Goal: Transaction & Acquisition: Purchase product/service

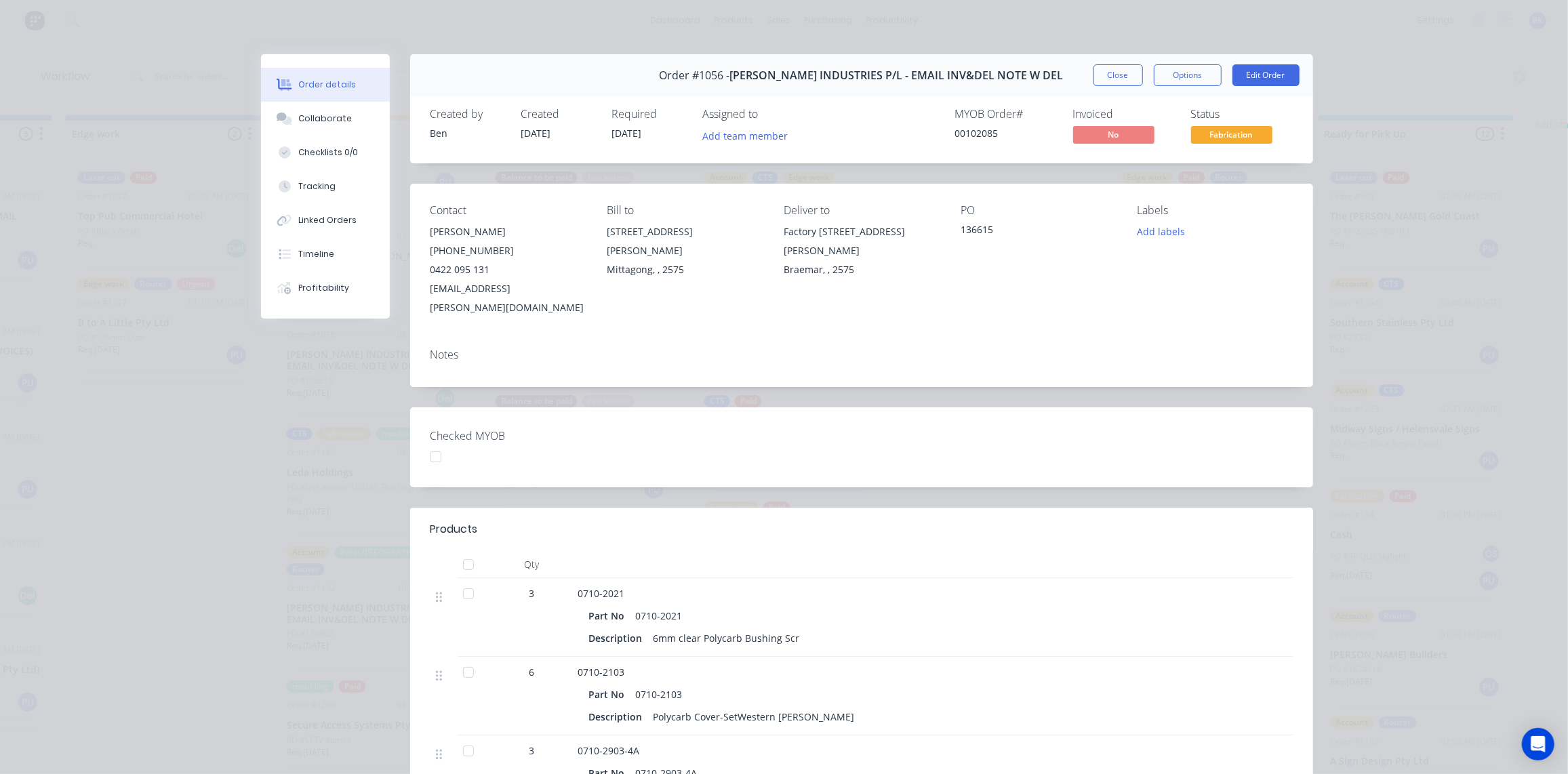
scroll to position [0, 1425]
click at [1101, 69] on button "Close" at bounding box center [1118, 75] width 49 height 22
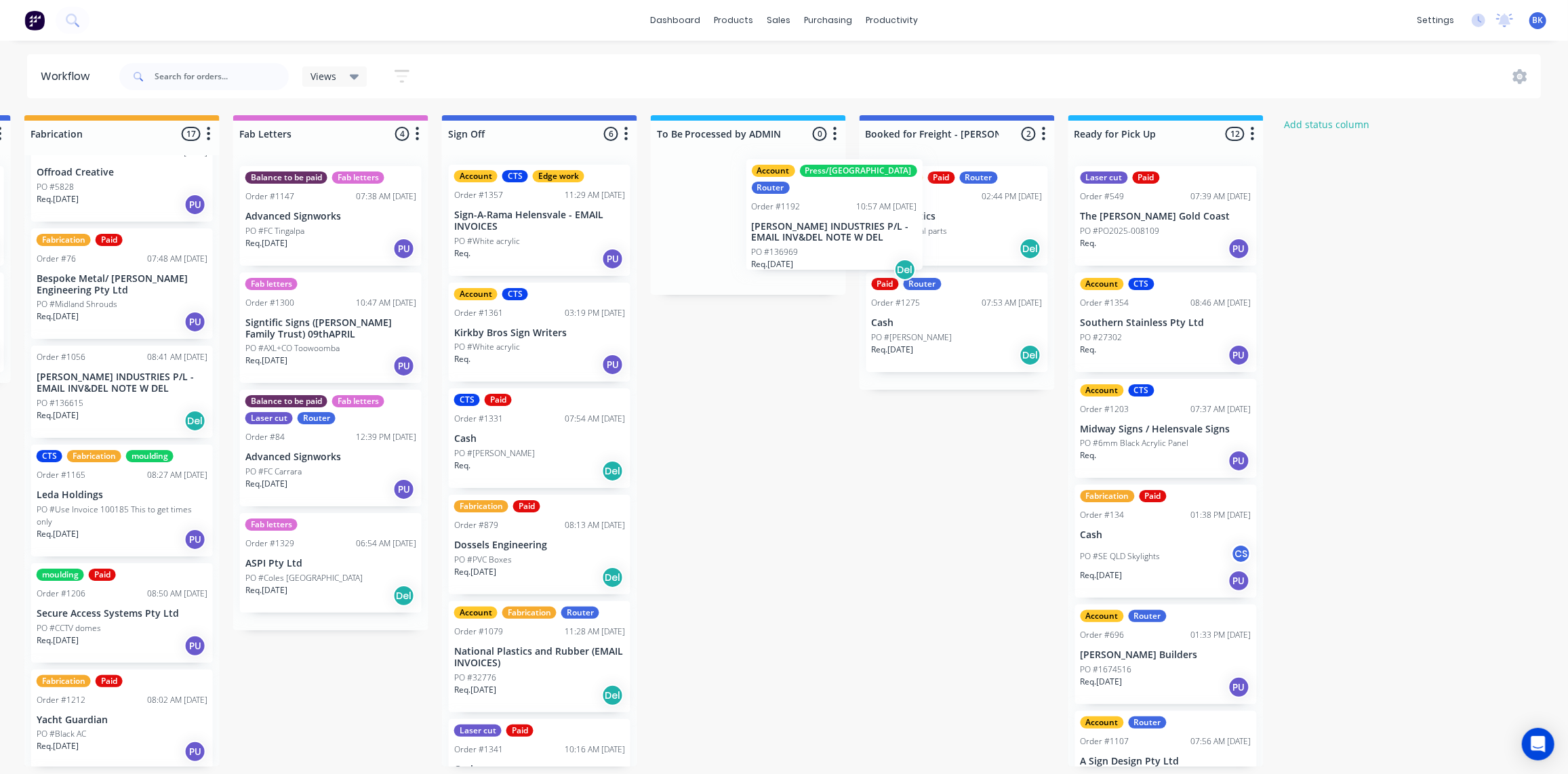
scroll to position [0, 1675]
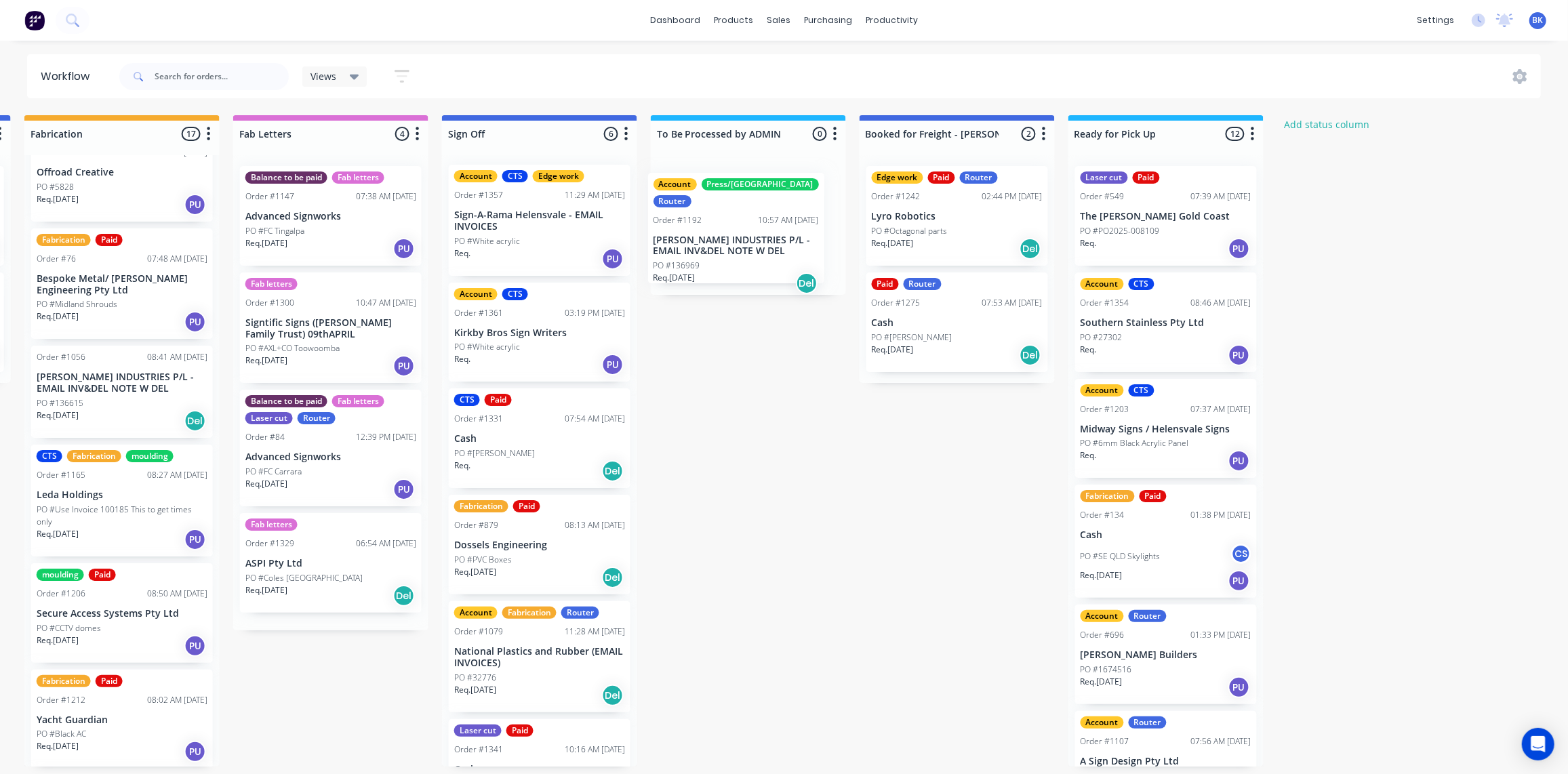
drag, startPoint x: 346, startPoint y: 630, endPoint x: 717, endPoint y: 258, distance: 525.4
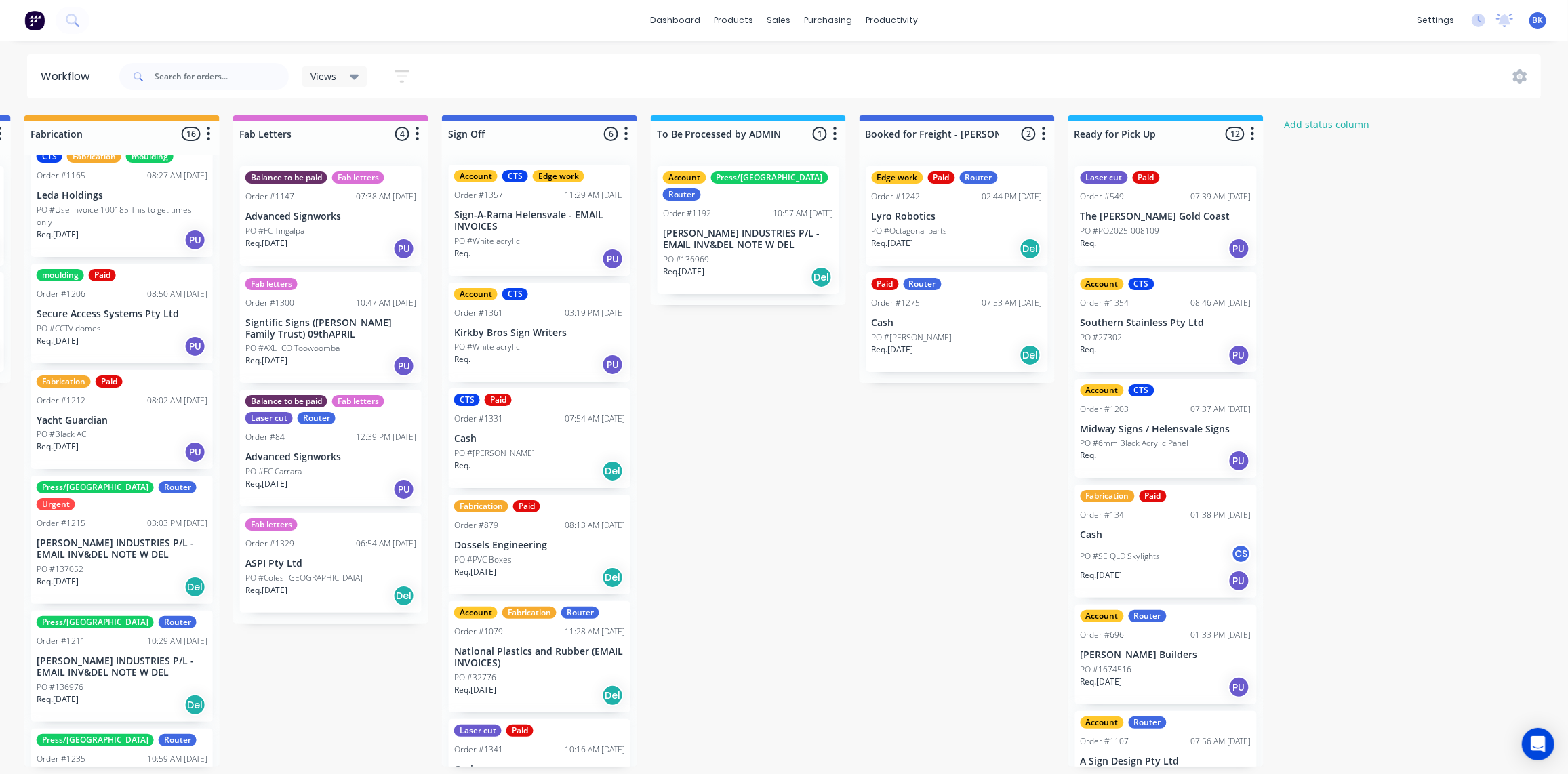
scroll to position [431, 0]
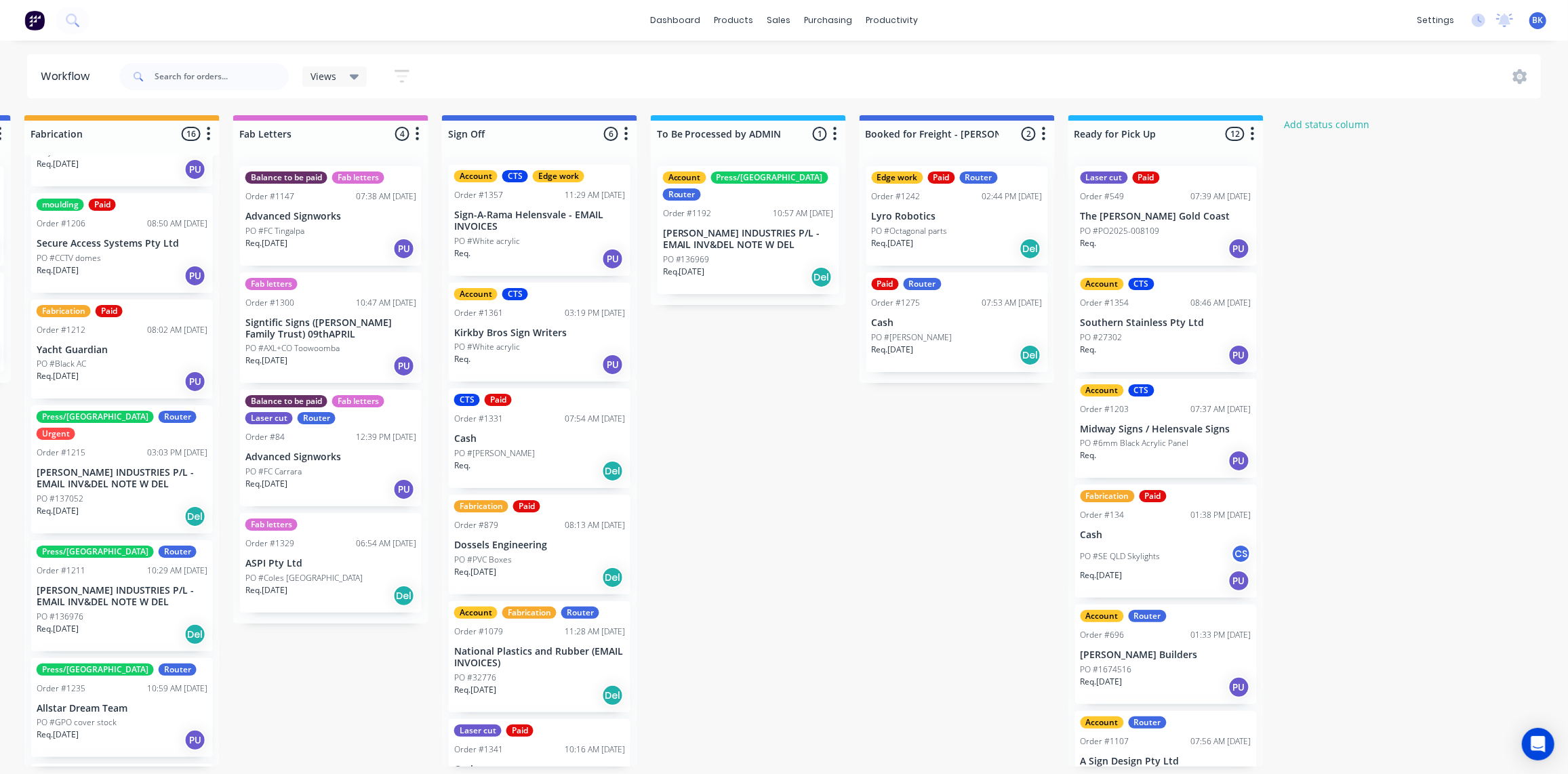
click at [95, 493] on div "PO #137052" at bounding box center [121, 499] width 170 height 12
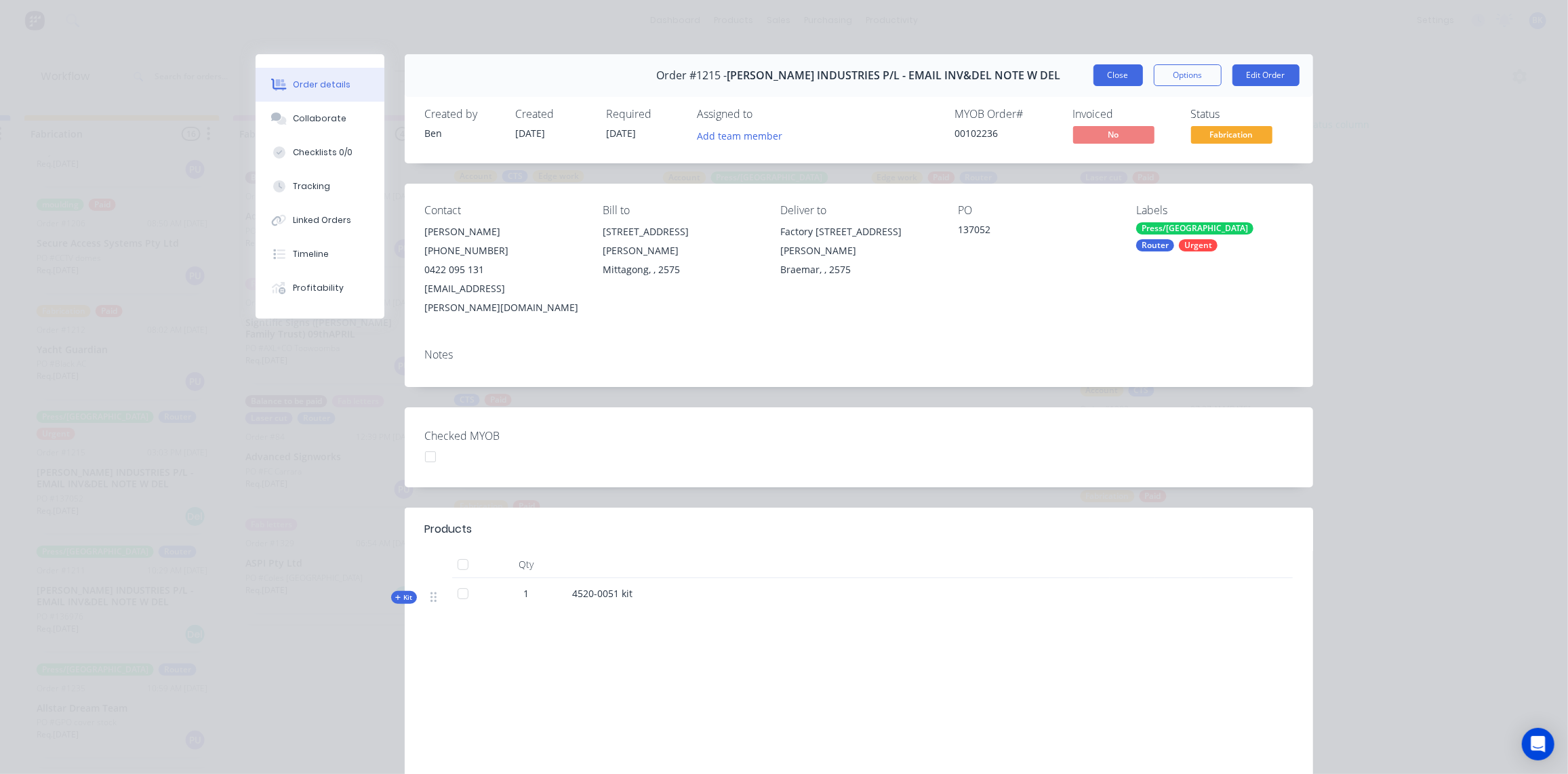
click at [1119, 80] on button "Close" at bounding box center [1118, 75] width 49 height 22
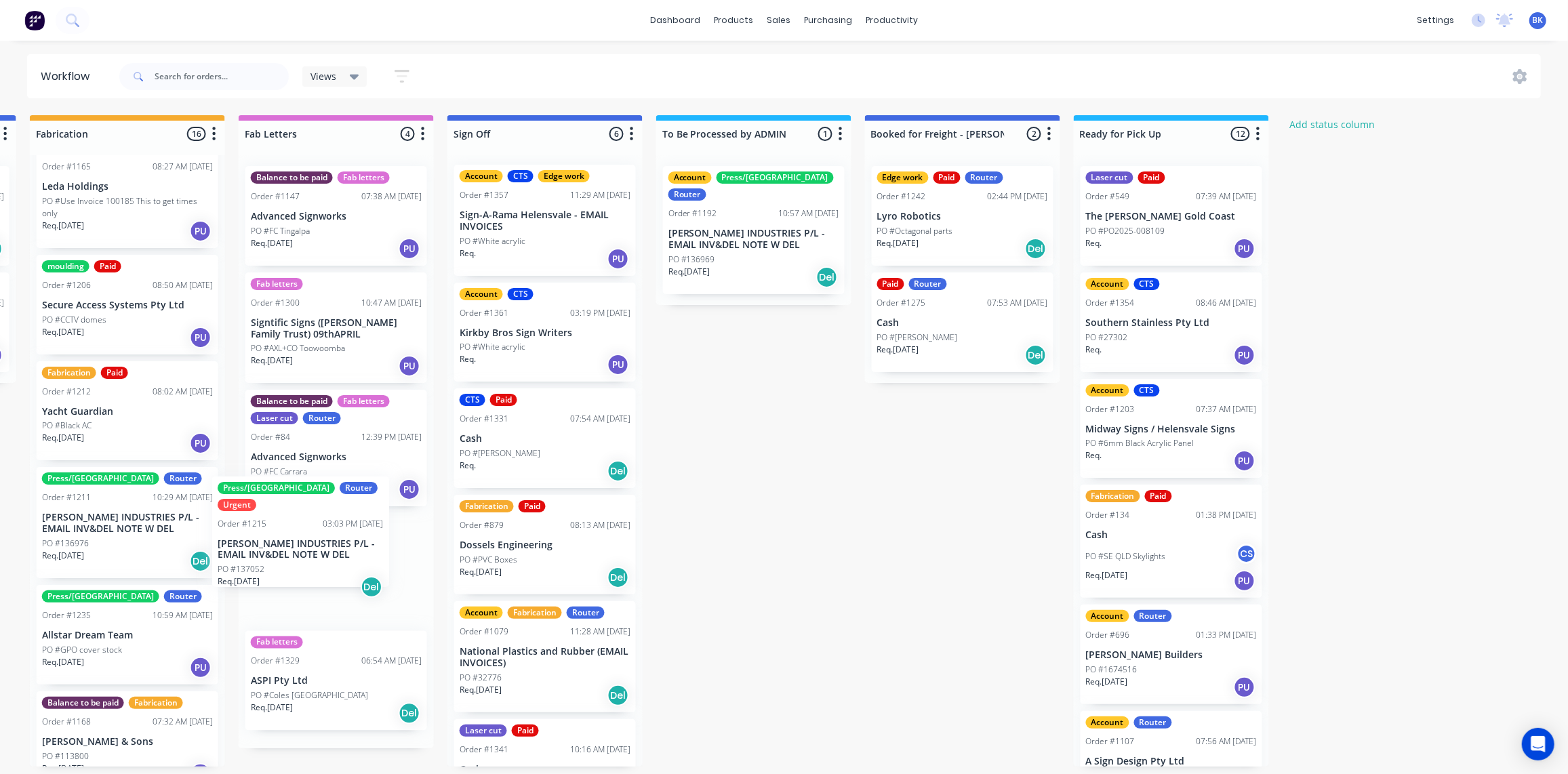
scroll to position [0, 1669]
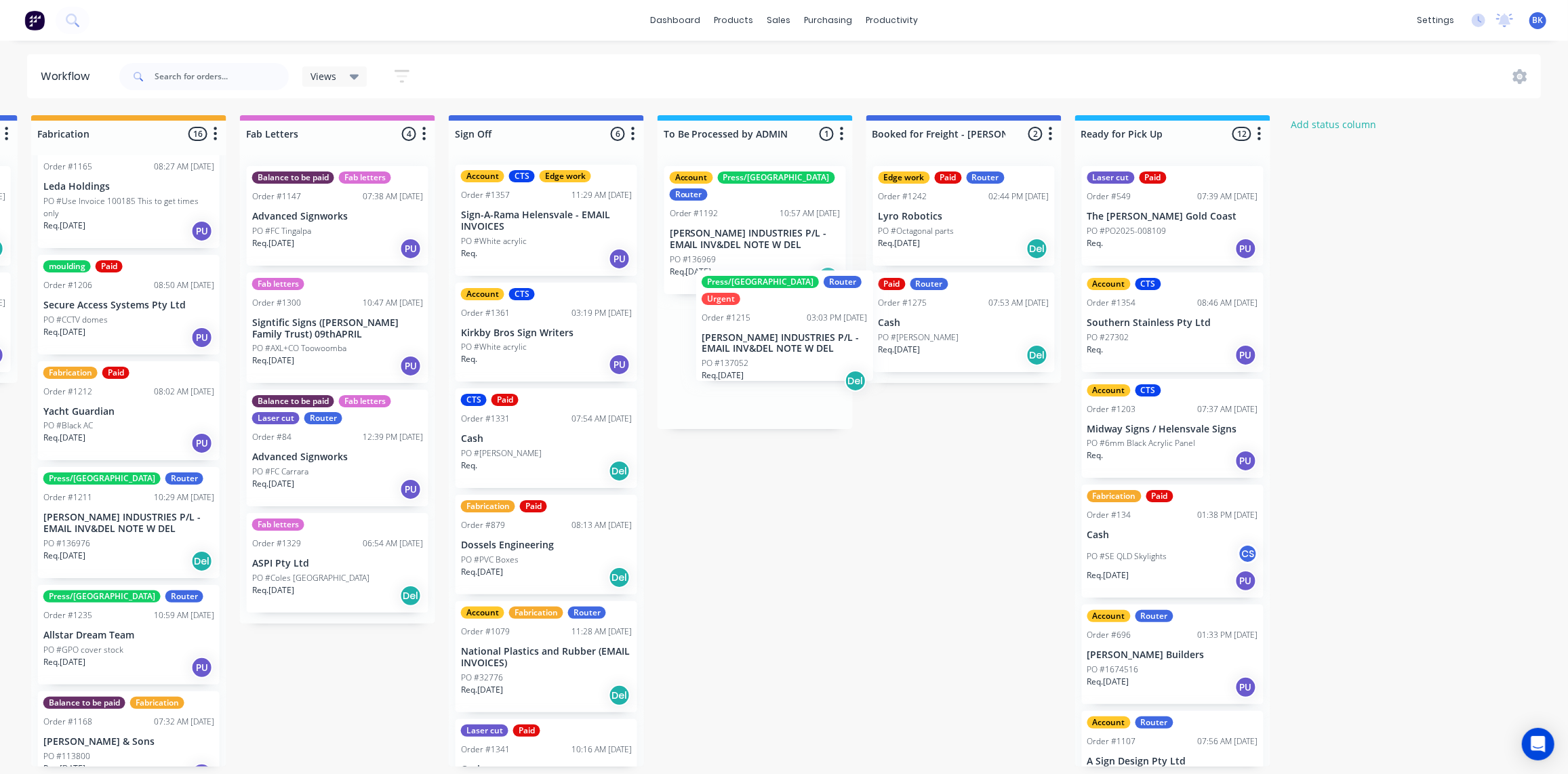
drag, startPoint x: 112, startPoint y: 505, endPoint x: 768, endPoint y: 319, distance: 681.9
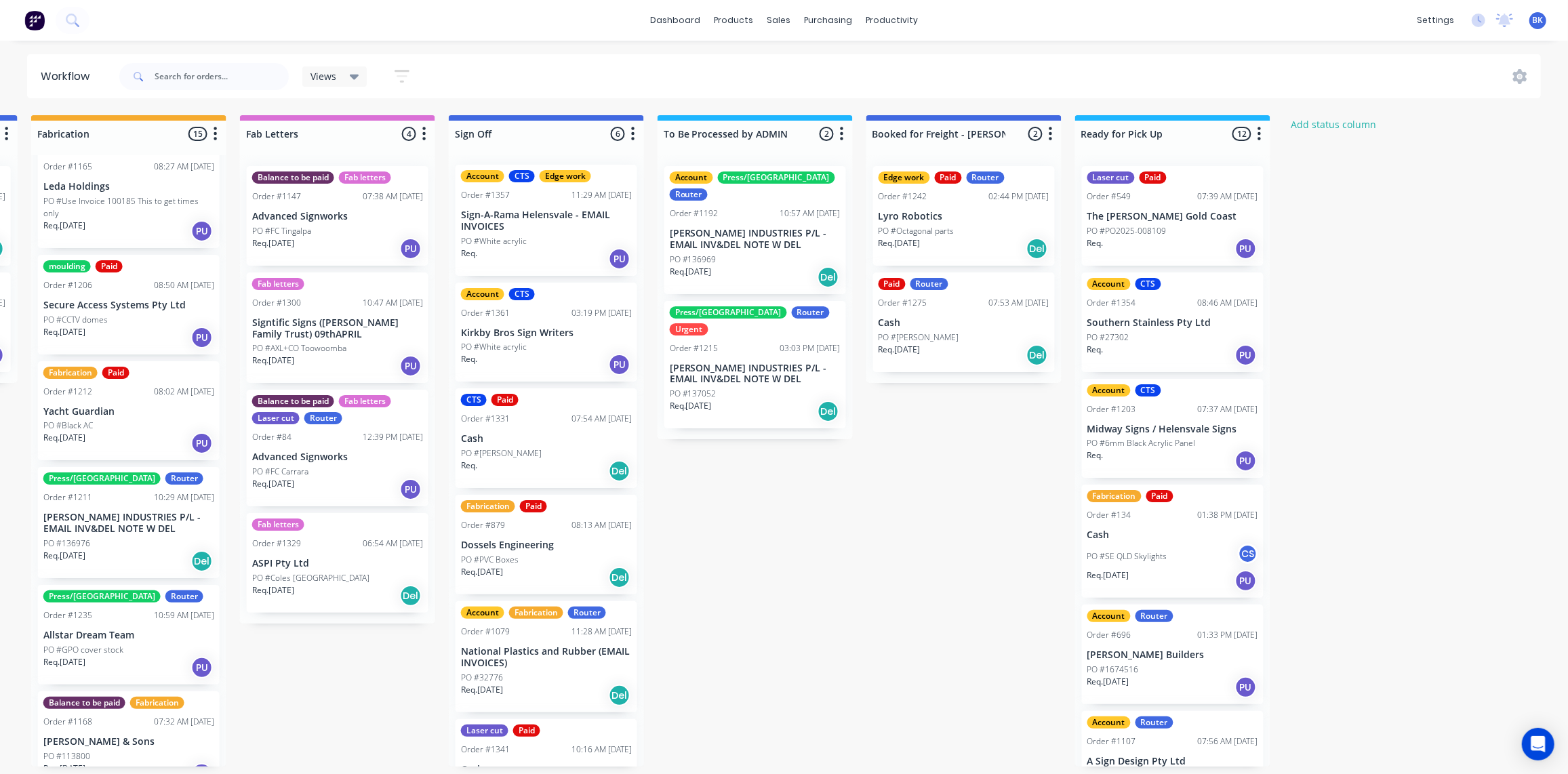
click at [762, 231] on p "[PERSON_NAME] INDUSTRIES P/L - EMAIL INV&DEL NOTE W DEL" at bounding box center [755, 239] width 170 height 23
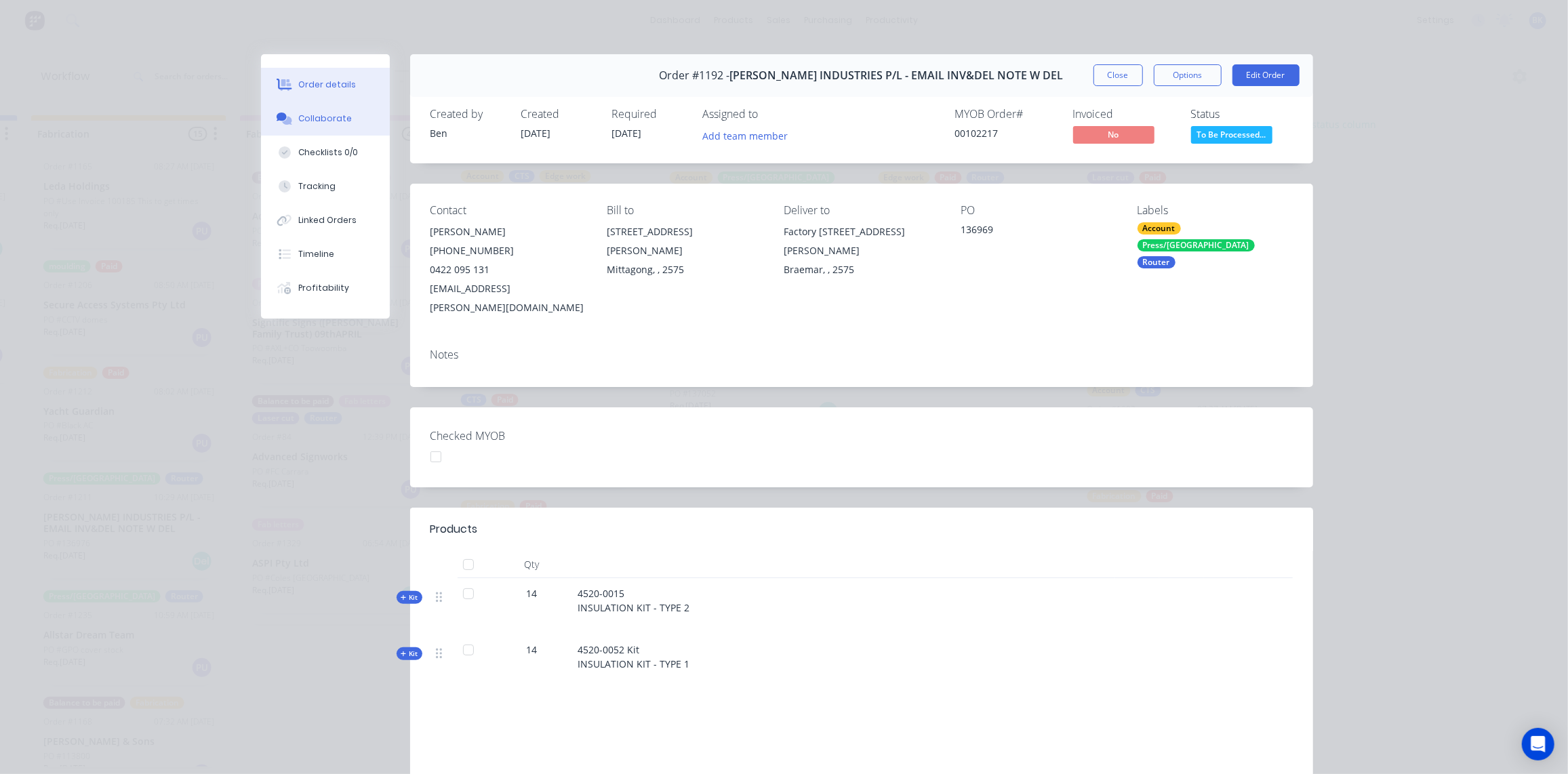
click at [300, 121] on div "Collaborate" at bounding box center [325, 118] width 54 height 12
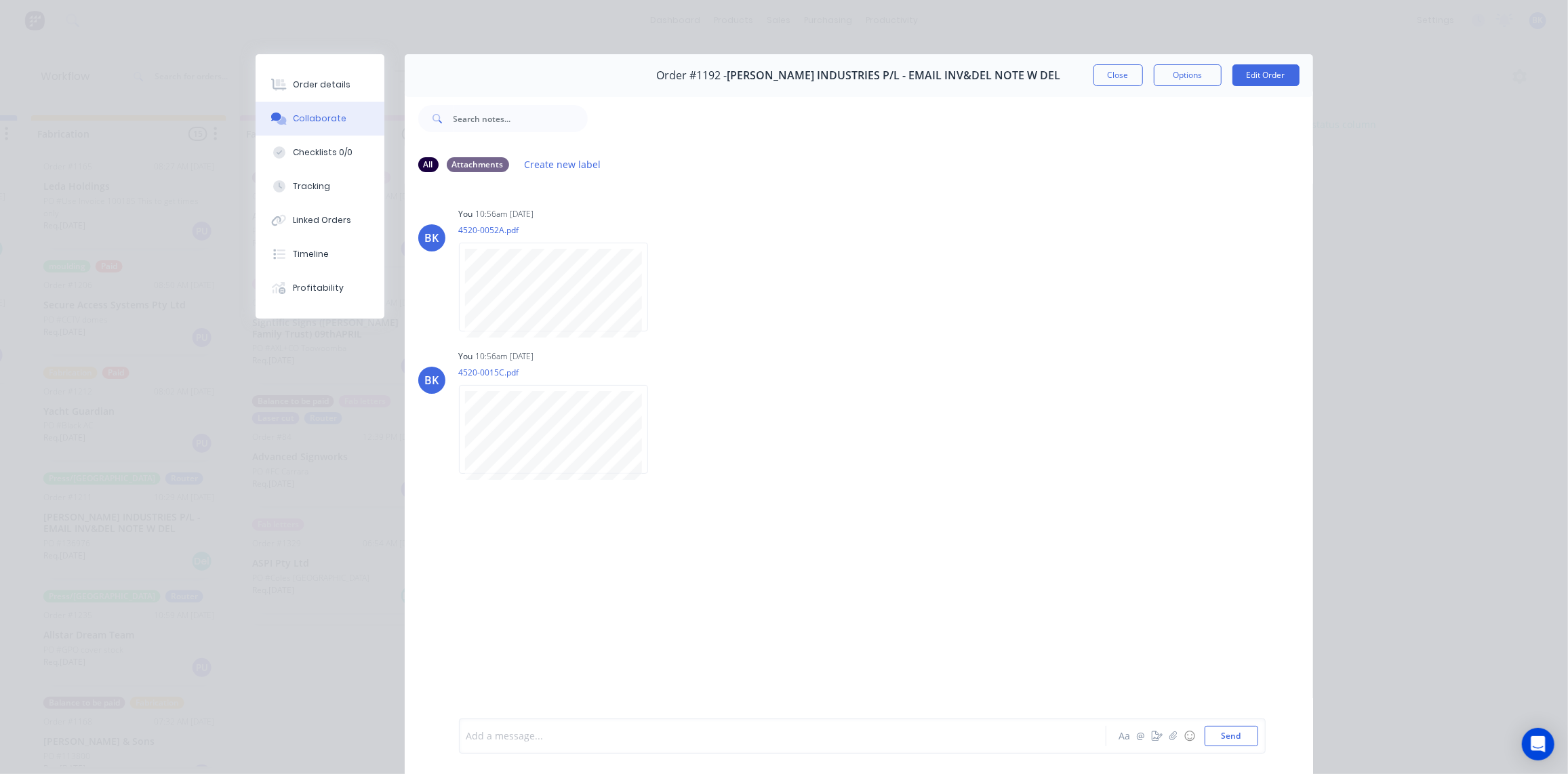
click at [501, 738] on div at bounding box center [763, 736] width 593 height 14
click at [1118, 77] on button "Close" at bounding box center [1118, 75] width 49 height 22
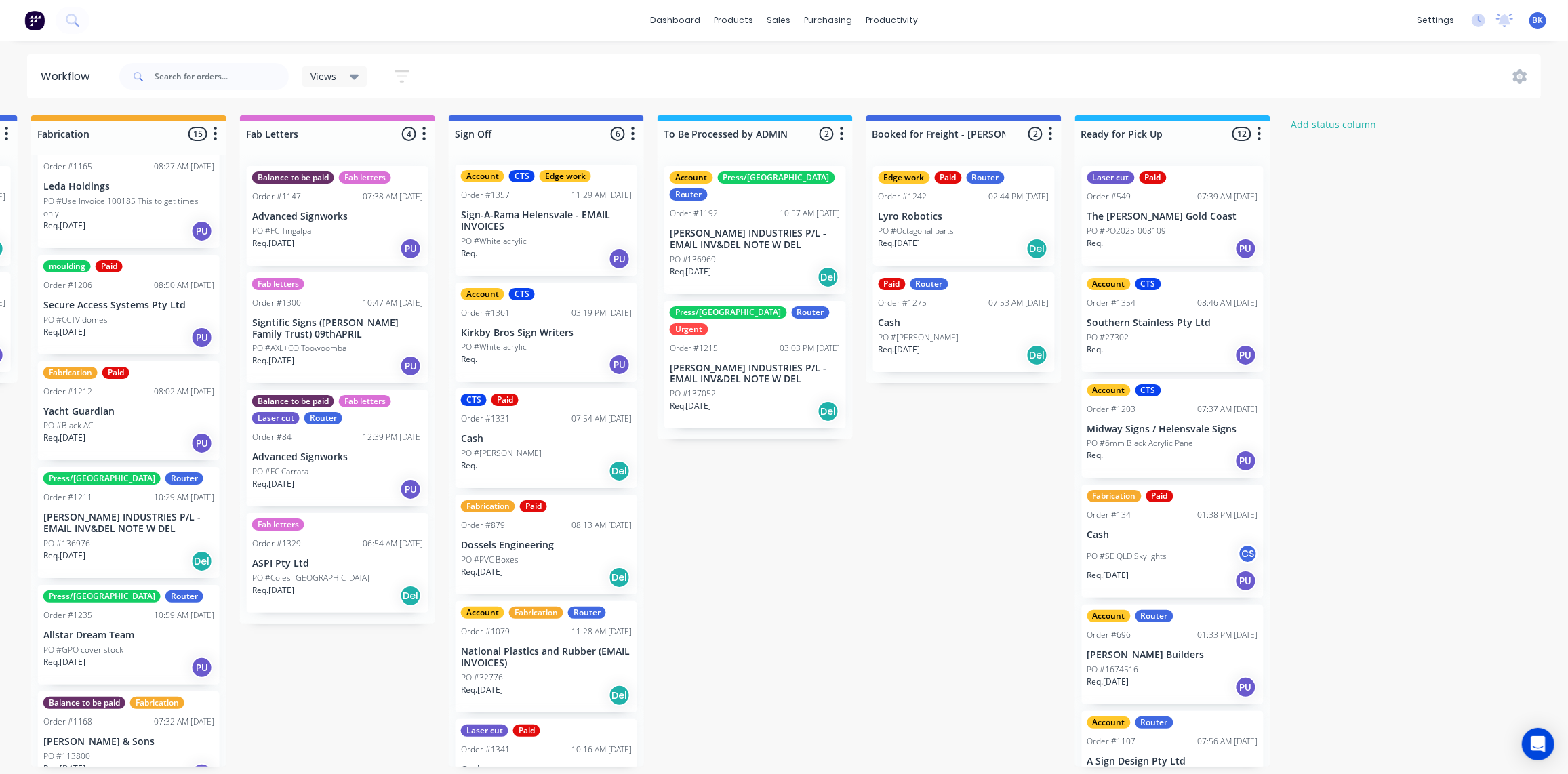
scroll to position [957, 0]
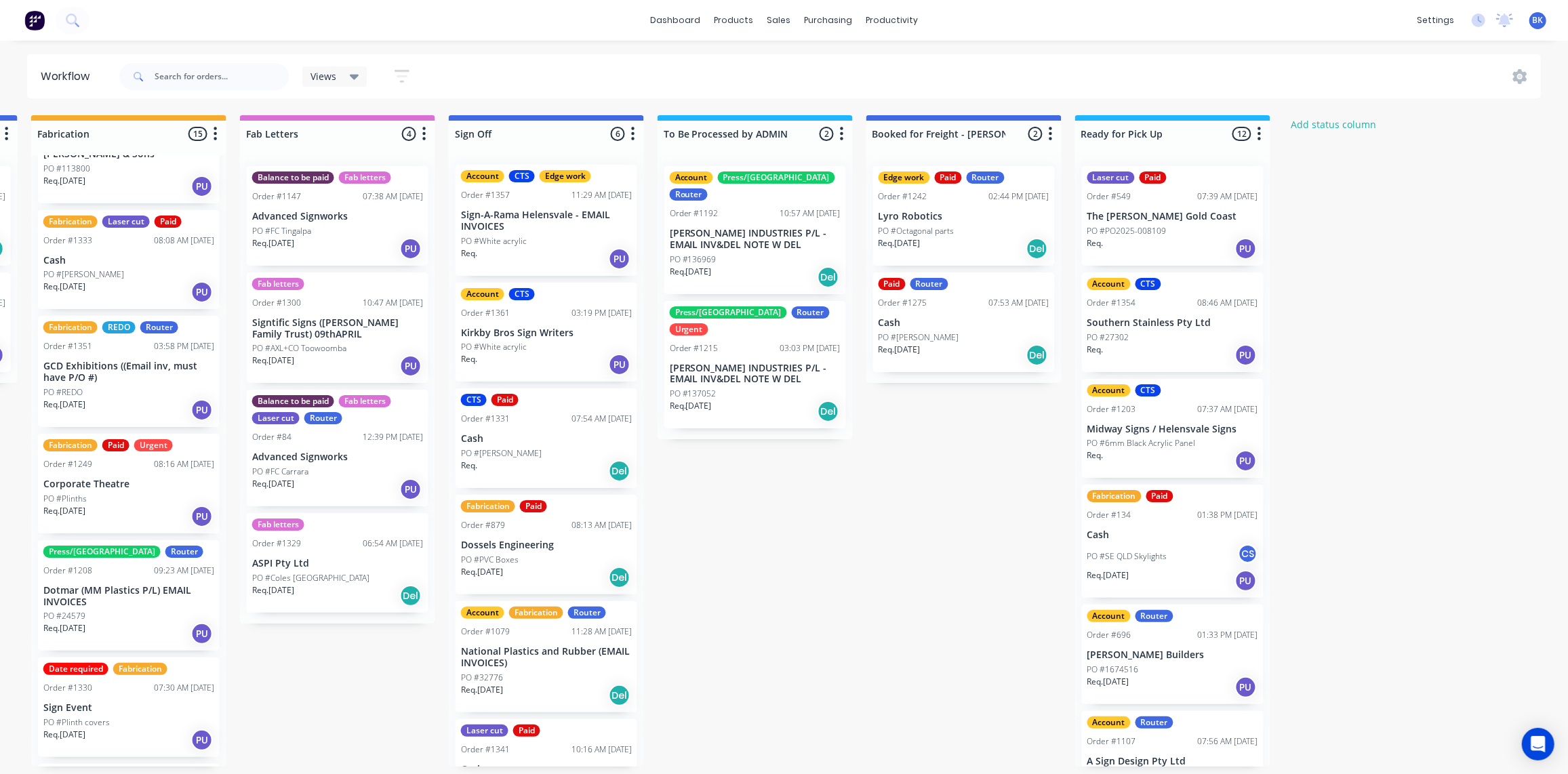
click at [748, 266] on div "Req. 19/08/25 Del" at bounding box center [755, 277] width 170 height 23
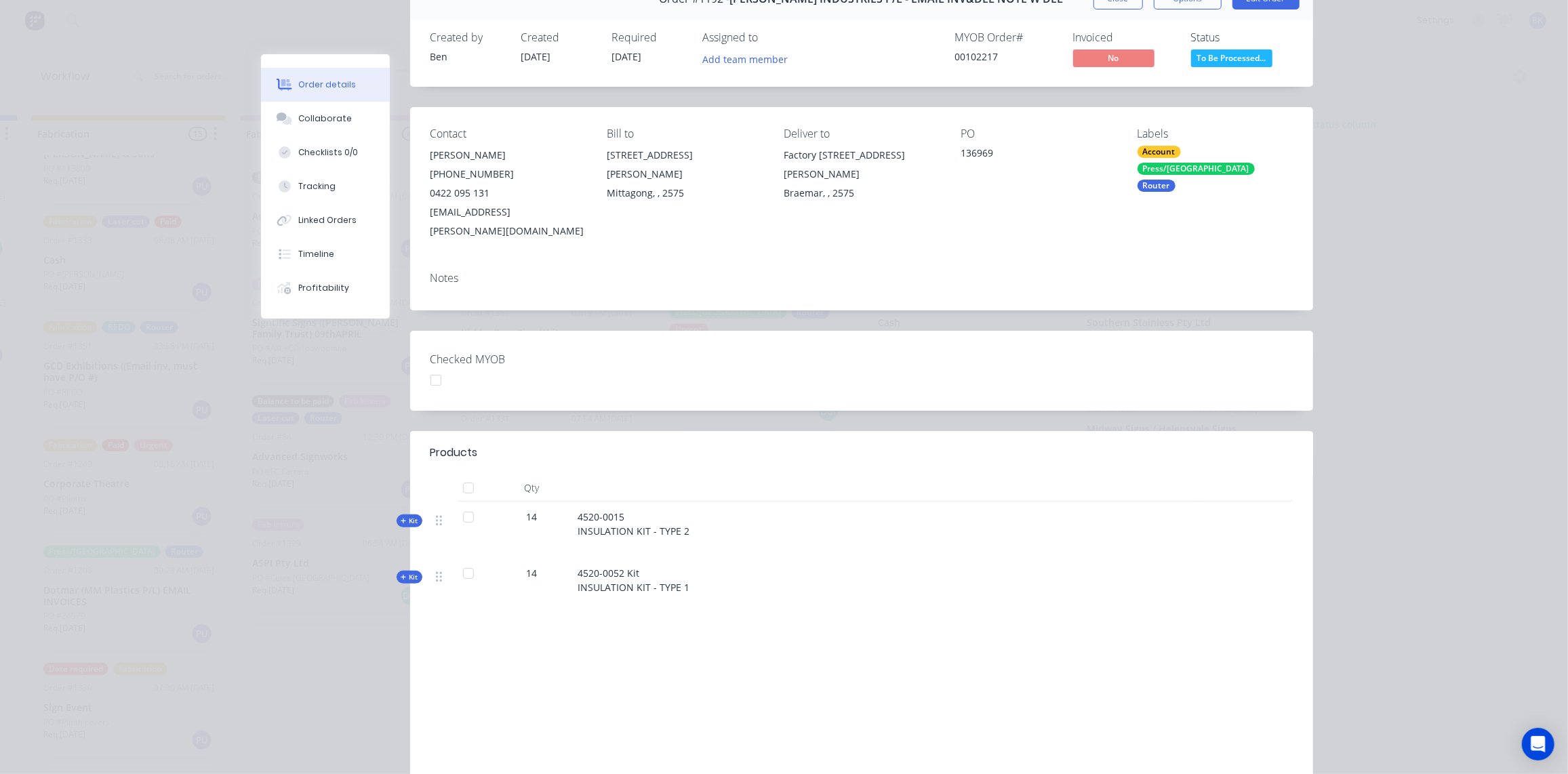
scroll to position [58, 0]
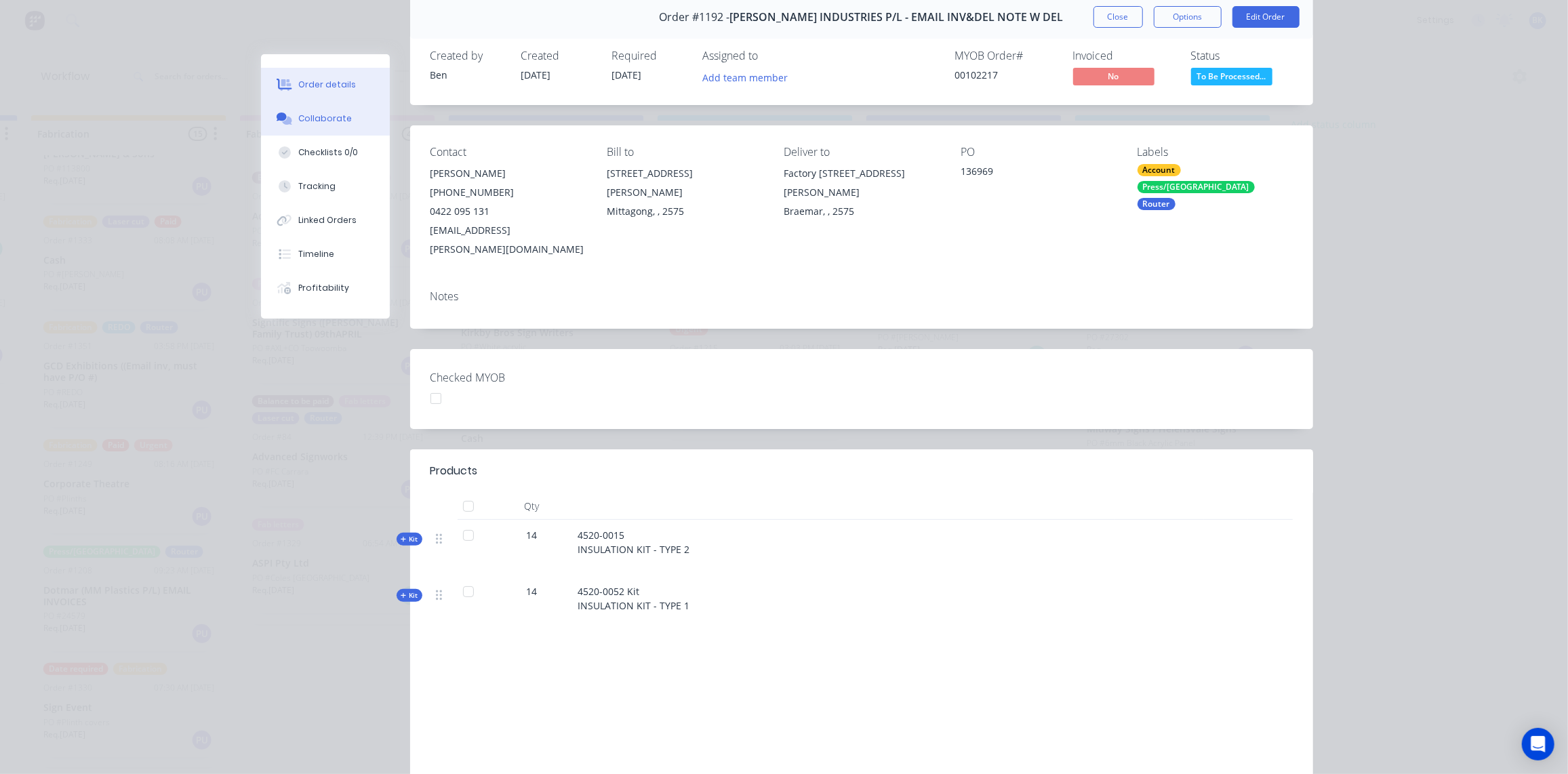
click at [319, 112] on div "Collaborate" at bounding box center [325, 118] width 54 height 12
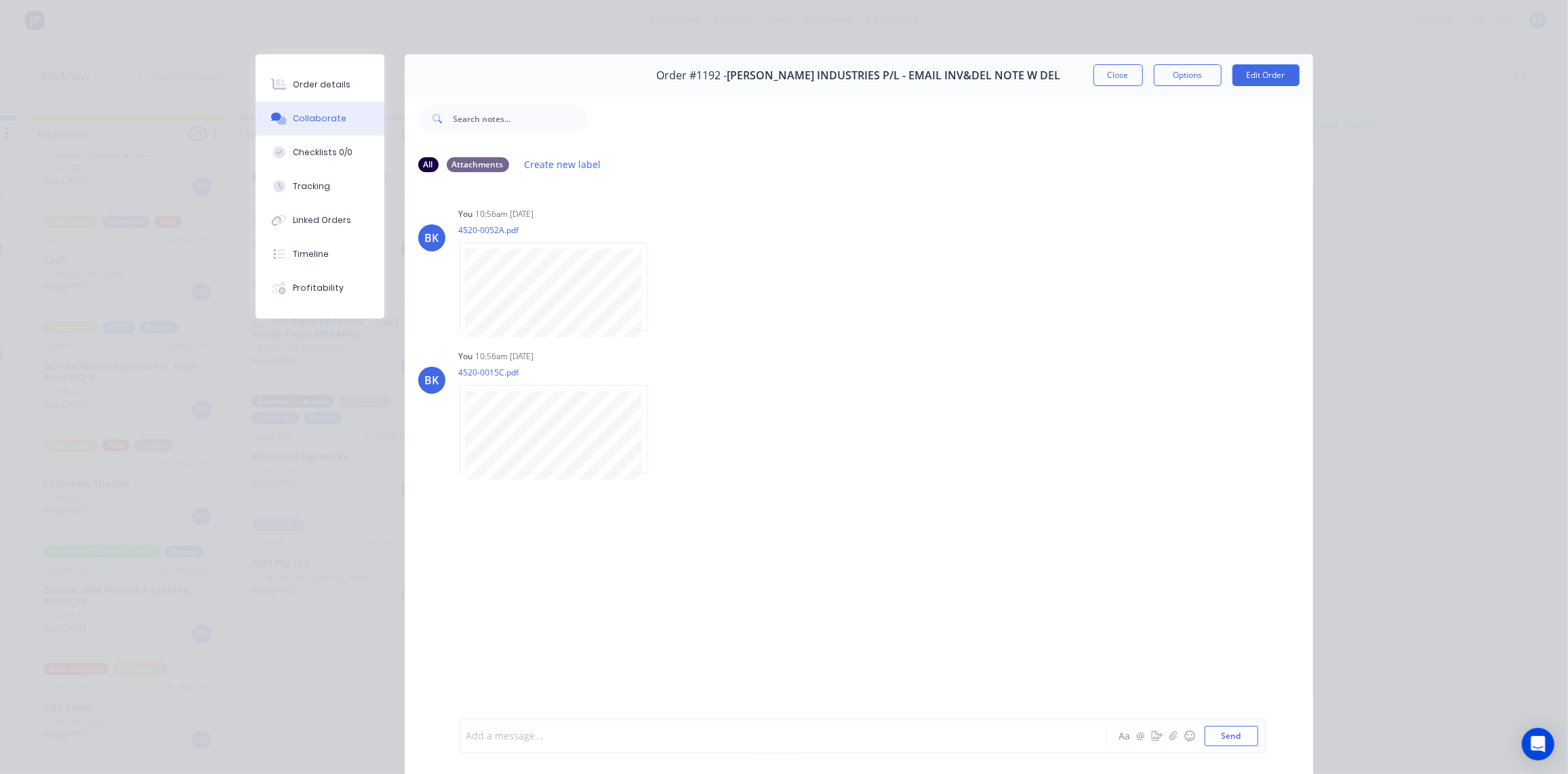
click at [541, 738] on div at bounding box center [763, 736] width 593 height 14
click at [719, 736] on span "two orders on this pallet 136969 and 137052 250cm x 125cm x 100cm" at bounding box center [732, 736] width 314 height 13
click at [883, 735] on div "@Kimberley two orders on this pallet 136969 and 137052 - 250cm x 125cm x 100cm" at bounding box center [763, 736] width 593 height 14
click at [1233, 740] on button "Send" at bounding box center [1231, 735] width 54 height 20
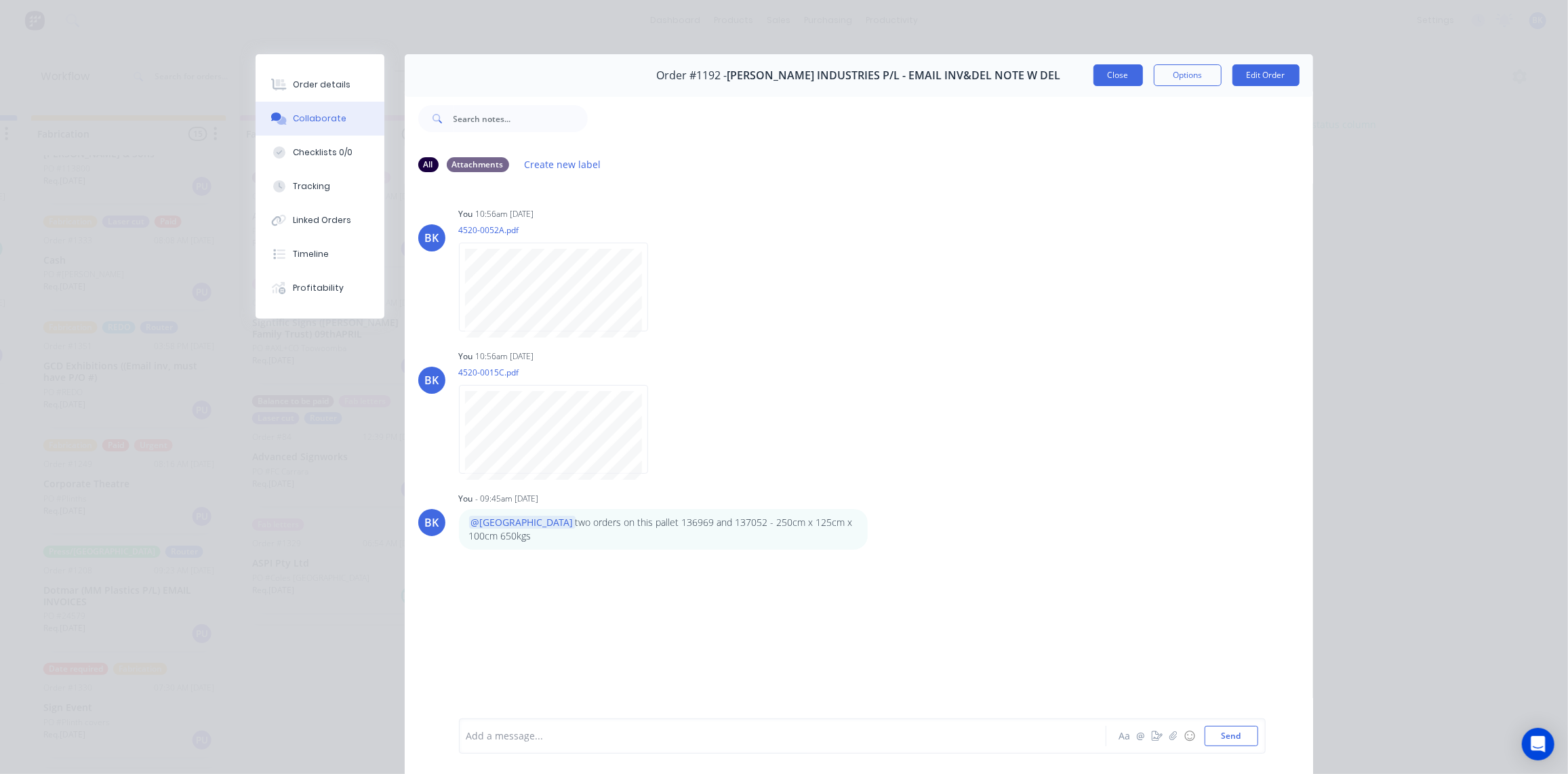
click at [1110, 71] on button "Close" at bounding box center [1118, 75] width 49 height 22
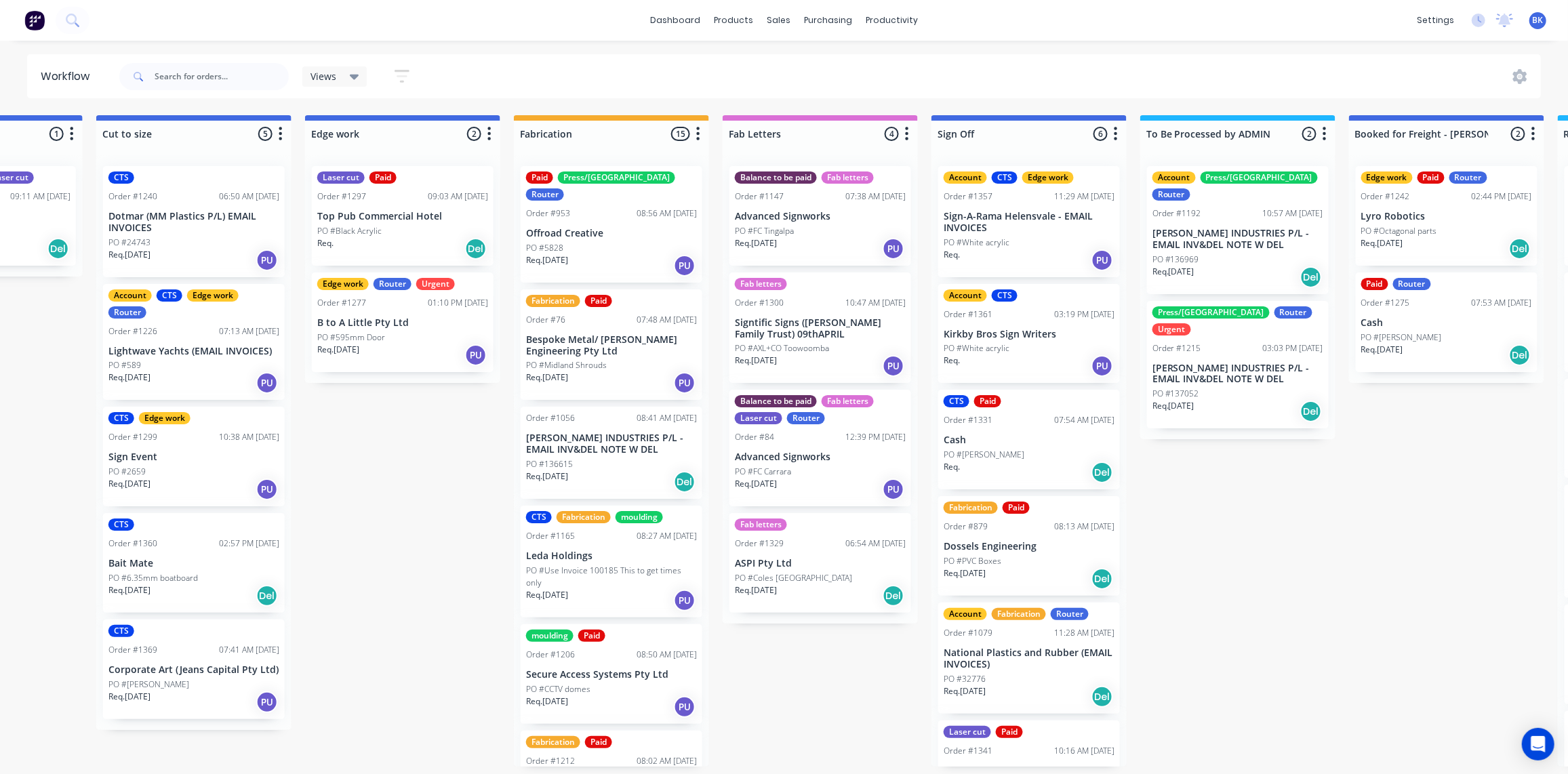
scroll to position [0, 1186]
click at [602, 458] on div "PO #136615" at bounding box center [611, 464] width 170 height 12
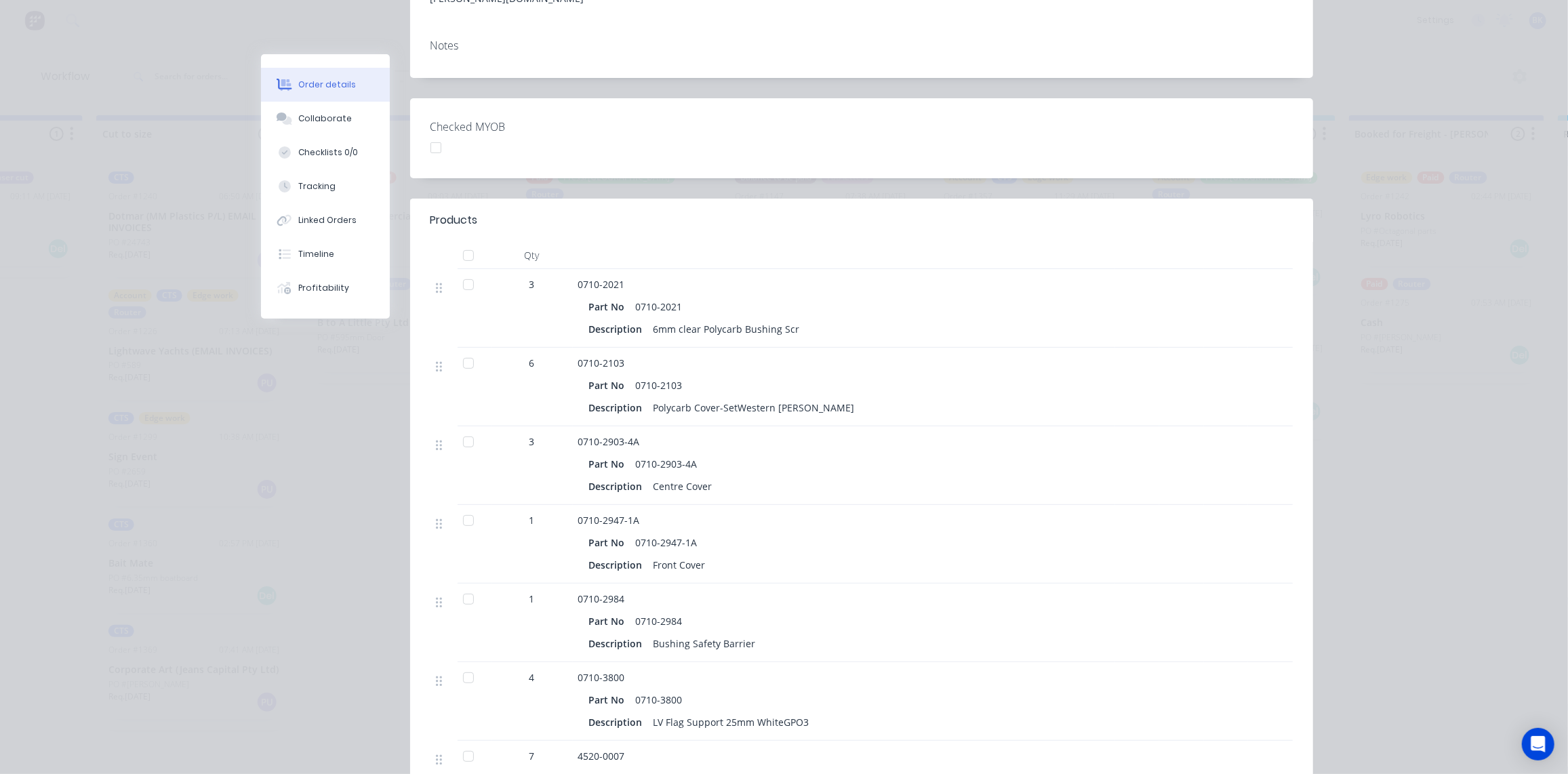
scroll to position [0, 0]
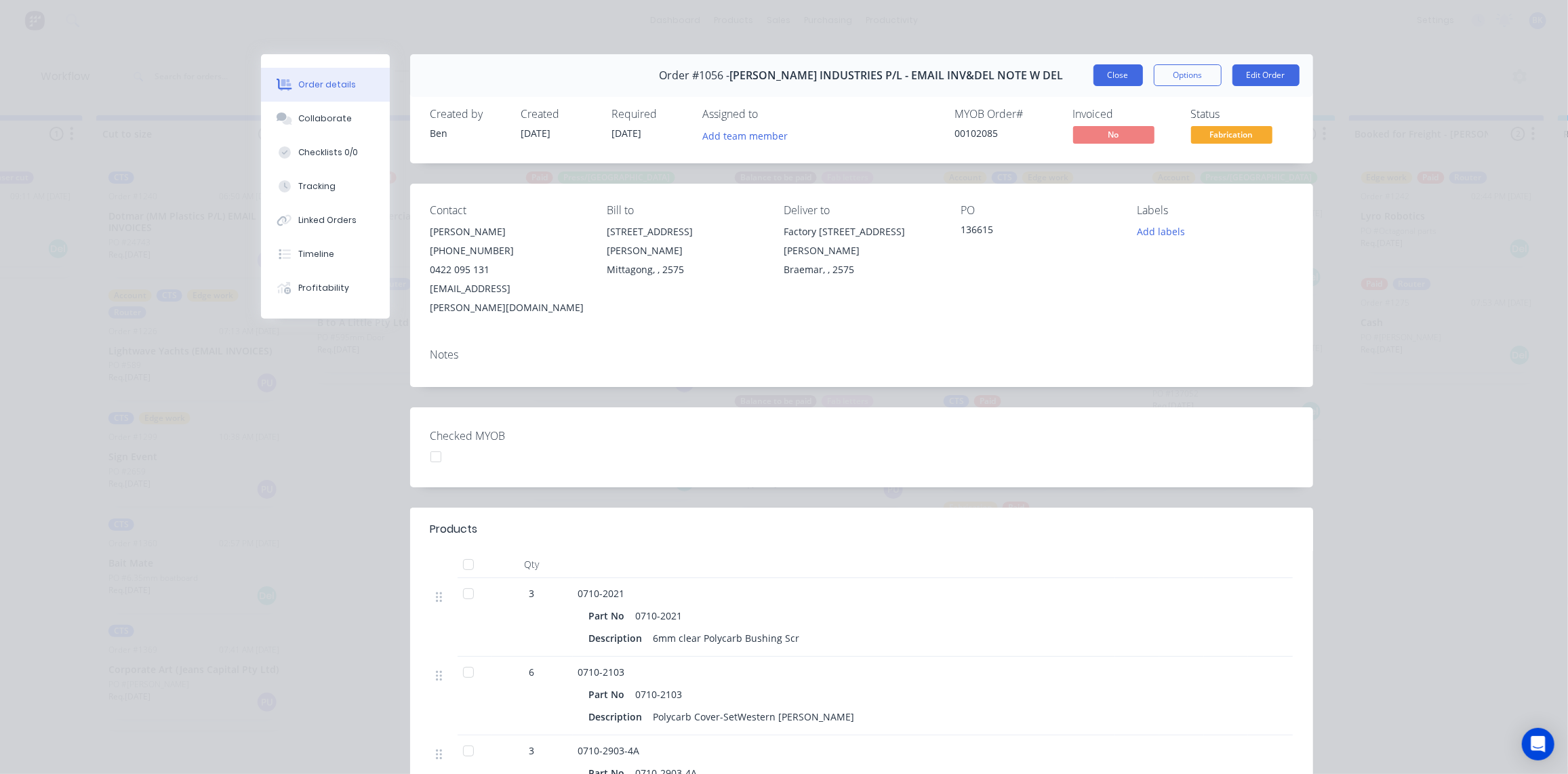
click at [1131, 71] on button "Close" at bounding box center [1118, 75] width 49 height 22
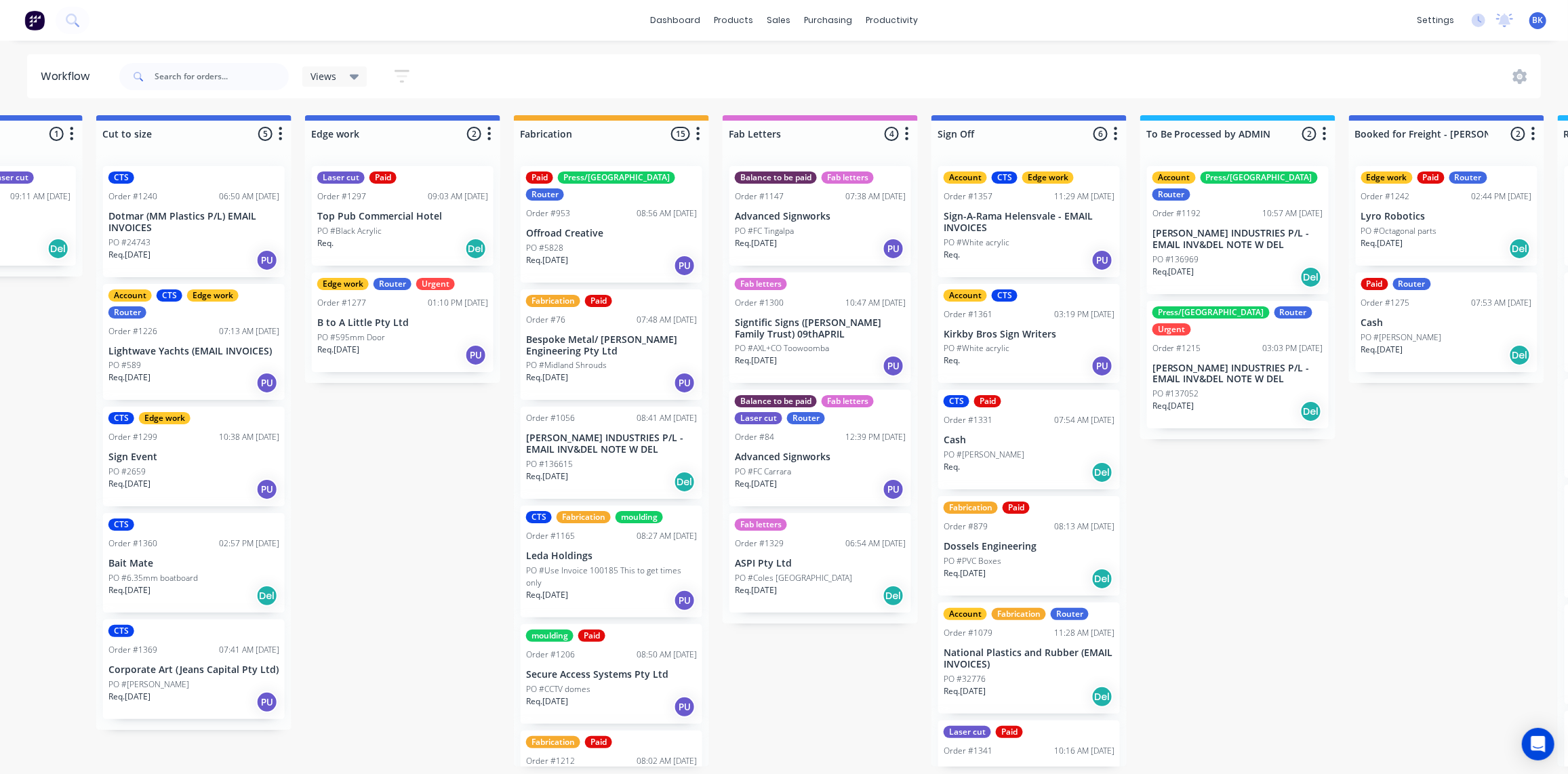
scroll to position [957, 0]
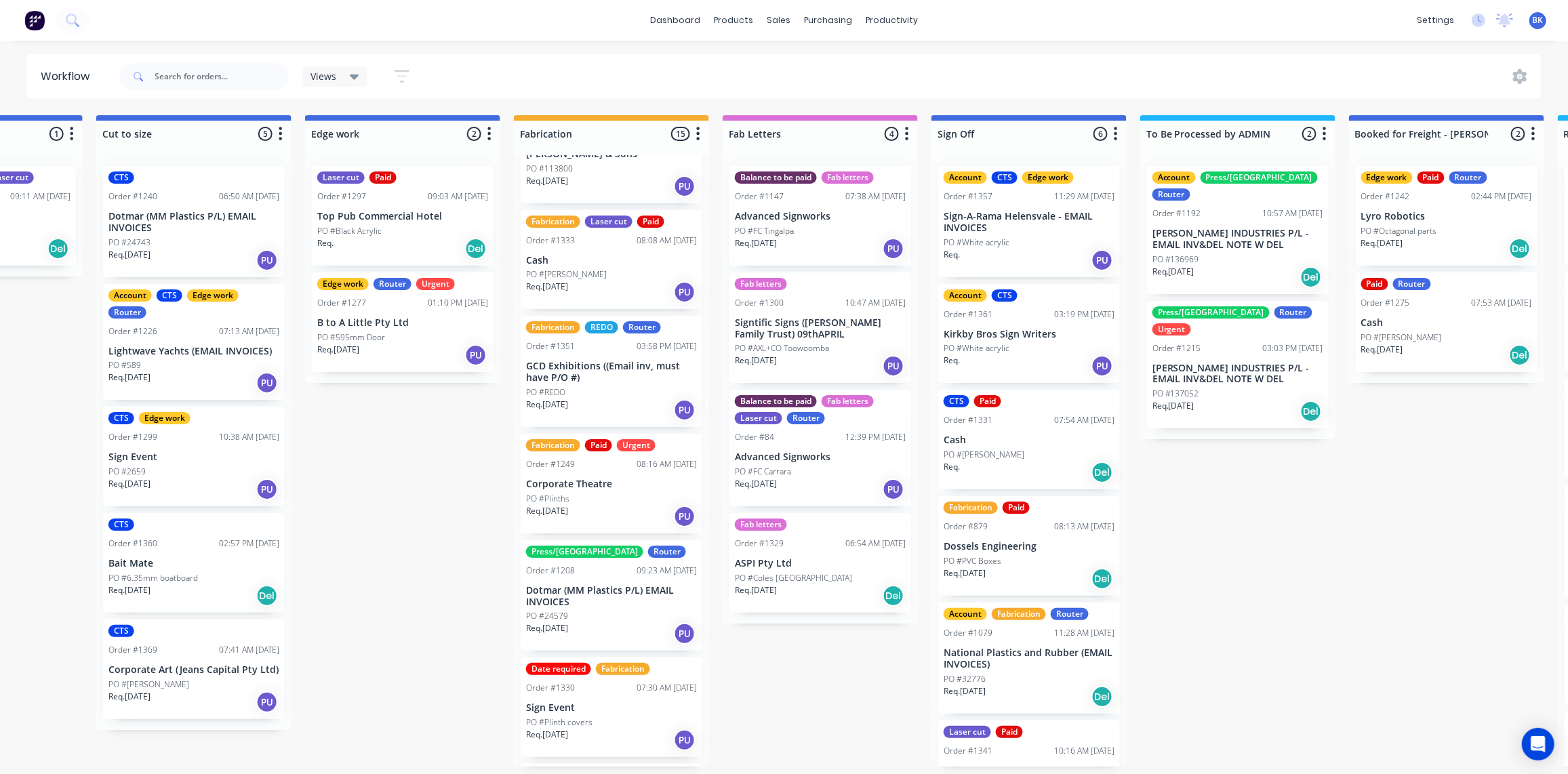
click at [203, 678] on div "PO #Mike" at bounding box center [194, 684] width 170 height 12
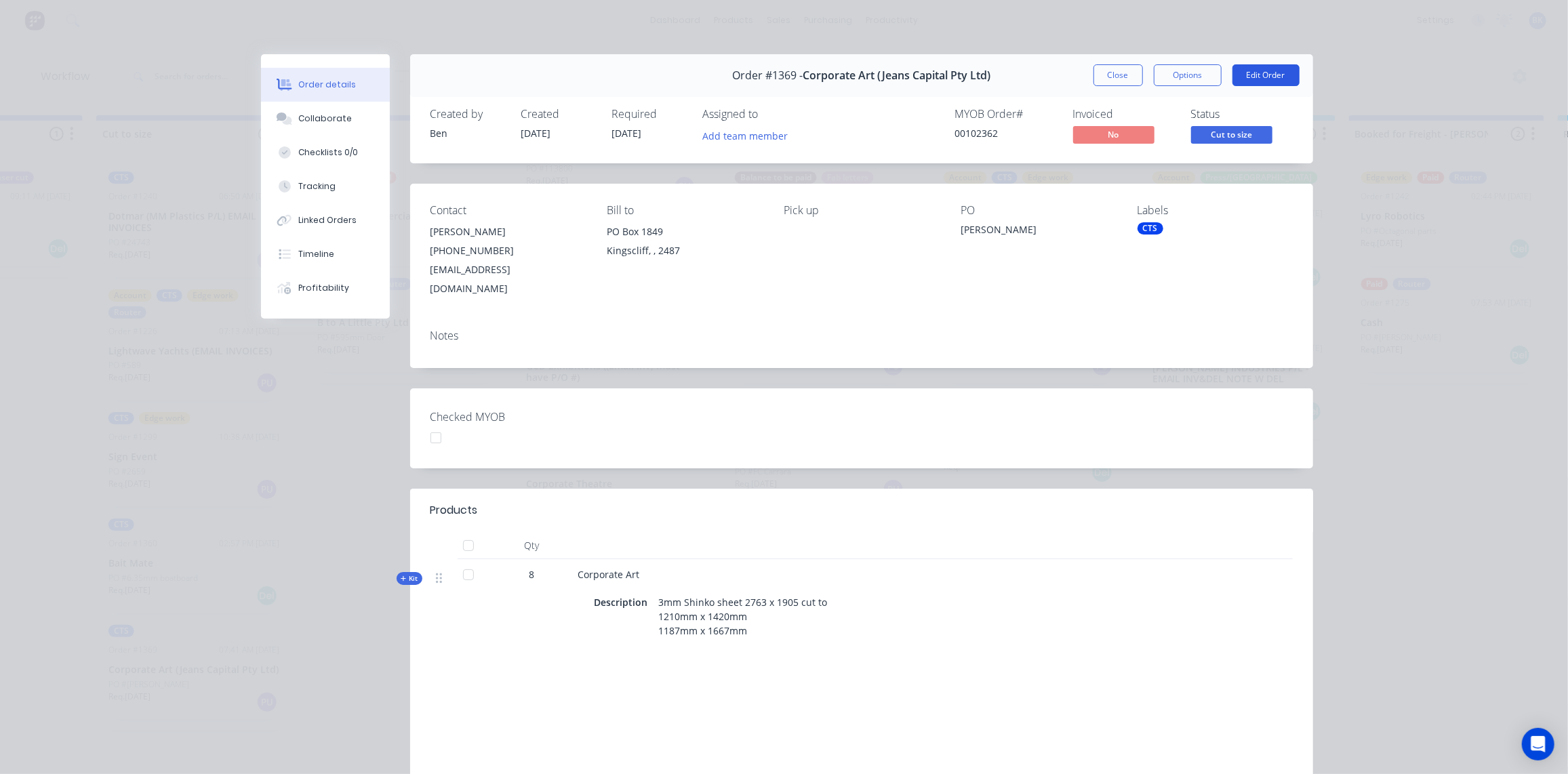
click at [1279, 82] on button "Edit Order" at bounding box center [1266, 75] width 67 height 22
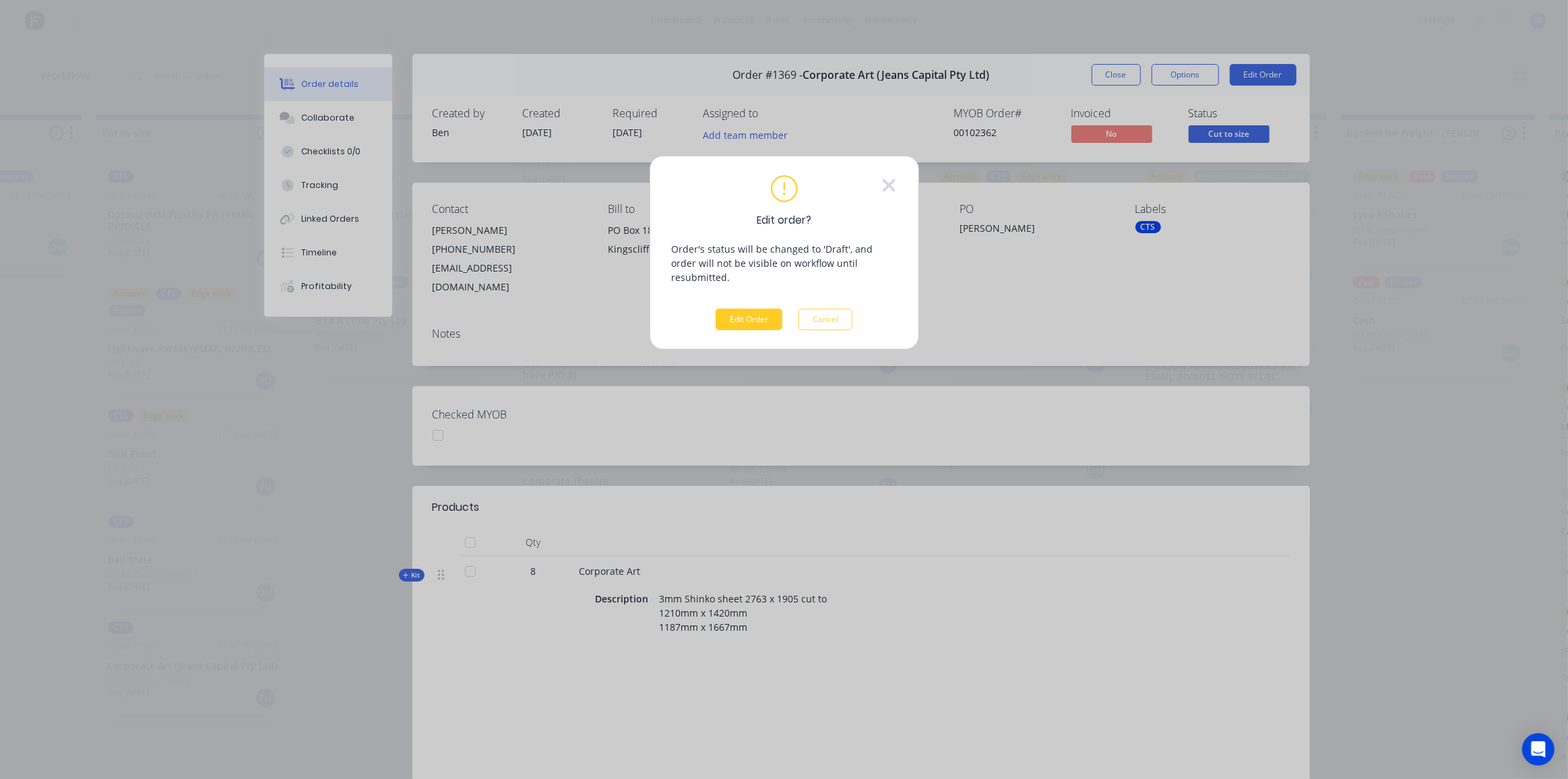
click at [761, 308] on button "Edit Order" at bounding box center [749, 319] width 67 height 21
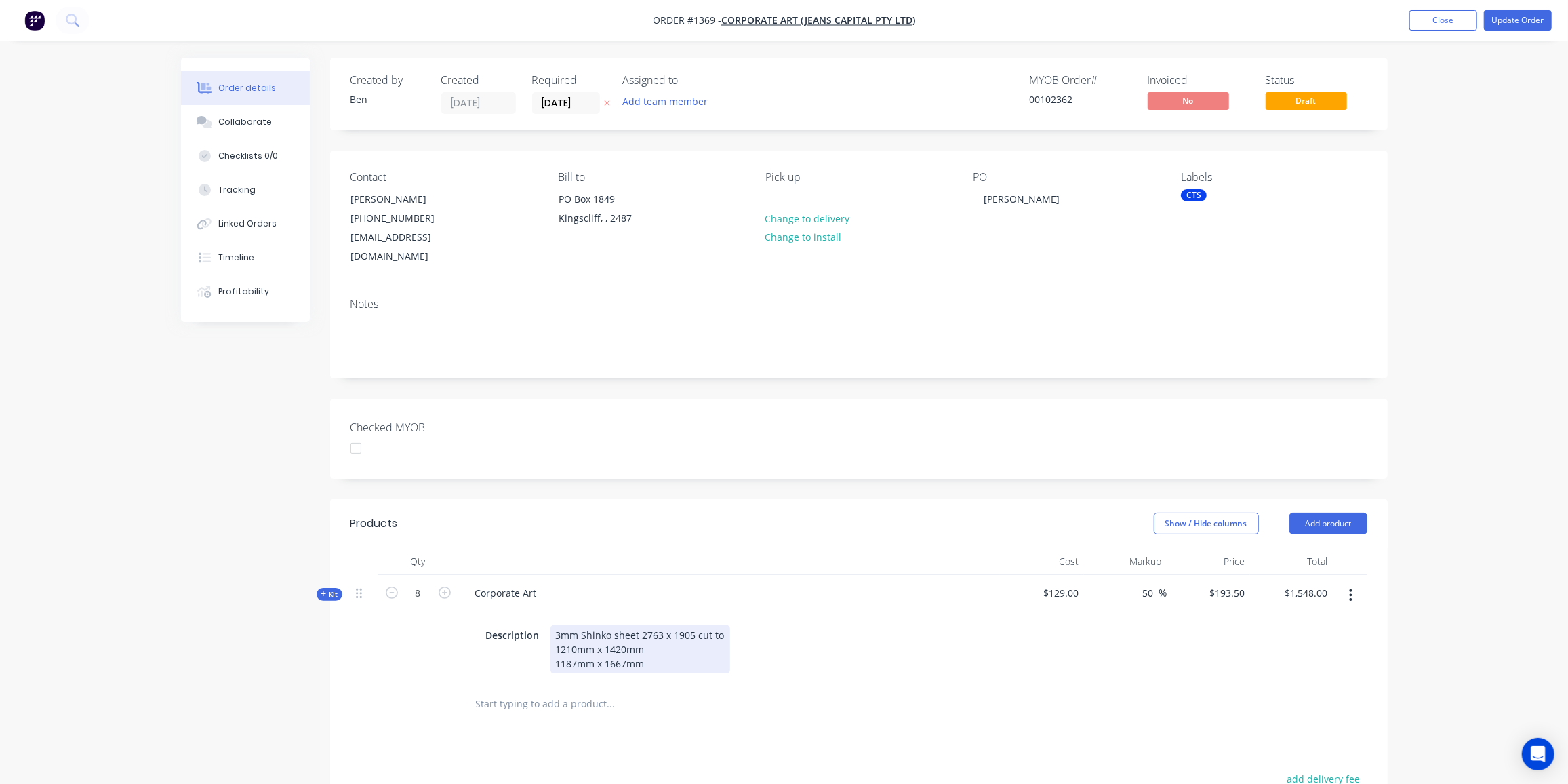
click at [555, 625] on div "3mm Shinko sheet 2763 x 1905 cut to 1210mm x 1420mm 1187mm x 1667mm" at bounding box center [640, 649] width 179 height 48
click at [555, 640] on div "3mm Shinko sheet 2763 x 1905 cut to 1 off - 1210mm x 1420mm 1187mm x 1667mm" at bounding box center [640, 649] width 179 height 48
click at [1505, 17] on button "Update Order" at bounding box center [1517, 20] width 68 height 20
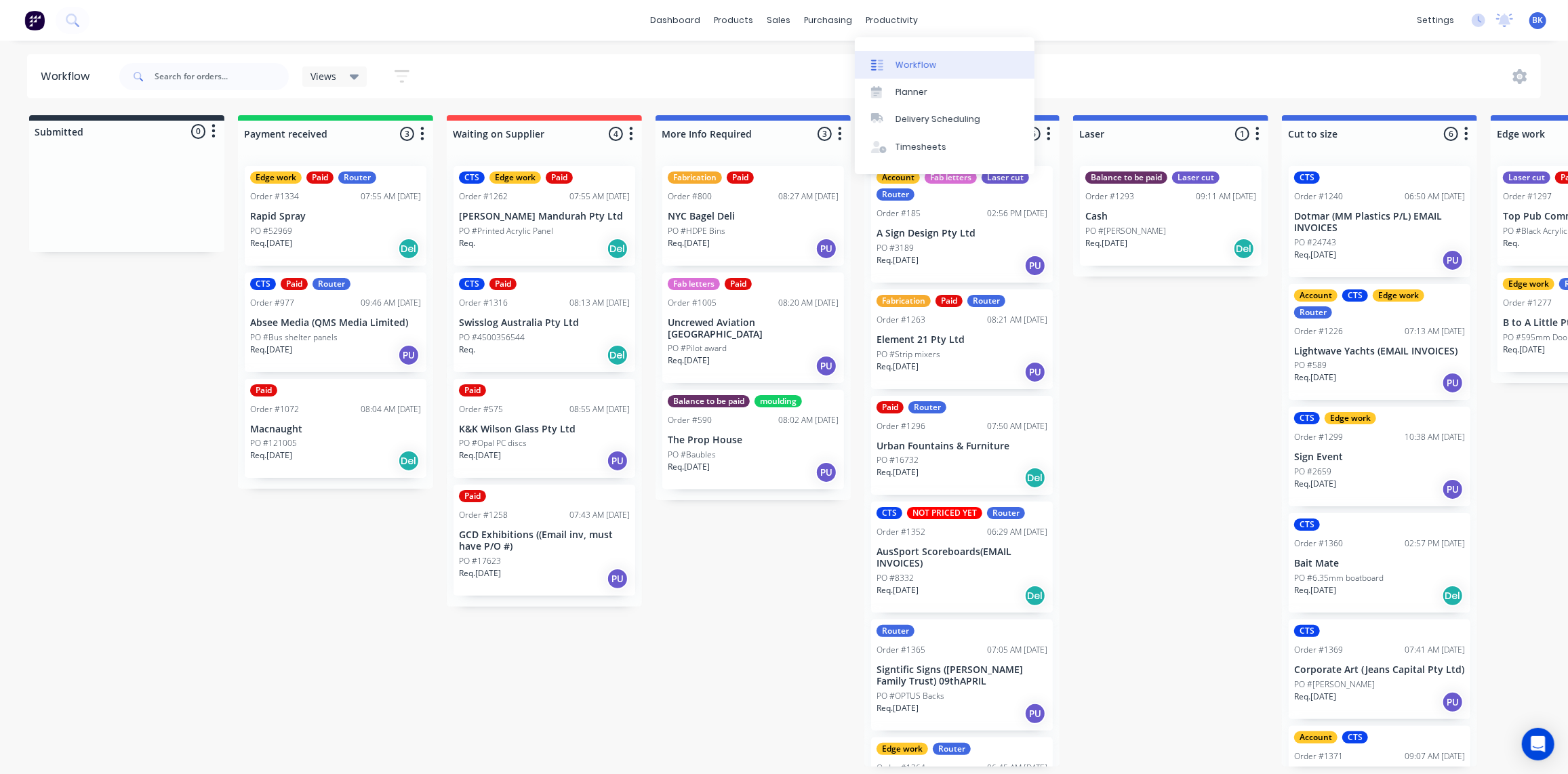
click at [912, 60] on div "Workflow" at bounding box center [916, 65] width 41 height 12
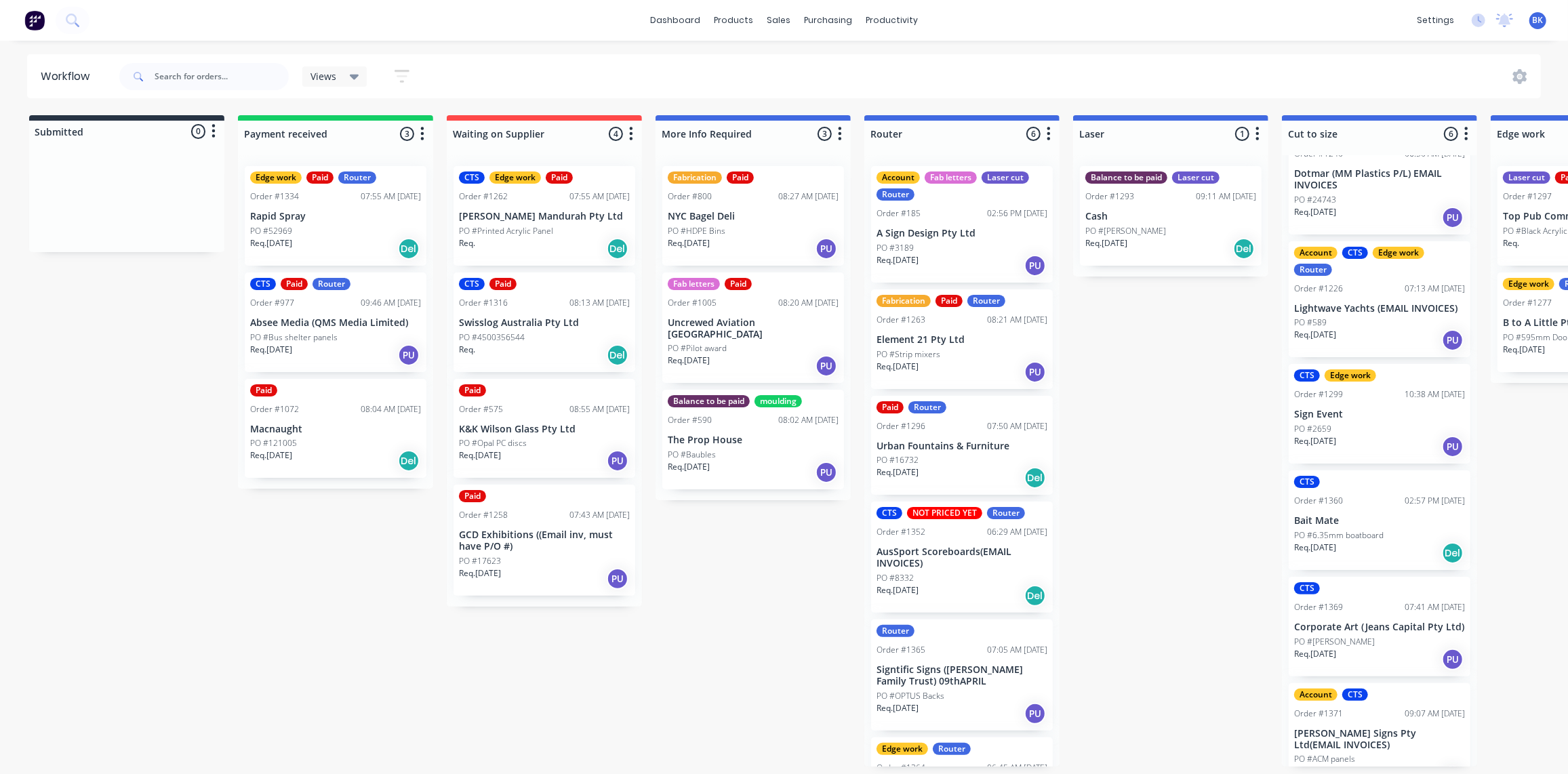
scroll to position [71, 0]
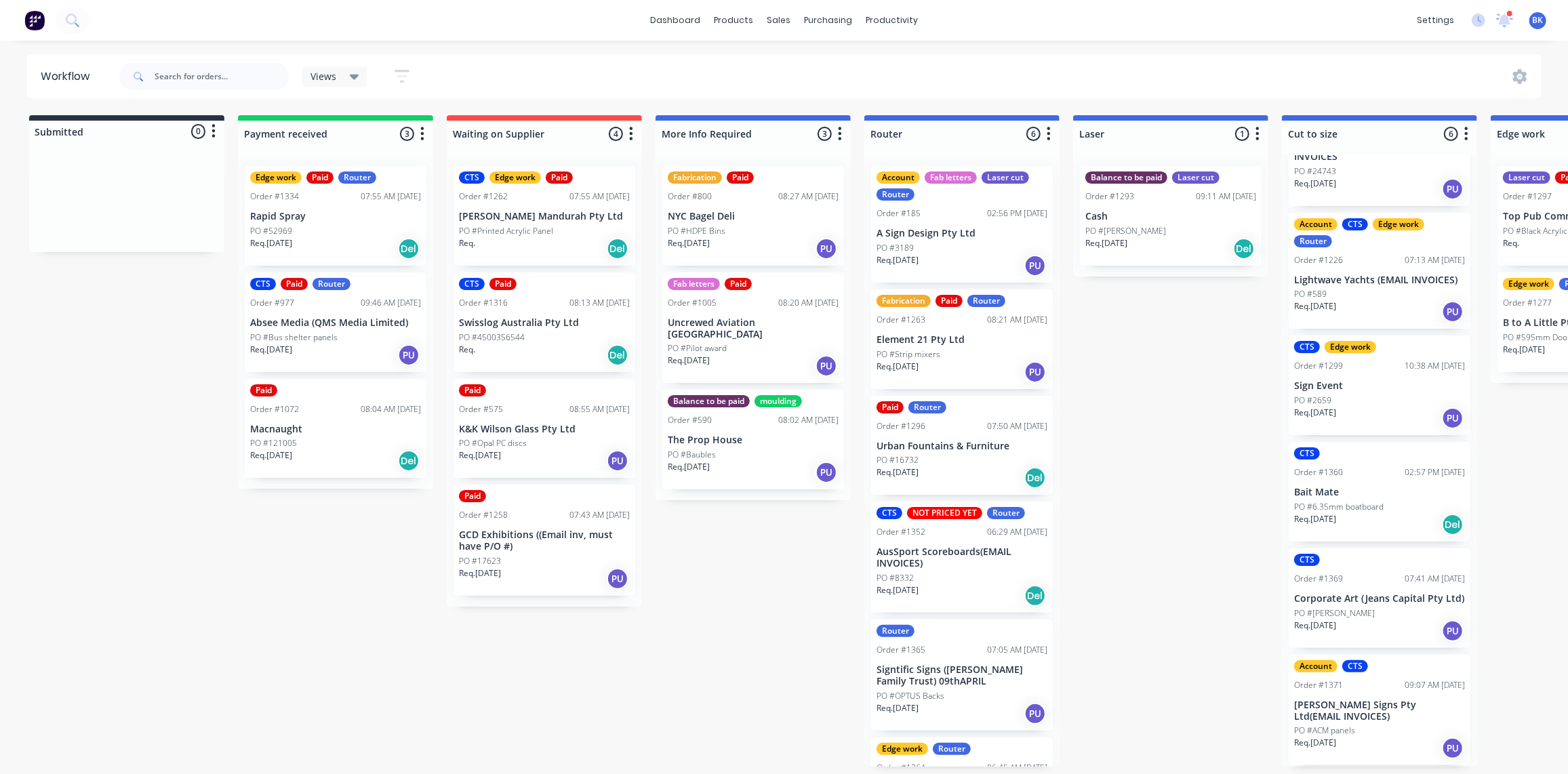
click at [1179, 218] on p "Cash" at bounding box center [1170, 216] width 170 height 11
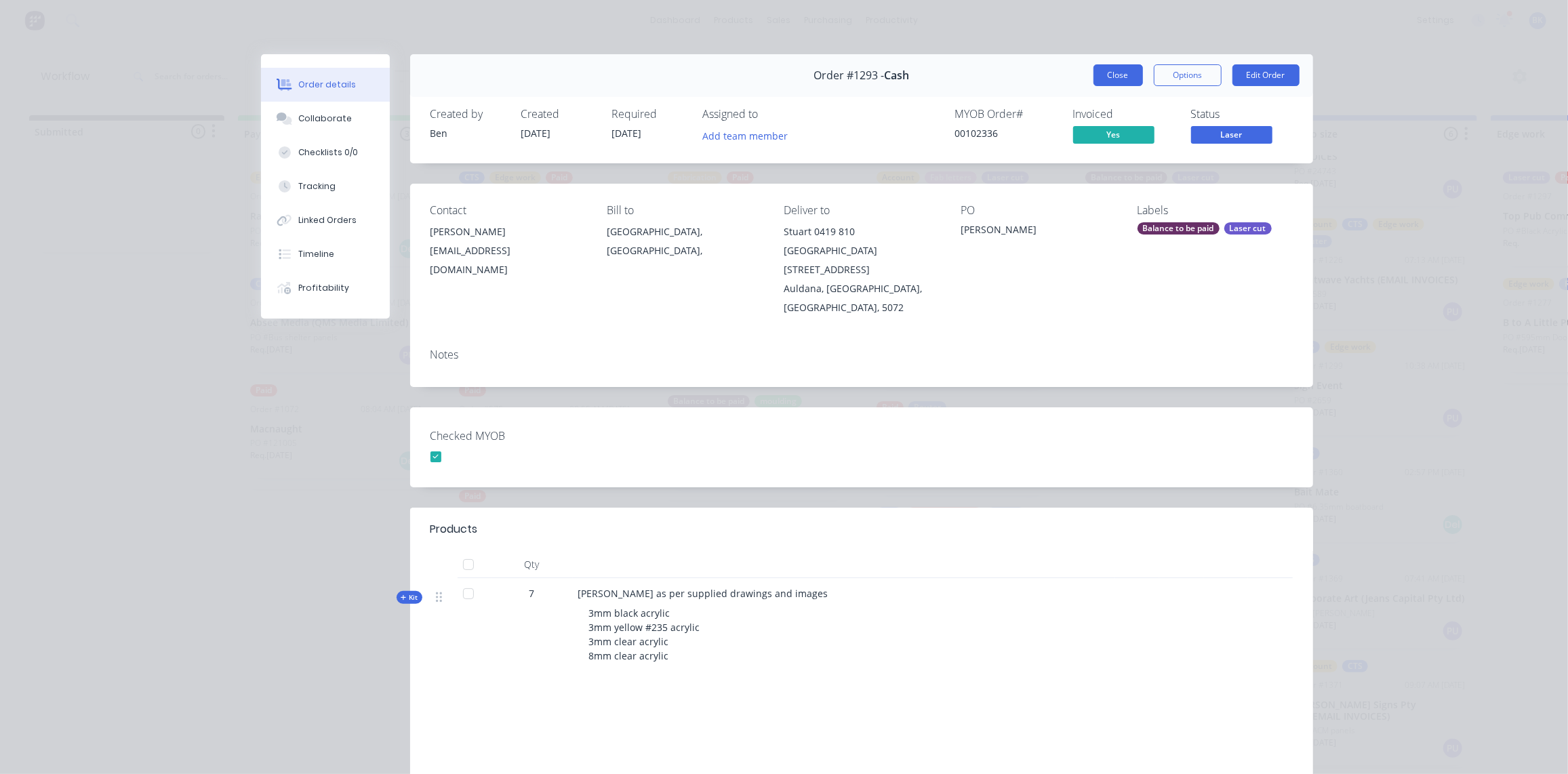
click at [1115, 68] on button "Close" at bounding box center [1118, 75] width 49 height 22
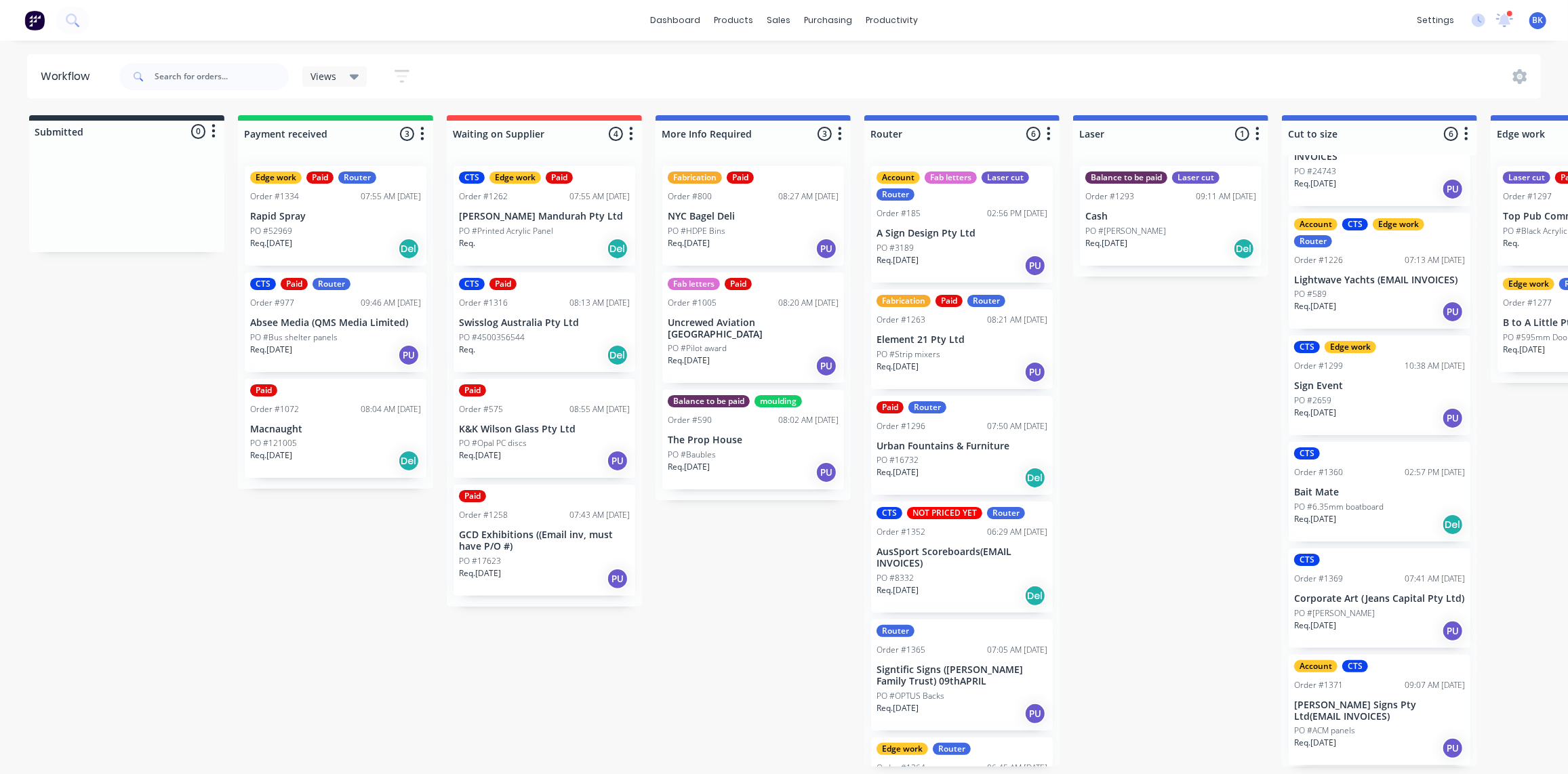
click at [286, 441] on p "PO #121005" at bounding box center [273, 443] width 47 height 12
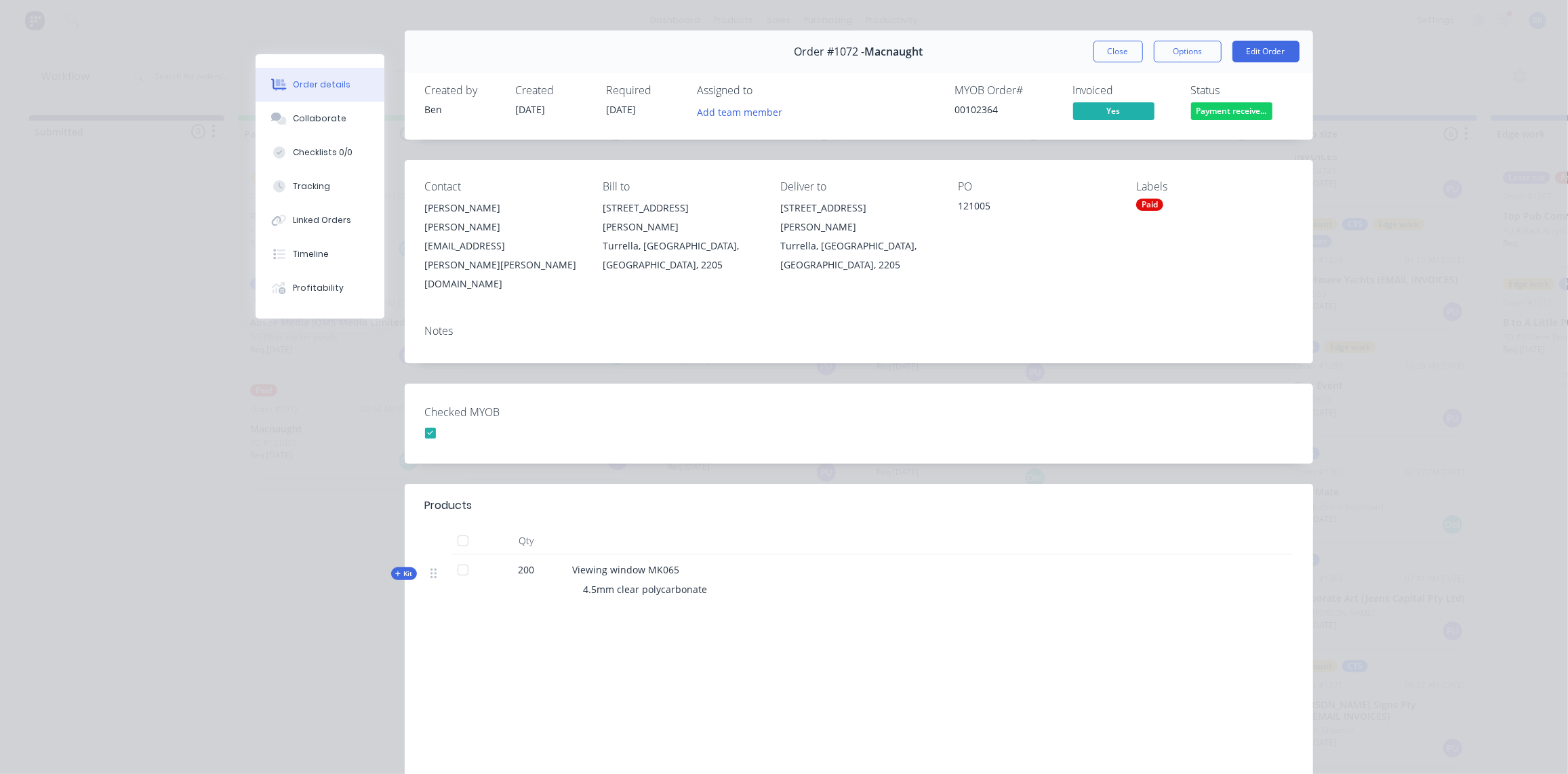
scroll to position [61, 0]
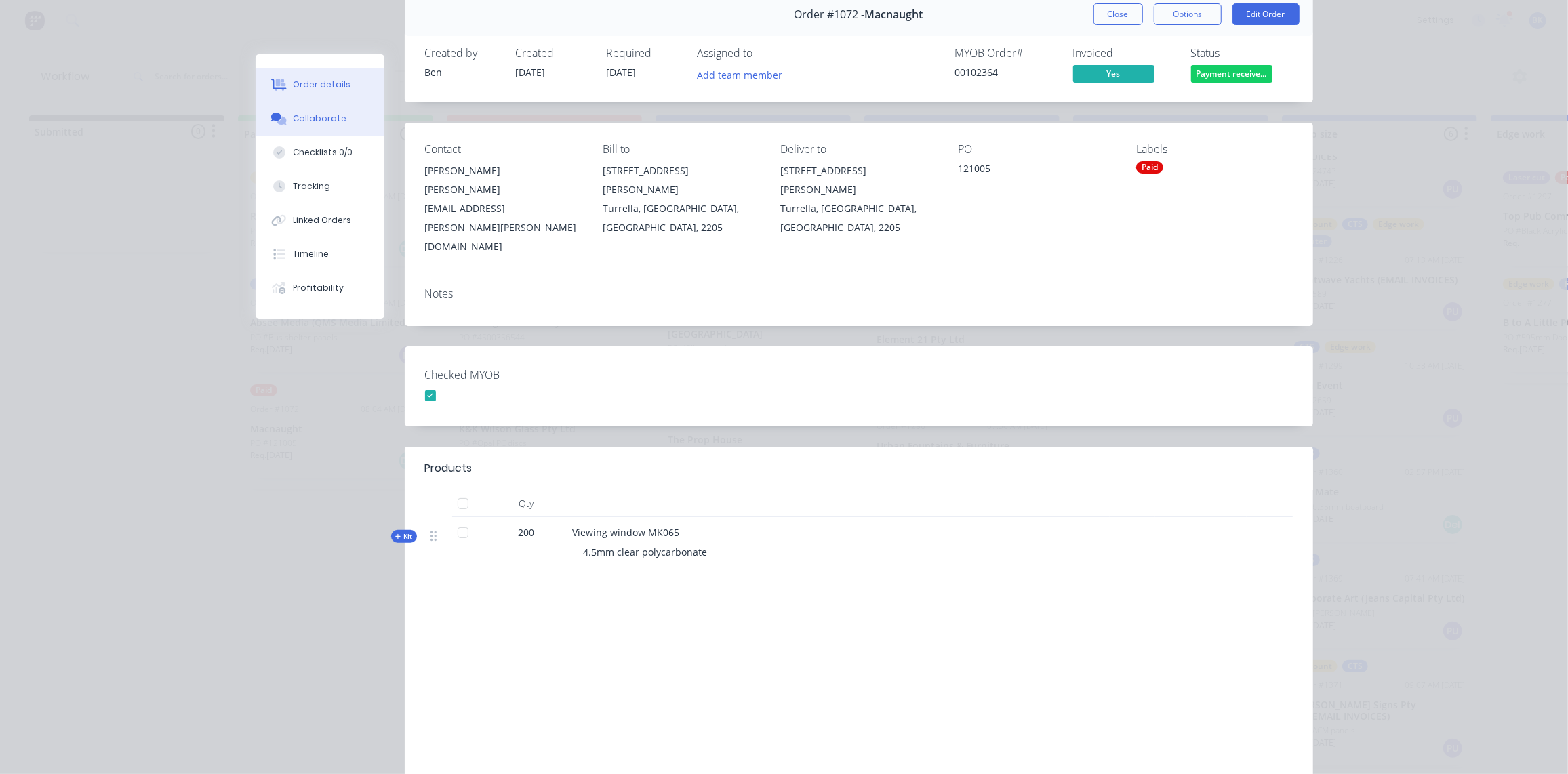
click at [308, 121] on div "Collaborate" at bounding box center [319, 118] width 54 height 12
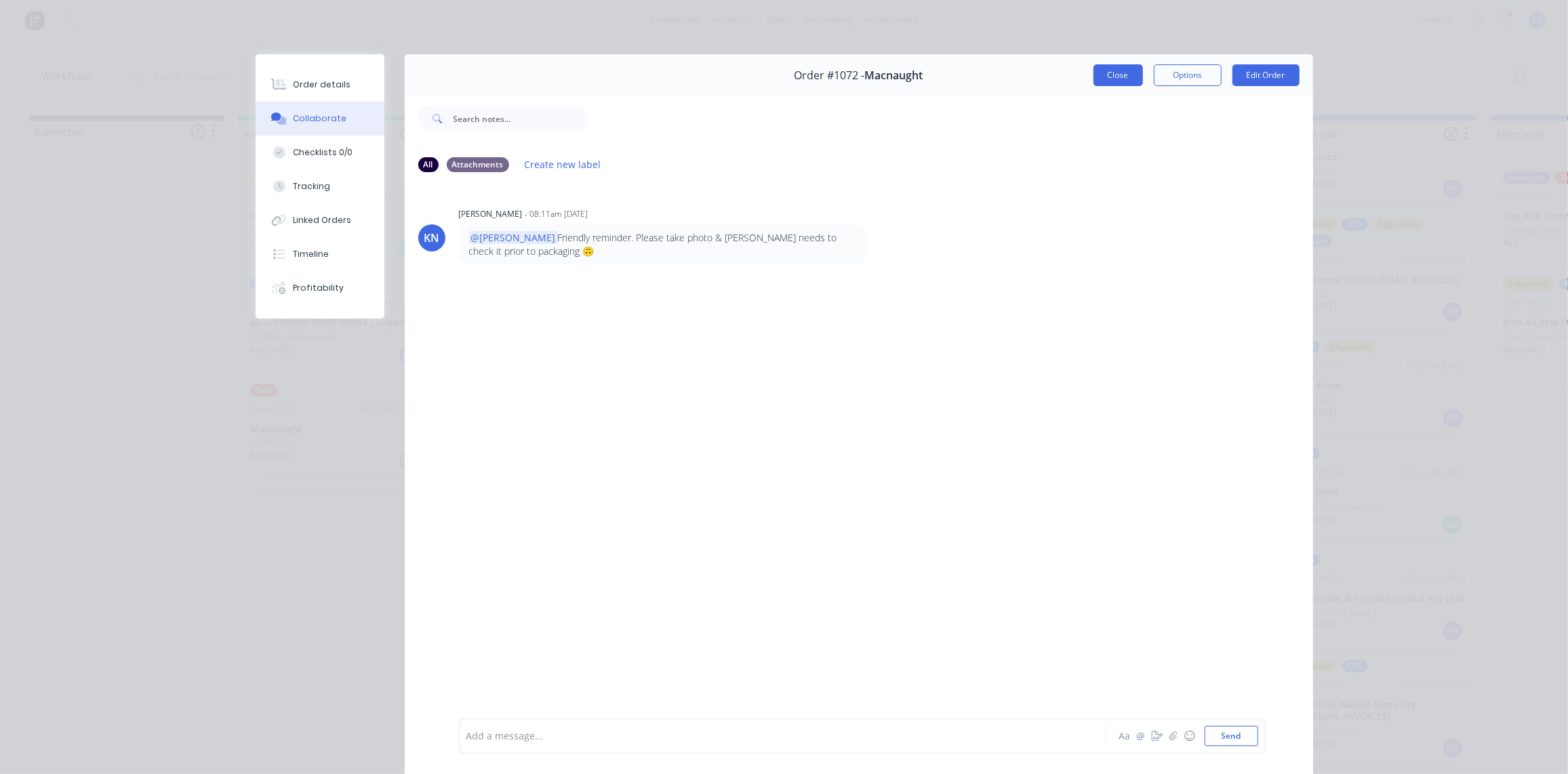
click at [1124, 73] on button "Close" at bounding box center [1118, 75] width 49 height 22
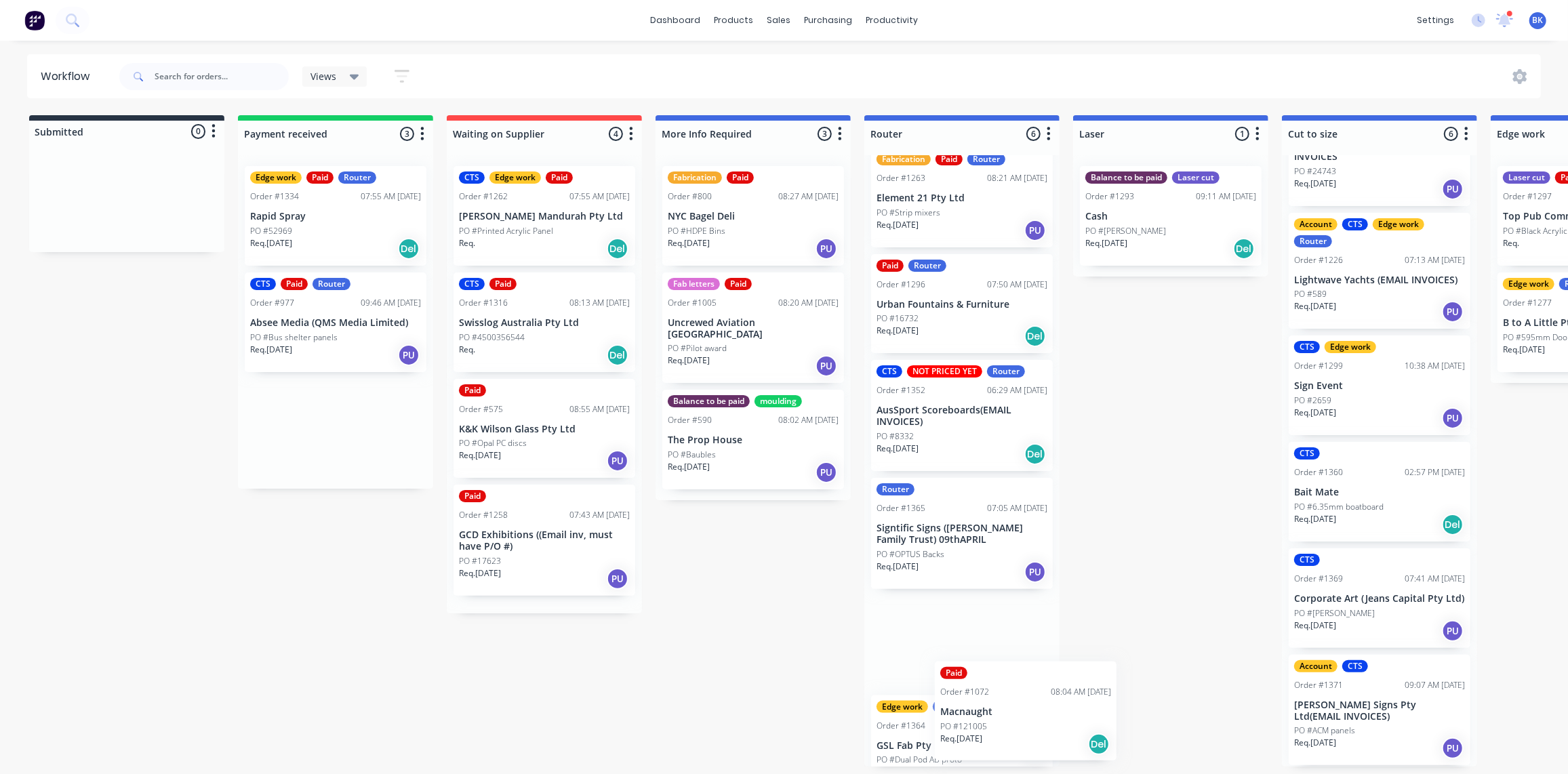
scroll to position [188, 4]
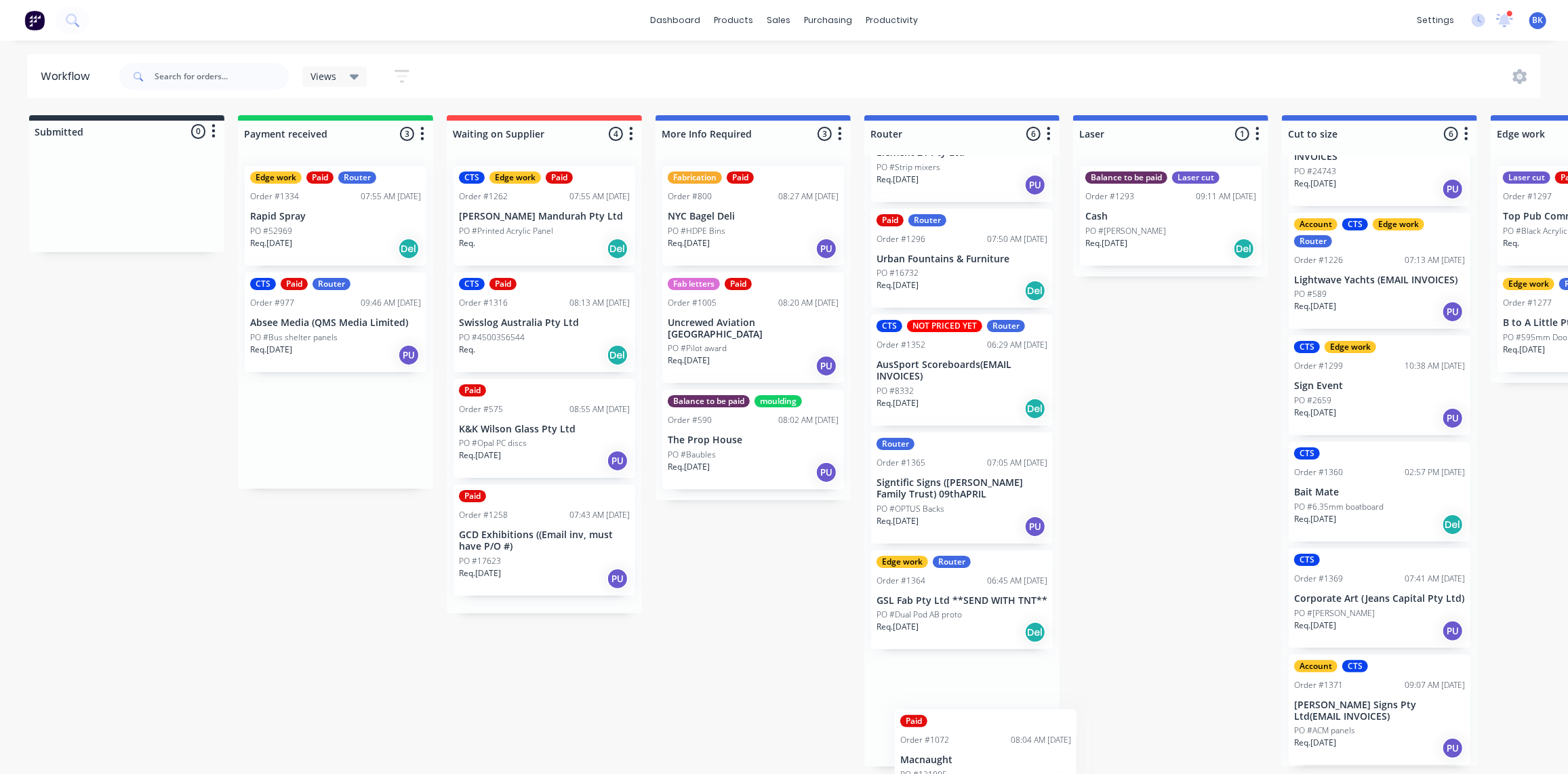
drag, startPoint x: 281, startPoint y: 399, endPoint x: 920, endPoint y: 724, distance: 716.9
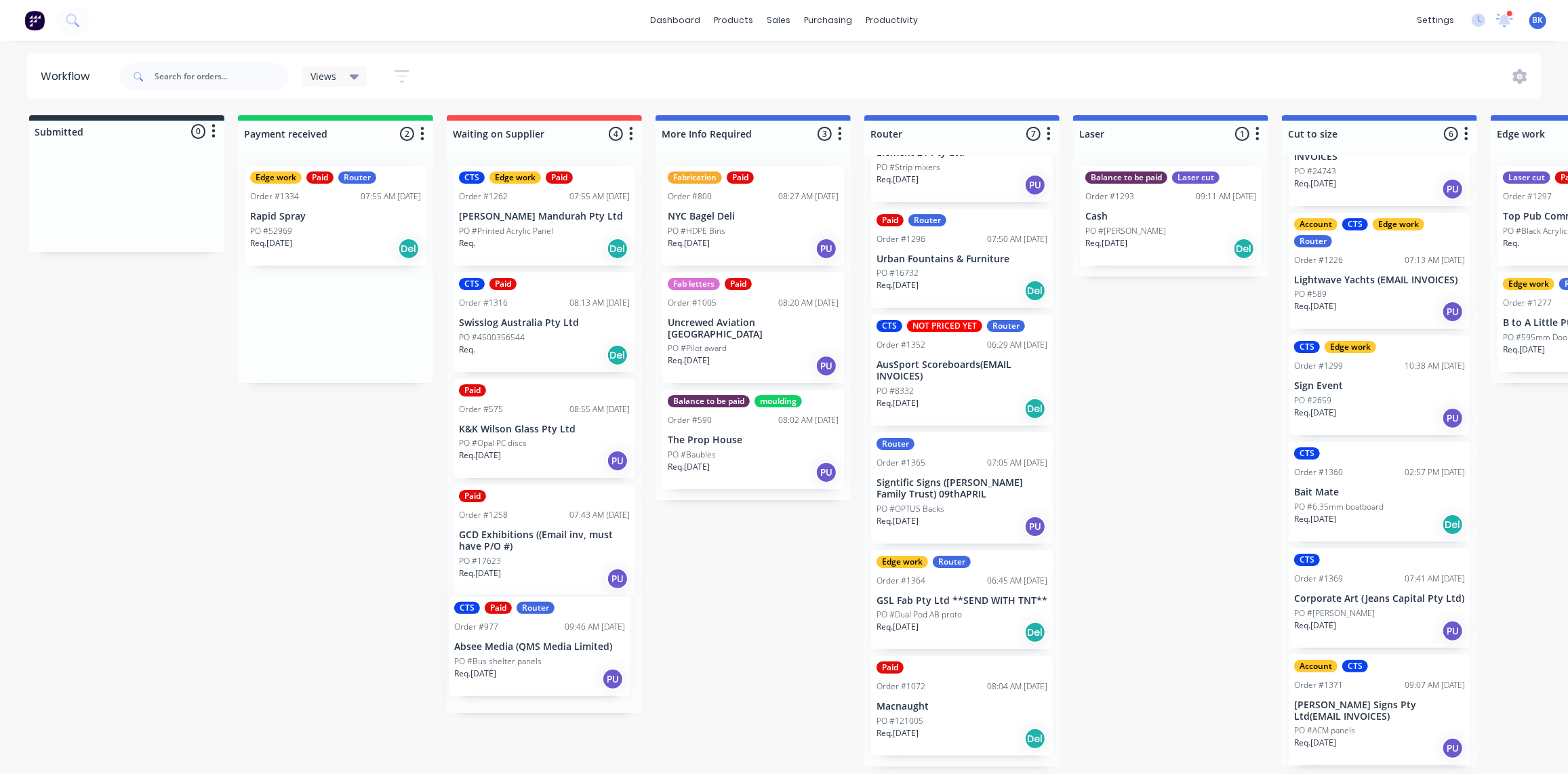
drag, startPoint x: 322, startPoint y: 309, endPoint x: 520, endPoint y: 641, distance: 386.6
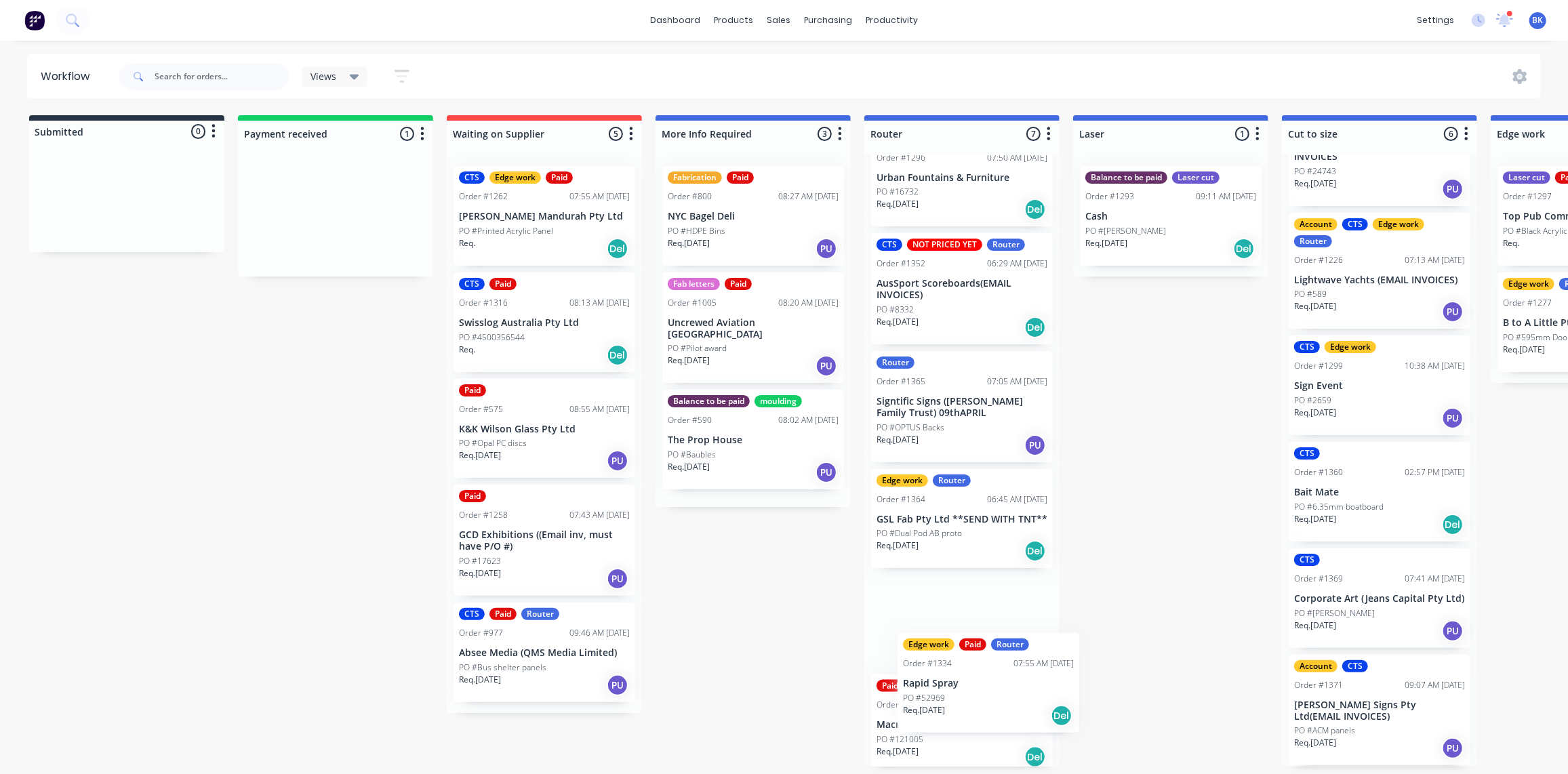
scroll to position [295, 0]
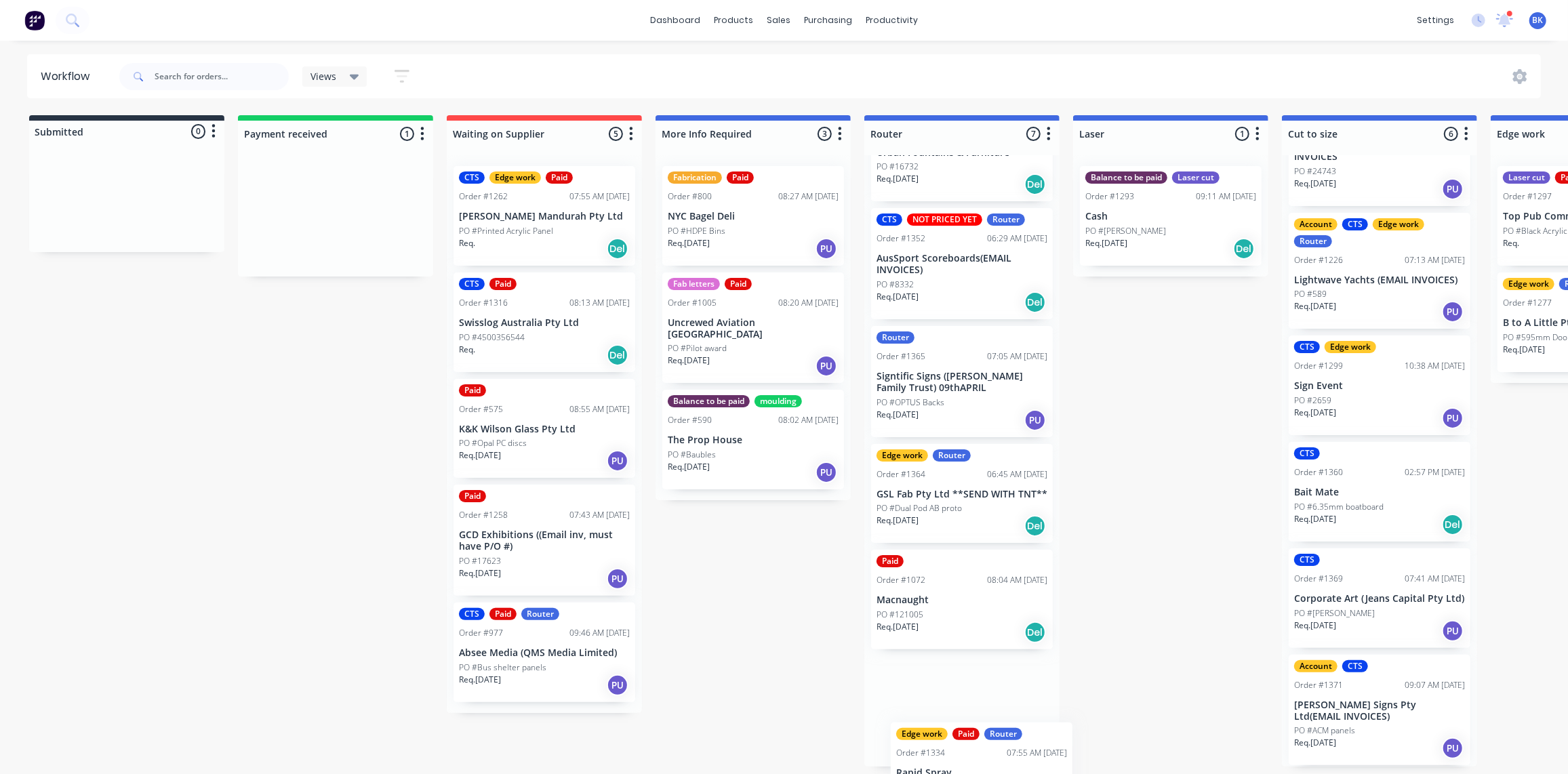
drag, startPoint x: 296, startPoint y: 213, endPoint x: 931, endPoint y: 769, distance: 844.0
click at [943, 693] on html "dashboard products sales purchasing productivity dashboard products Product Cat…" at bounding box center [784, 346] width 1568 height 693
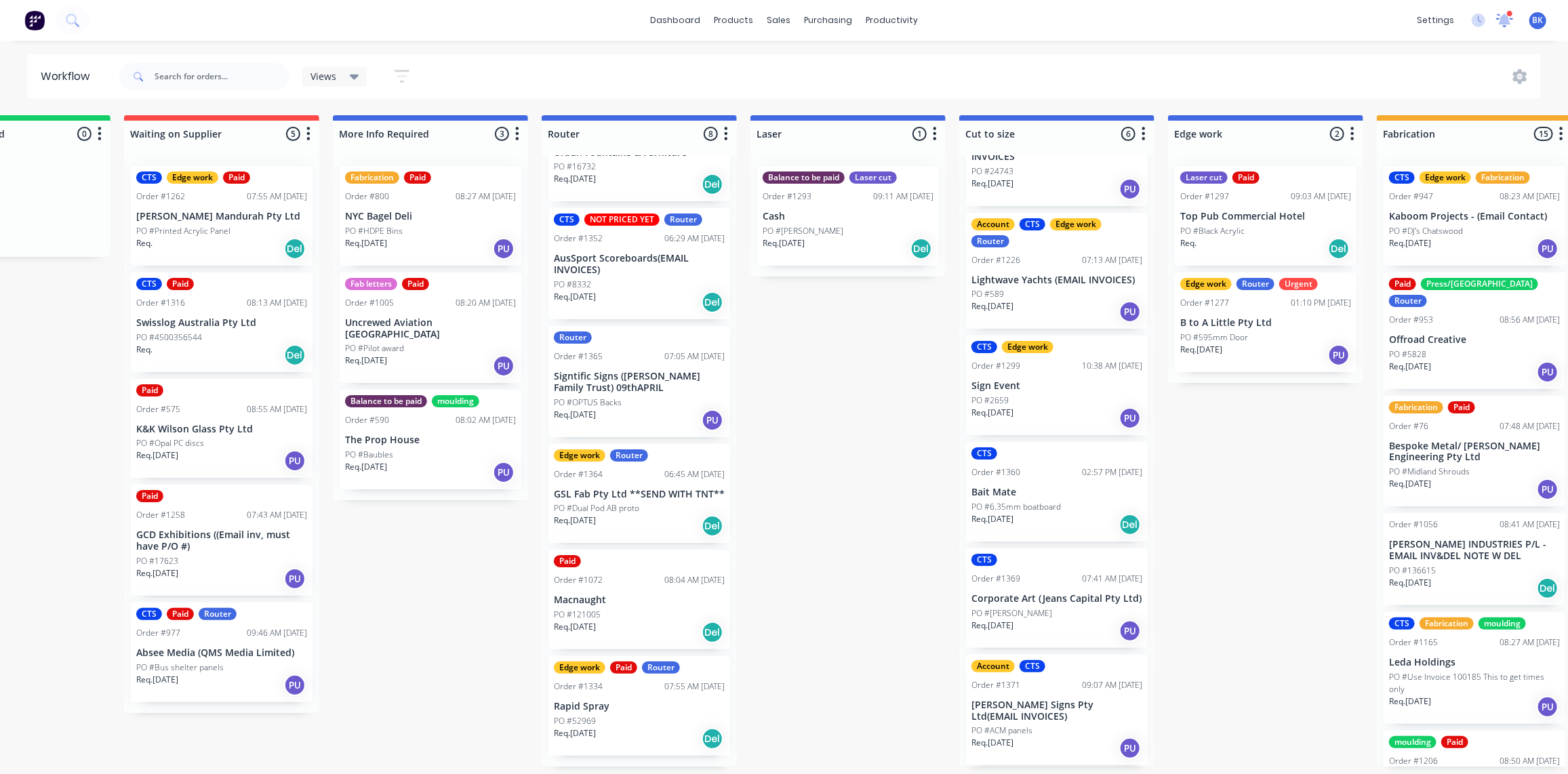
scroll to position [1, 351]
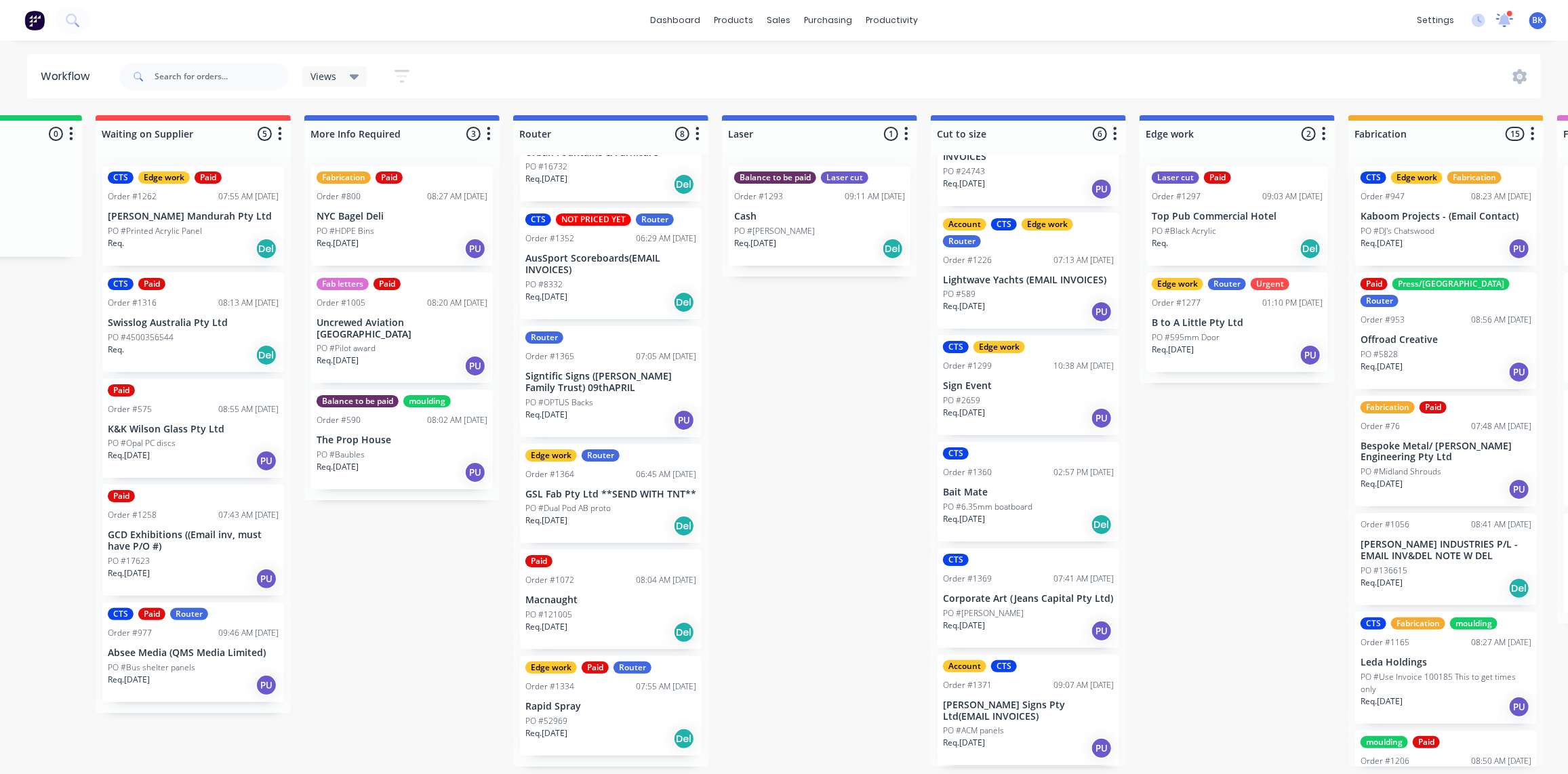
click at [1506, 16] on icon at bounding box center [1505, 19] width 12 height 11
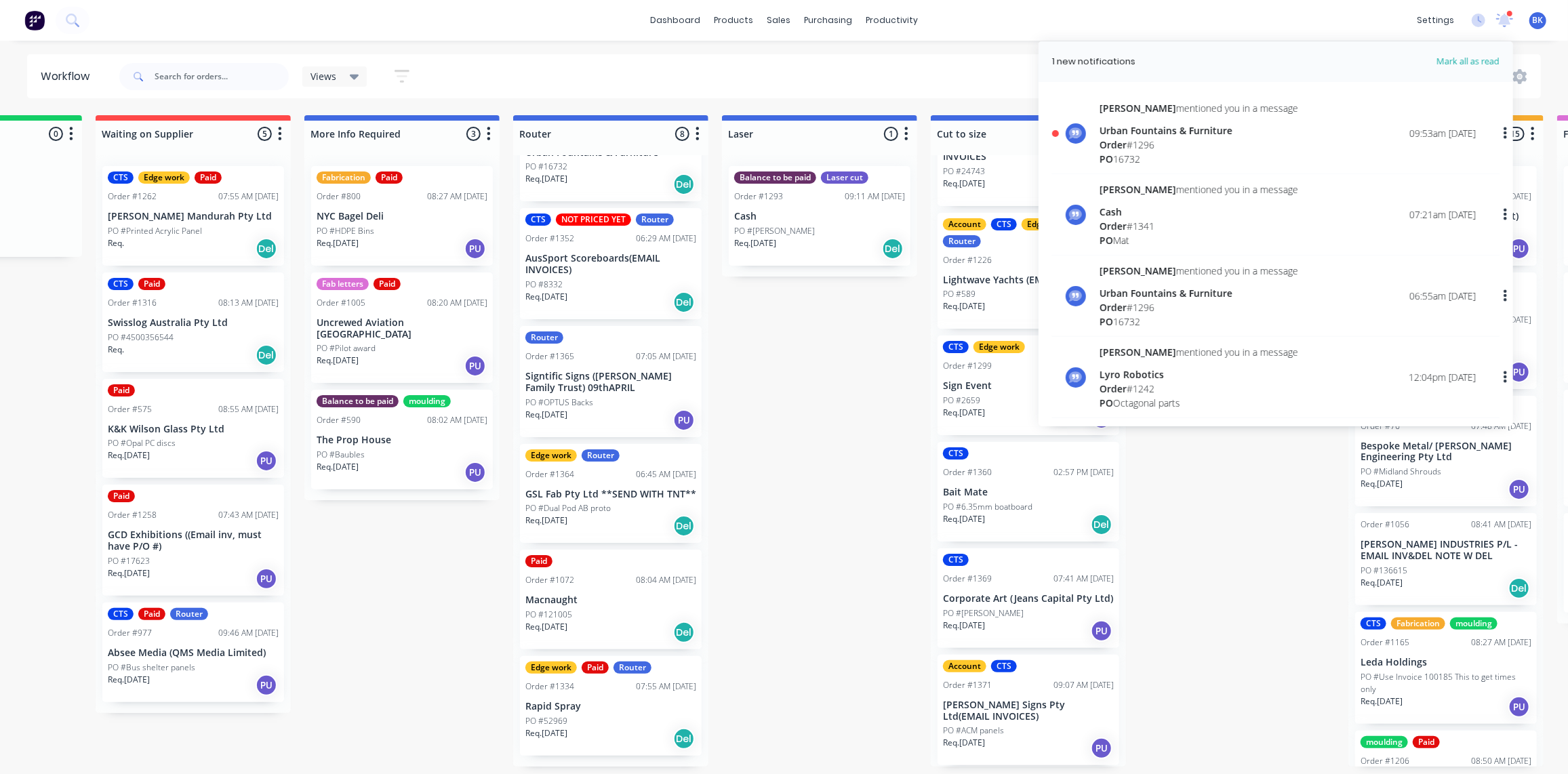
click at [1114, 141] on span "Order" at bounding box center [1113, 144] width 27 height 13
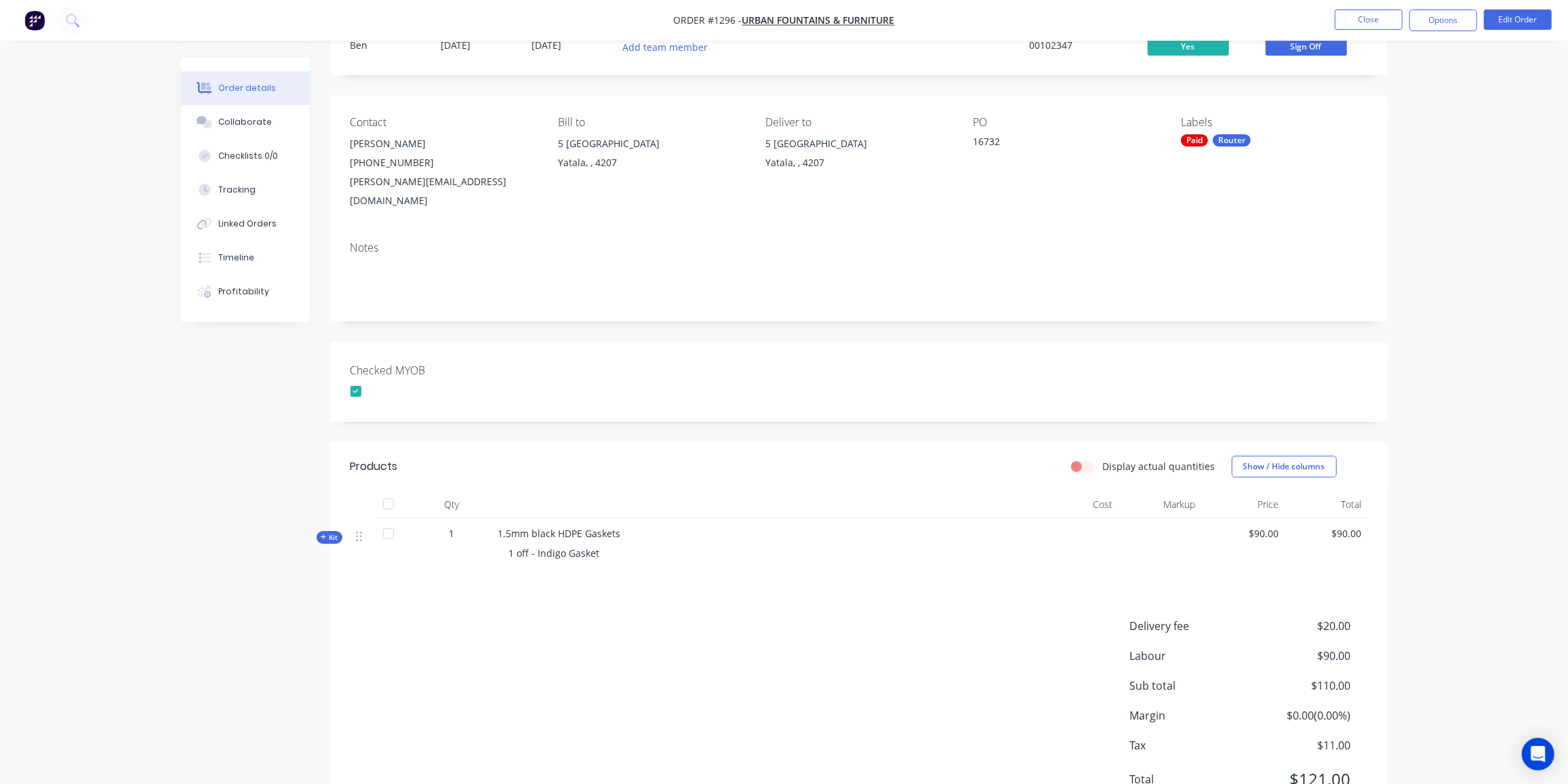
scroll to position [35, 0]
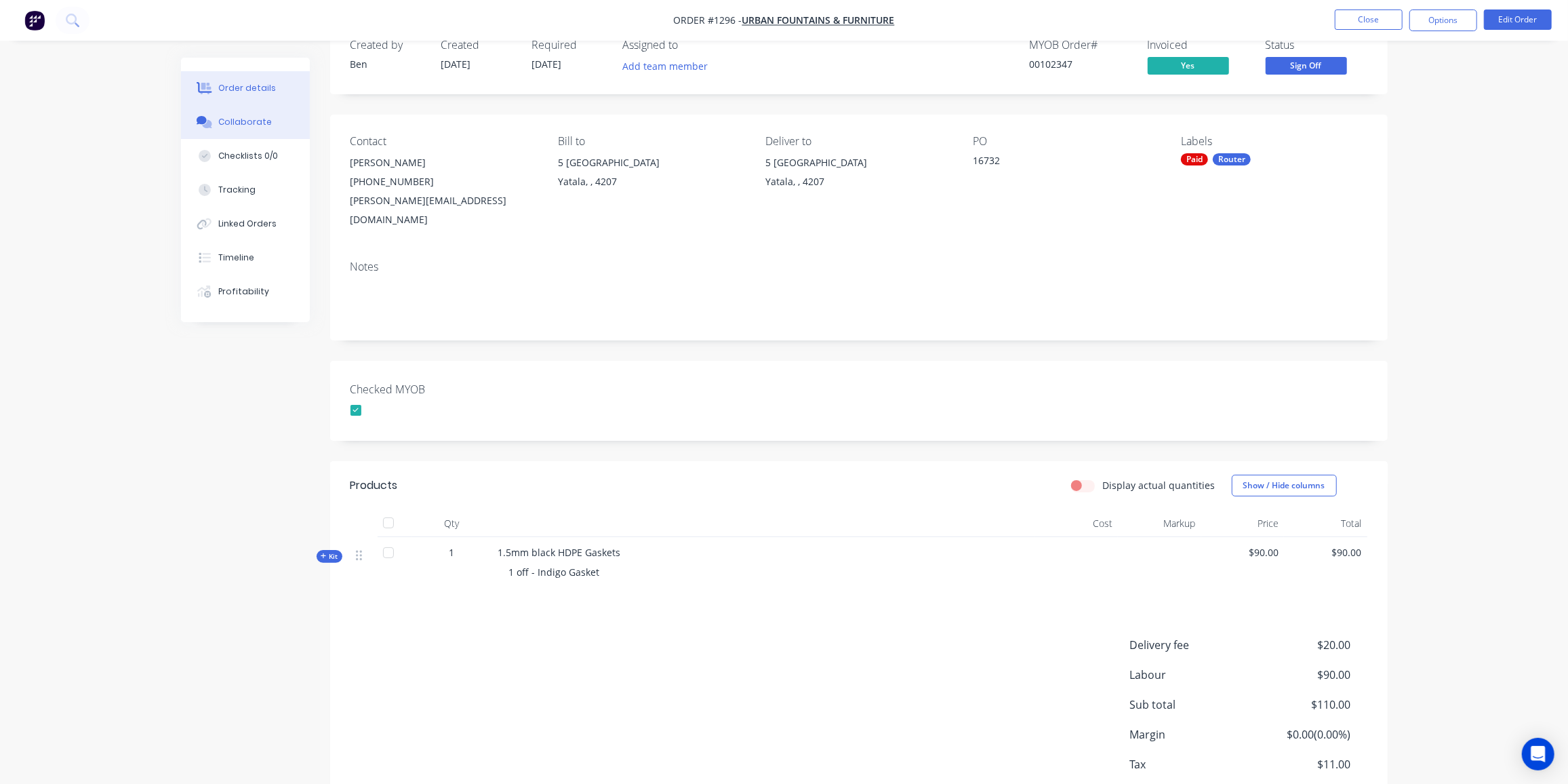
click at [252, 125] on div "Collaborate" at bounding box center [245, 122] width 54 height 12
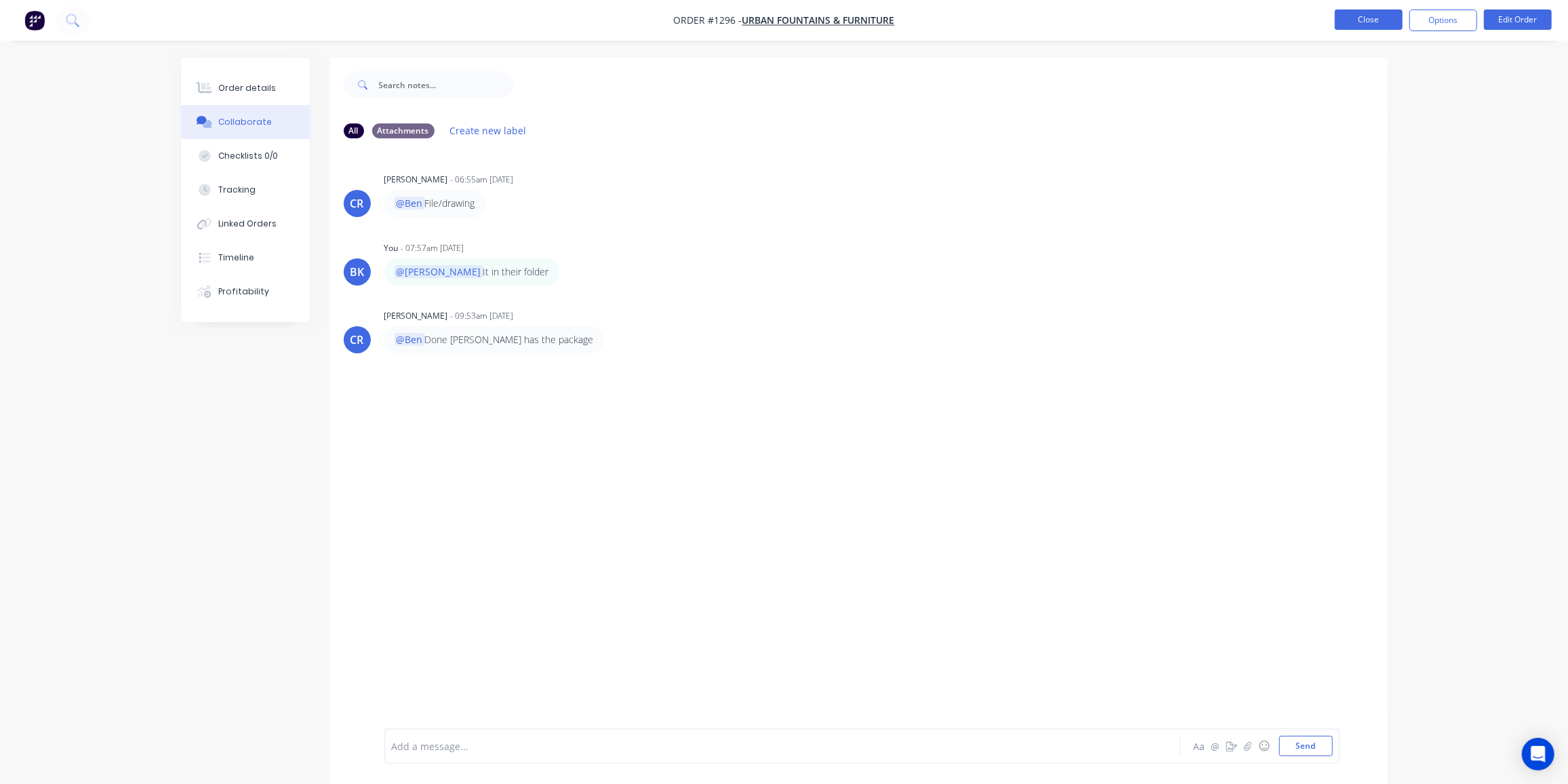
click at [1373, 20] on button "Close" at bounding box center [1368, 19] width 68 height 20
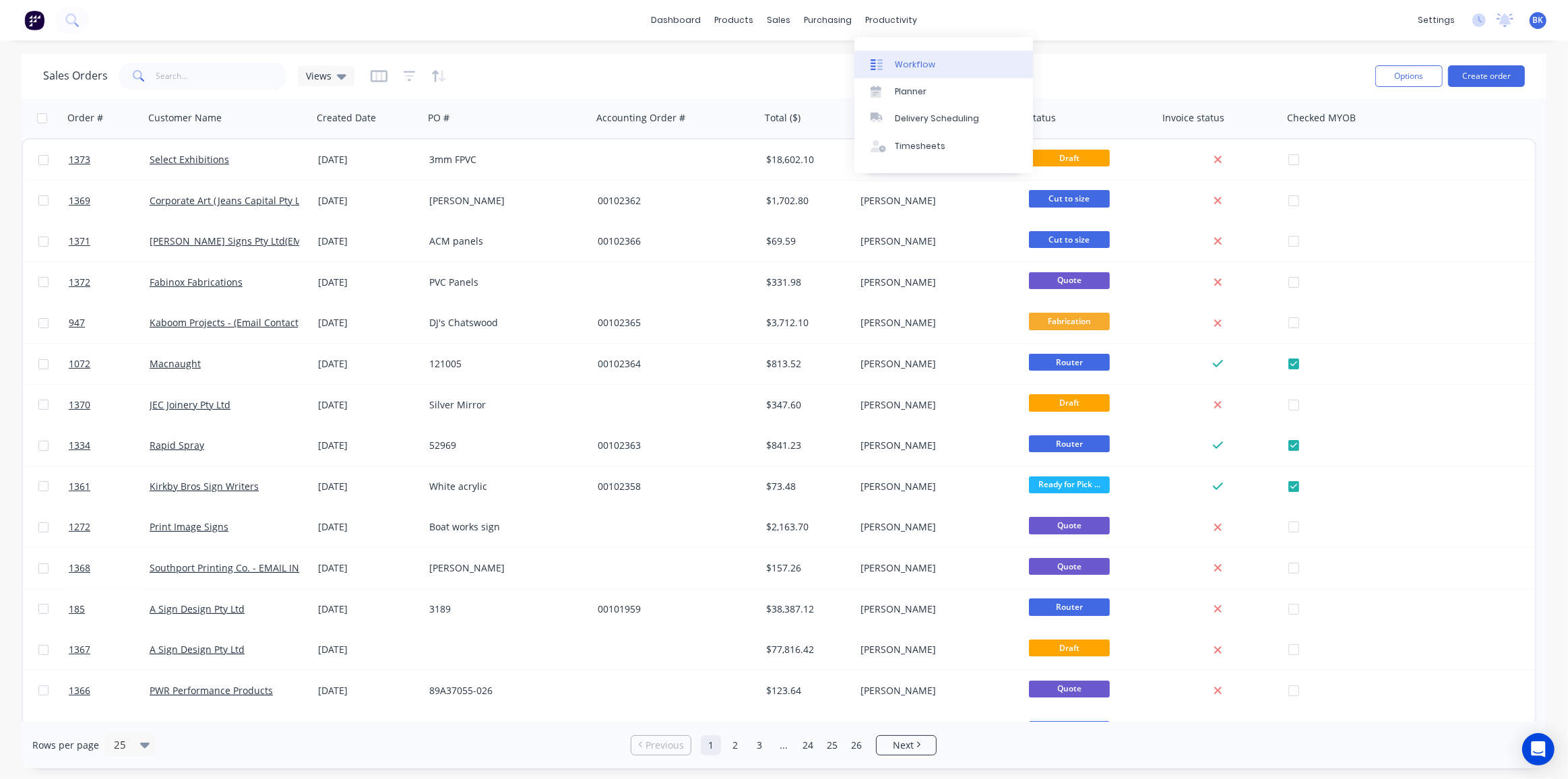
click at [915, 55] on link "Workflow" at bounding box center [943, 64] width 178 height 27
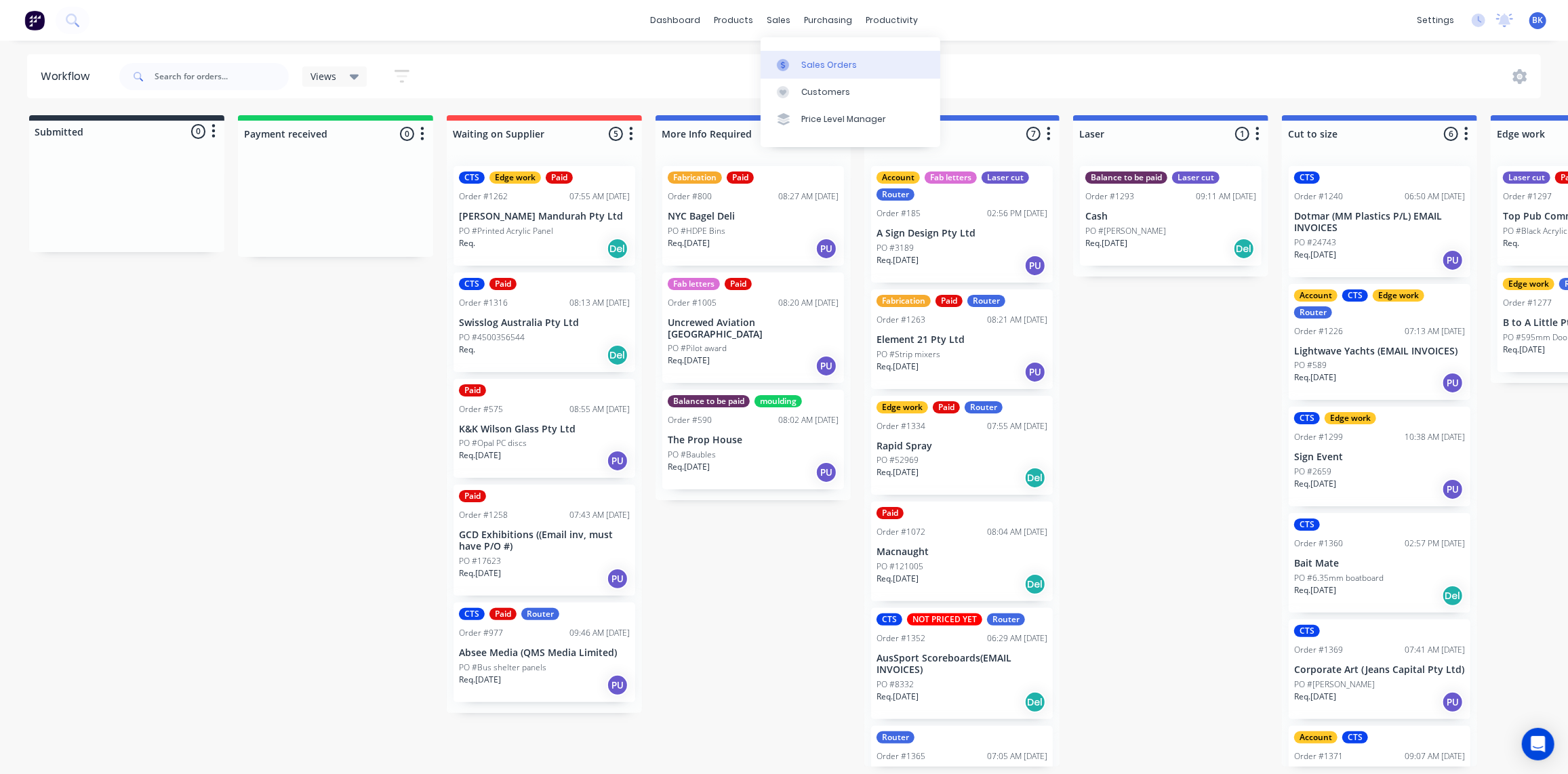
click at [800, 69] on link "Sales Orders" at bounding box center [850, 64] width 179 height 27
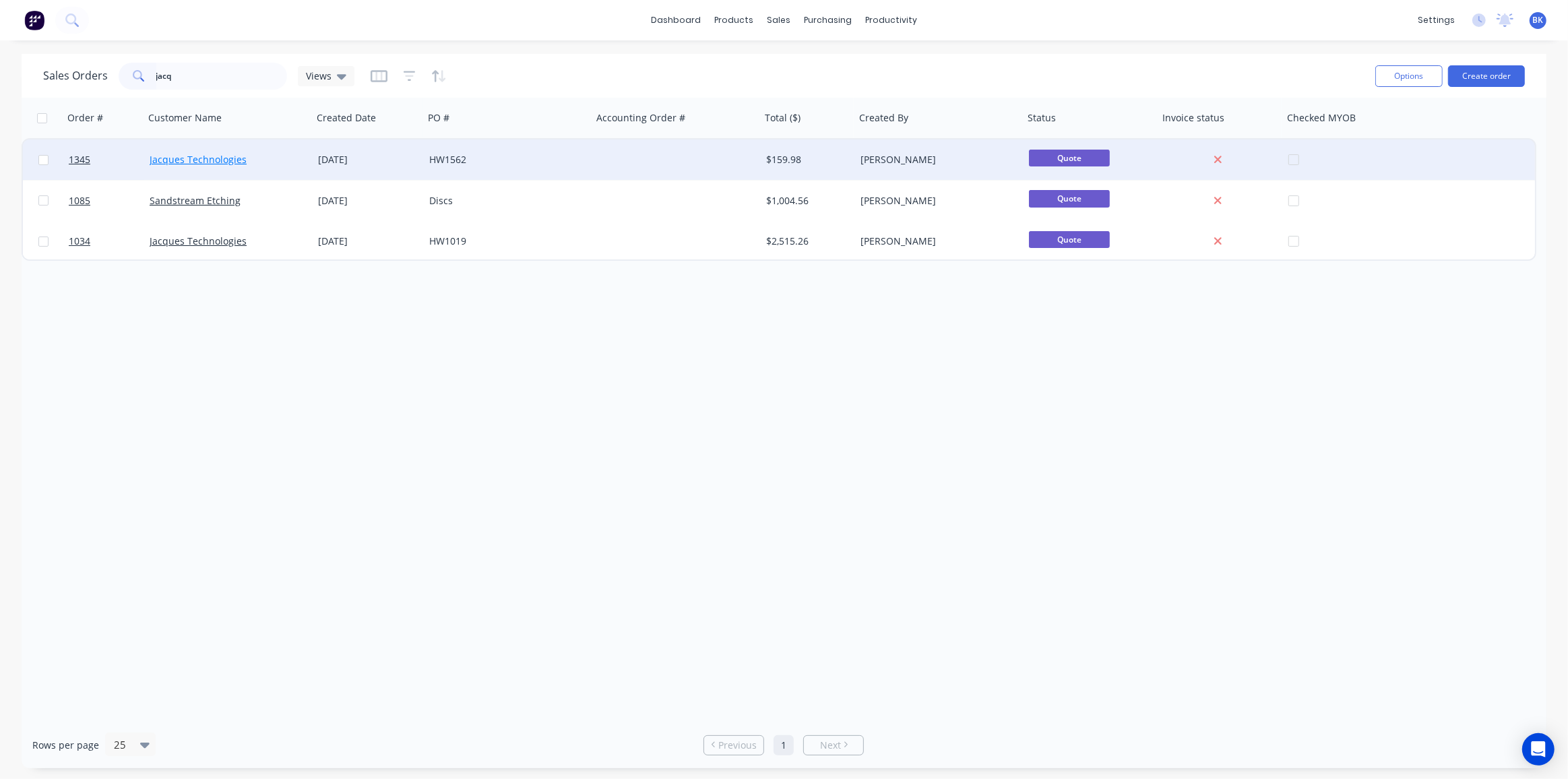
type input "jacq"
click at [229, 161] on link "Jacques Technologies" at bounding box center [198, 159] width 97 height 13
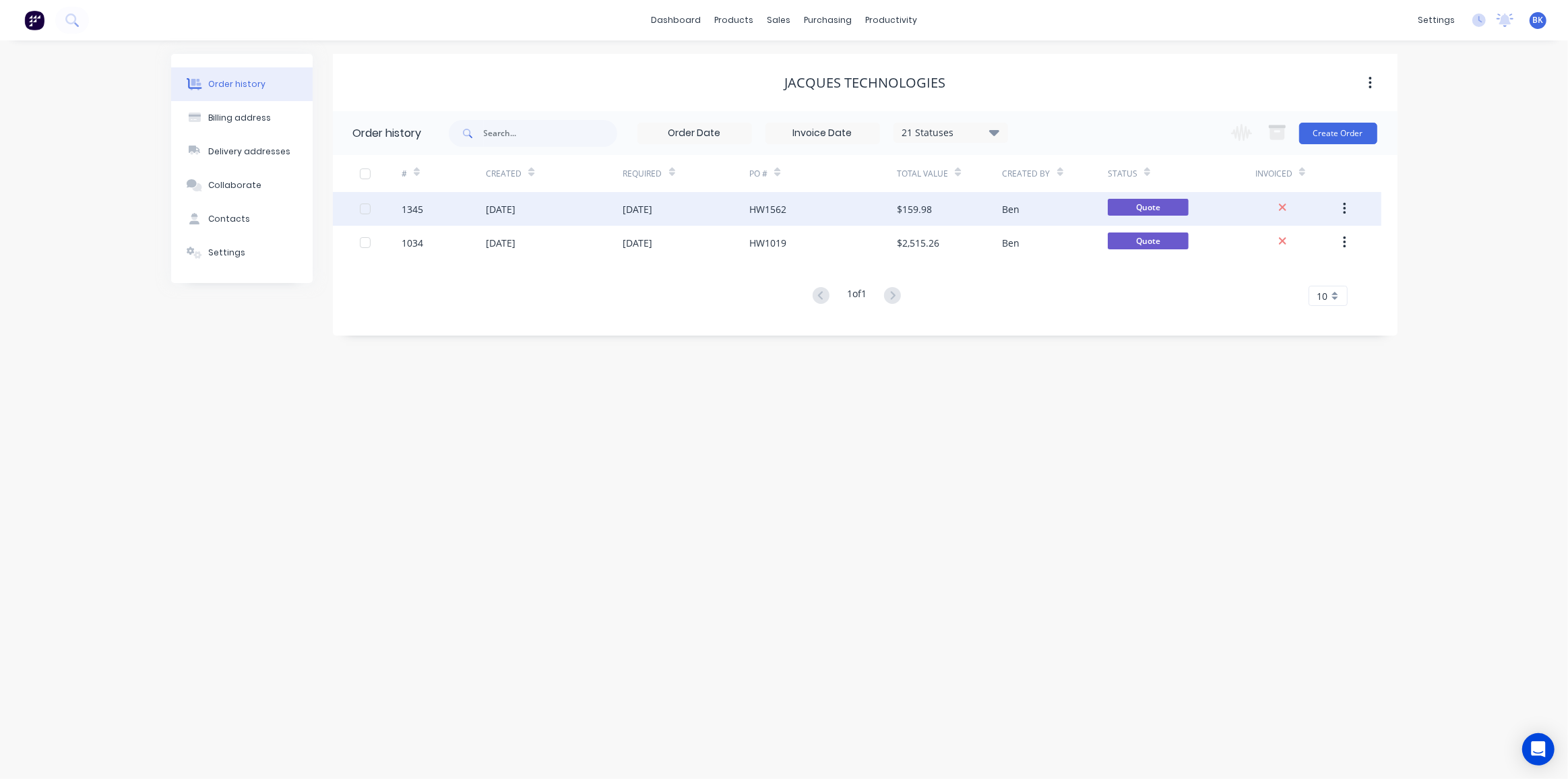
click at [829, 217] on div "HW1562" at bounding box center [823, 209] width 147 height 34
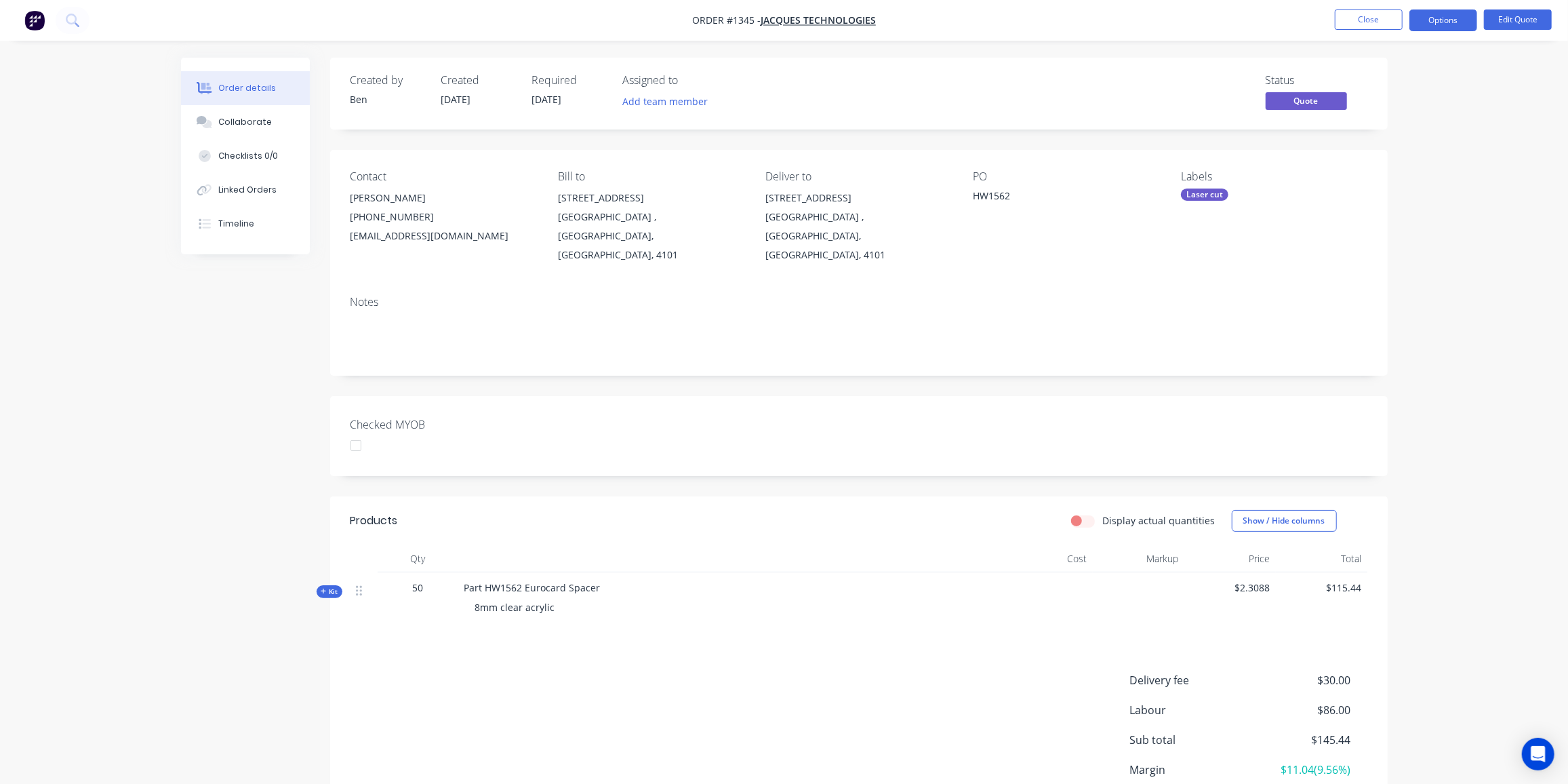
click at [987, 200] on div "HW1562" at bounding box center [1059, 197] width 170 height 19
click at [1546, 19] on button "Edit Quote" at bounding box center [1517, 19] width 68 height 20
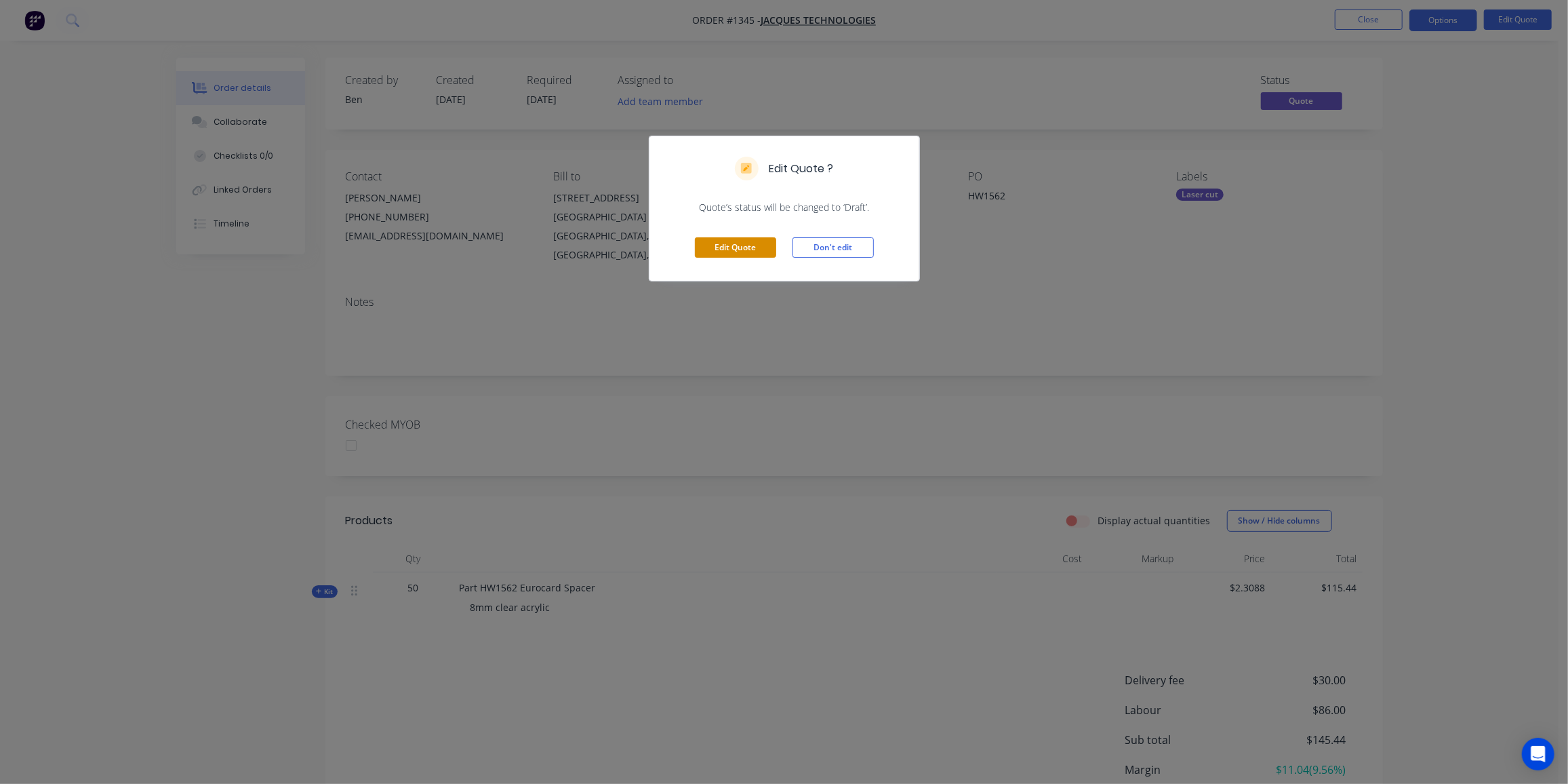
click at [753, 242] on button "Edit Quote" at bounding box center [735, 247] width 81 height 20
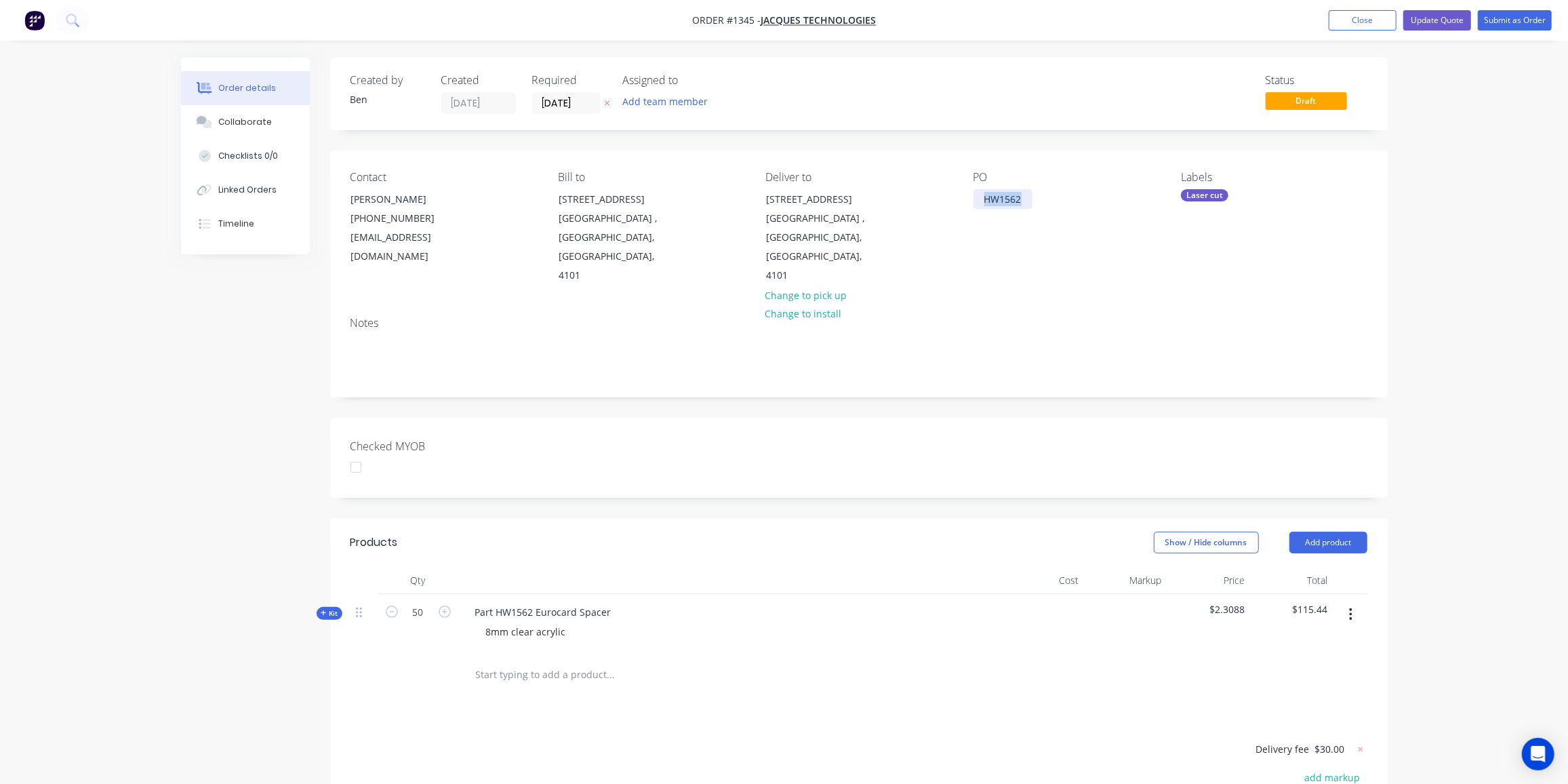
drag, startPoint x: 1027, startPoint y: 197, endPoint x: 966, endPoint y: 201, distance: 61.1
click at [966, 201] on div "Contact Alex Perera (07) 3846 8400 APerera@jacques.com.au Bill to 28-30 Bank St…" at bounding box center [858, 228] width 1057 height 156
click at [1436, 19] on button "Update Quote" at bounding box center [1437, 20] width 68 height 20
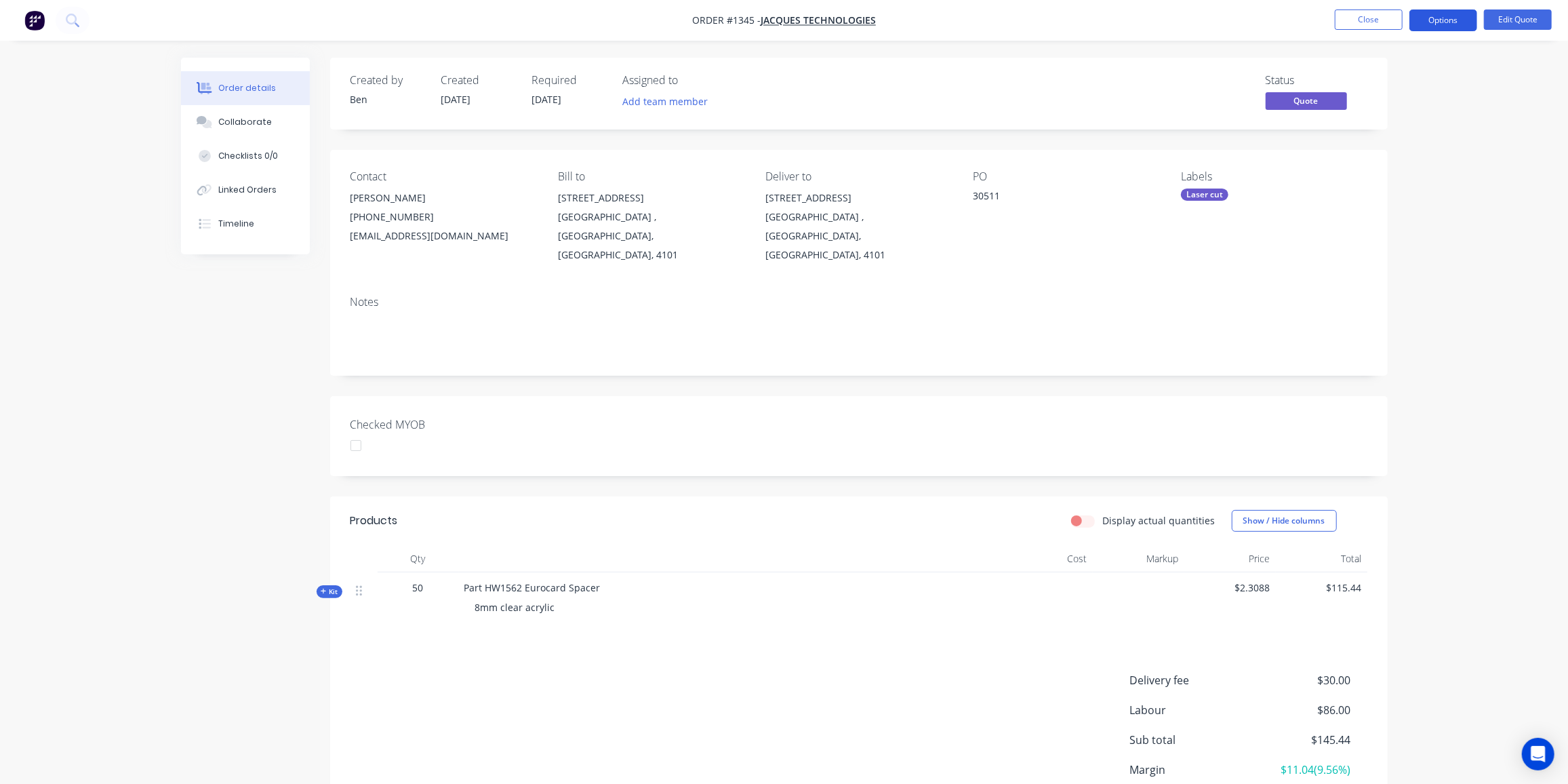
click at [1447, 18] on button "Options" at bounding box center [1443, 20] width 68 height 22
click at [1399, 112] on div "Proforma Invoice" at bounding box center [1403, 109] width 125 height 19
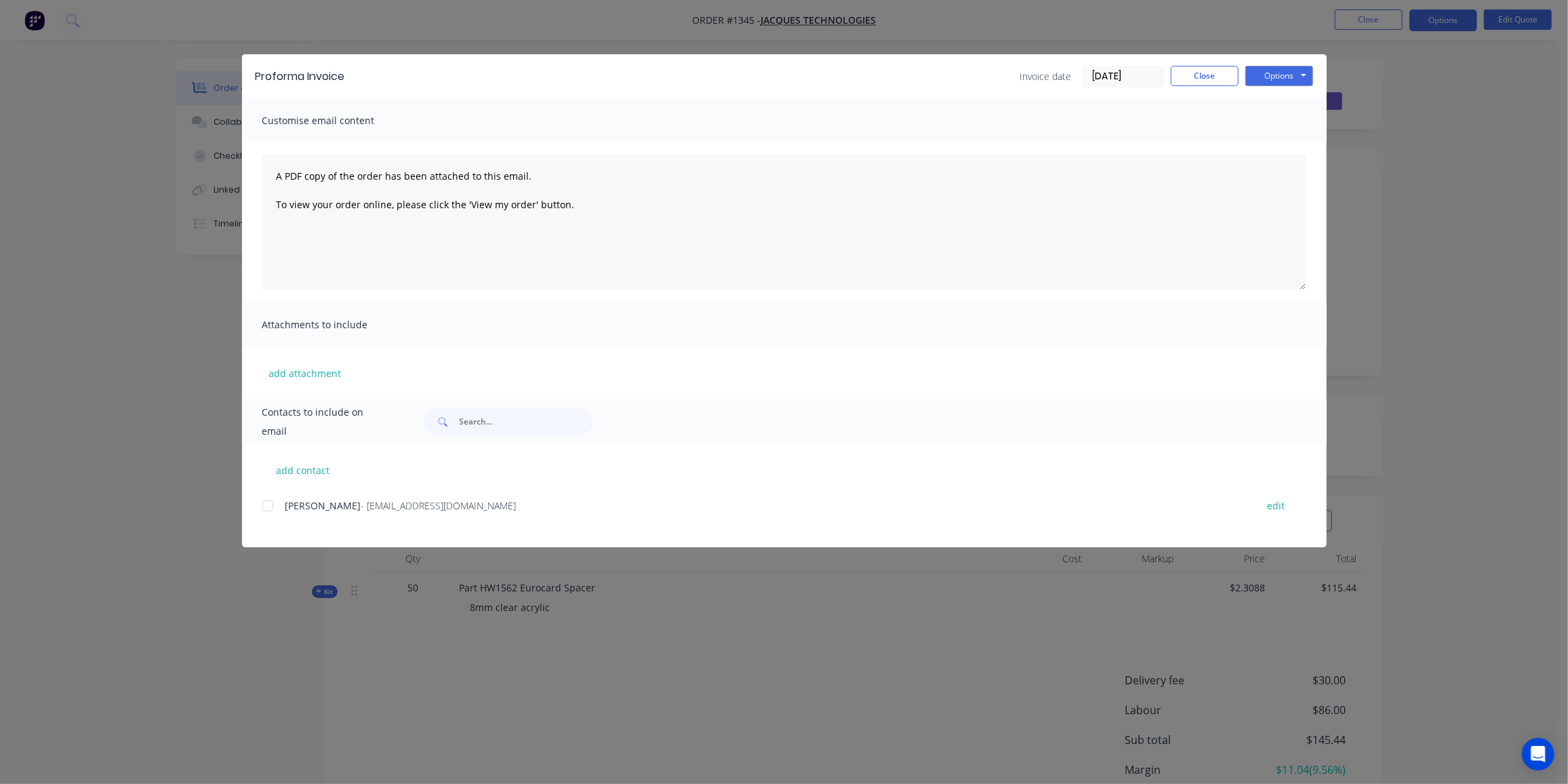
click at [264, 502] on div "add contact Alex Perera - APerera@jacques.com.au edit" at bounding box center [784, 495] width 1085 height 103
drag, startPoint x: 267, startPoint y: 502, endPoint x: 290, endPoint y: 499, distance: 23.2
click at [269, 503] on div at bounding box center [267, 506] width 27 height 27
click at [1307, 80] on button "Options" at bounding box center [1279, 75] width 68 height 20
click at [1295, 145] on button "Email" at bounding box center [1289, 144] width 87 height 22
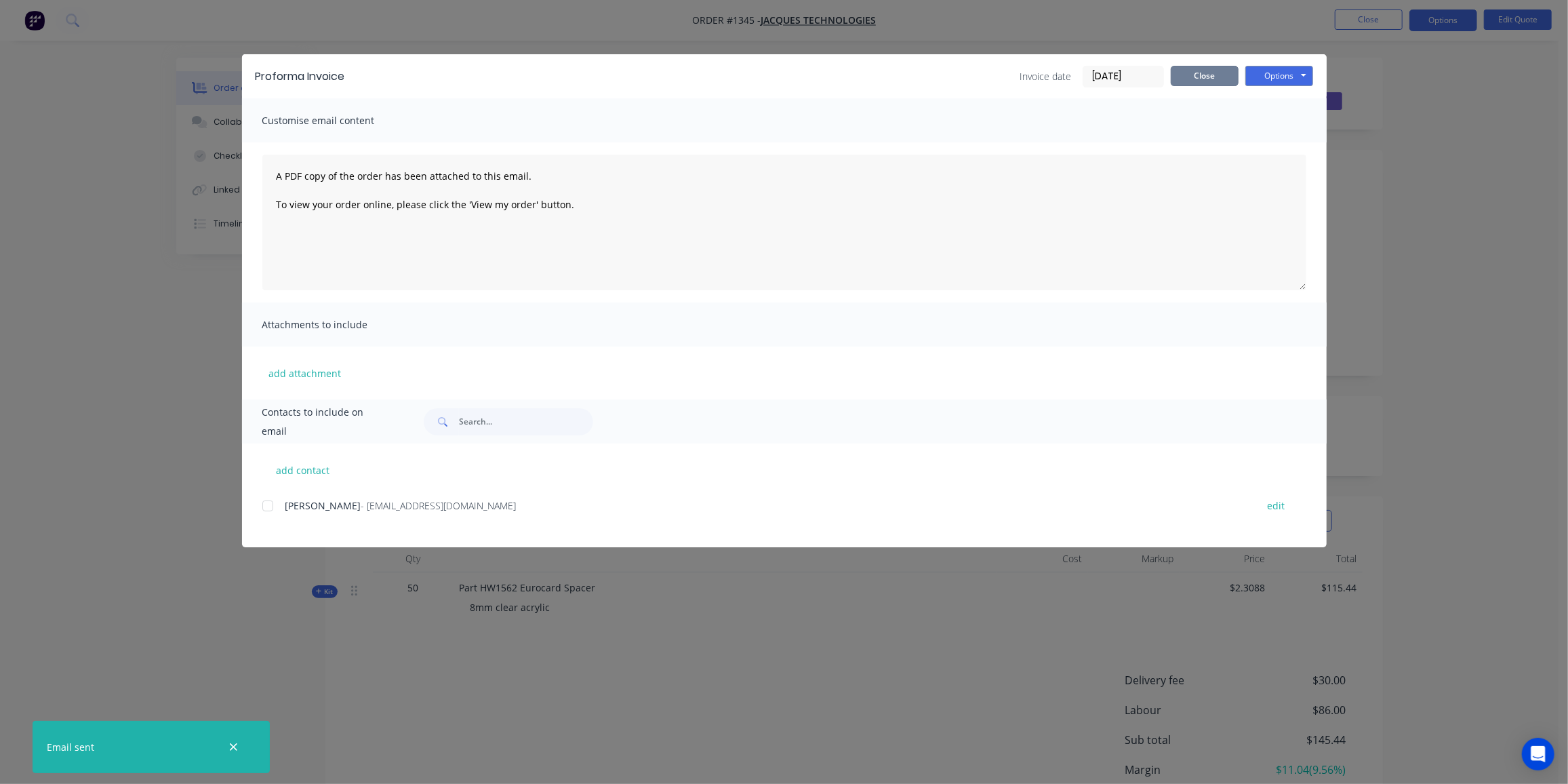
click at [1208, 70] on button "Close" at bounding box center [1205, 75] width 68 height 20
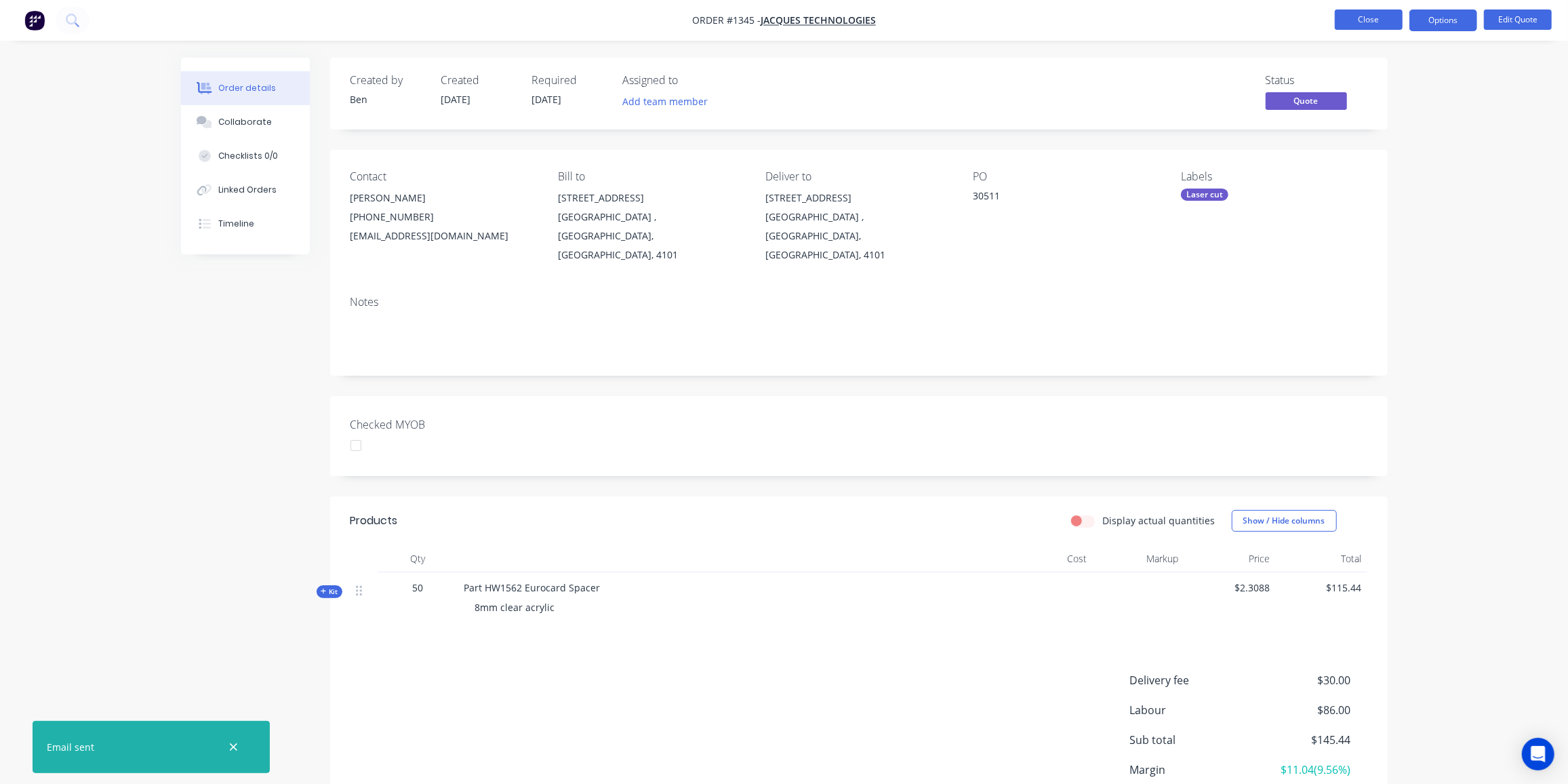
click at [1364, 18] on button "Close" at bounding box center [1368, 19] width 68 height 20
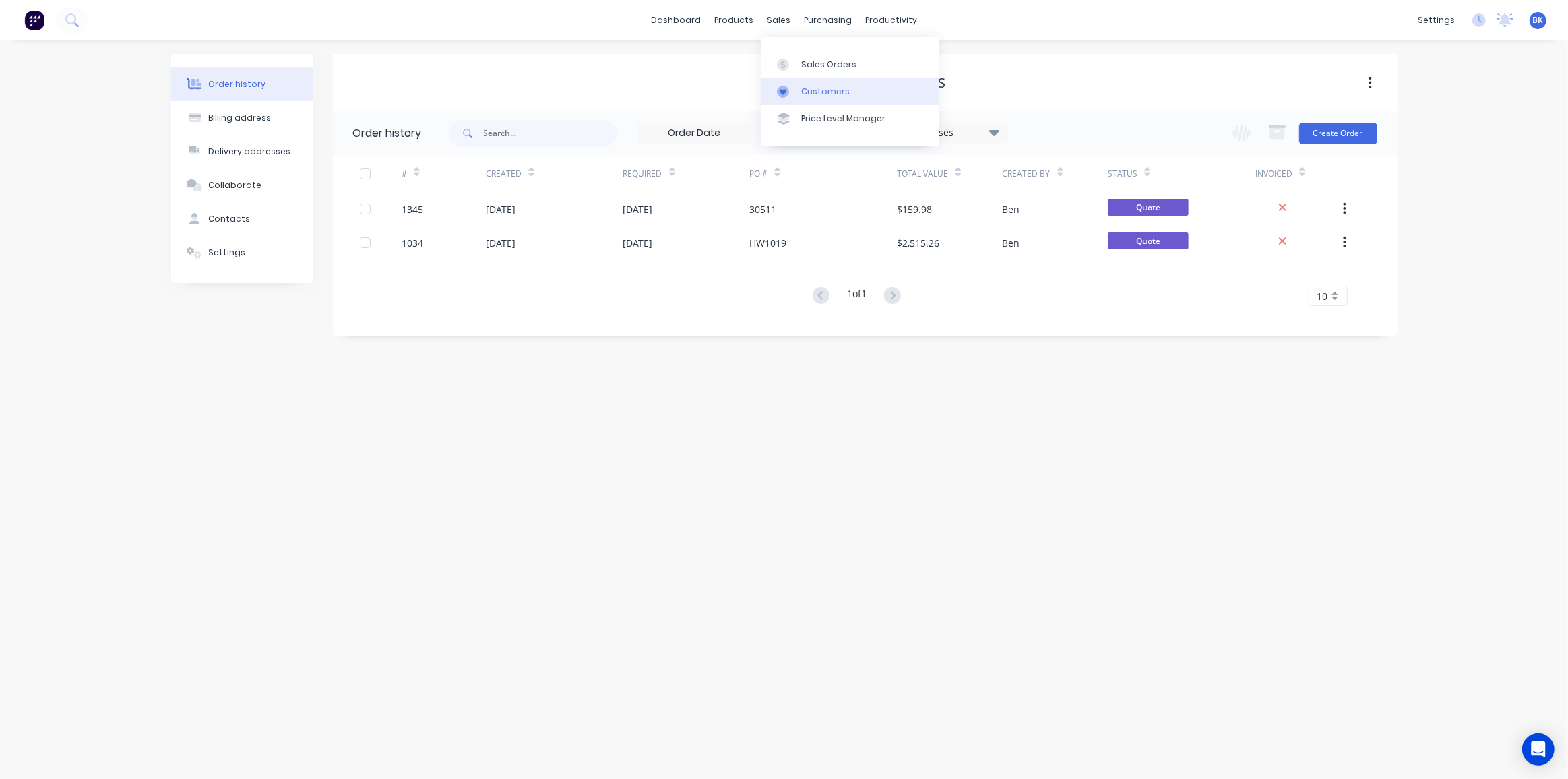
click at [795, 78] on link "Customers" at bounding box center [849, 92] width 178 height 27
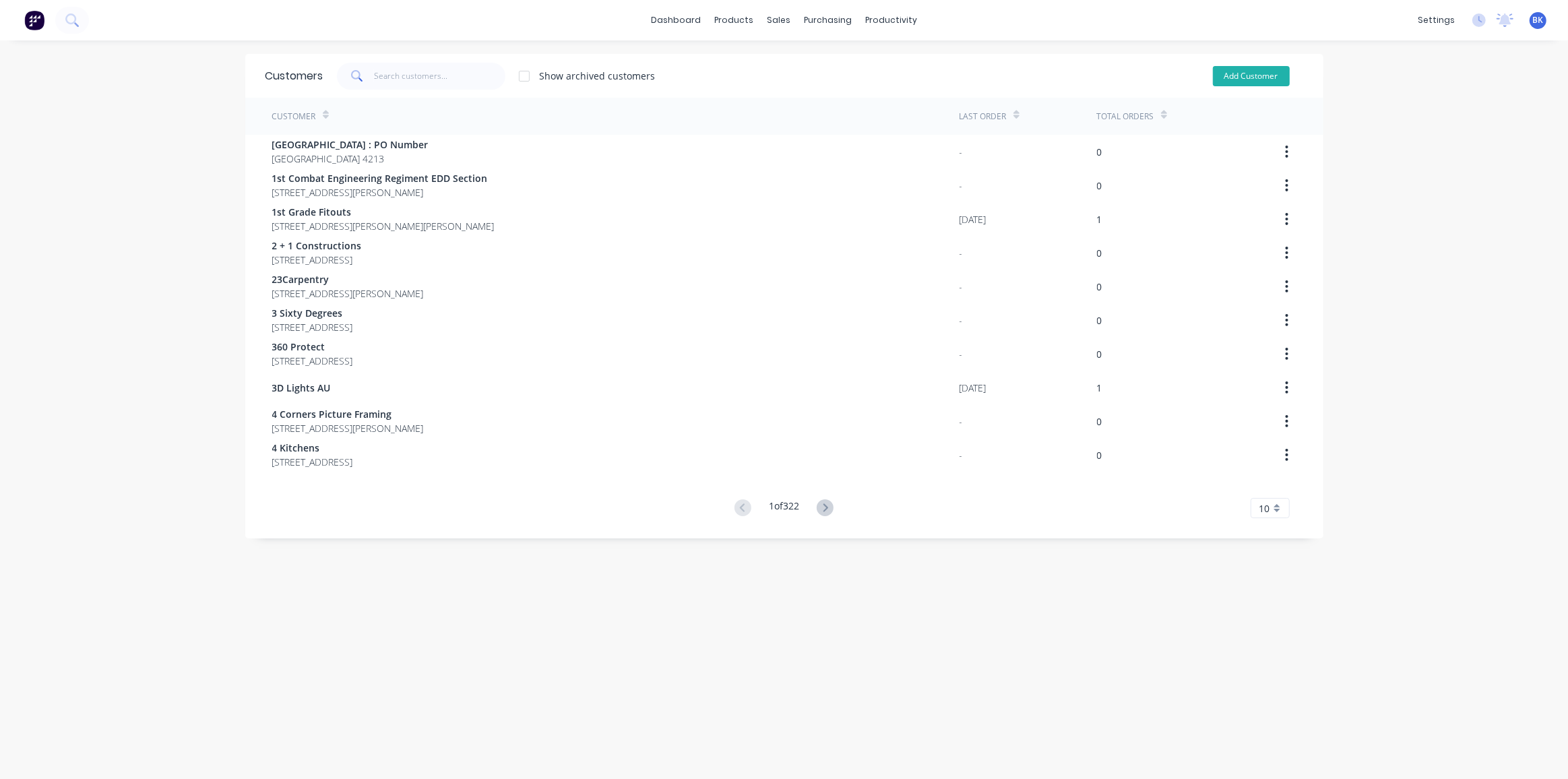
click at [1231, 72] on button "Add Customer" at bounding box center [1251, 75] width 77 height 20
select select "AU"
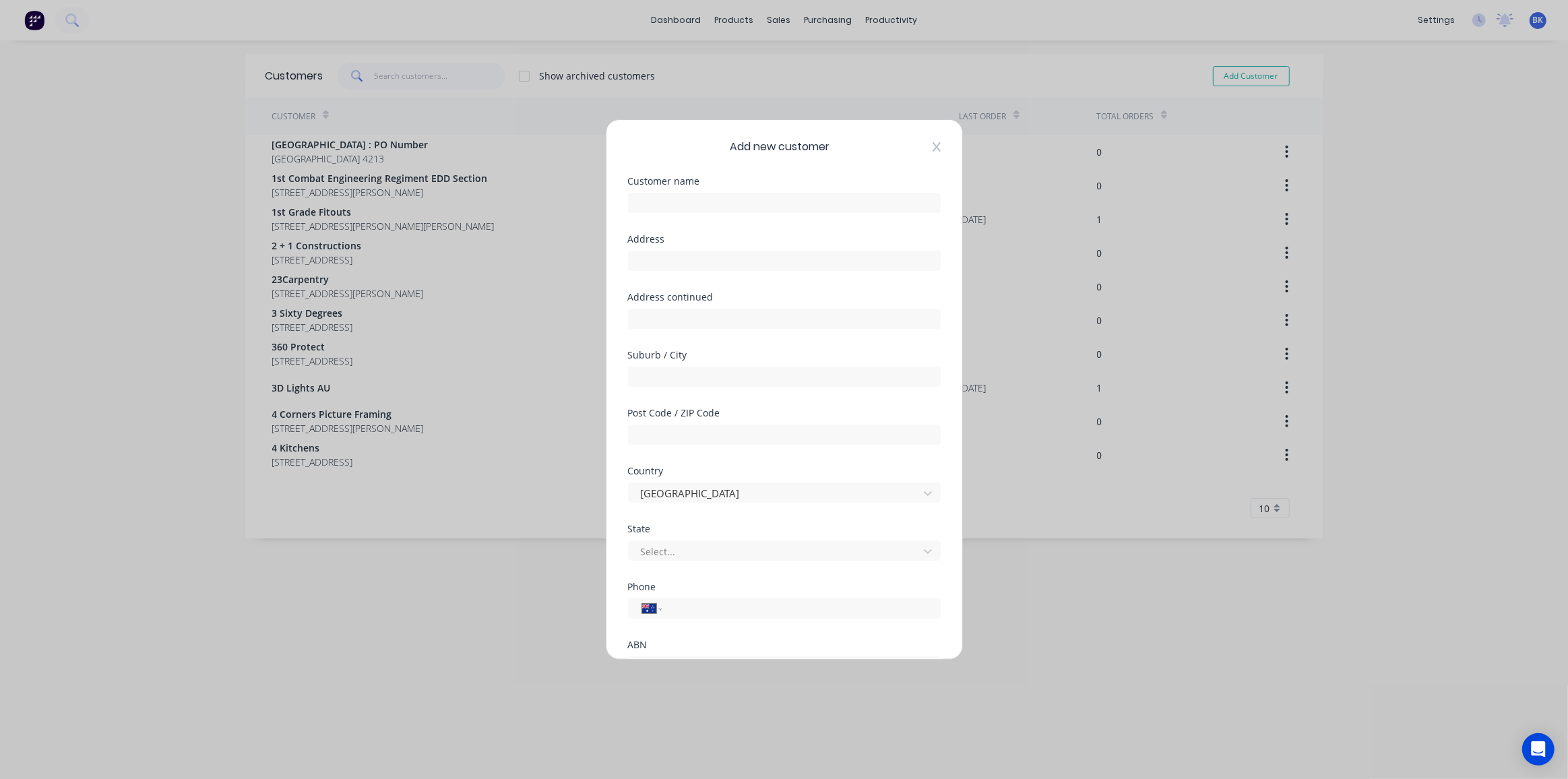
click at [932, 144] on icon at bounding box center [936, 146] width 8 height 11
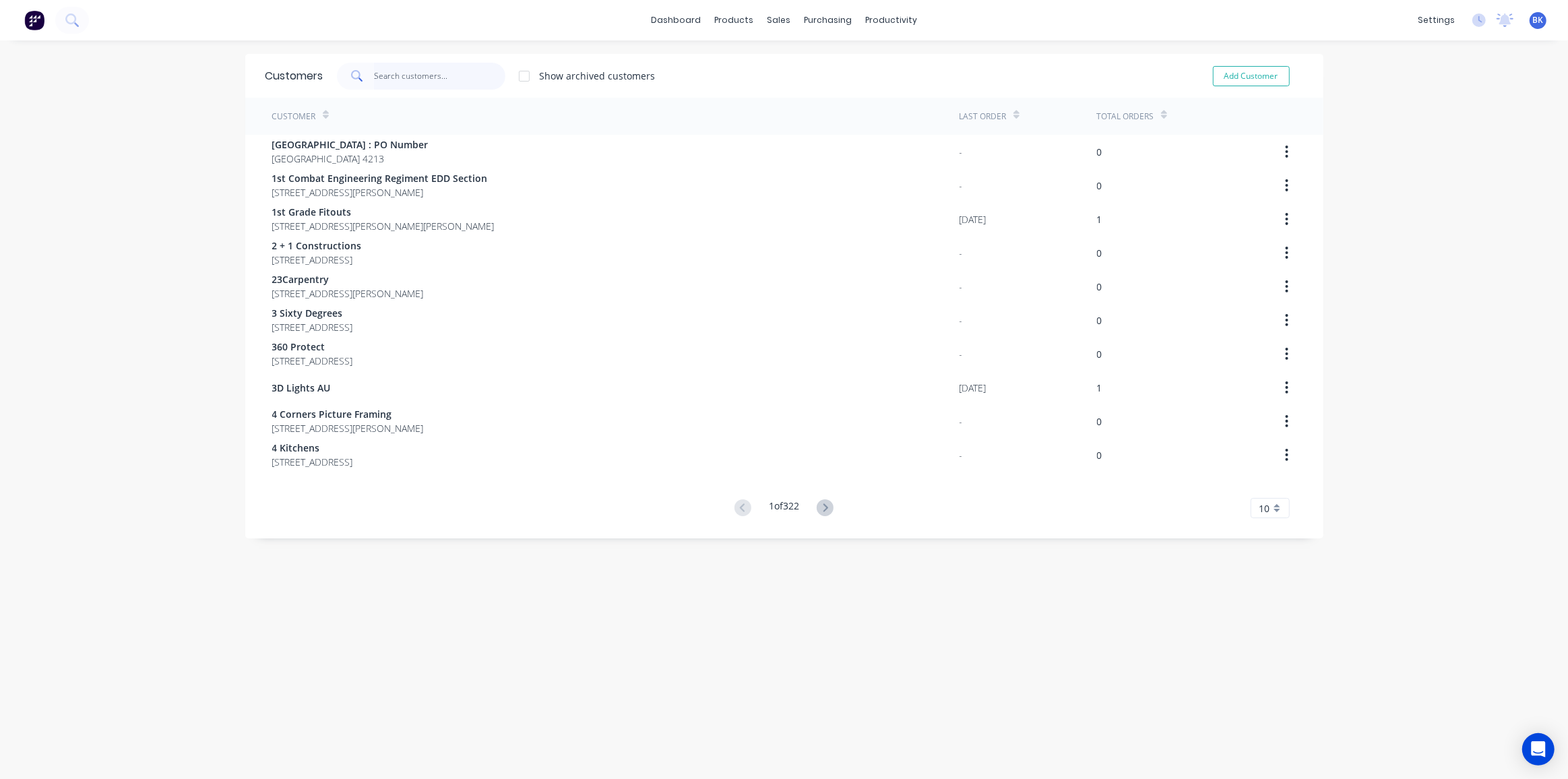
click at [448, 75] on input "text" at bounding box center [440, 76] width 132 height 27
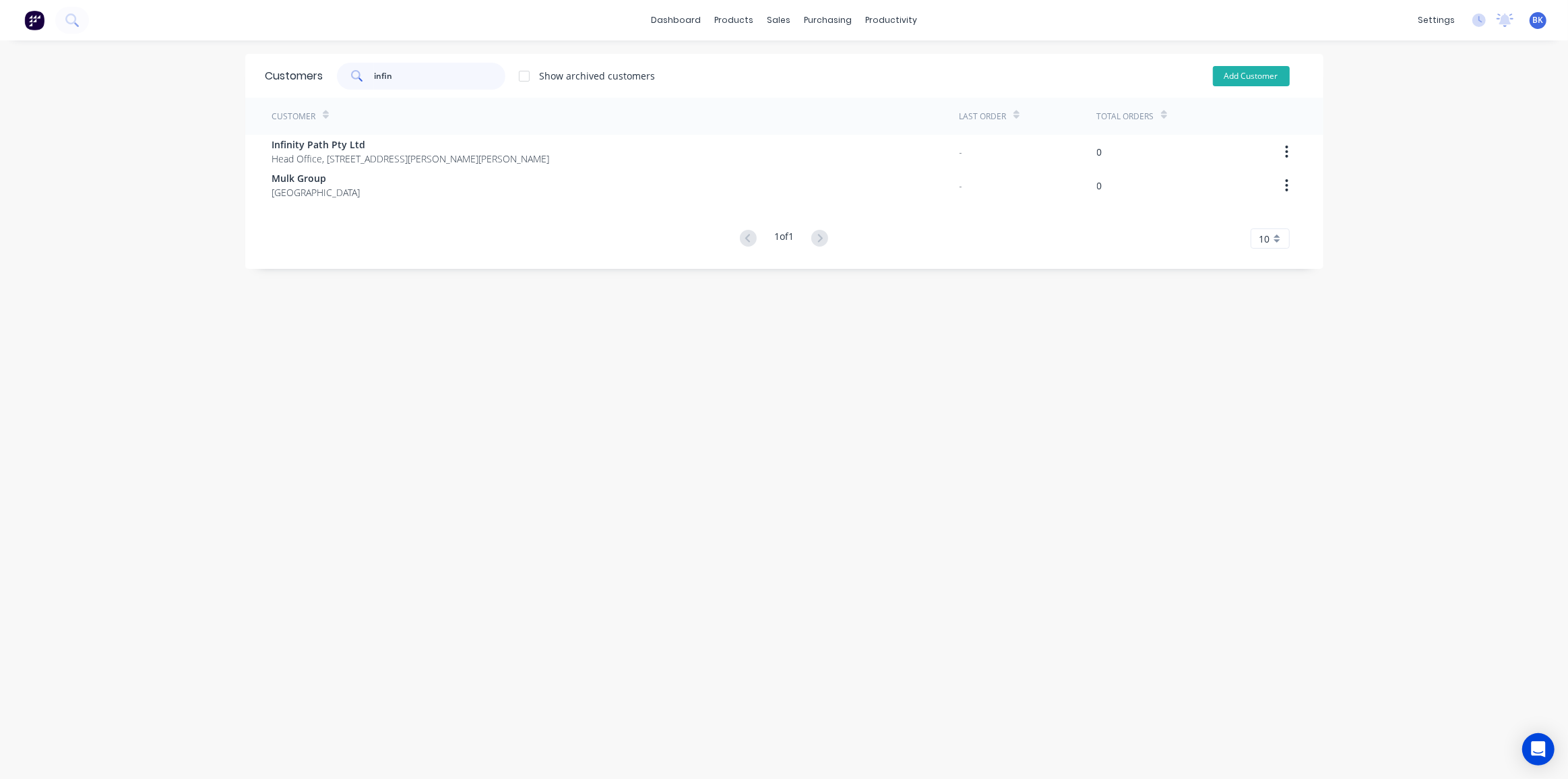
type input "infin"
click at [1235, 74] on button "Add Customer" at bounding box center [1251, 75] width 77 height 20
select select "AU"
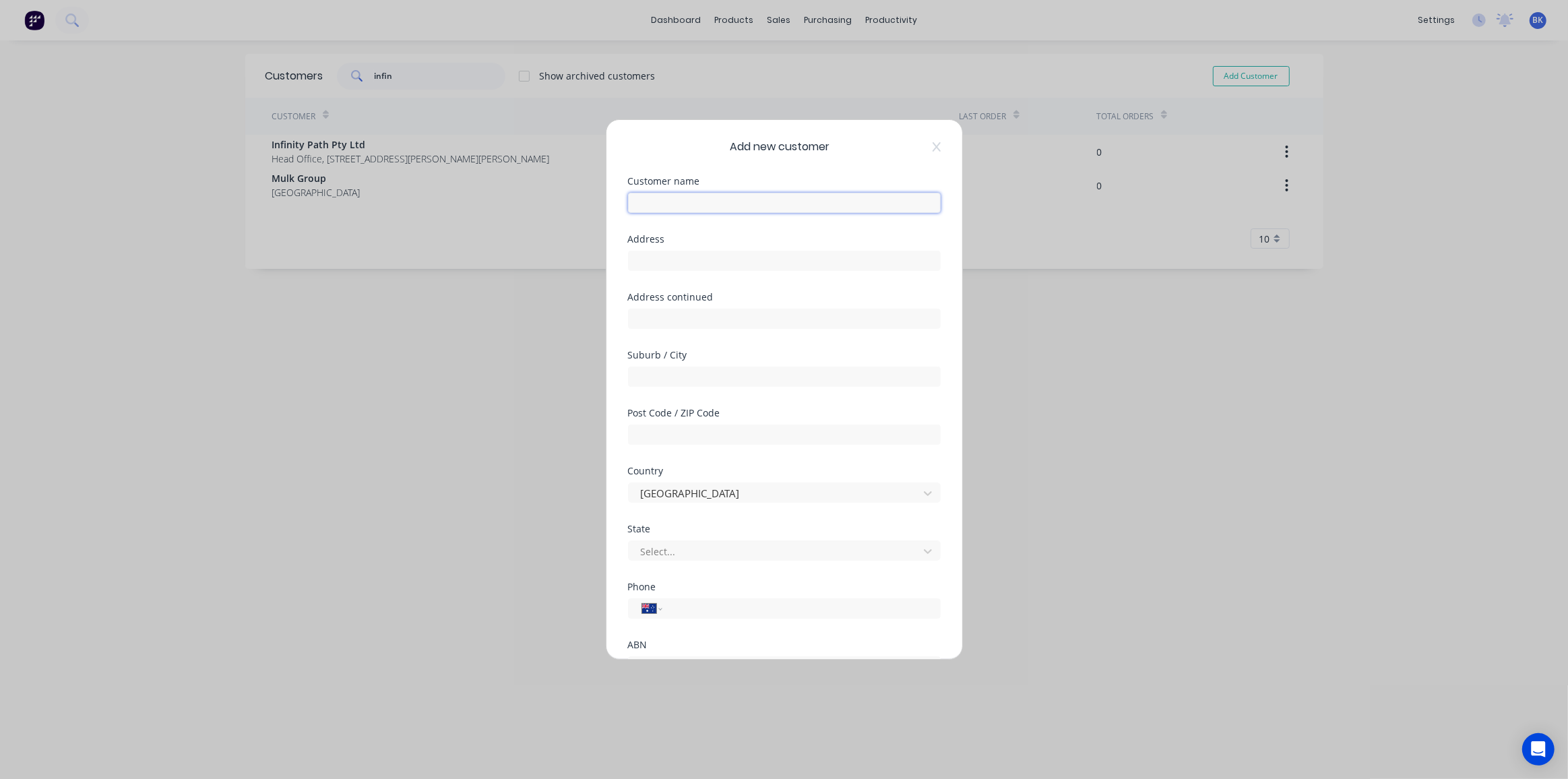
click at [664, 208] on input "text" at bounding box center [784, 202] width 312 height 20
type input "Infinity PTY LTD"
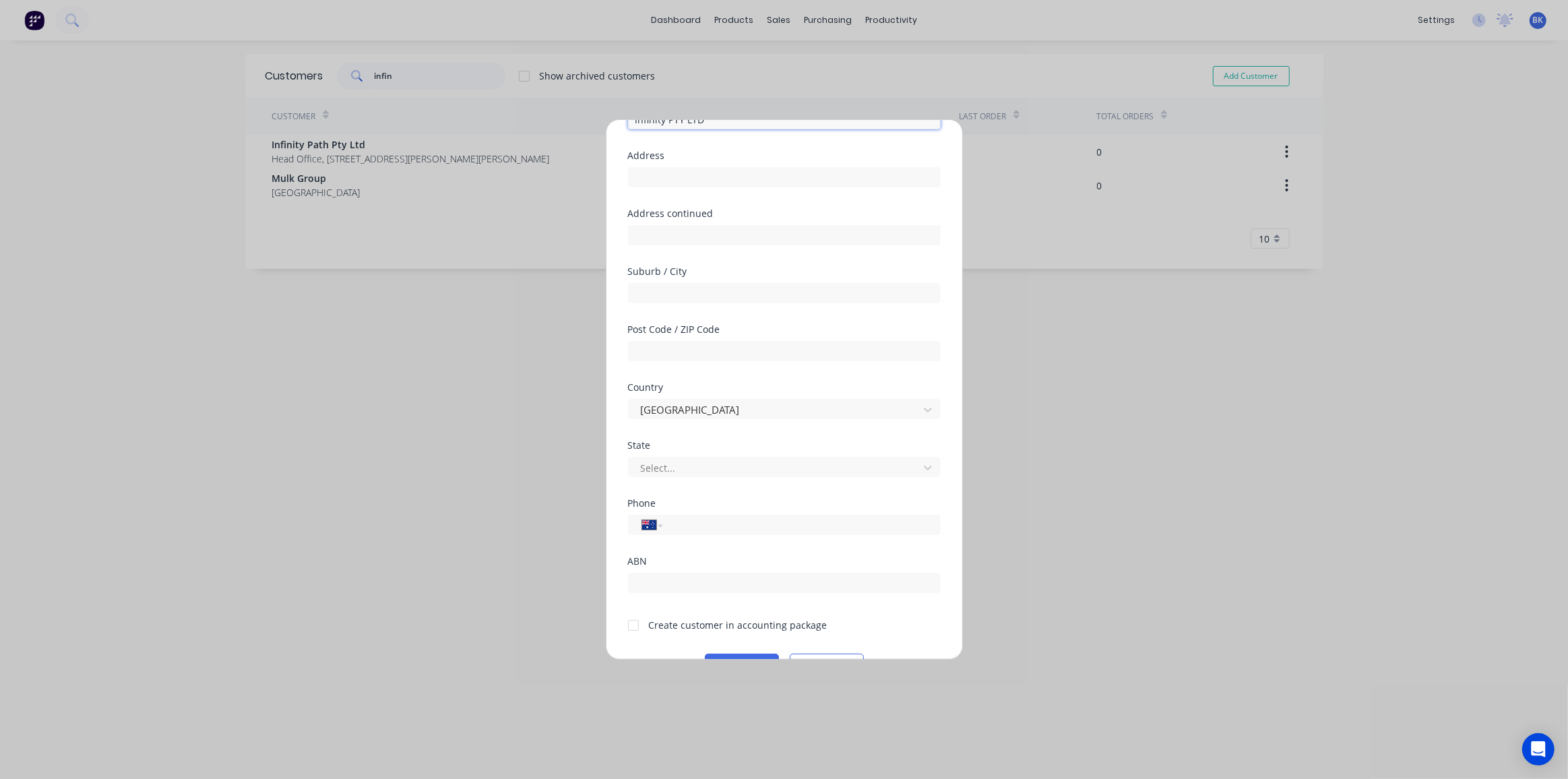
scroll to position [117, 0]
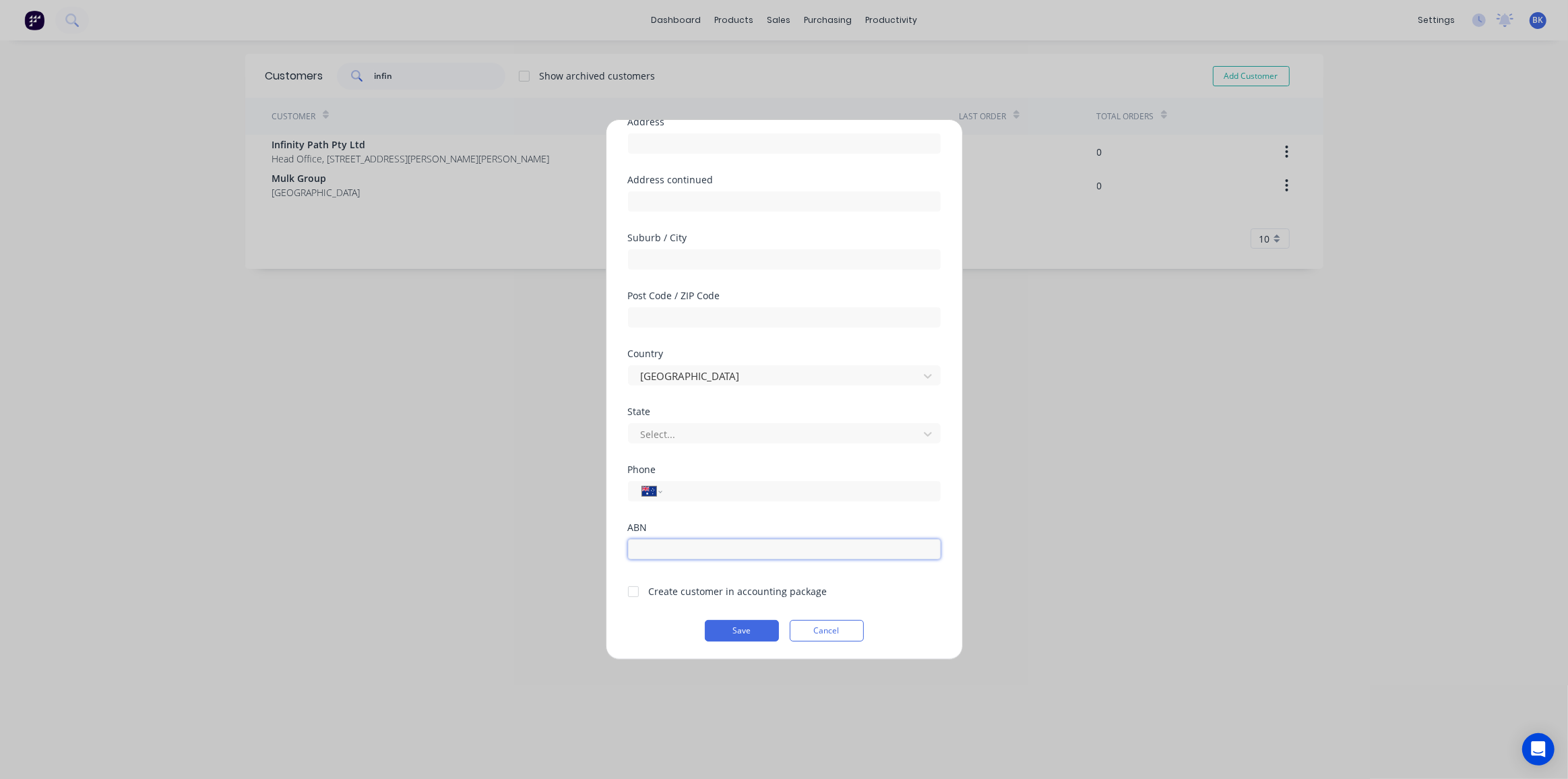
click at [723, 546] on input "text" at bounding box center [784, 548] width 312 height 20
paste input "92 093 106 417"
type input "92 093 106 417"
click at [640, 590] on div at bounding box center [633, 591] width 27 height 27
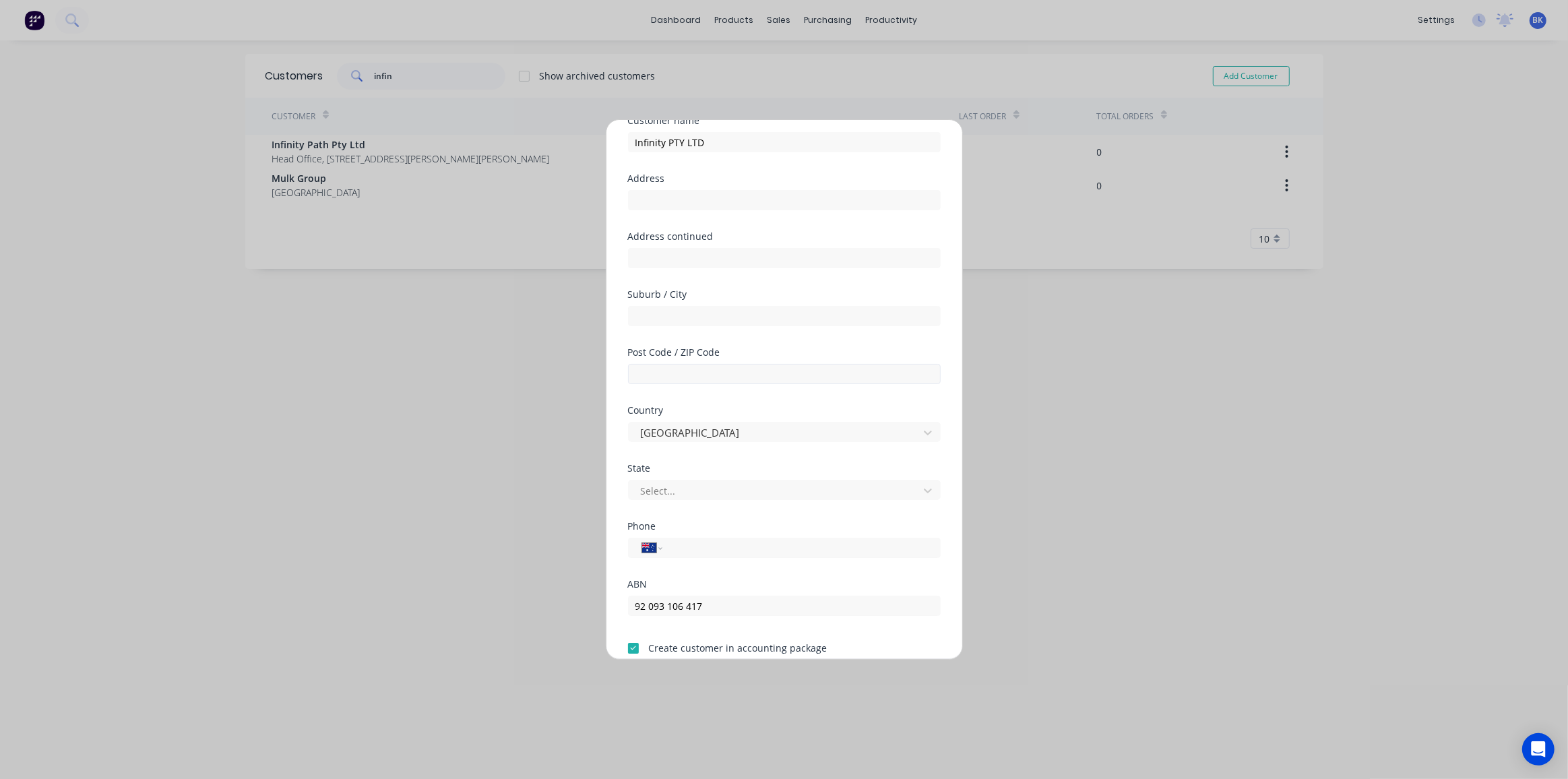
scroll to position [0, 0]
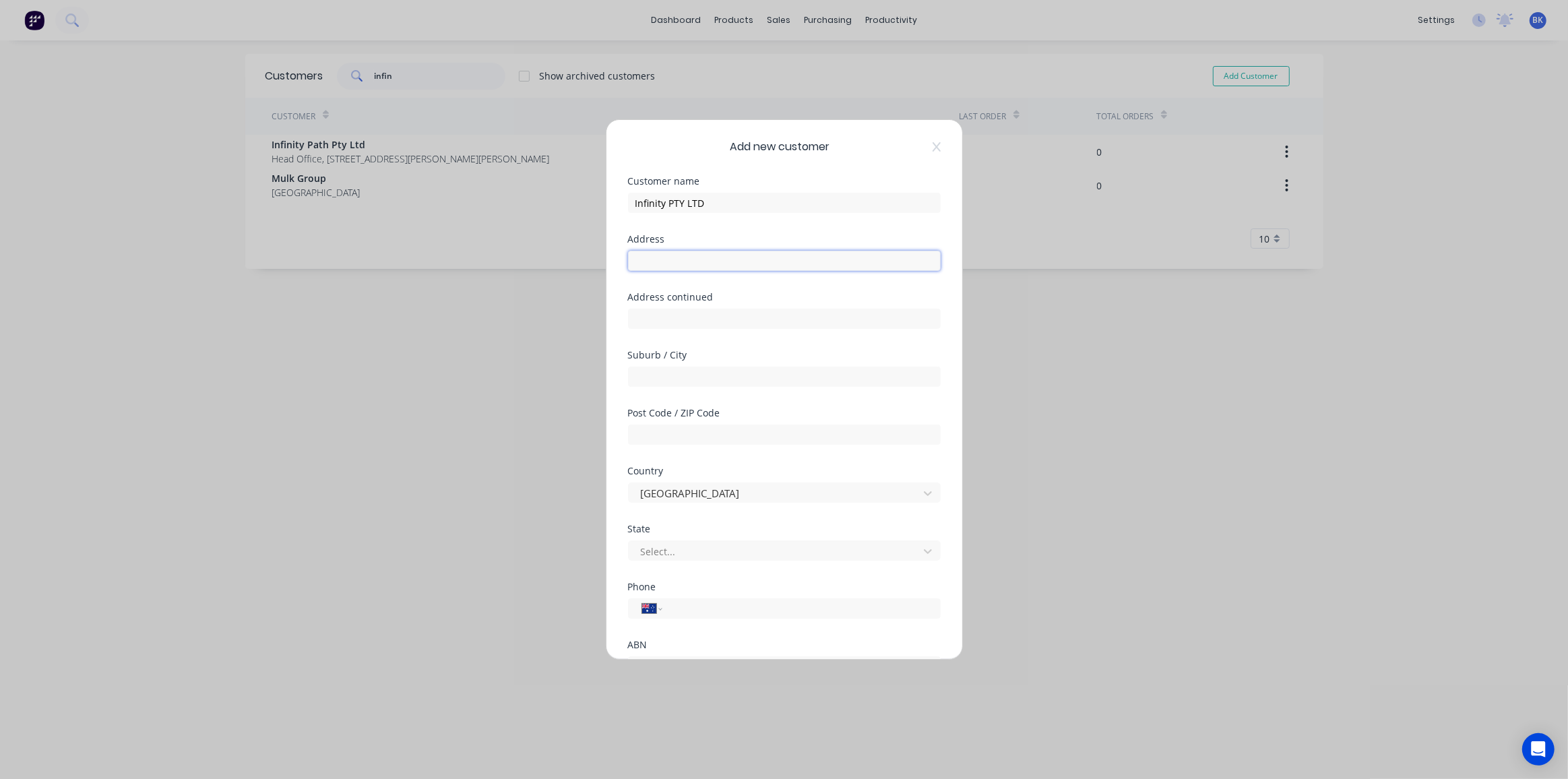
click at [686, 262] on input "text" at bounding box center [784, 260] width 312 height 20
paste input "G31 Chevron Renaissance Centre"
type input "G31 Chevron Renaissance Centre"
click at [648, 314] on input "text" at bounding box center [784, 318] width 312 height 20
paste input "3240 Surfers Paradise Blvd"
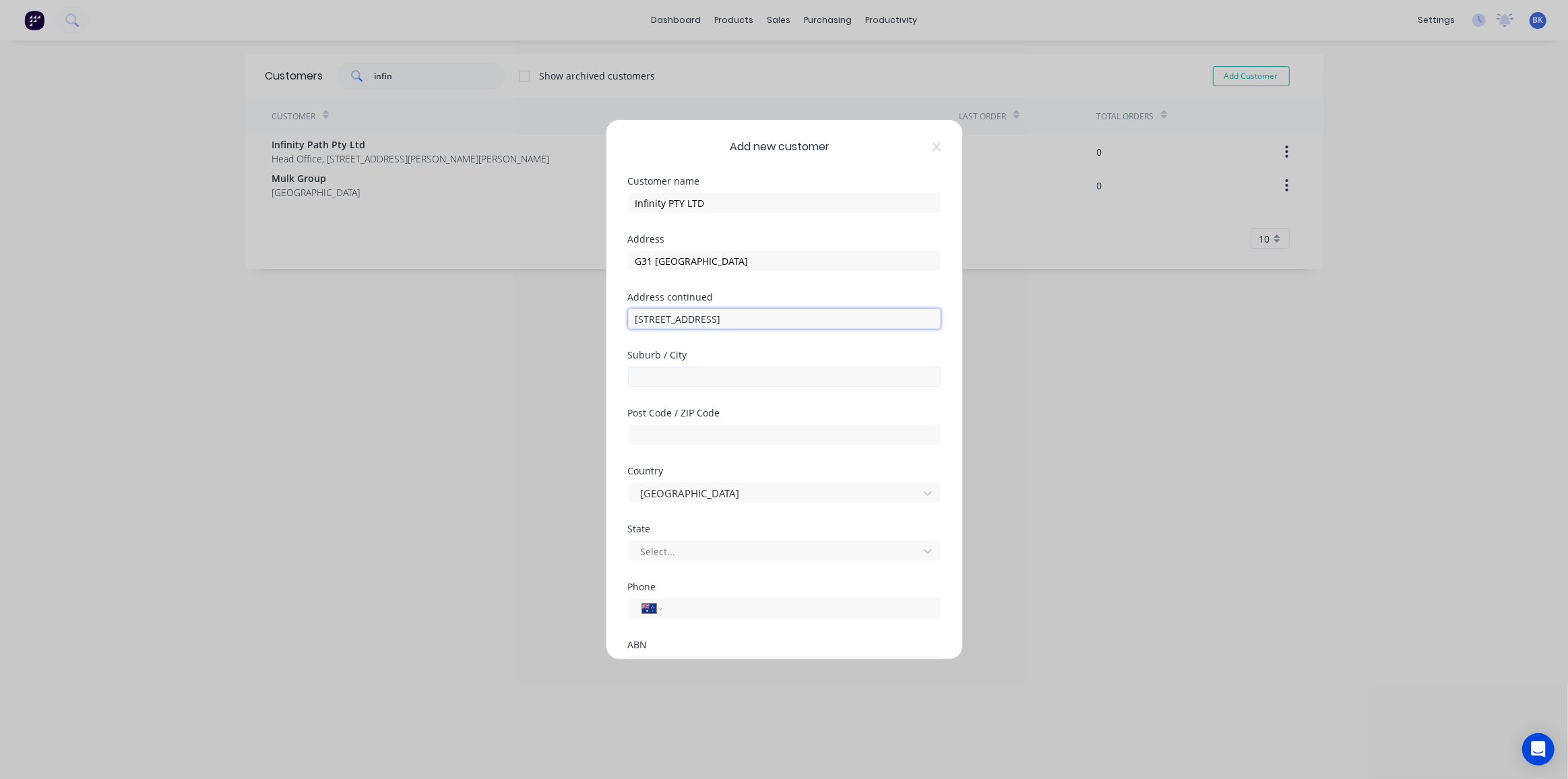
type input "3240 Surfers Paradise Blvd"
click at [719, 381] on input "text" at bounding box center [784, 376] width 312 height 20
type input "Surfers Paradise"
click at [718, 431] on input "text" at bounding box center [784, 434] width 312 height 20
type input "4217"
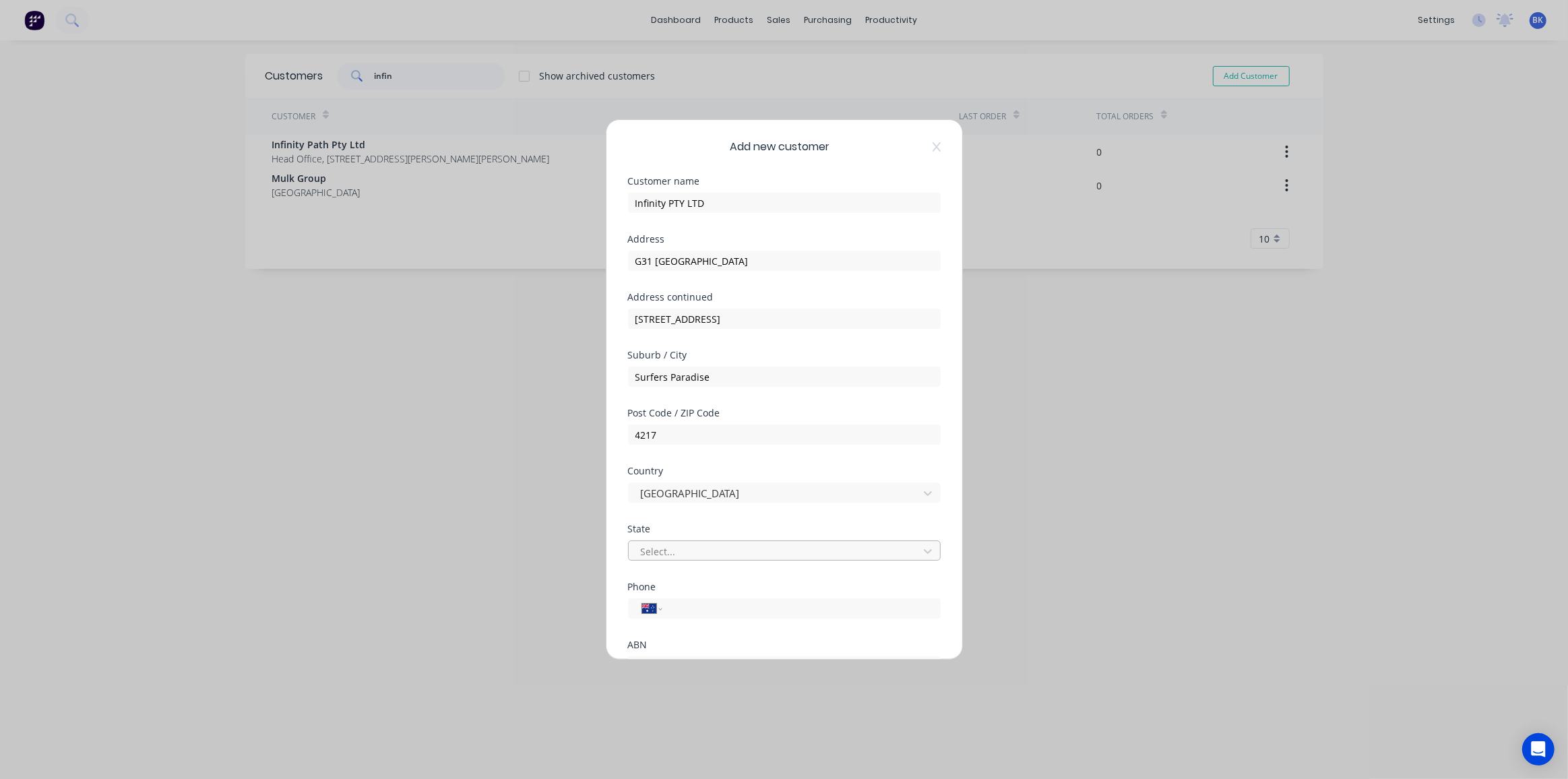
click at [706, 556] on div at bounding box center [775, 551] width 272 height 17
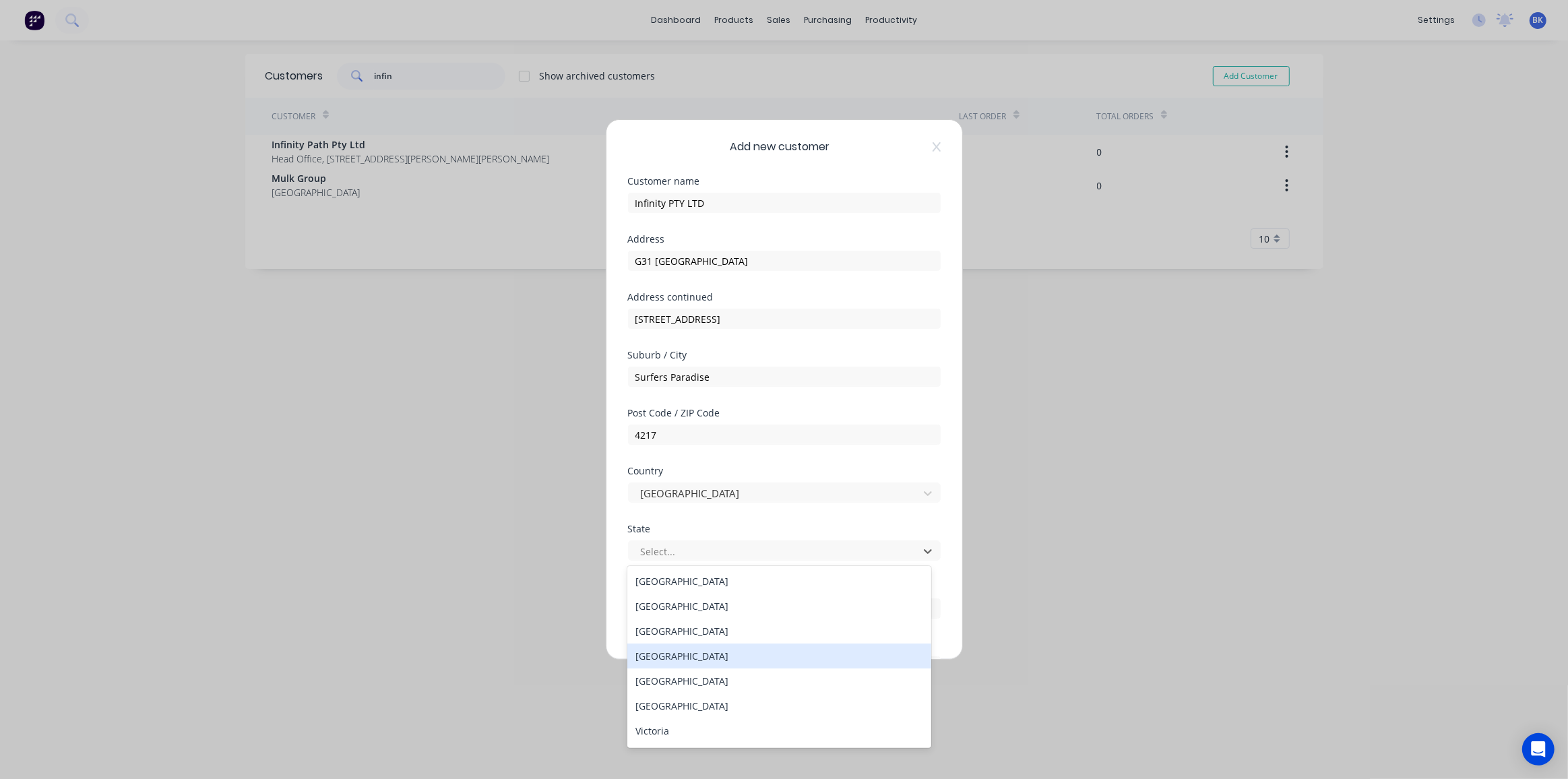
click at [702, 652] on div "Queensland" at bounding box center [779, 656] width 304 height 25
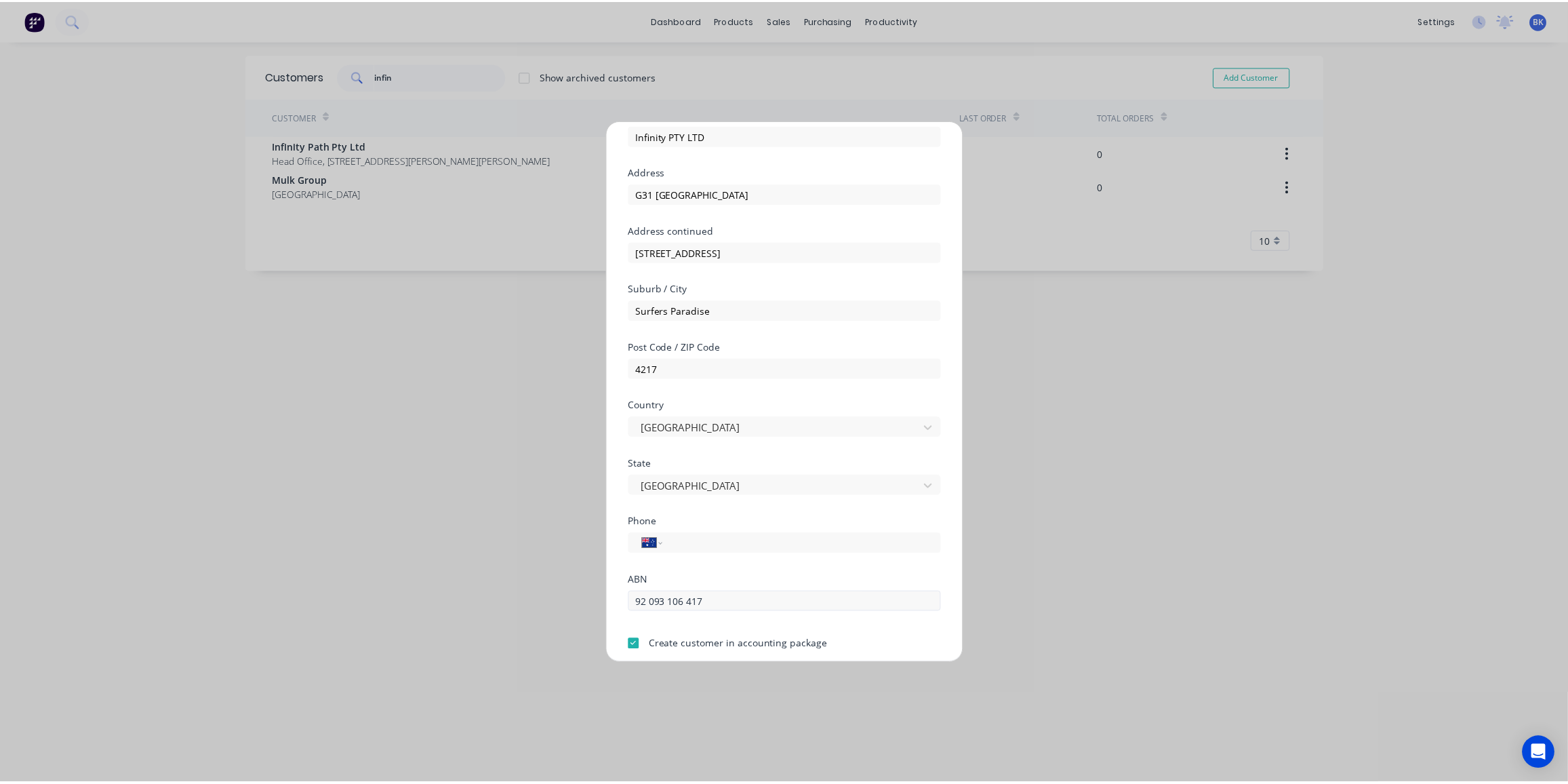
scroll to position [118, 0]
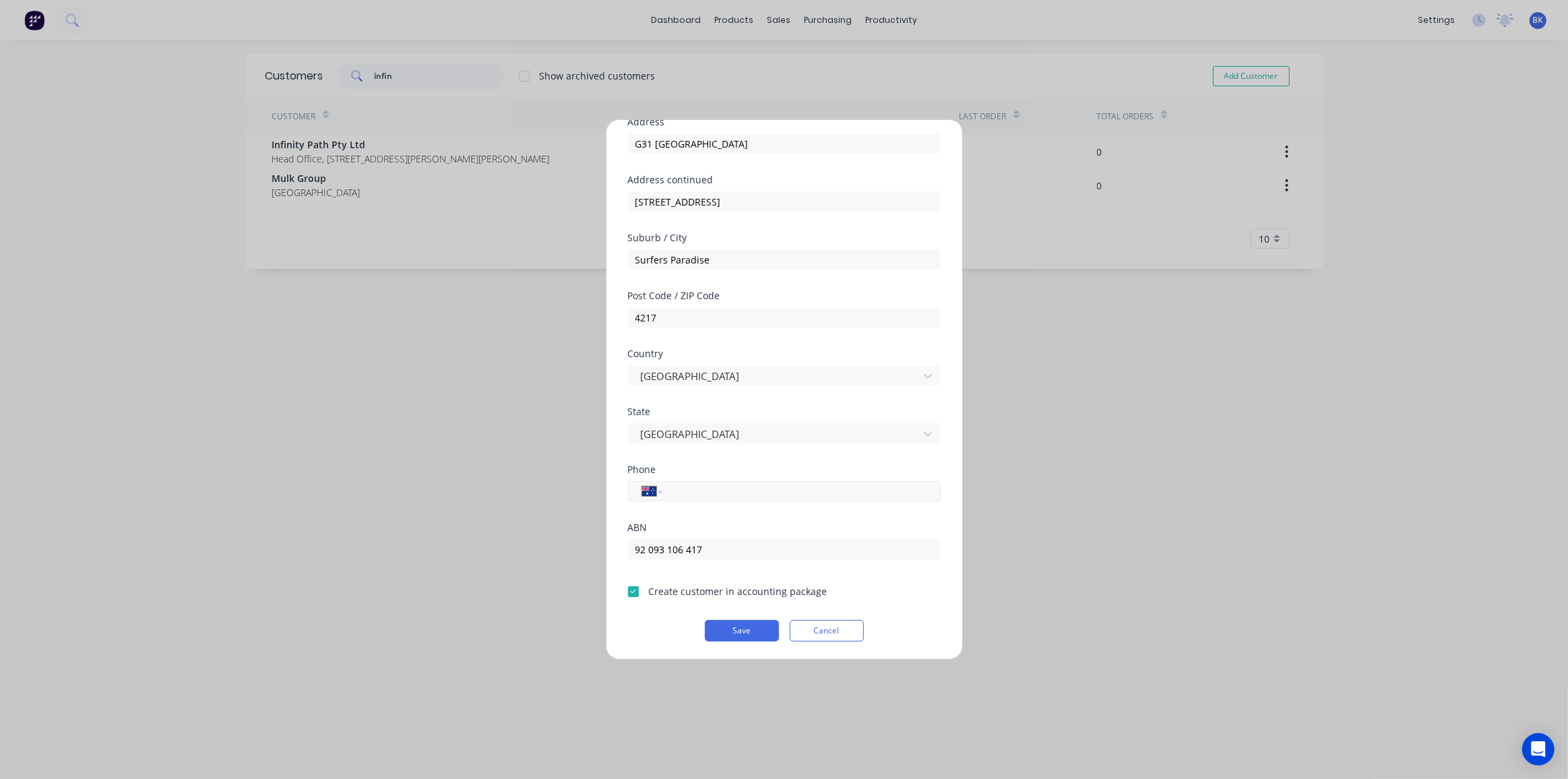
click at [736, 490] on input "tel" at bounding box center [798, 491] width 254 height 16
type input "0412 340 381"
click at [647, 620] on div "Save Cancel" at bounding box center [784, 630] width 312 height 21
click at [733, 630] on button "Save" at bounding box center [741, 630] width 74 height 21
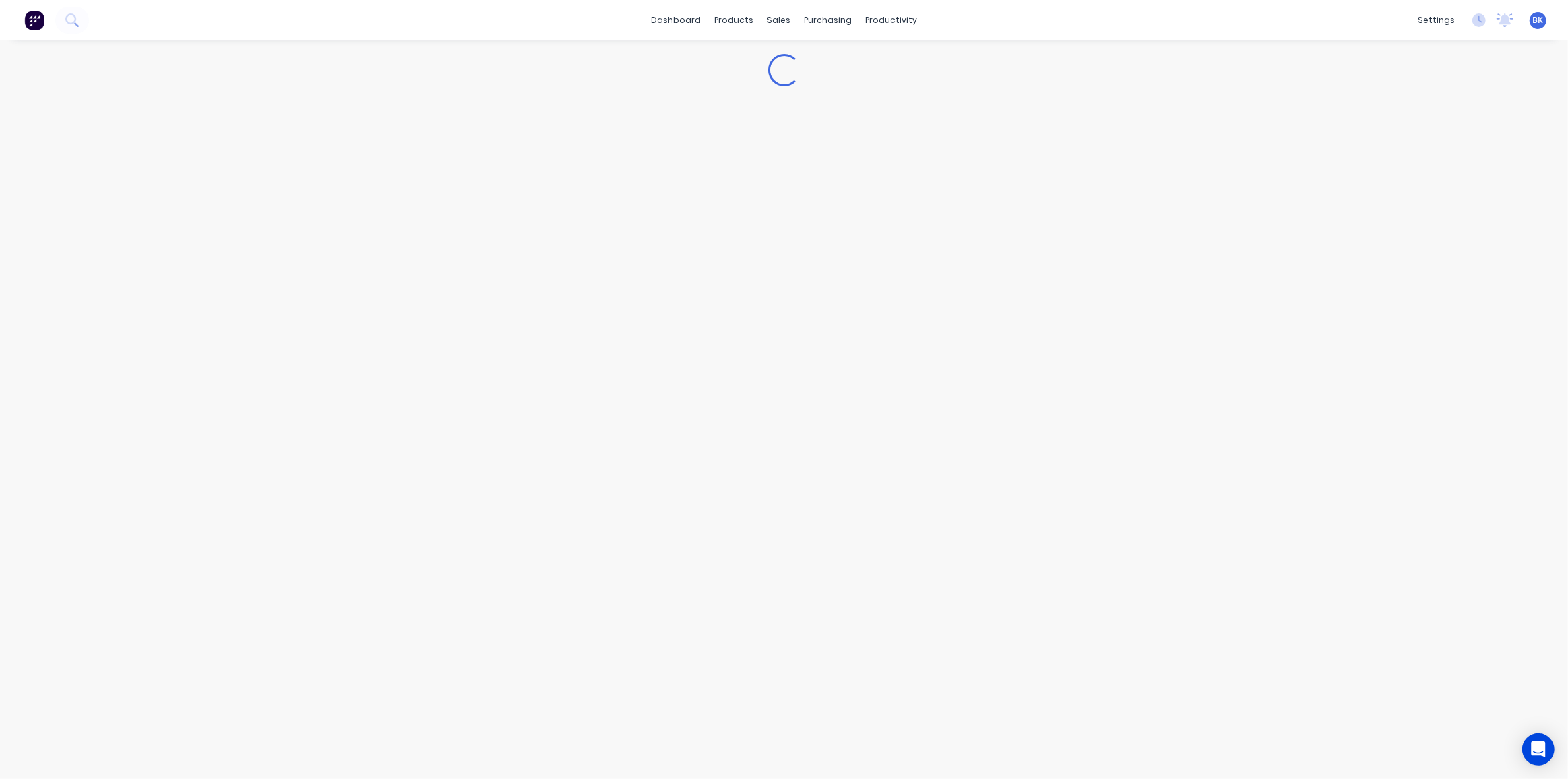
click at [741, 630] on div "Loading..." at bounding box center [784, 410] width 1568 height 738
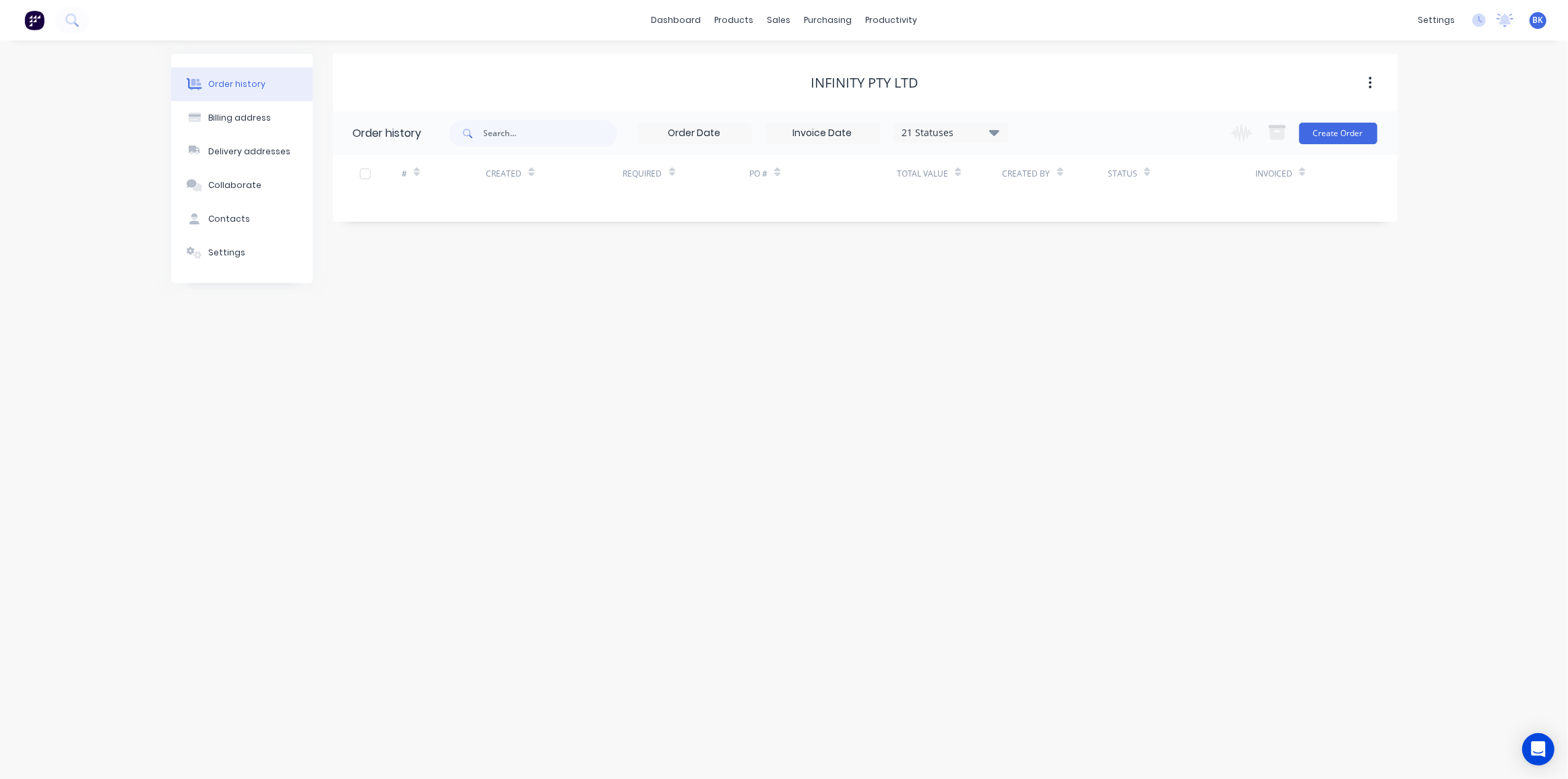
click at [1324, 146] on div "Change order status Submitted Payment received Waiting on Supplier More Info Re…" at bounding box center [1300, 132] width 154 height 44
click at [1328, 135] on button "Create Order" at bounding box center [1339, 133] width 78 height 21
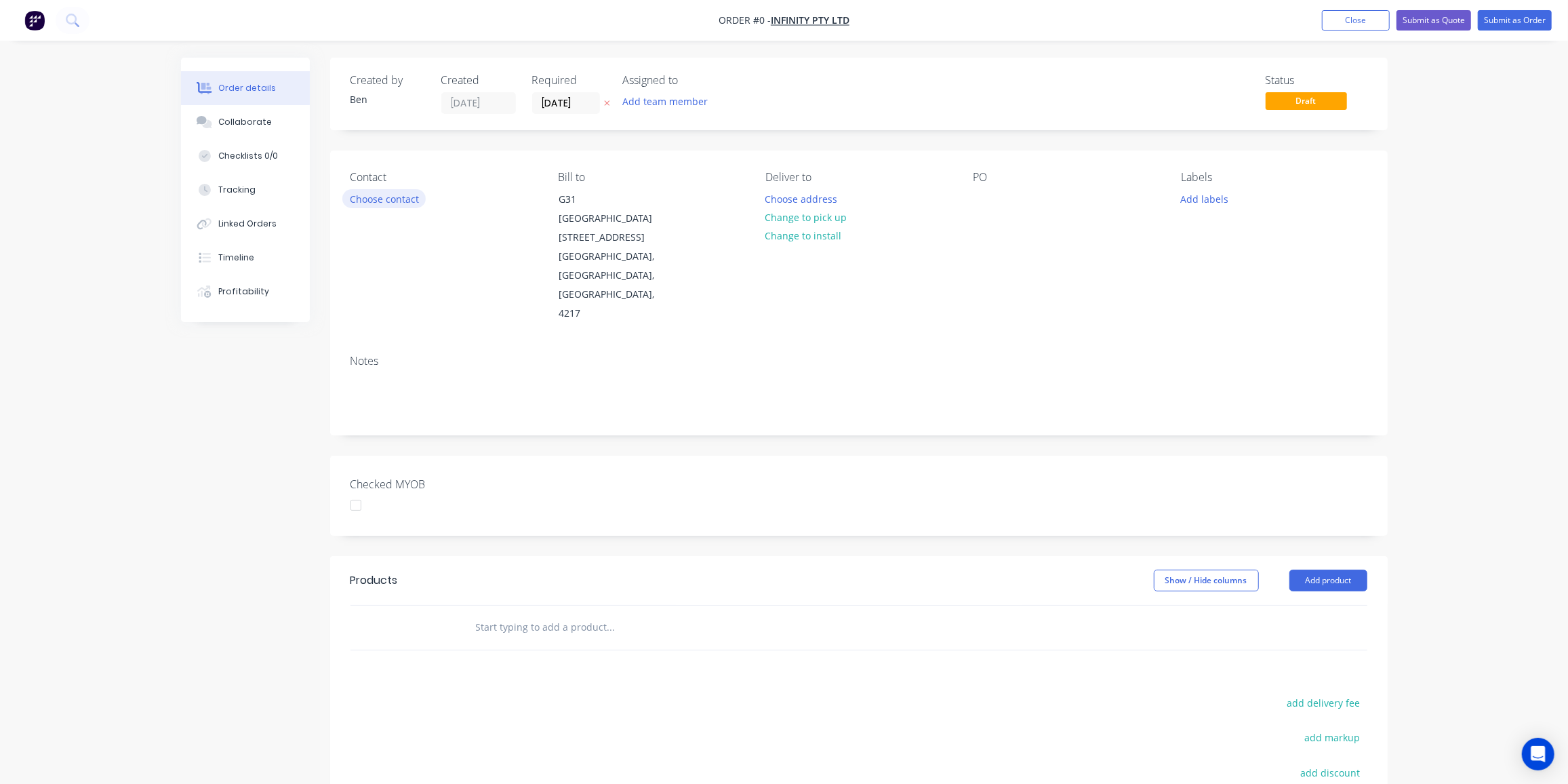
click at [399, 195] on button "Choose contact" at bounding box center [384, 198] width 83 height 19
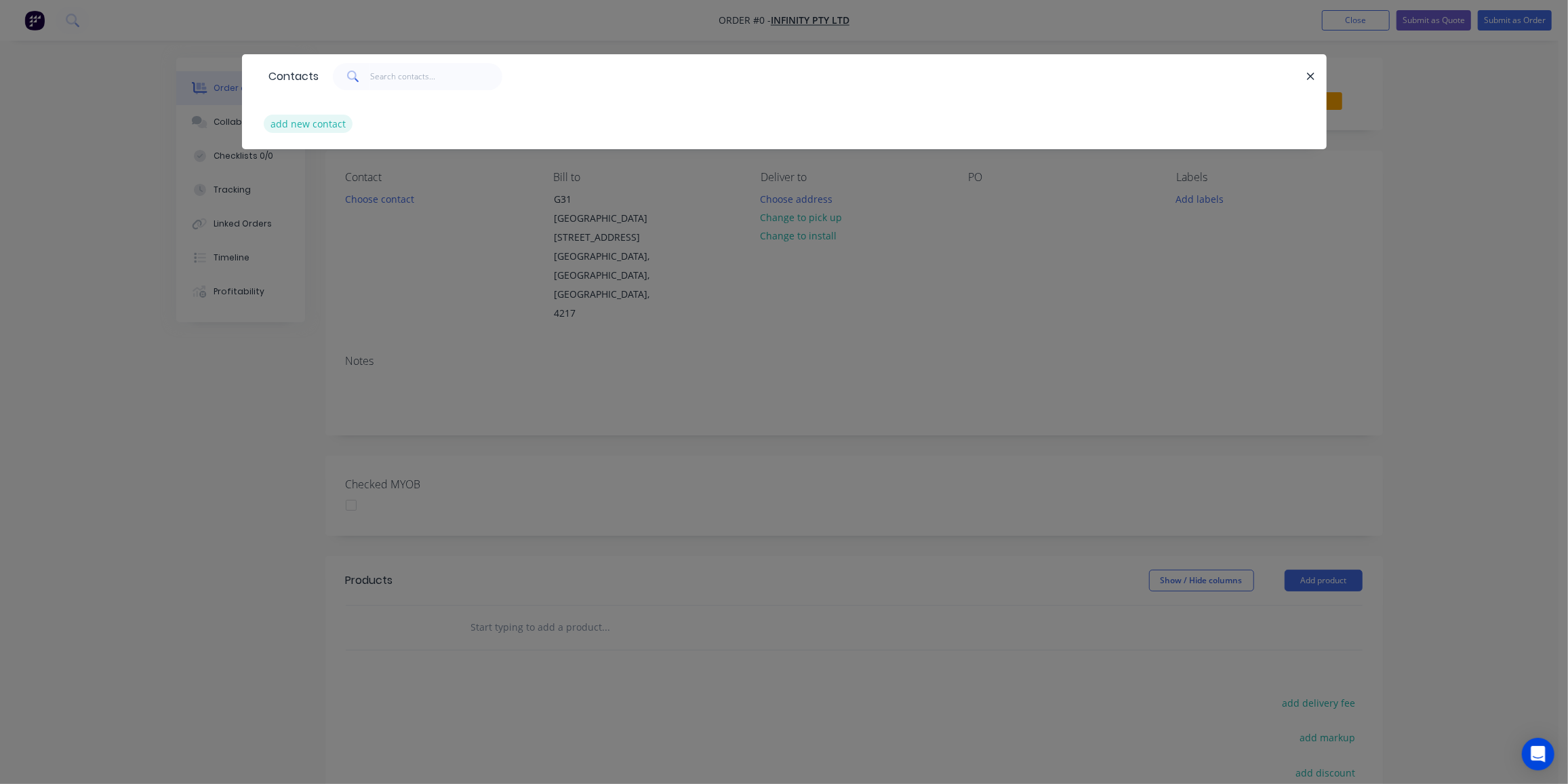
click at [323, 128] on button "add new contact" at bounding box center [308, 124] width 89 height 19
select select "AU"
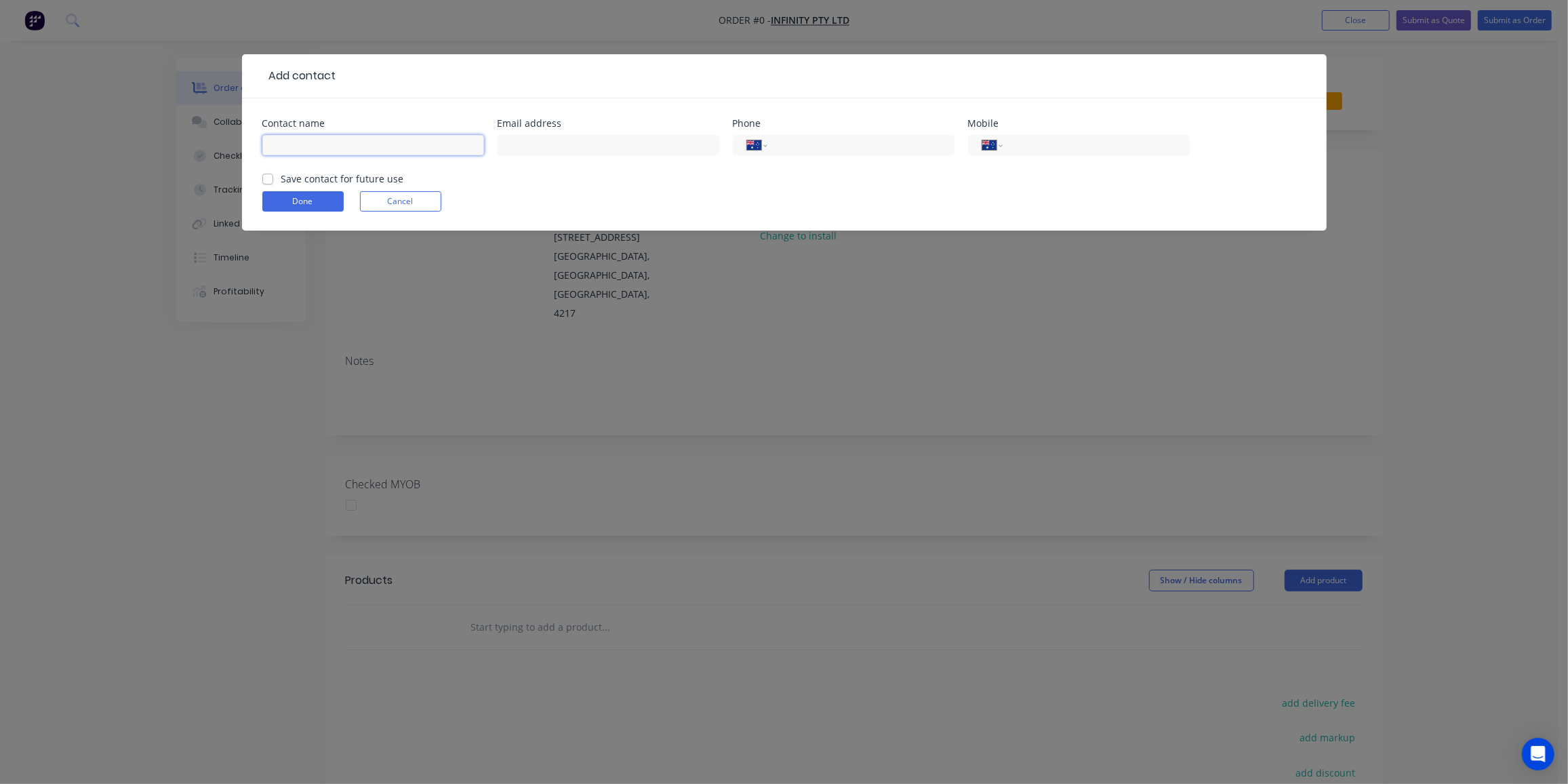
click at [296, 148] on input "text" at bounding box center [373, 144] width 222 height 20
type input "Tane Thompson"
click at [616, 143] on input "text" at bounding box center [608, 144] width 222 height 20
type input "tt@infinitygc.com.au"
click at [1034, 141] on input "tel" at bounding box center [1093, 145] width 163 height 16
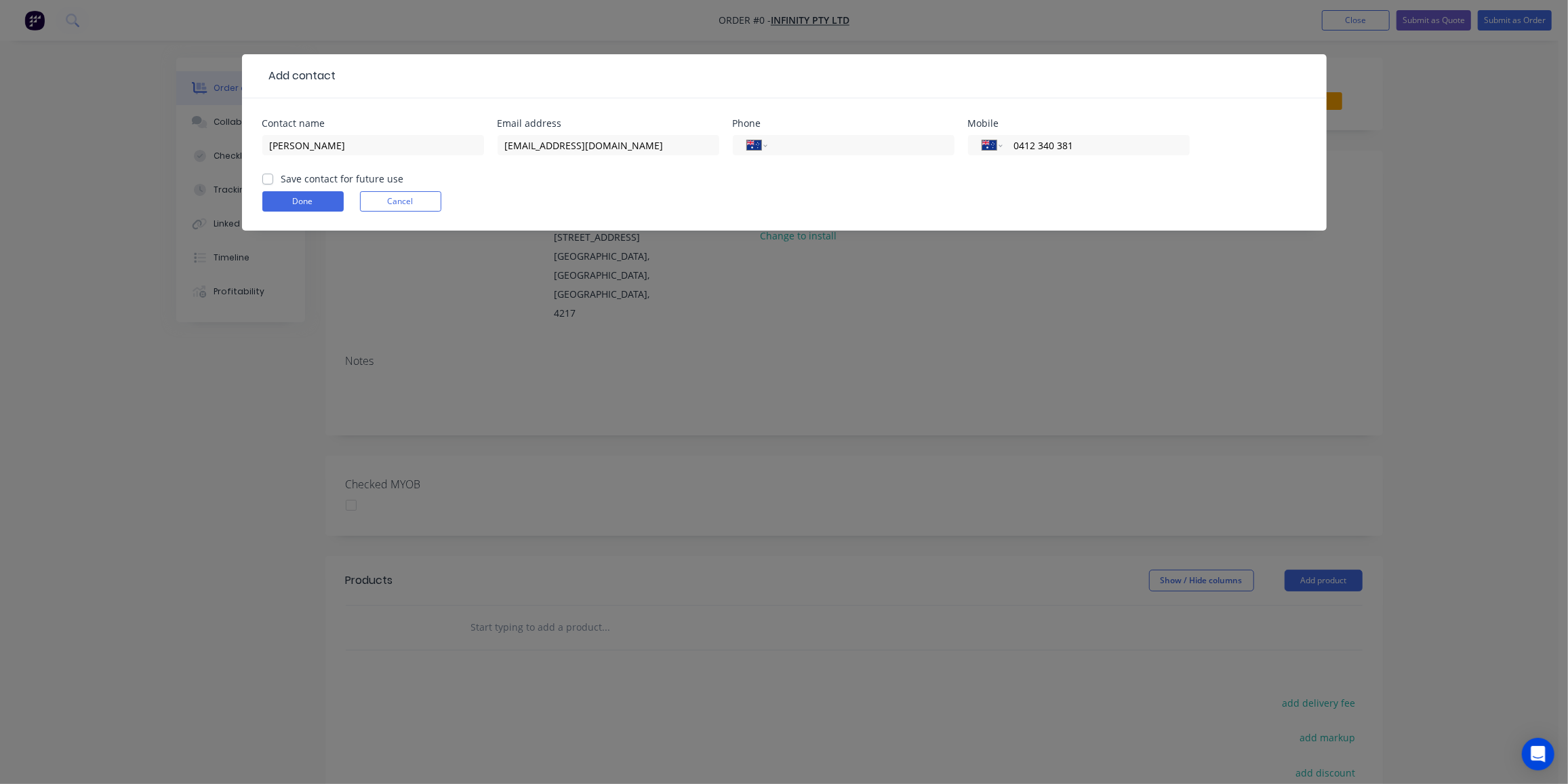
type input "0412 340 381"
click at [281, 179] on label "Save contact for future use" at bounding box center [342, 178] width 123 height 14
click at [267, 179] on input "Save contact for future use" at bounding box center [267, 177] width 11 height 13
checkbox input "true"
click at [318, 203] on button "Done" at bounding box center [302, 201] width 81 height 20
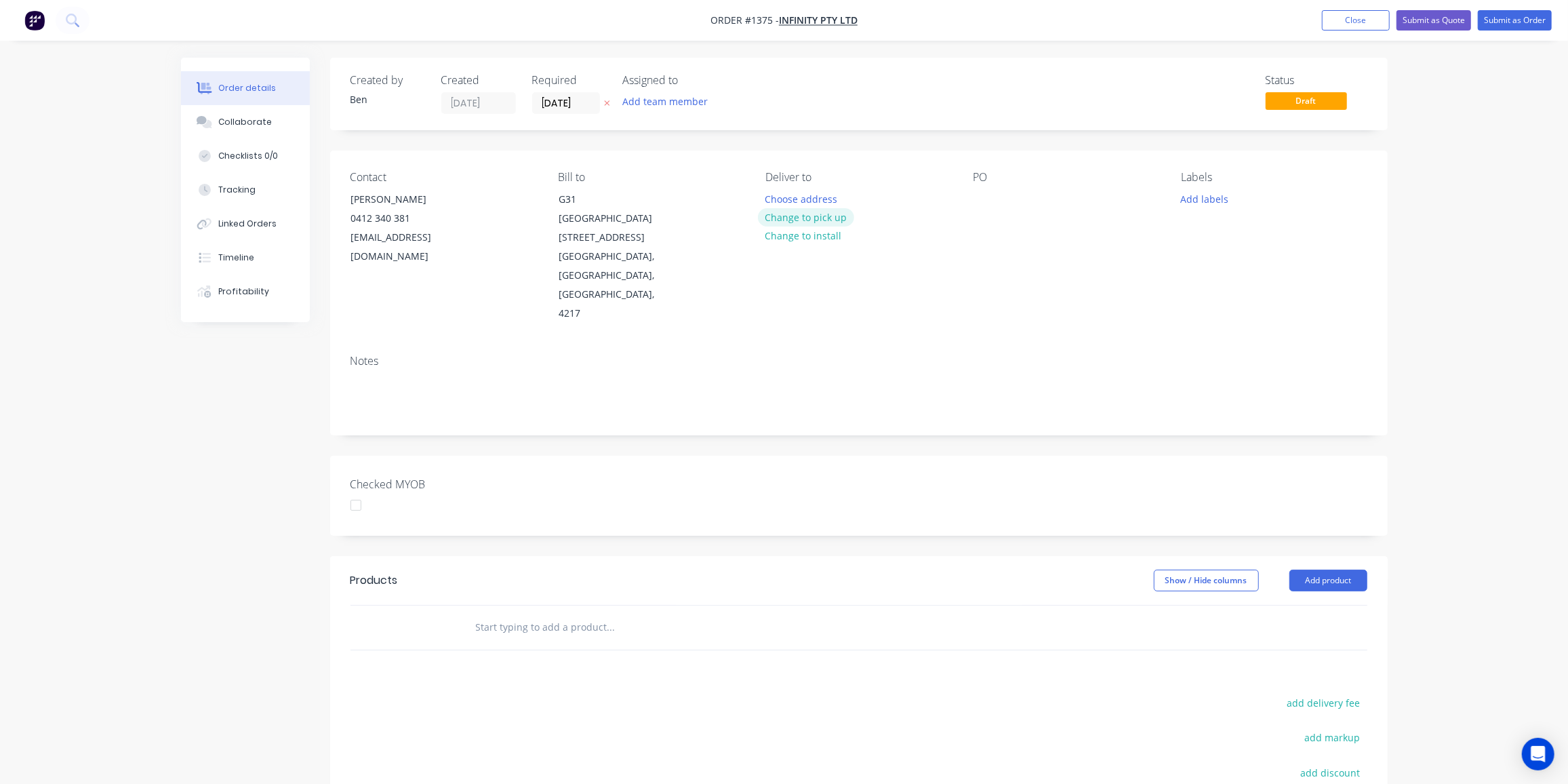
click at [818, 214] on button "Change to pick up" at bounding box center [806, 217] width 96 height 19
click at [981, 200] on div at bounding box center [984, 199] width 22 height 19
click at [1223, 191] on button "Add labels" at bounding box center [1205, 198] width 63 height 19
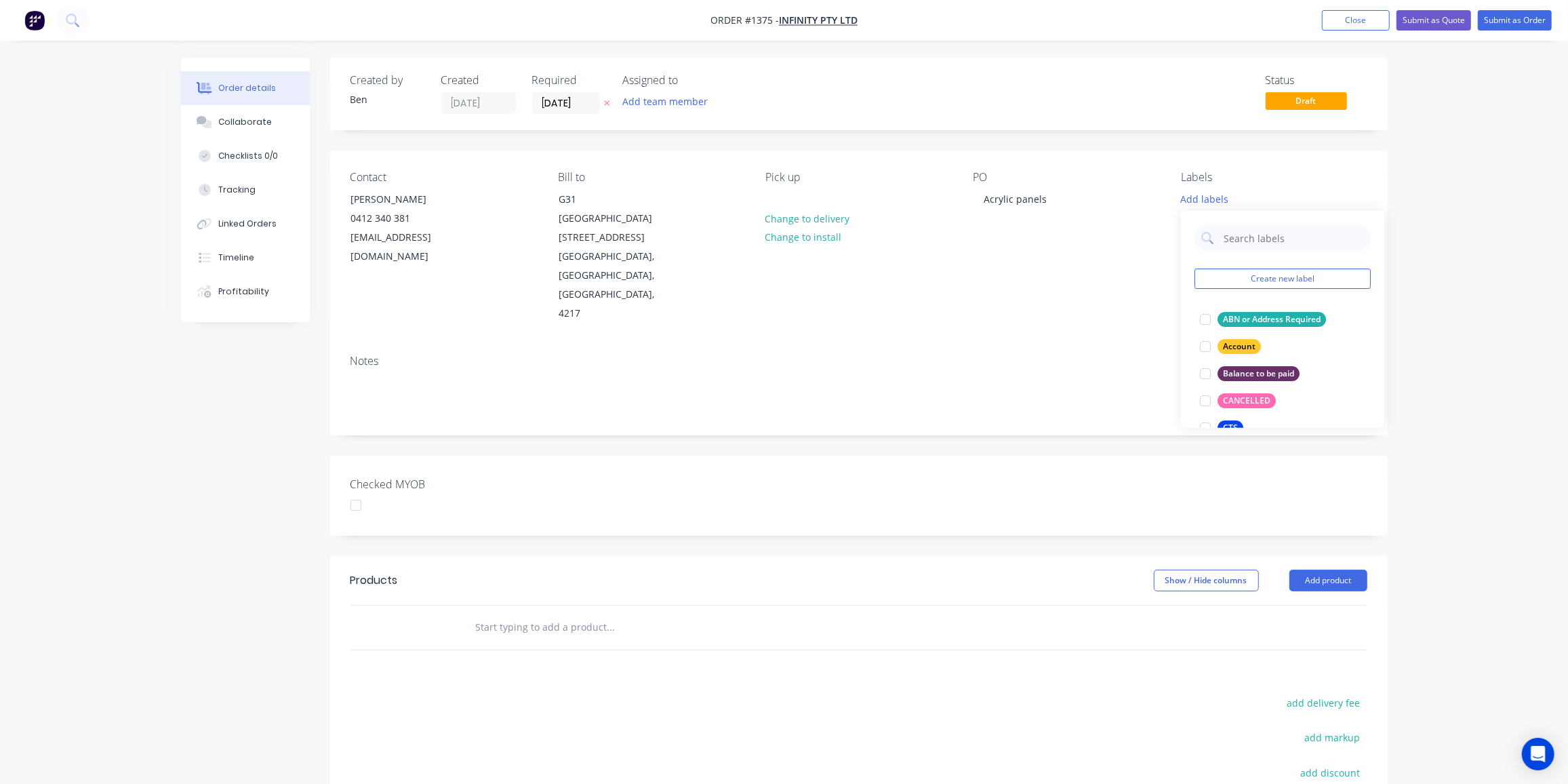
scroll to position [246, 0]
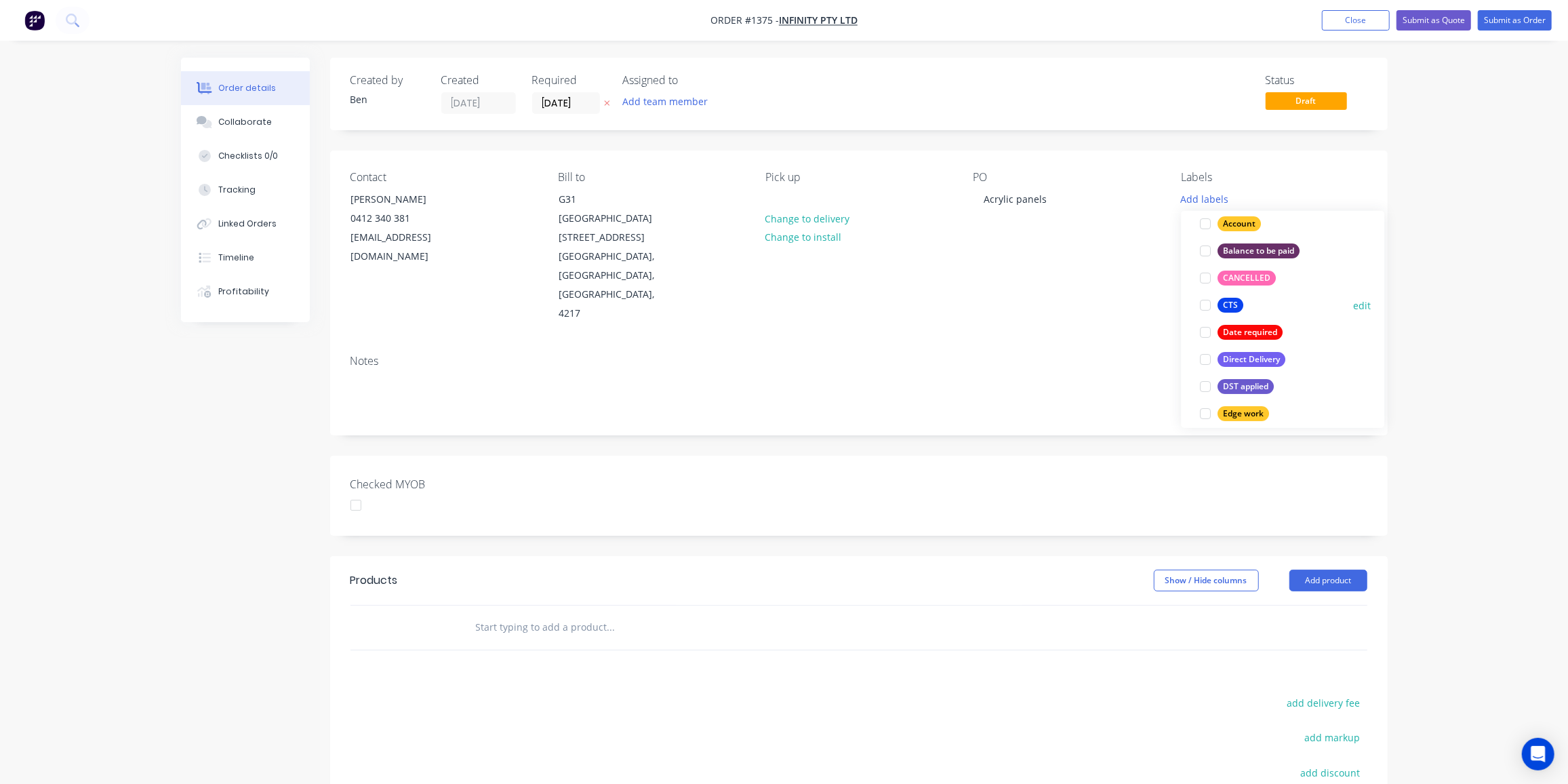
click at [1223, 299] on div "CTS" at bounding box center [1230, 305] width 26 height 15
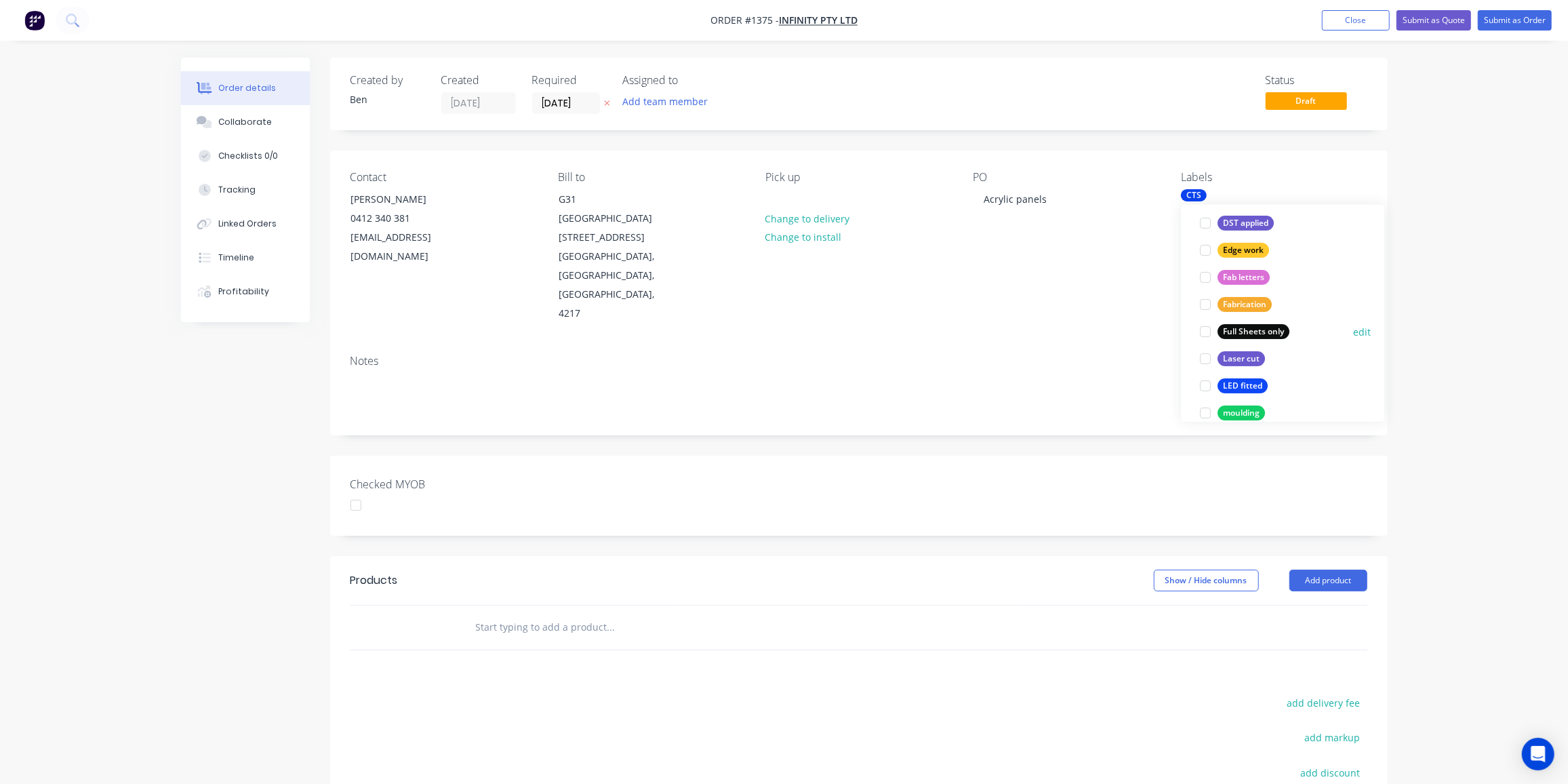
scroll to position [322, 0]
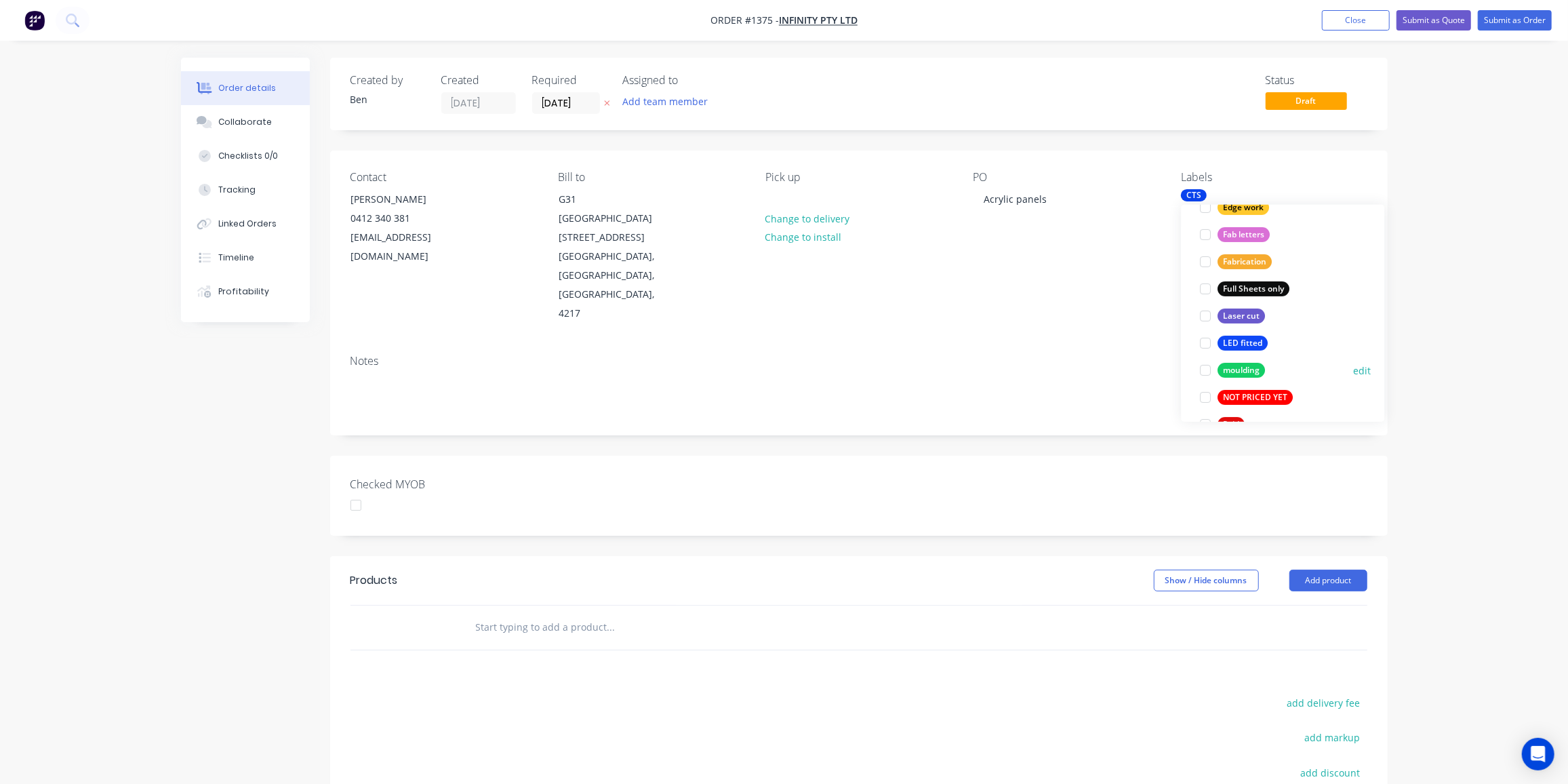
click at [1245, 365] on div "moulding" at bounding box center [1241, 370] width 48 height 15
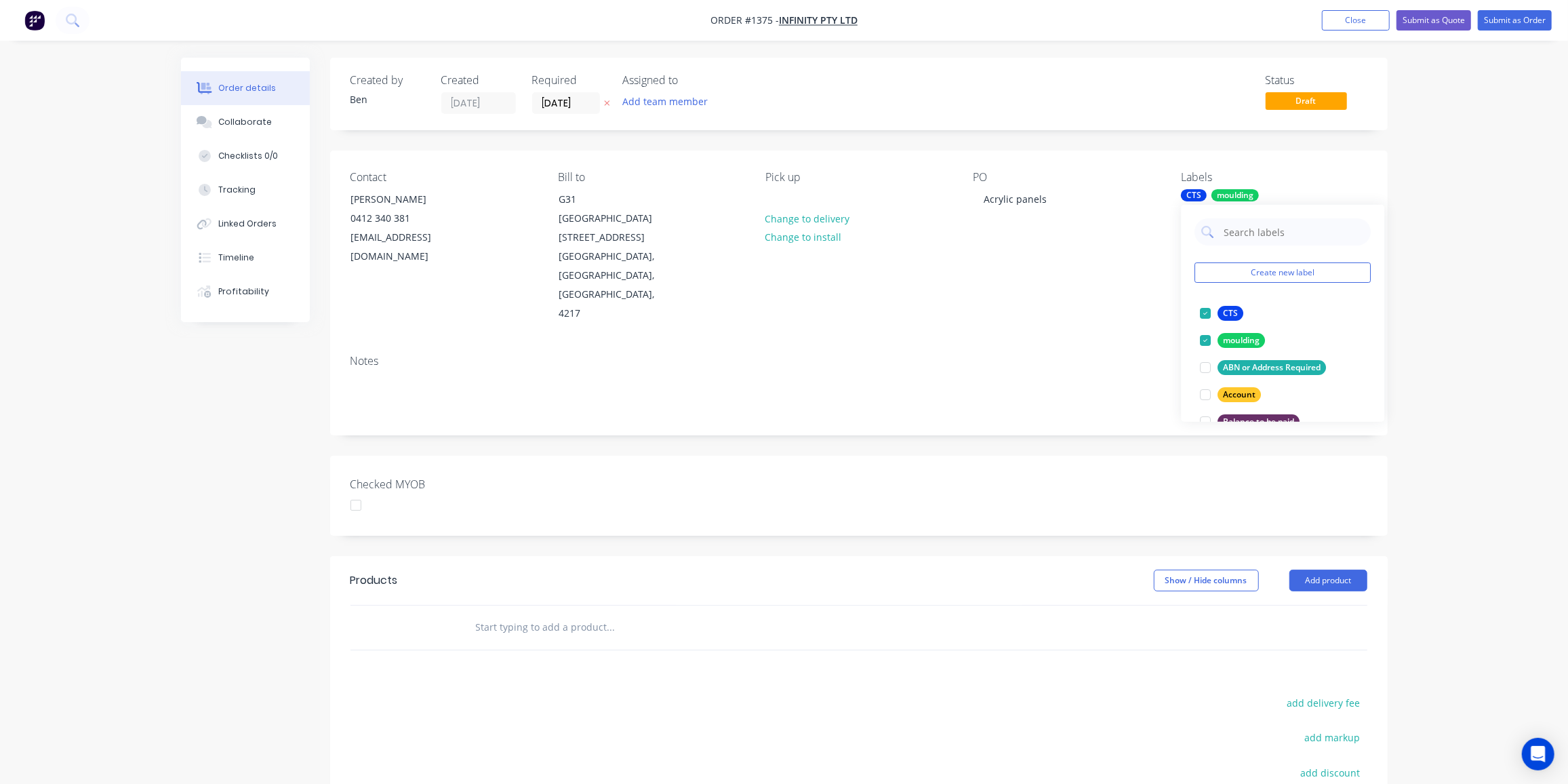
click at [514, 614] on input "text" at bounding box center [611, 627] width 271 height 27
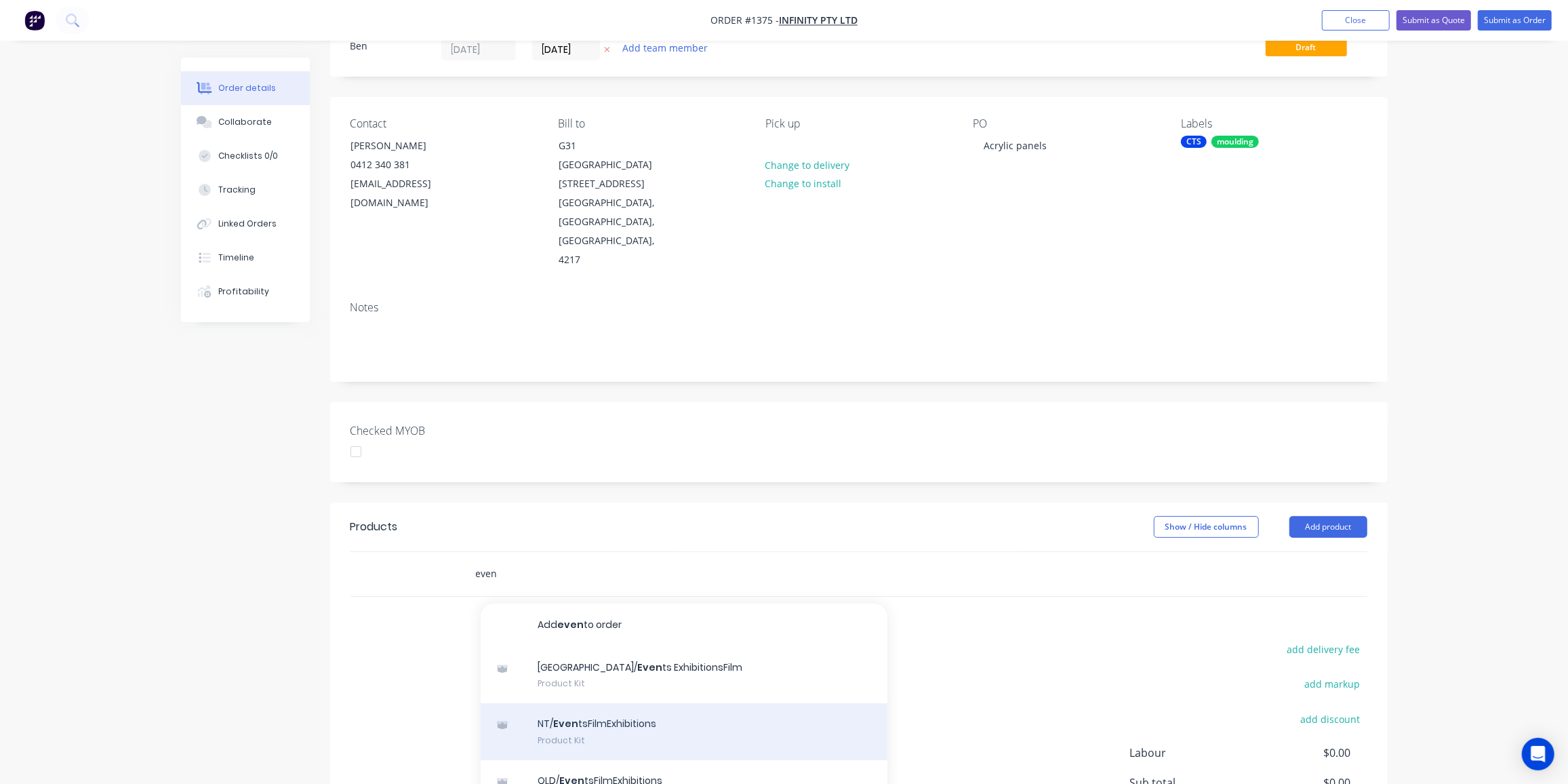
scroll to position [123, 0]
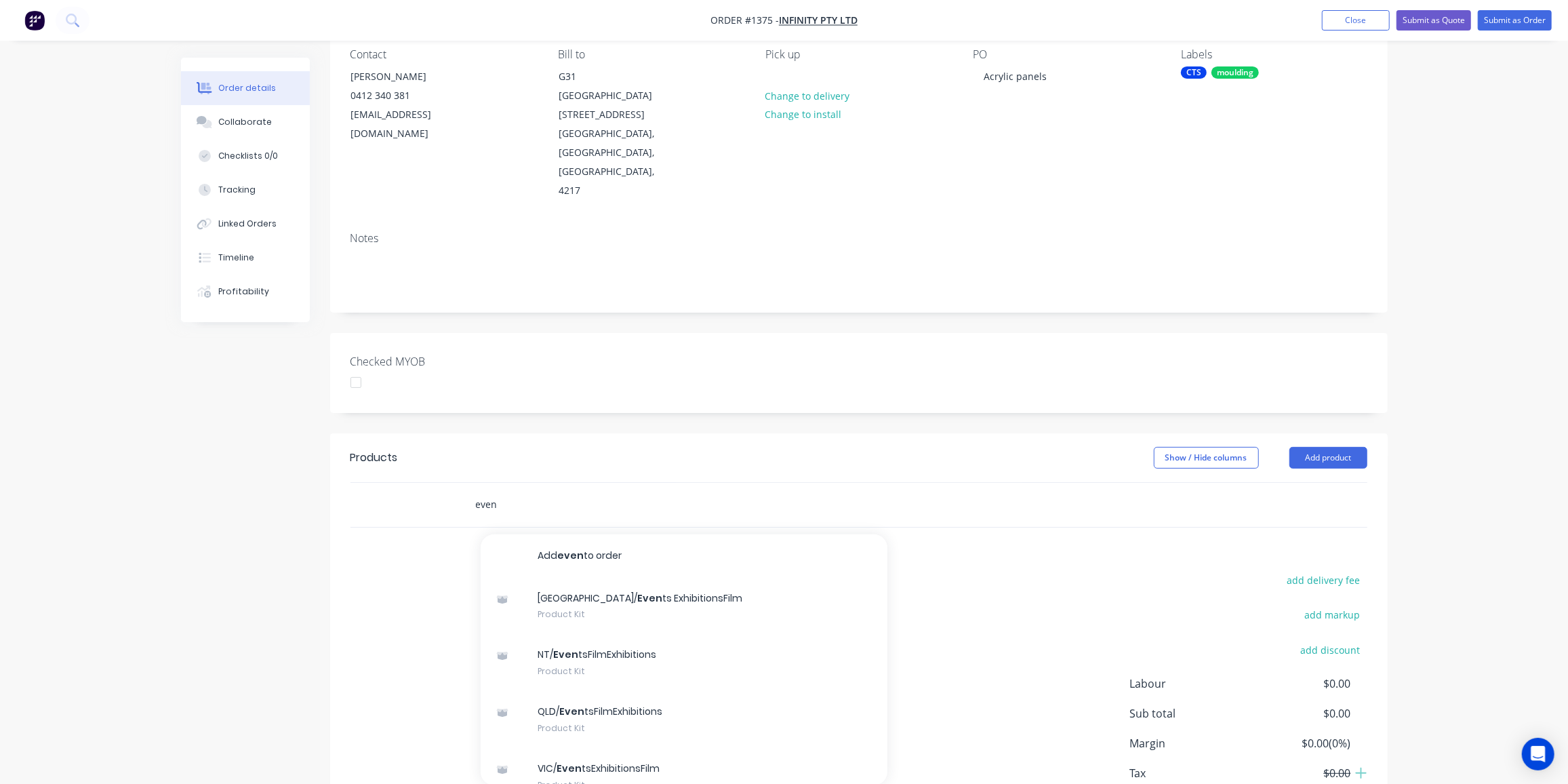
drag, startPoint x: 511, startPoint y: 484, endPoint x: 444, endPoint y: 485, distance: 67.0
click at [444, 485] on div "even Add even to order NSW/ Even ts ExhibitionsFilm Product Kit NT/ Even tsFilm…" at bounding box center [859, 504] width 1017 height 44
type input "even"
drag, startPoint x: 1333, startPoint y: 438, endPoint x: 1325, endPoint y: 438, distance: 8.0
click at [1333, 447] on button "Add product" at bounding box center [1328, 457] width 78 height 22
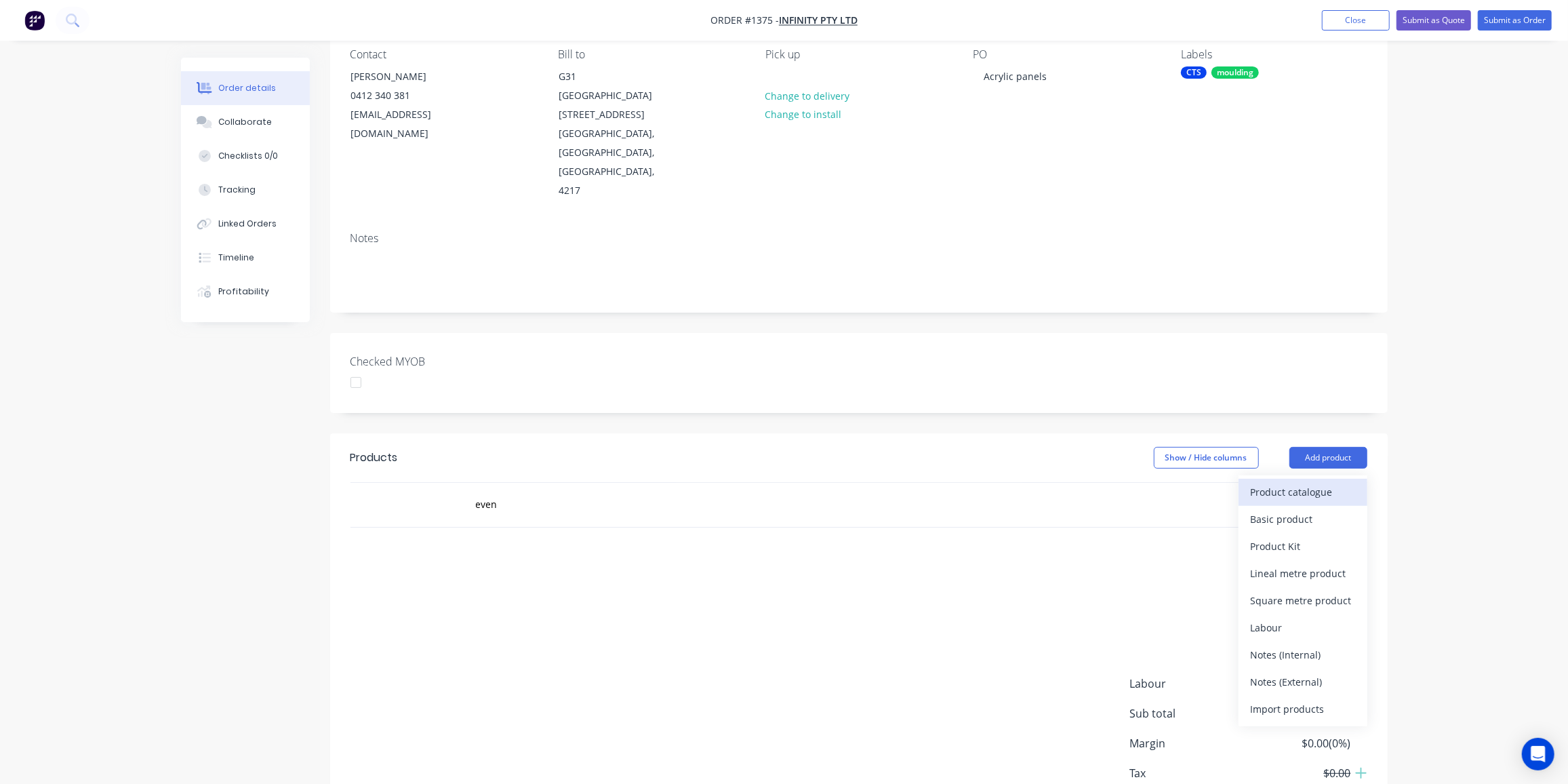
click at [1249, 479] on button "Product catalogue" at bounding box center [1303, 492] width 129 height 27
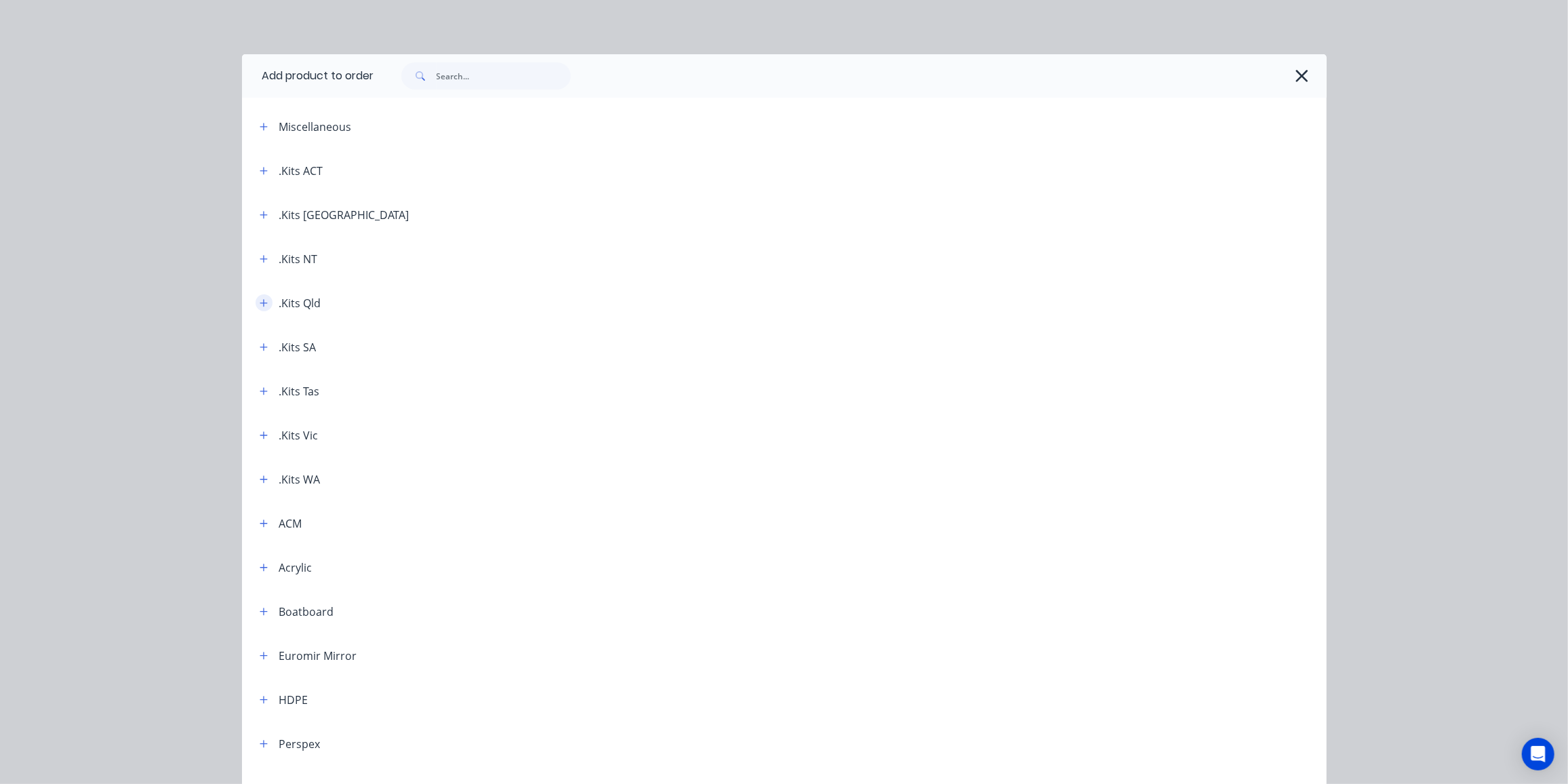
click at [261, 303] on icon "button" at bounding box center [264, 303] width 8 height 10
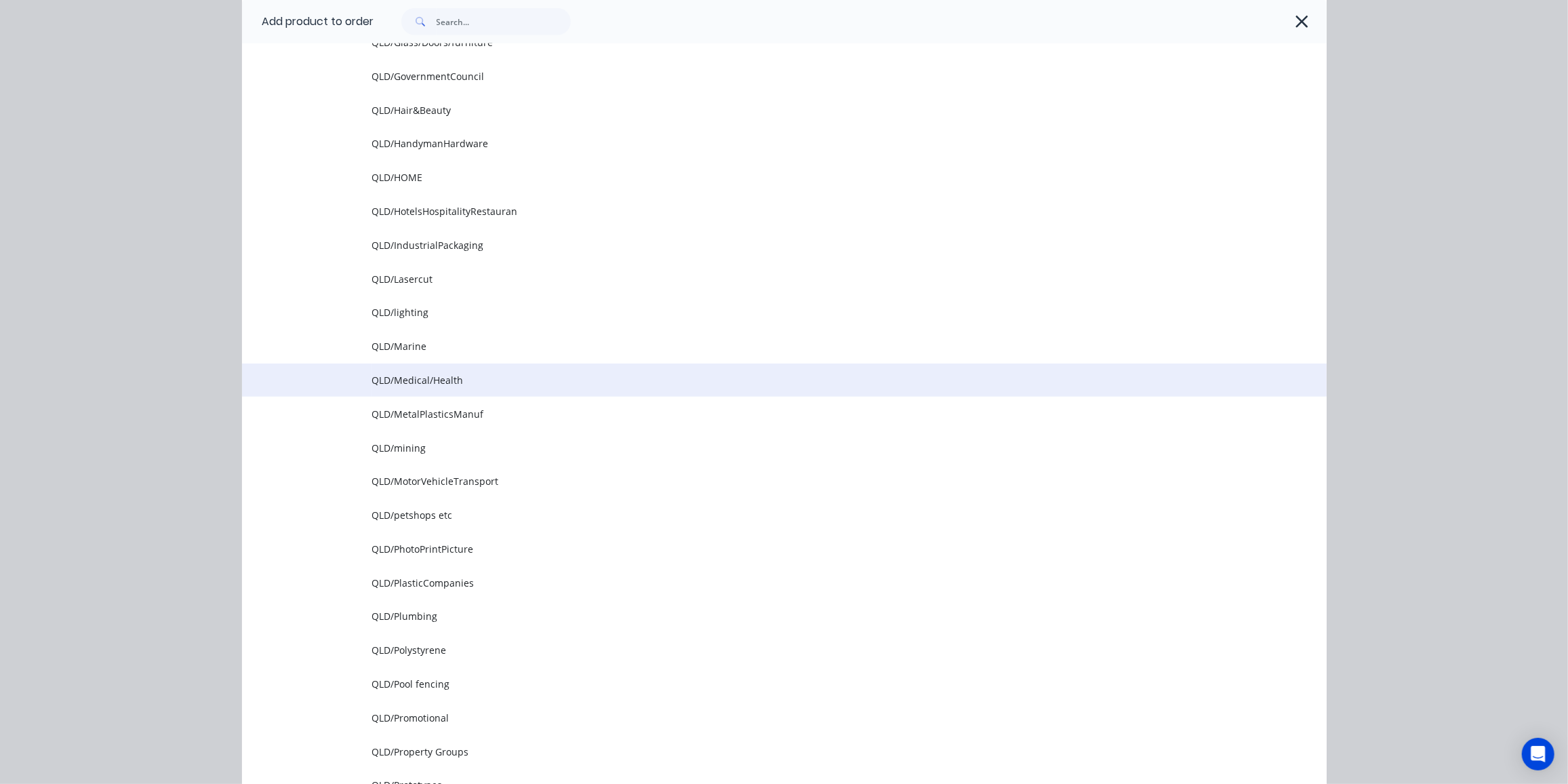
scroll to position [1048, 0]
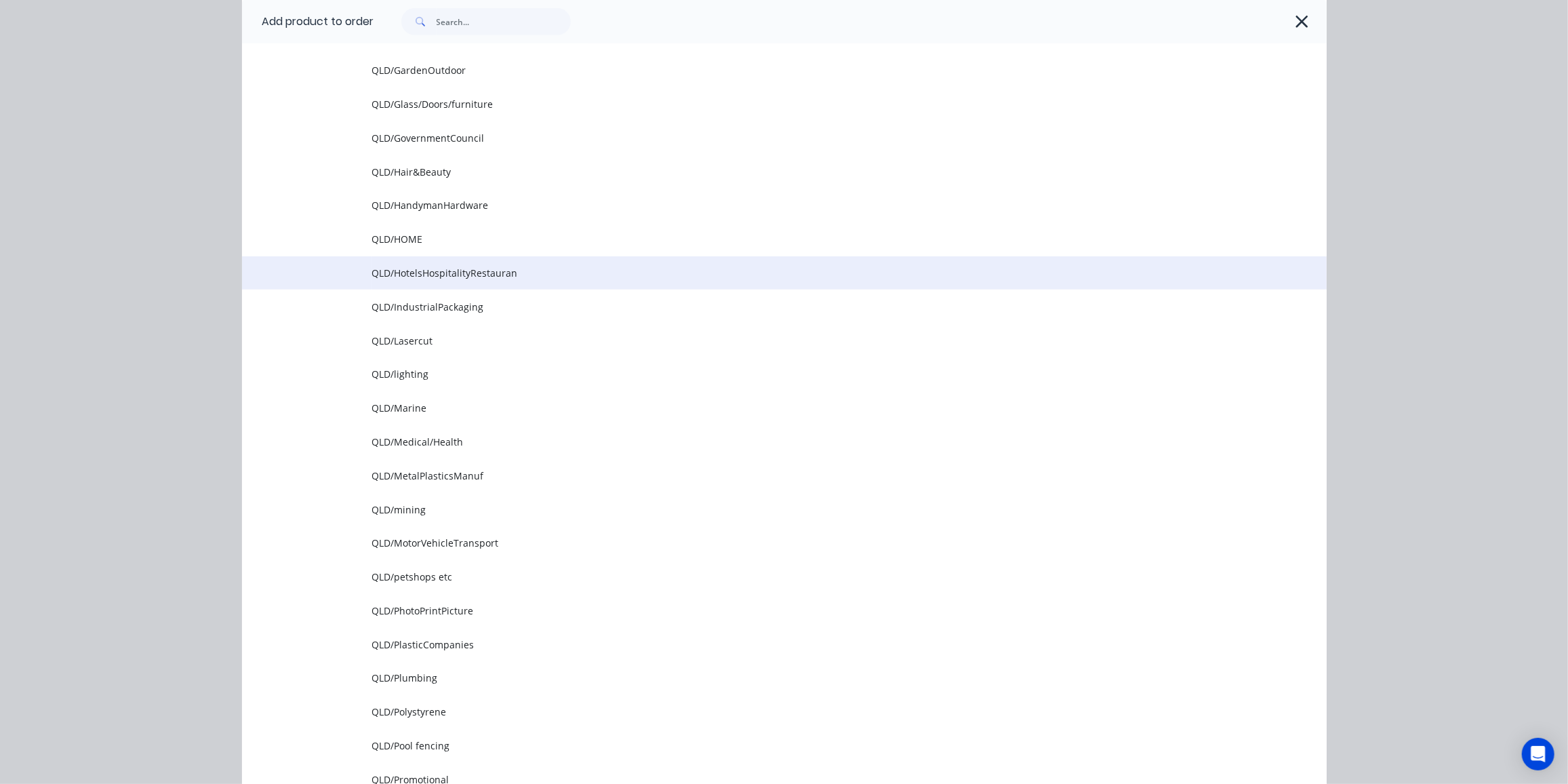
click at [493, 275] on span "QLD/HotelsHospitalityRestauran" at bounding box center [753, 273] width 763 height 14
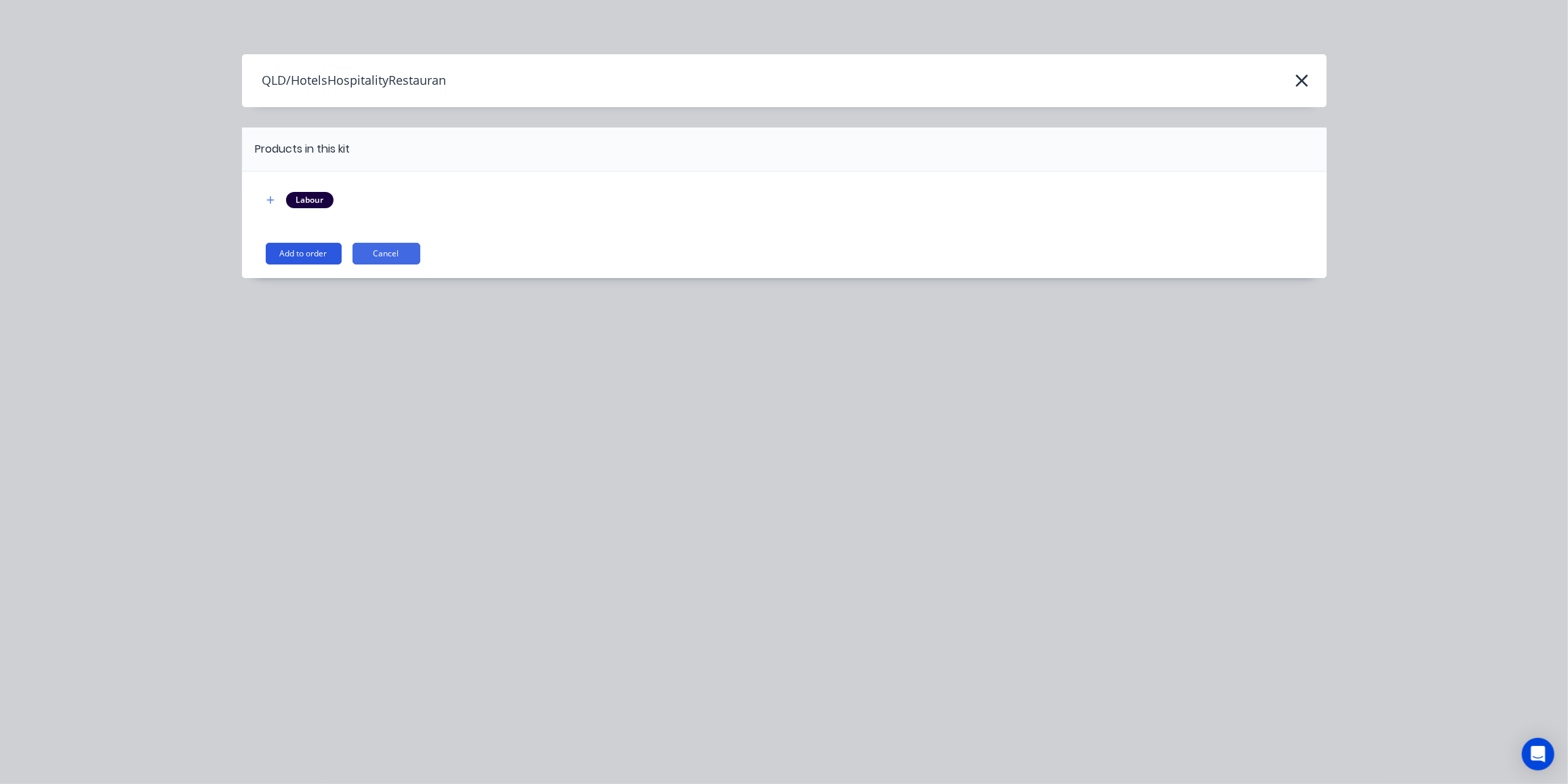
click at [289, 250] on button "Add to order" at bounding box center [304, 253] width 76 height 22
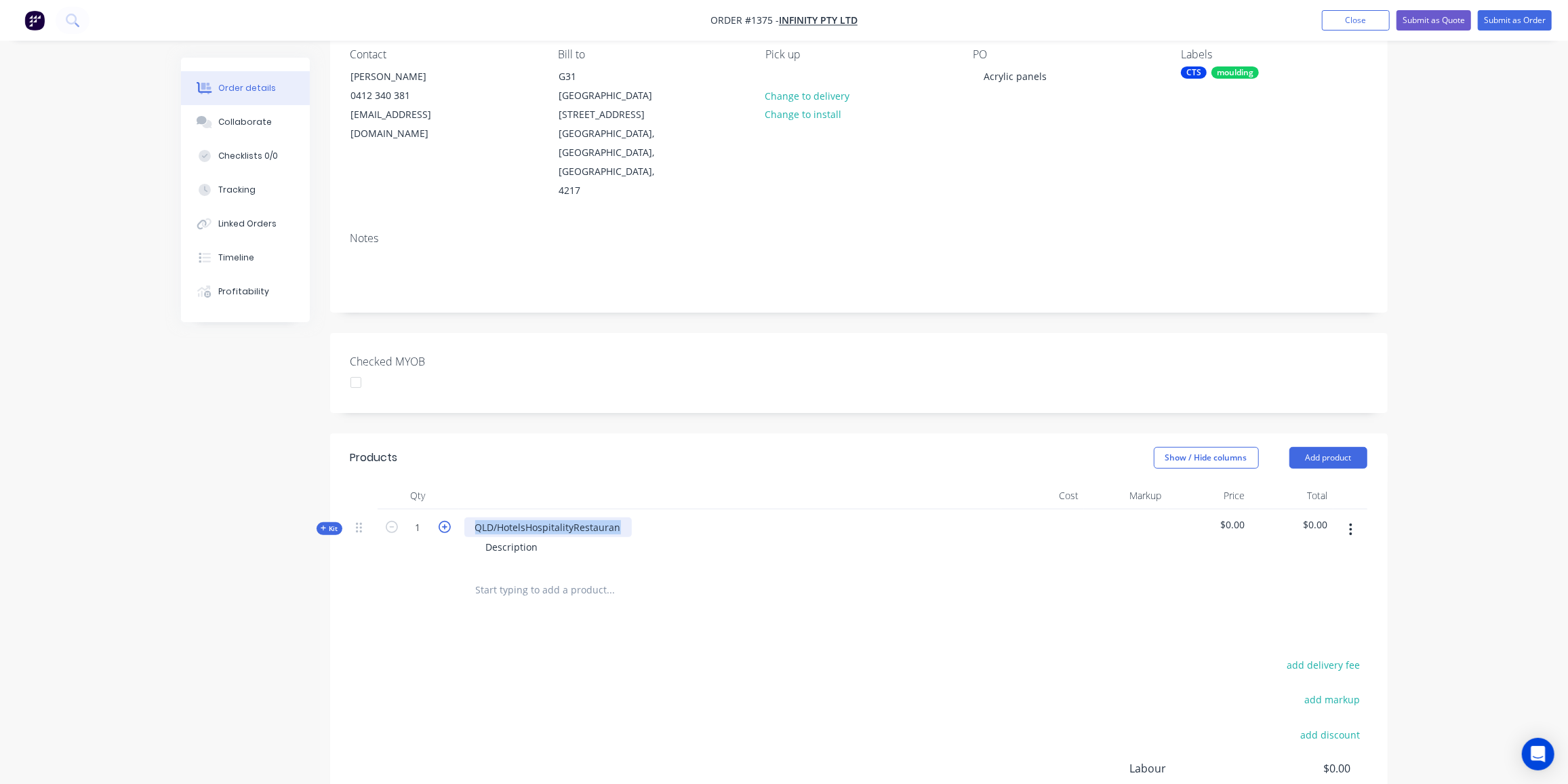
drag, startPoint x: 617, startPoint y: 506, endPoint x: 442, endPoint y: 497, distance: 175.2
click at [444, 509] on div "Kit 1 QLD/HotelsHospitalityRestauran Description $0.00 $0.00" at bounding box center [859, 538] width 1017 height 59
click at [442, 520] on icon "button" at bounding box center [444, 526] width 12 height 12
type input "2"
drag, startPoint x: 542, startPoint y: 529, endPoint x: 460, endPoint y: 524, distance: 82.2
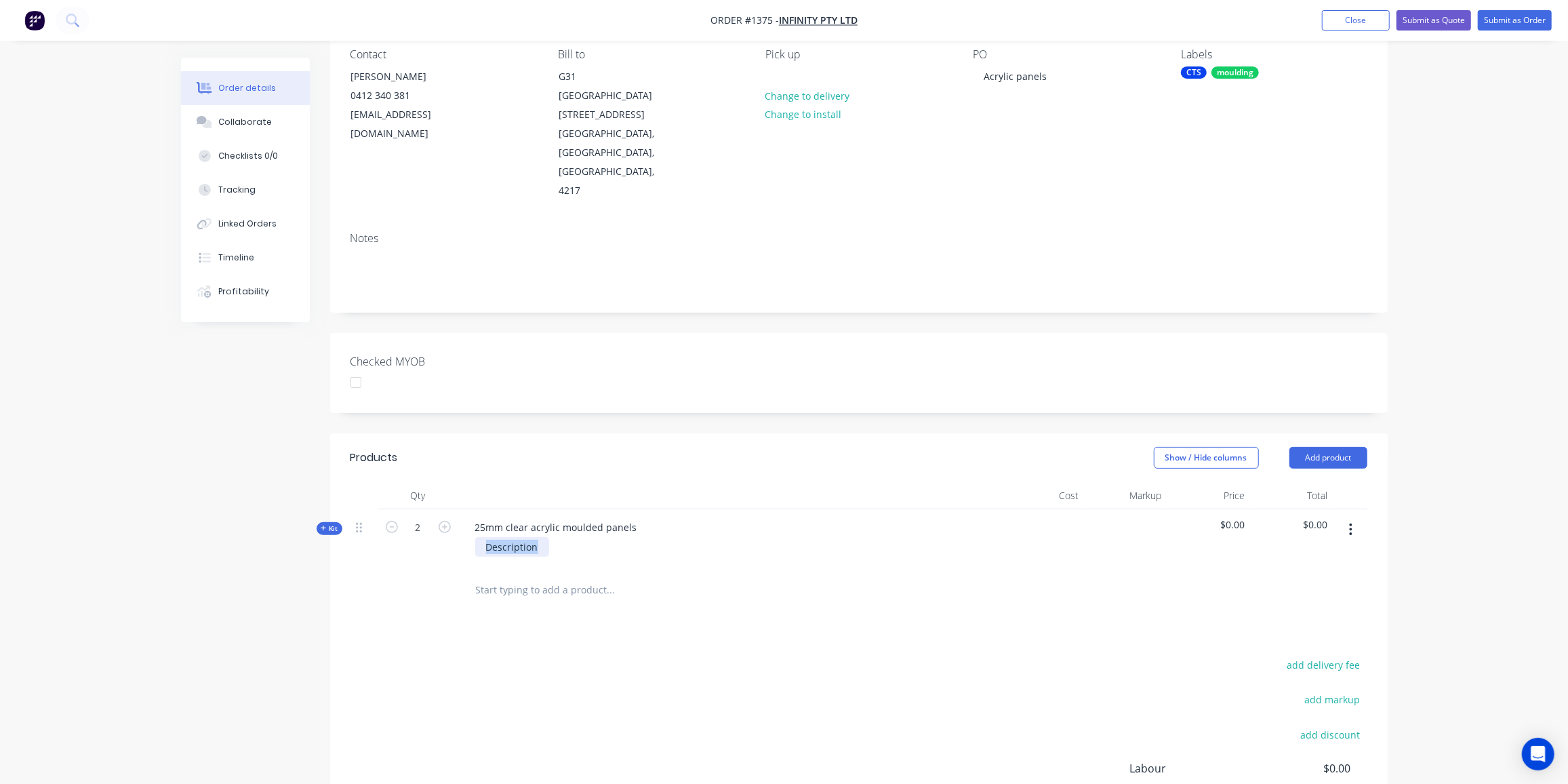
click at [460, 524] on div "25mm clear acrylic moulded panels Description" at bounding box center [730, 538] width 542 height 59
click at [325, 525] on icon at bounding box center [324, 528] width 6 height 7
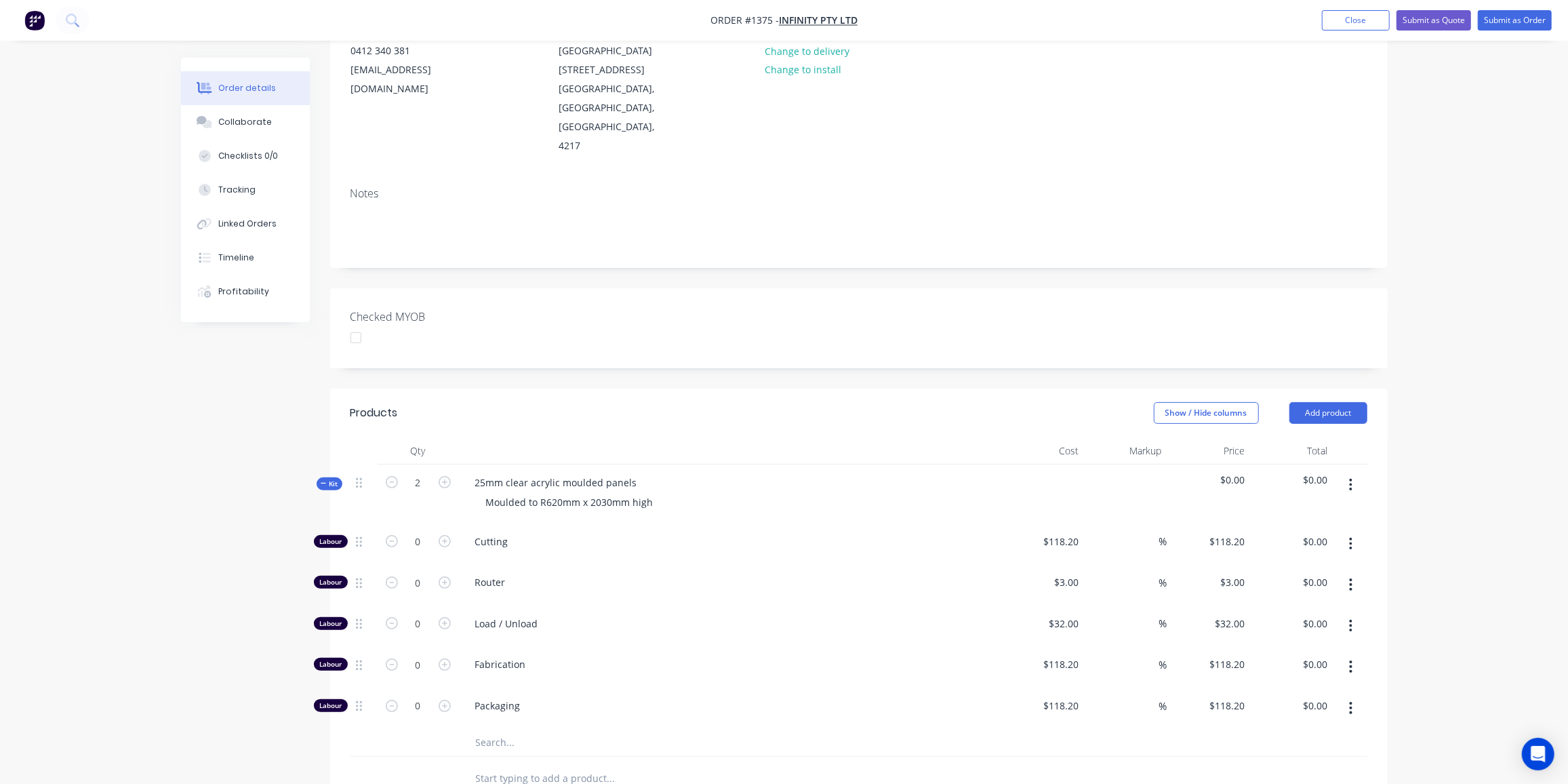
scroll to position [185, 0]
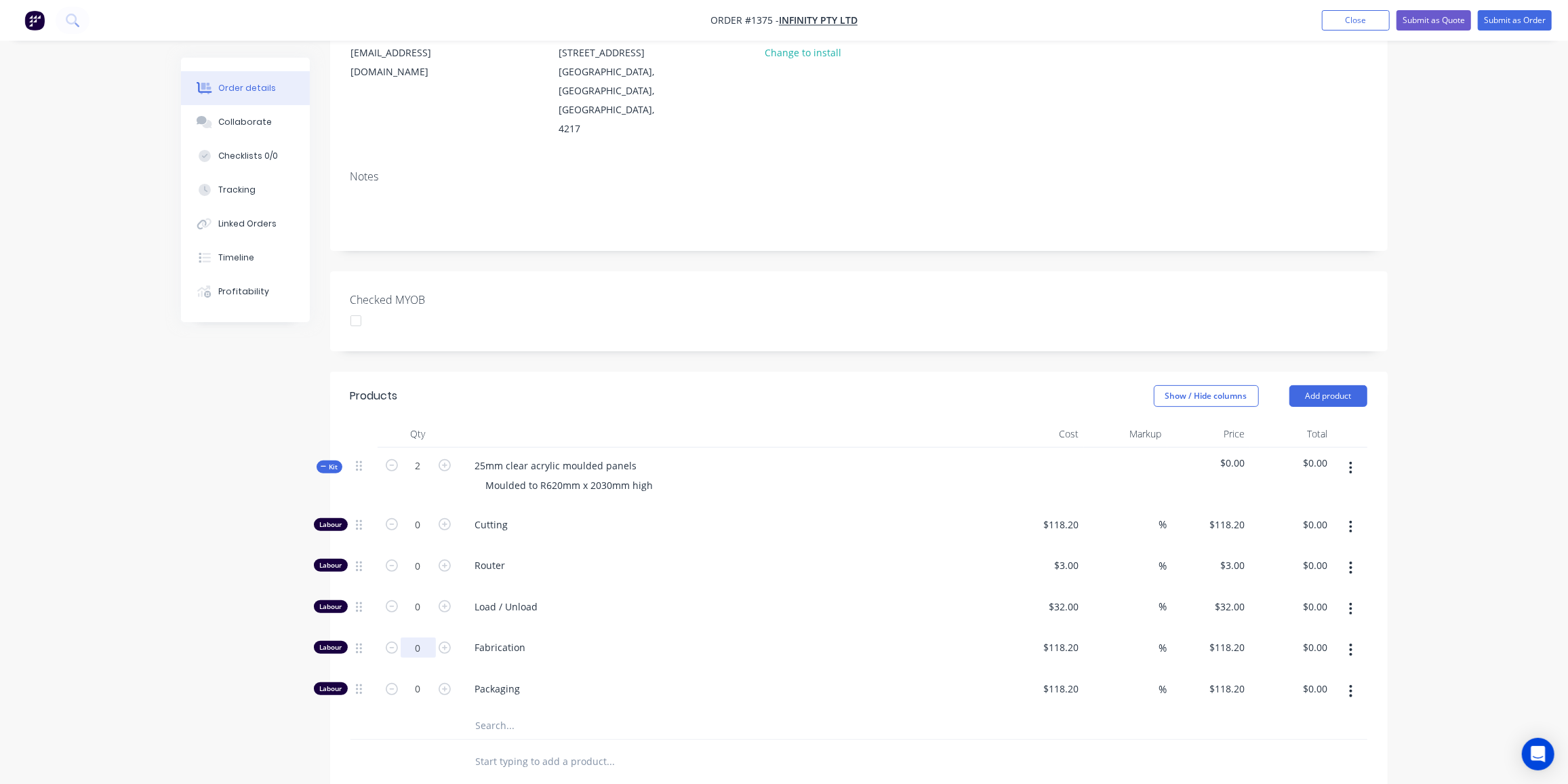
click at [417, 535] on input "0" at bounding box center [418, 524] width 35 height 20
type input "8"
type input "$945.60"
click at [421, 535] on input "8" at bounding box center [418, 524] width 35 height 20
type input "12"
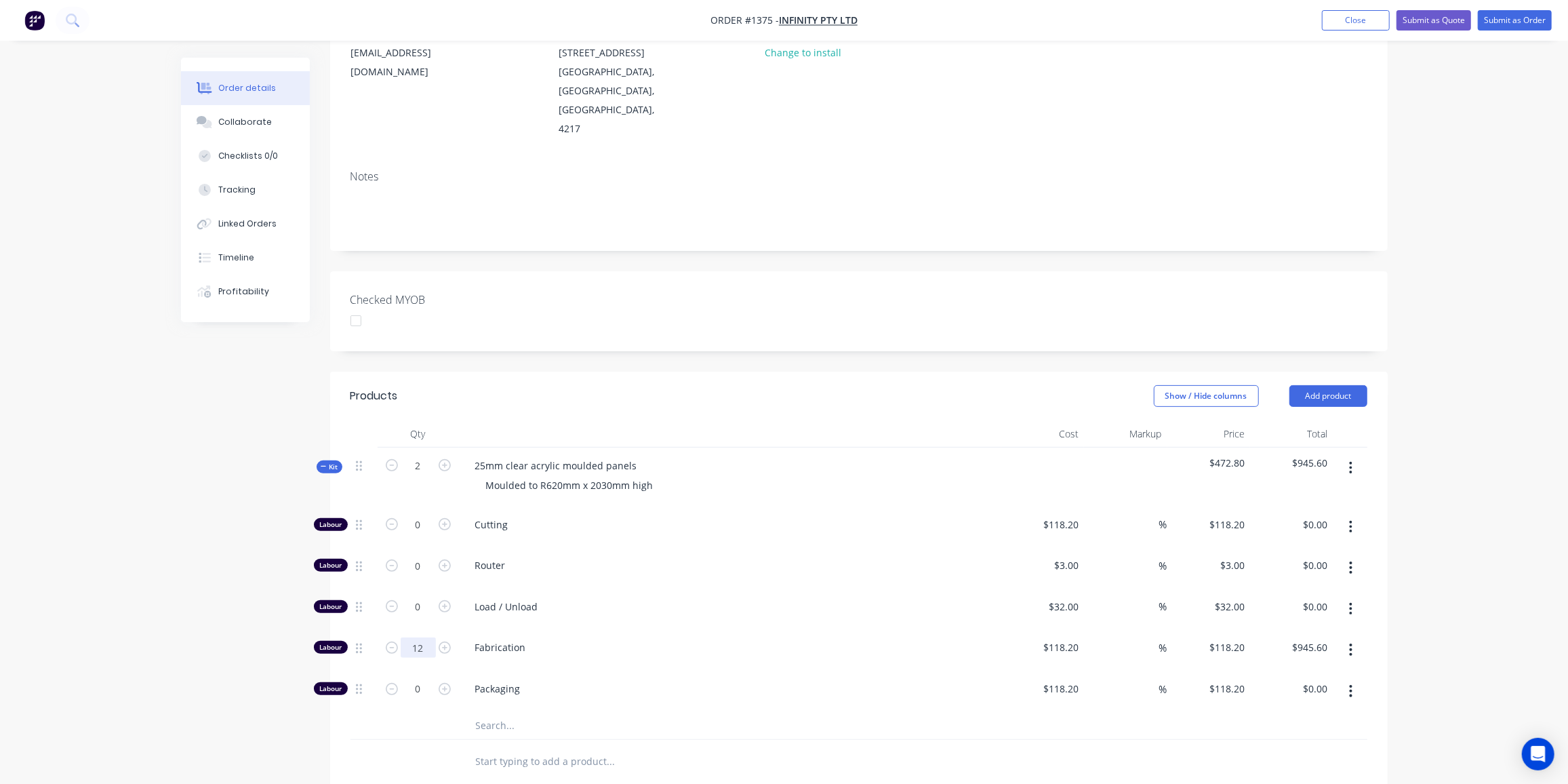
type input "$1,418.40"
click at [517, 712] on input "text" at bounding box center [611, 725] width 271 height 27
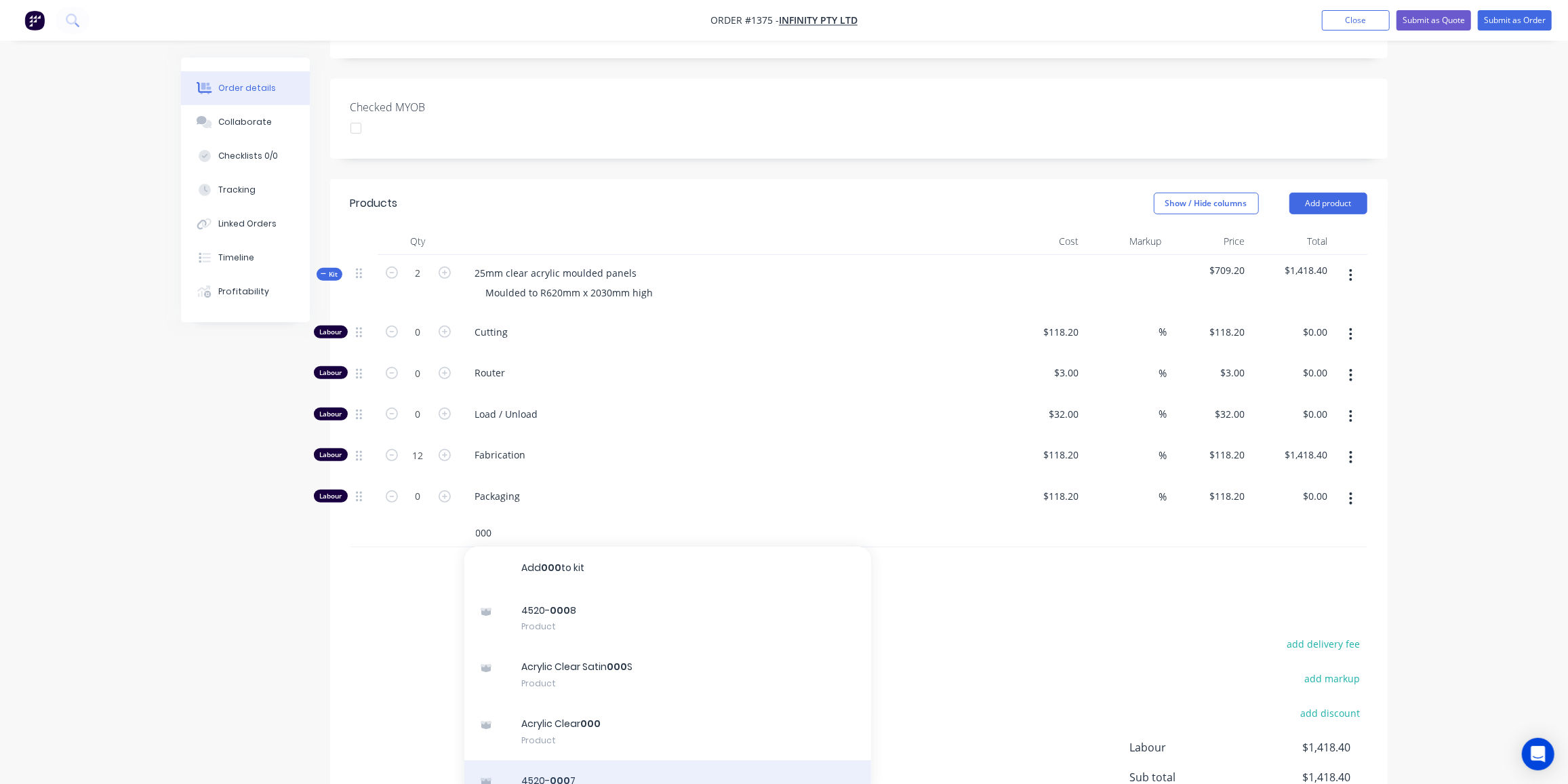
scroll to position [504, 0]
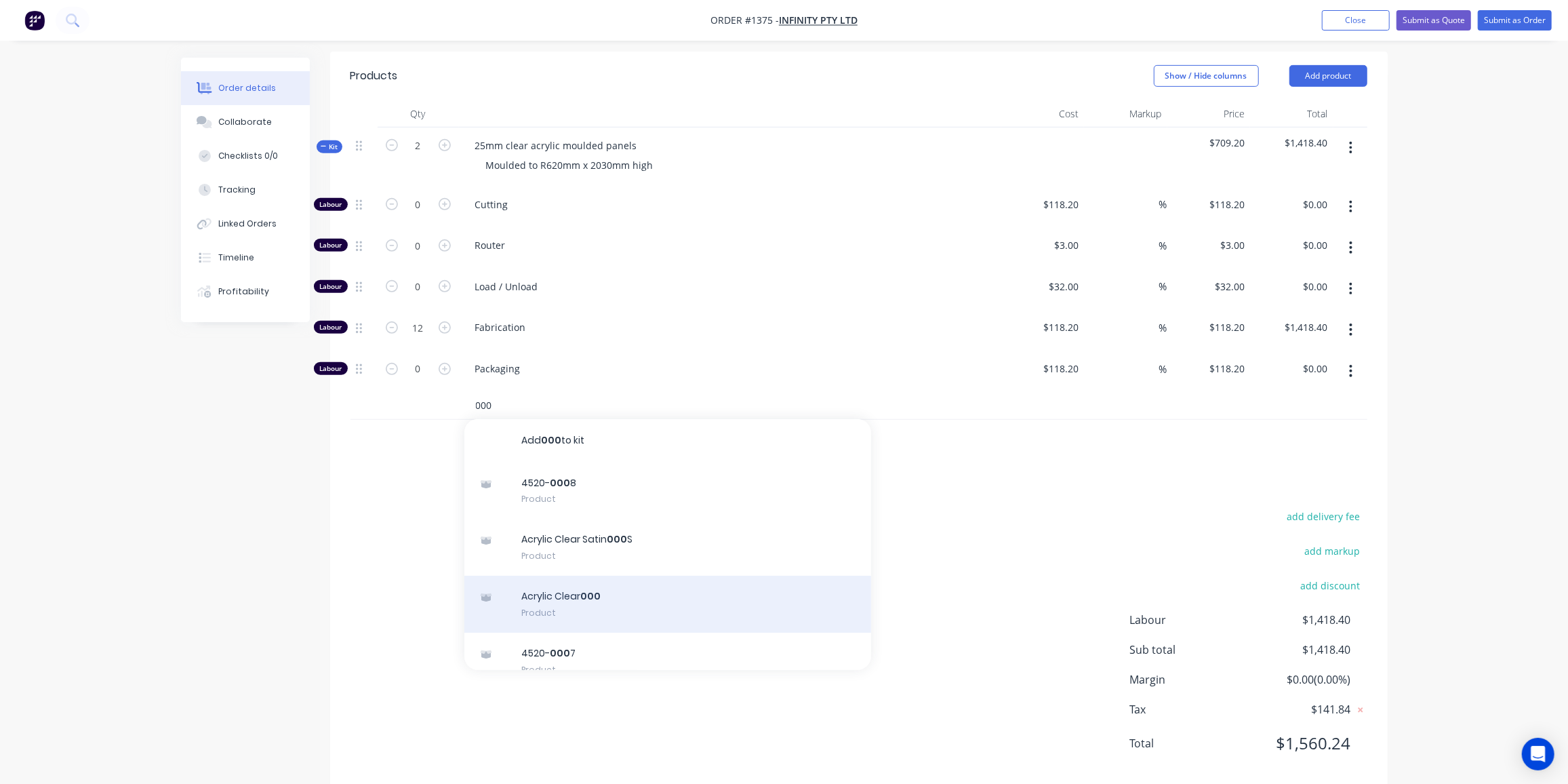
type input "000"
click at [635, 576] on div "Acrylic Clear 000 Product" at bounding box center [668, 604] width 407 height 57
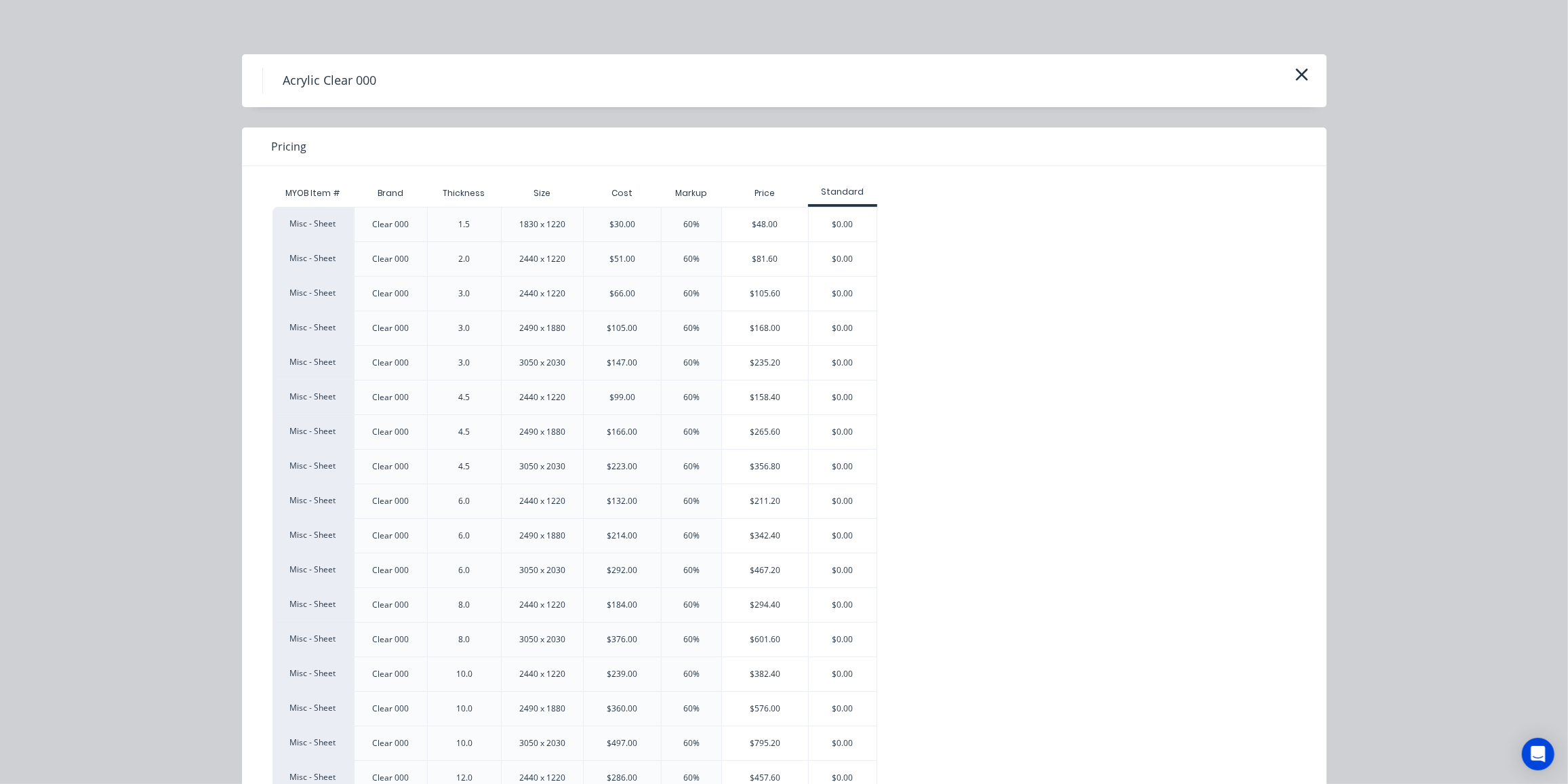
scroll to position [443, 0]
click at [1295, 73] on icon "button" at bounding box center [1301, 74] width 14 height 19
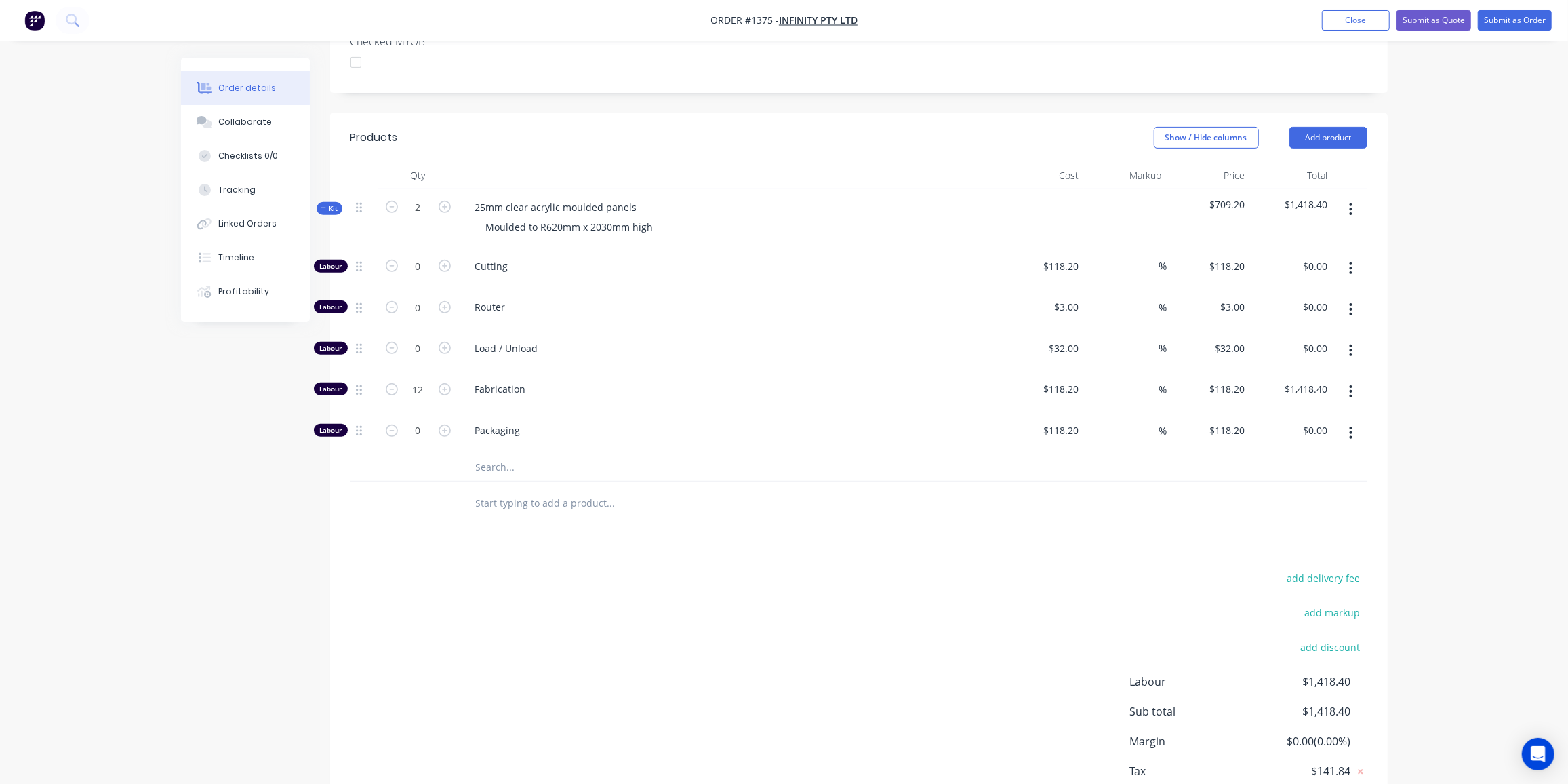
click at [518, 453] on input "text" at bounding box center [611, 467] width 271 height 27
type input "plexi"
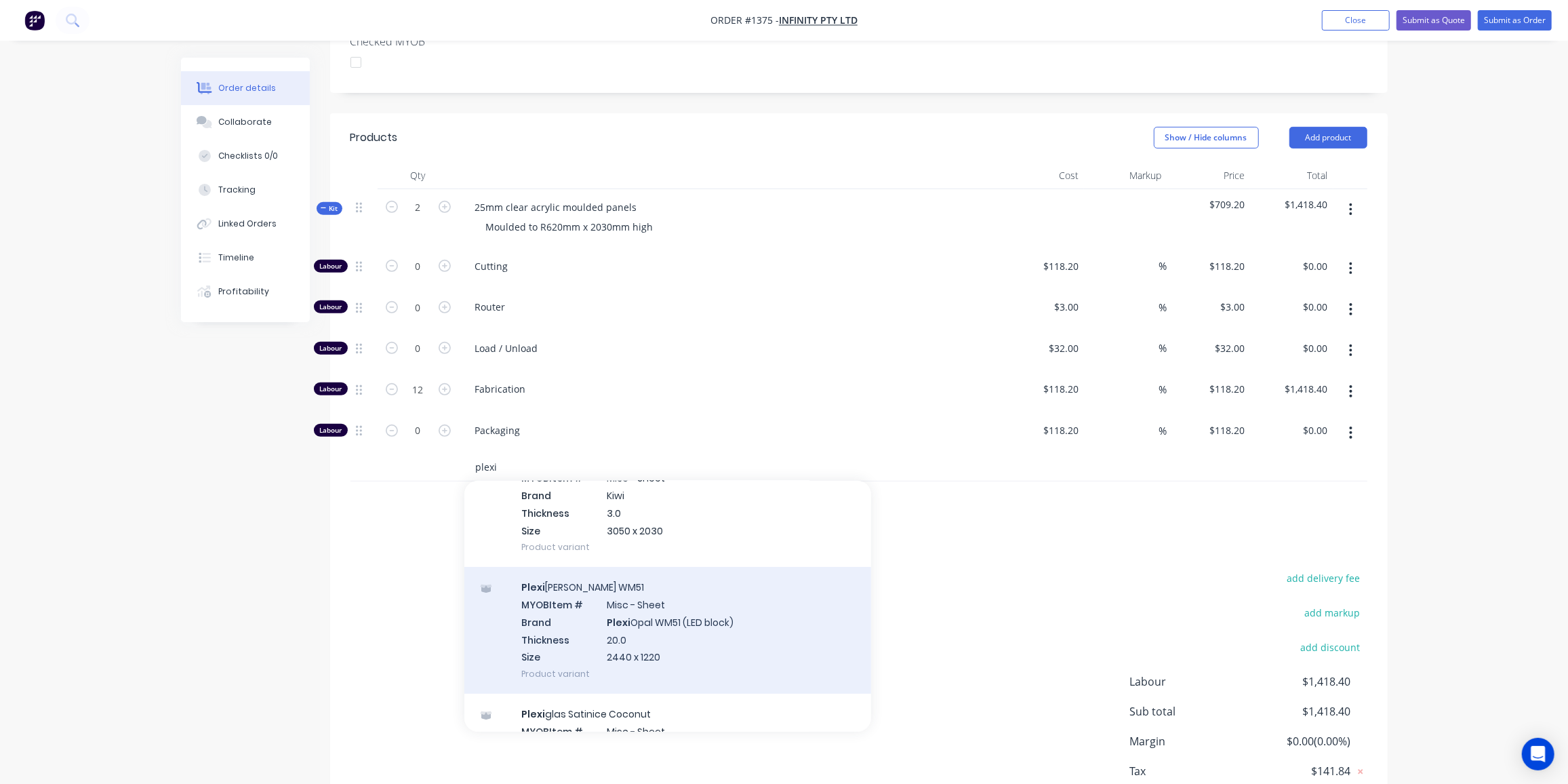
scroll to position [431, 0]
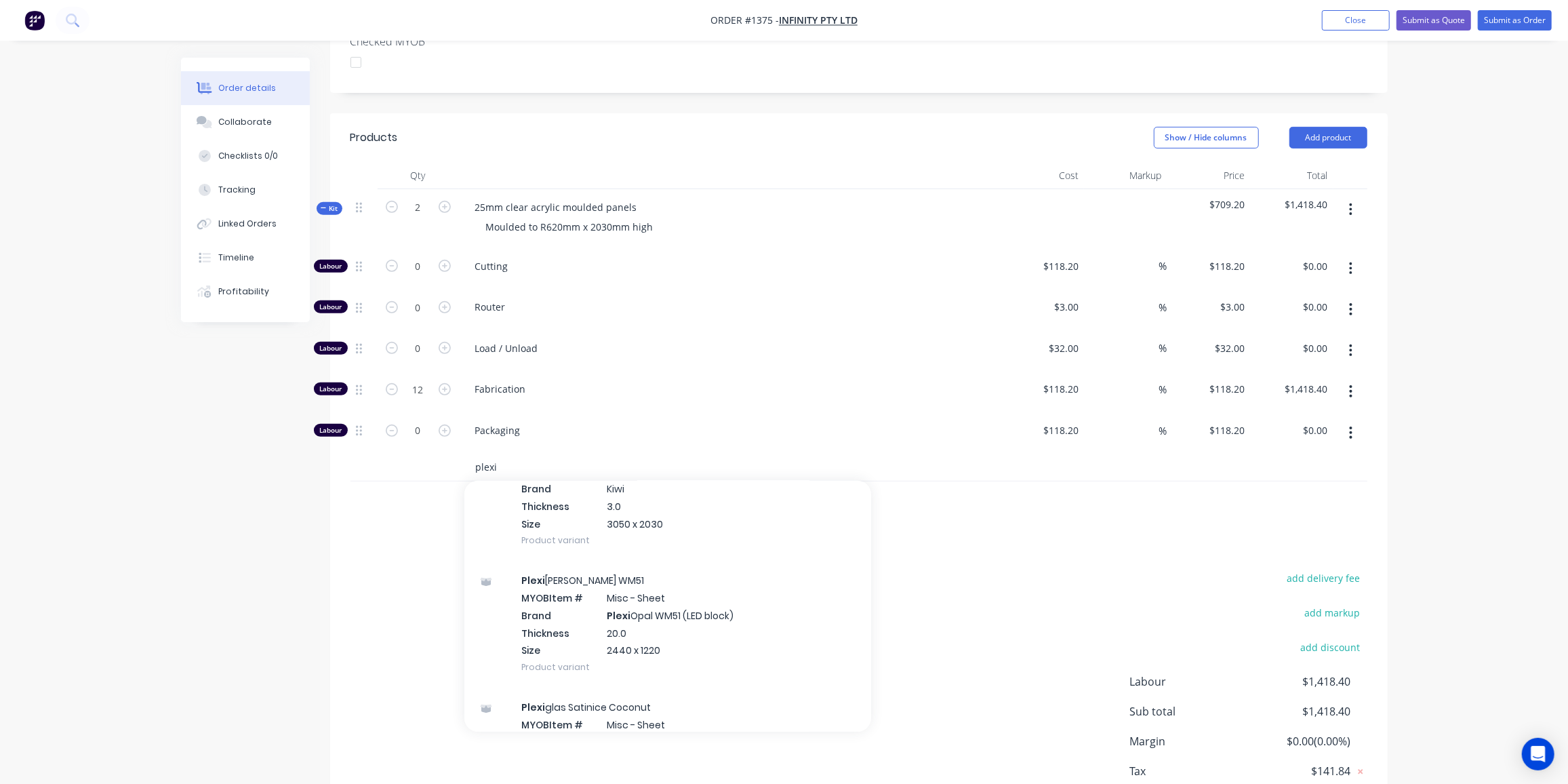
drag, startPoint x: 498, startPoint y: 445, endPoint x: 363, endPoint y: 438, distance: 135.2
click at [363, 453] on div "plexi Add plexi to kit Plexi glas Satinice Colours Product Plexi glas Gallery P…" at bounding box center [859, 467] width 1017 height 28
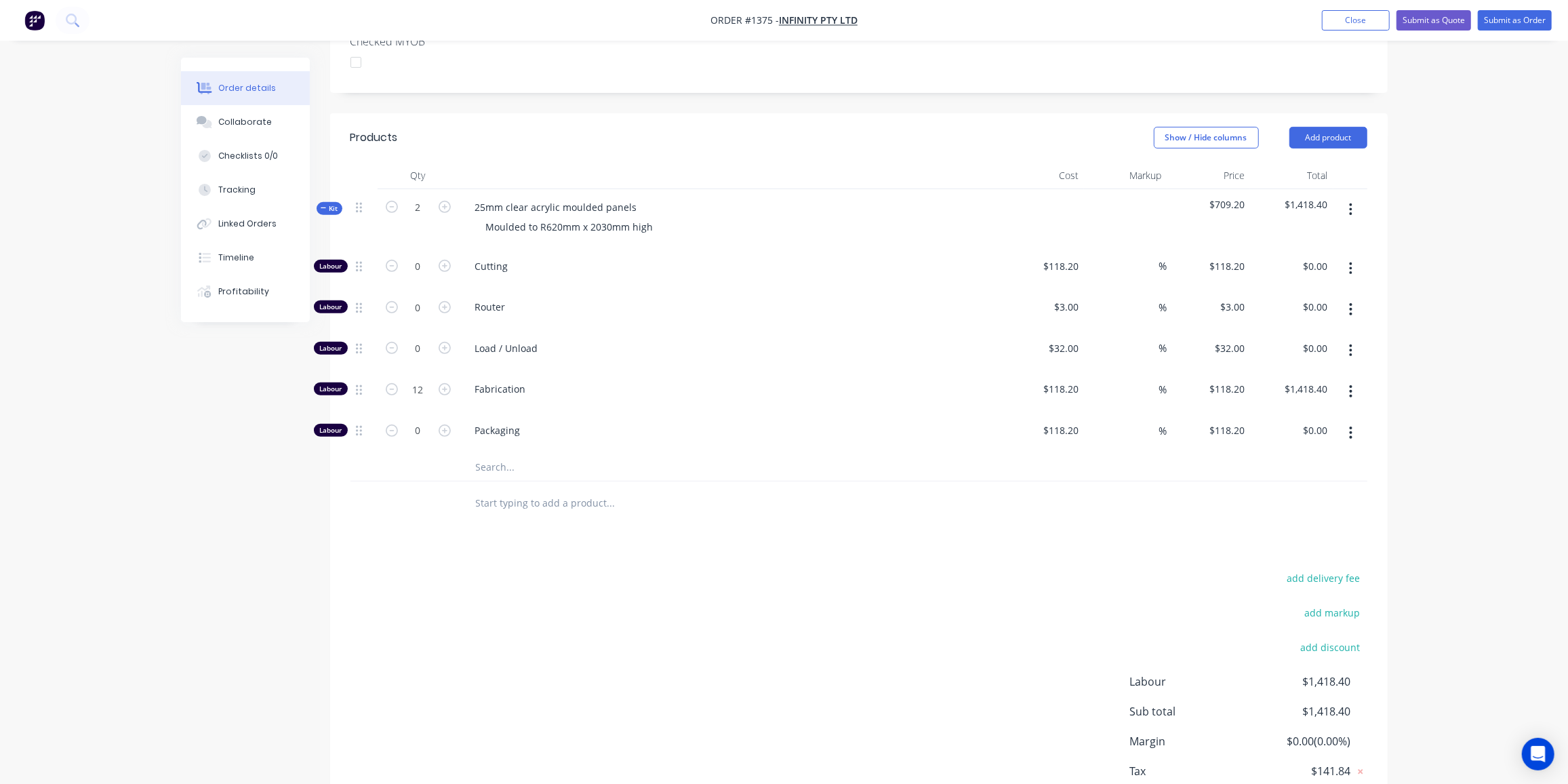
drag, startPoint x: 1336, startPoint y: 115, endPoint x: 1058, endPoint y: 143, distance: 279.4
click at [1335, 127] on button "Add product" at bounding box center [1328, 137] width 78 height 22
click at [1269, 162] on div "Product catalogue" at bounding box center [1303, 172] width 104 height 19
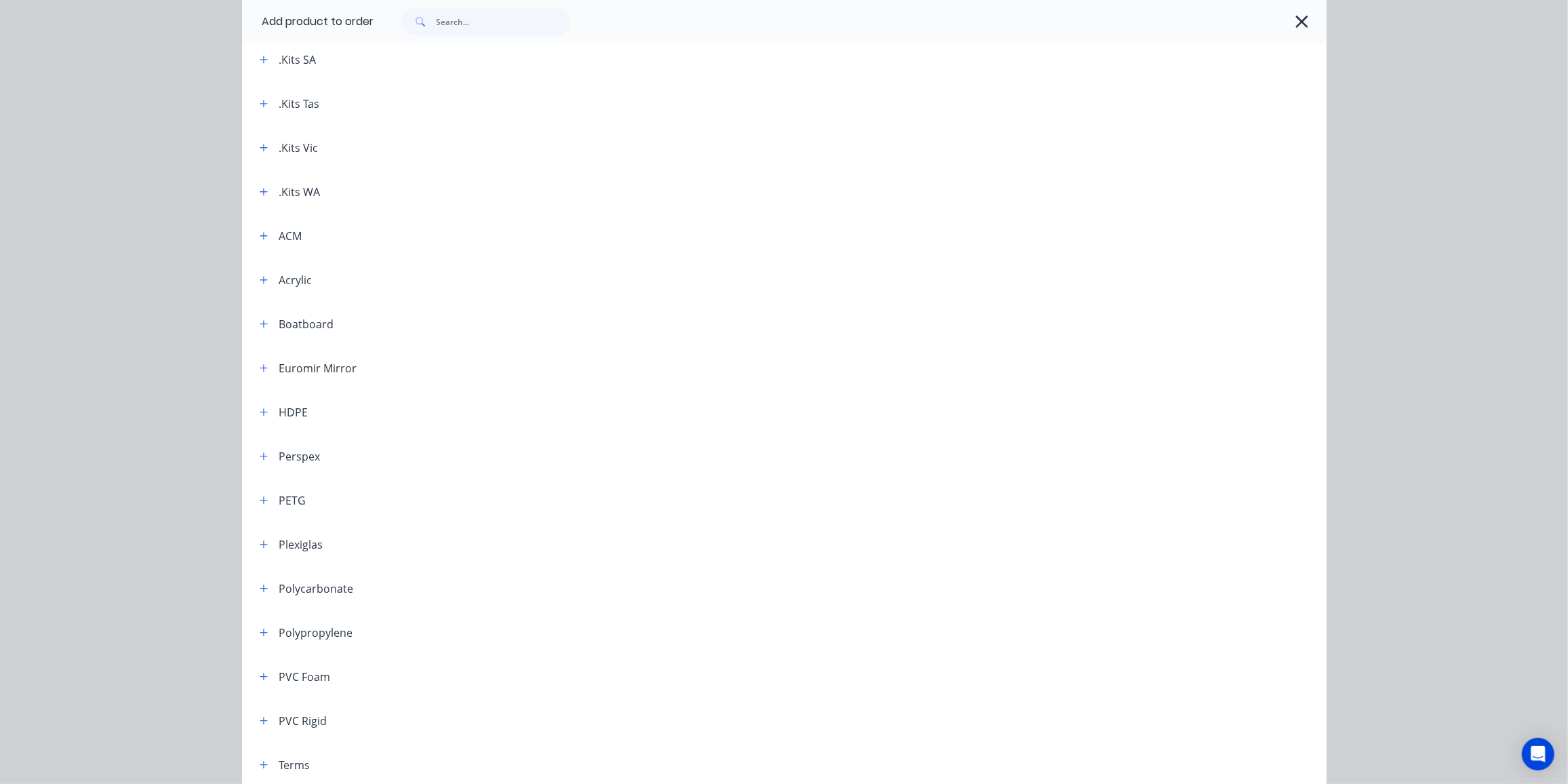
scroll to position [376, 0]
click at [261, 459] on icon "button" at bounding box center [264, 456] width 8 height 10
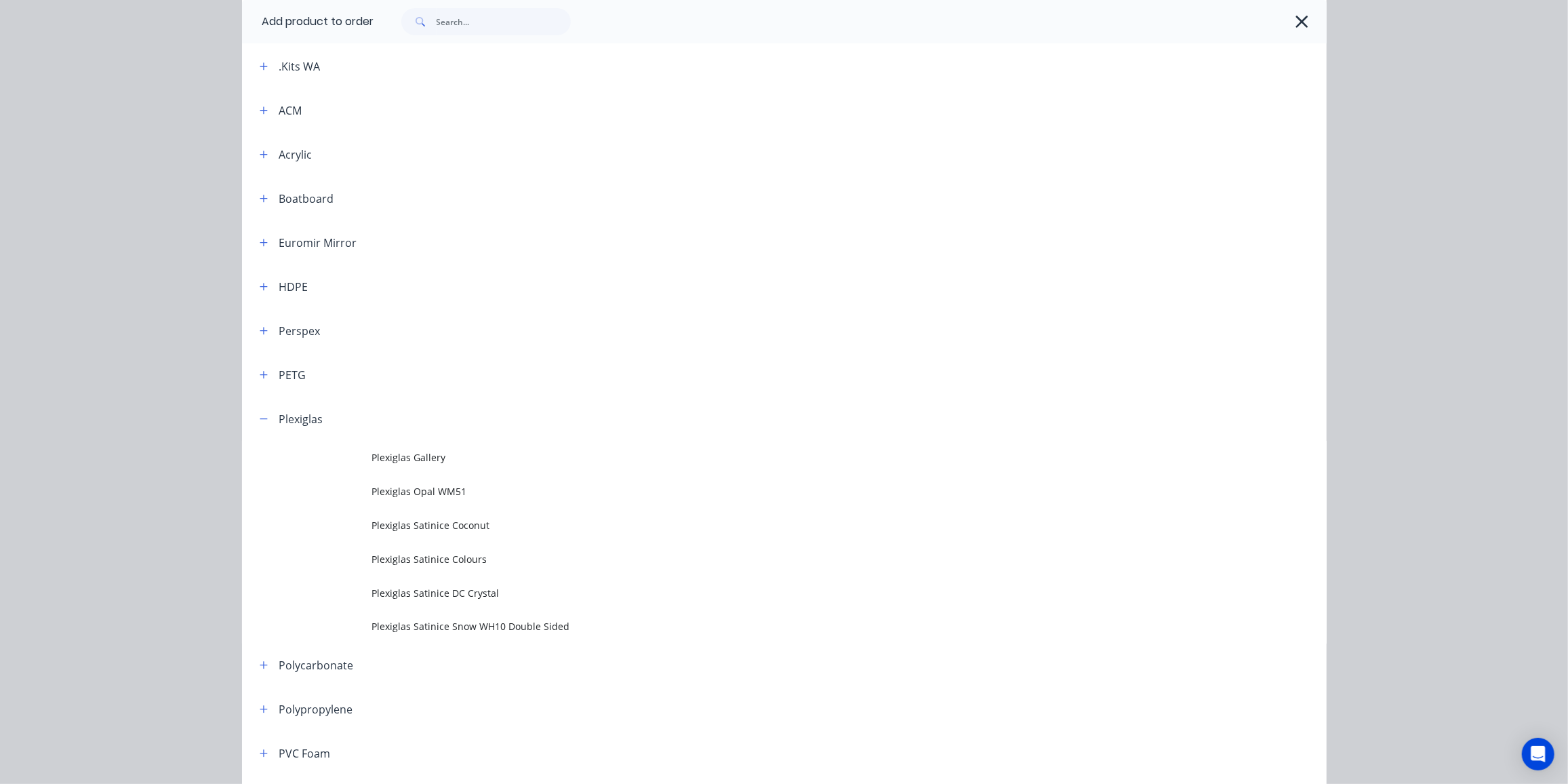
scroll to position [438, 0]
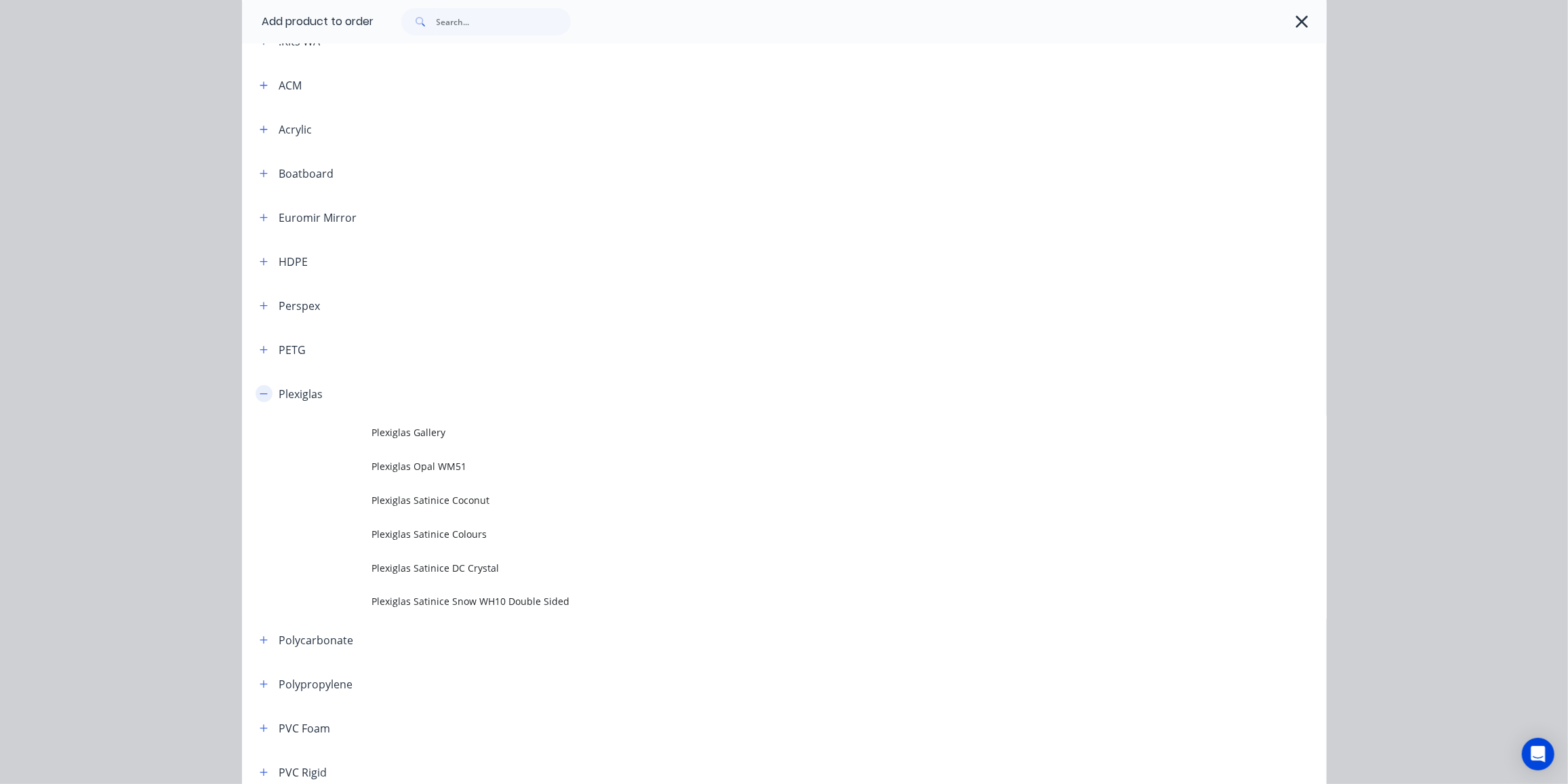
click at [266, 391] on button "button" at bounding box center [264, 393] width 17 height 17
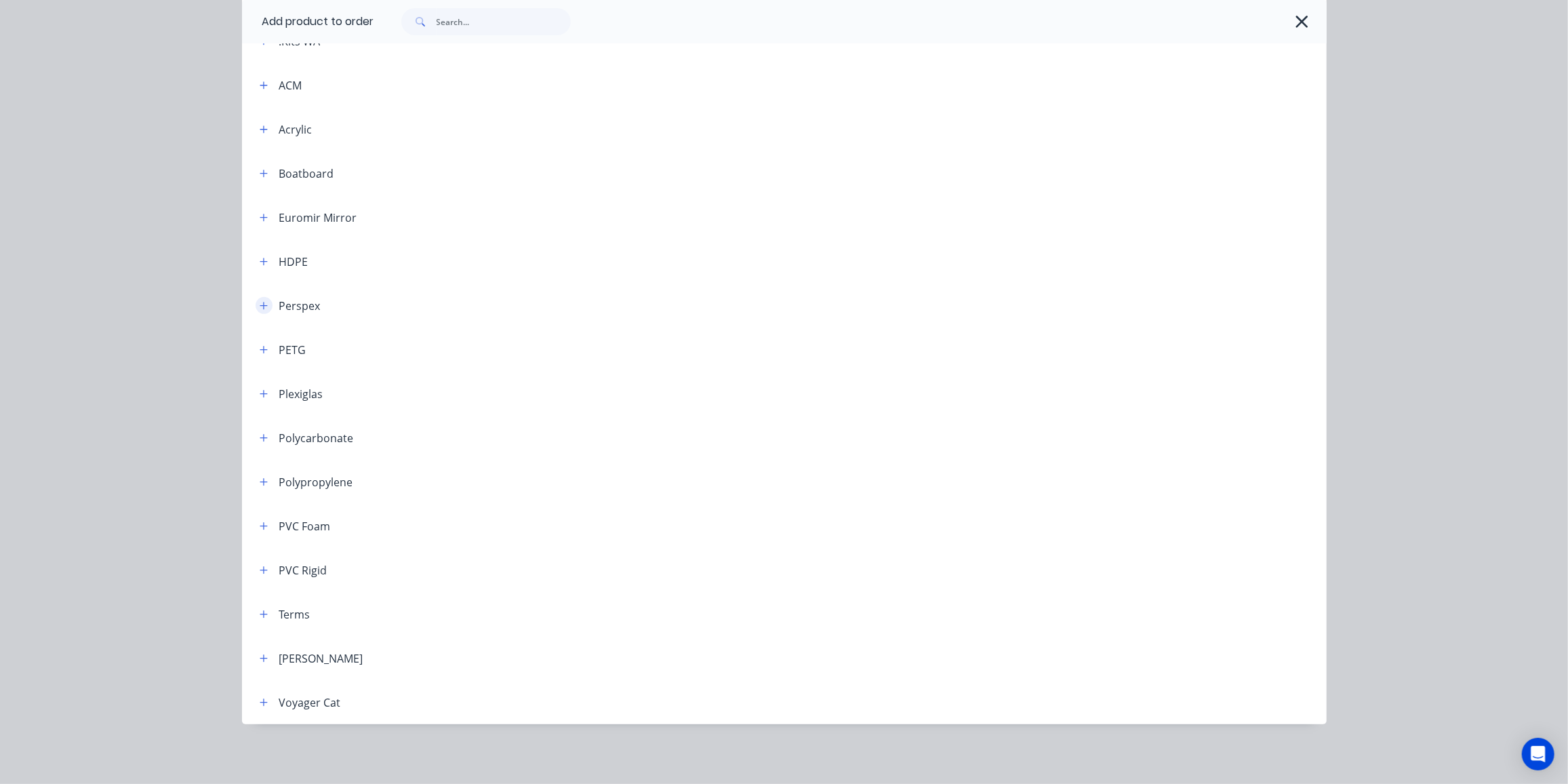
click at [262, 308] on icon "button" at bounding box center [264, 305] width 8 height 10
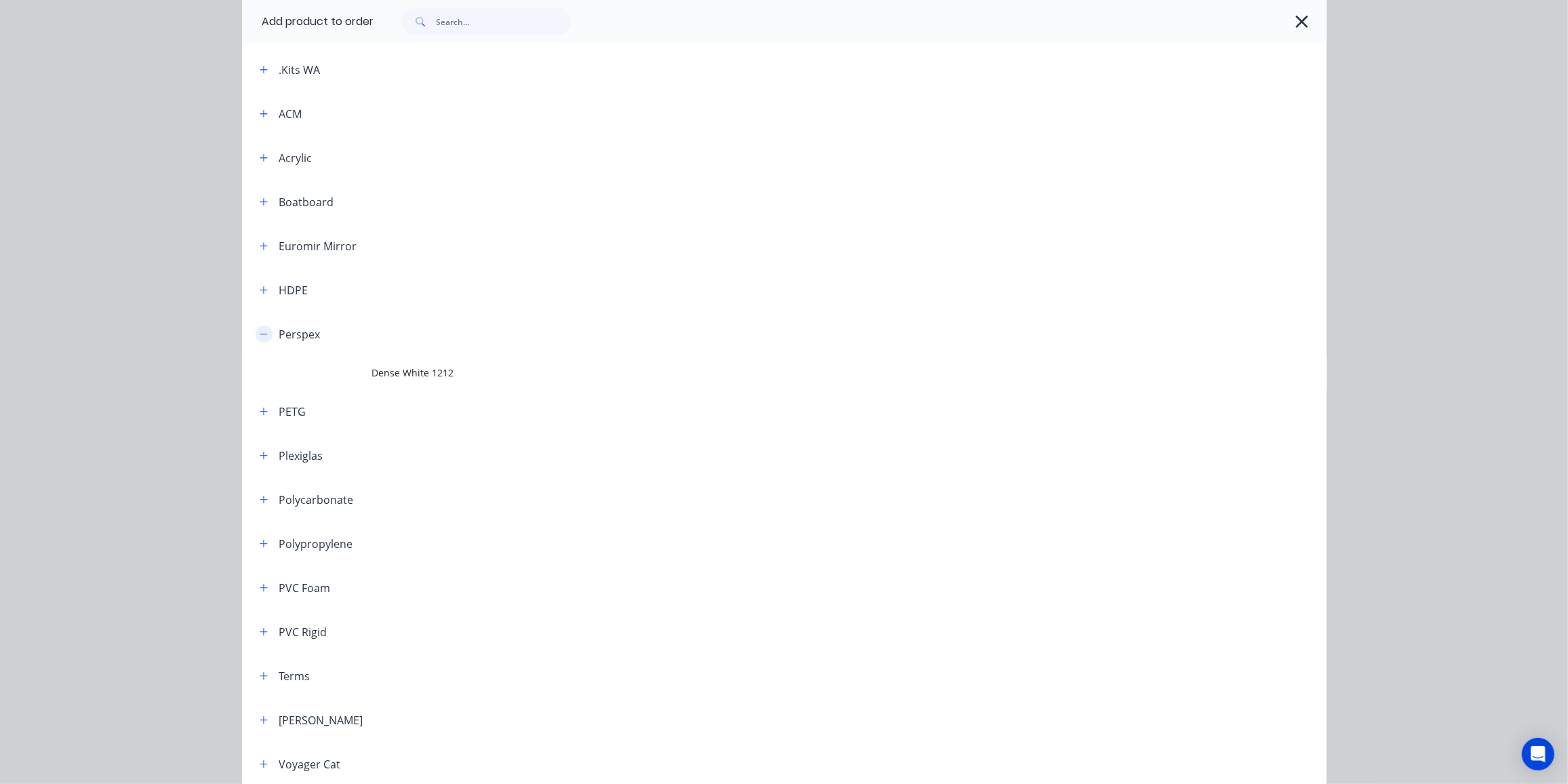
click at [260, 334] on icon "button" at bounding box center [264, 334] width 8 height 10
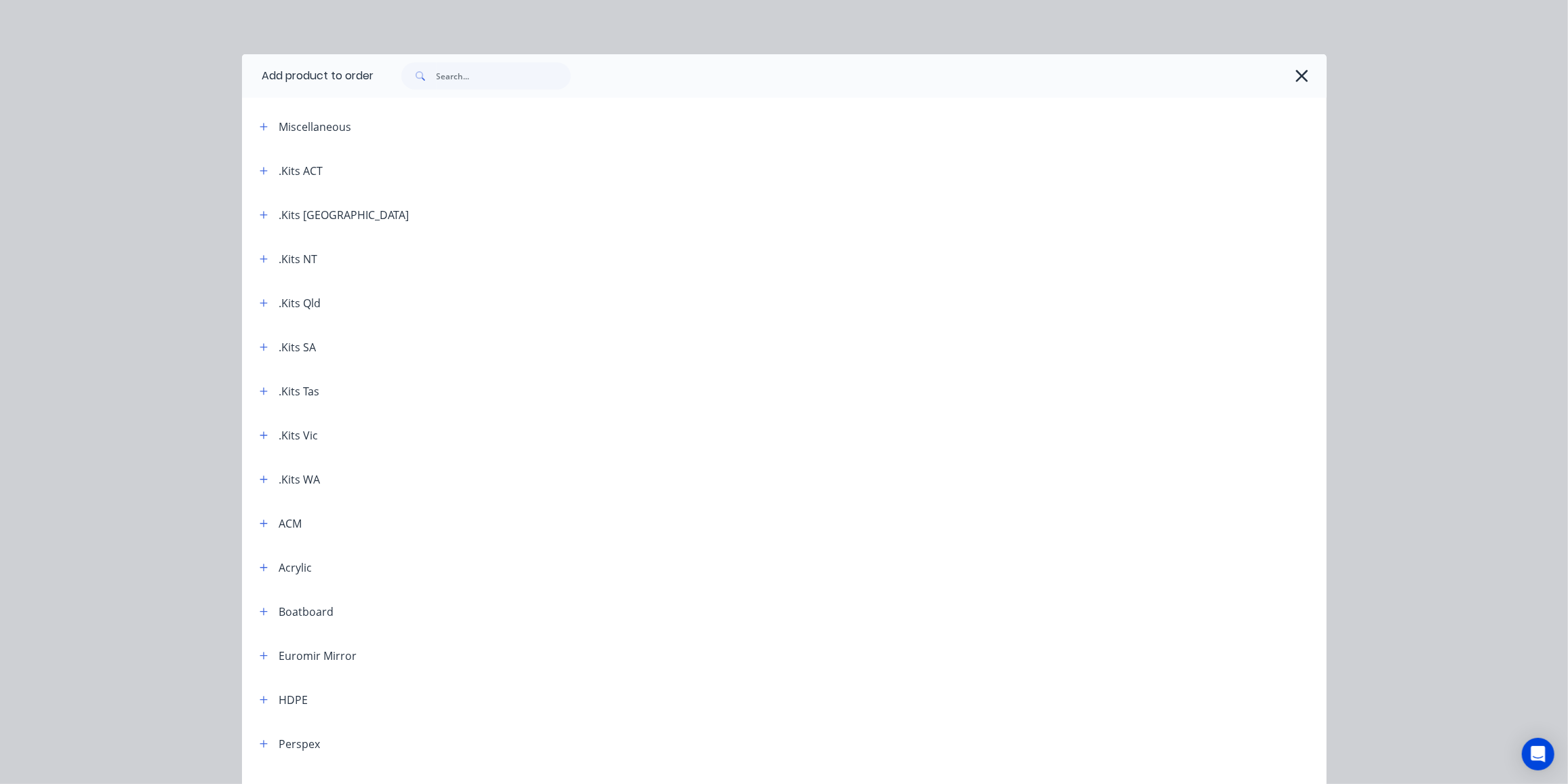
scroll to position [0, 0]
click at [1298, 77] on icon "button" at bounding box center [1302, 76] width 12 height 12
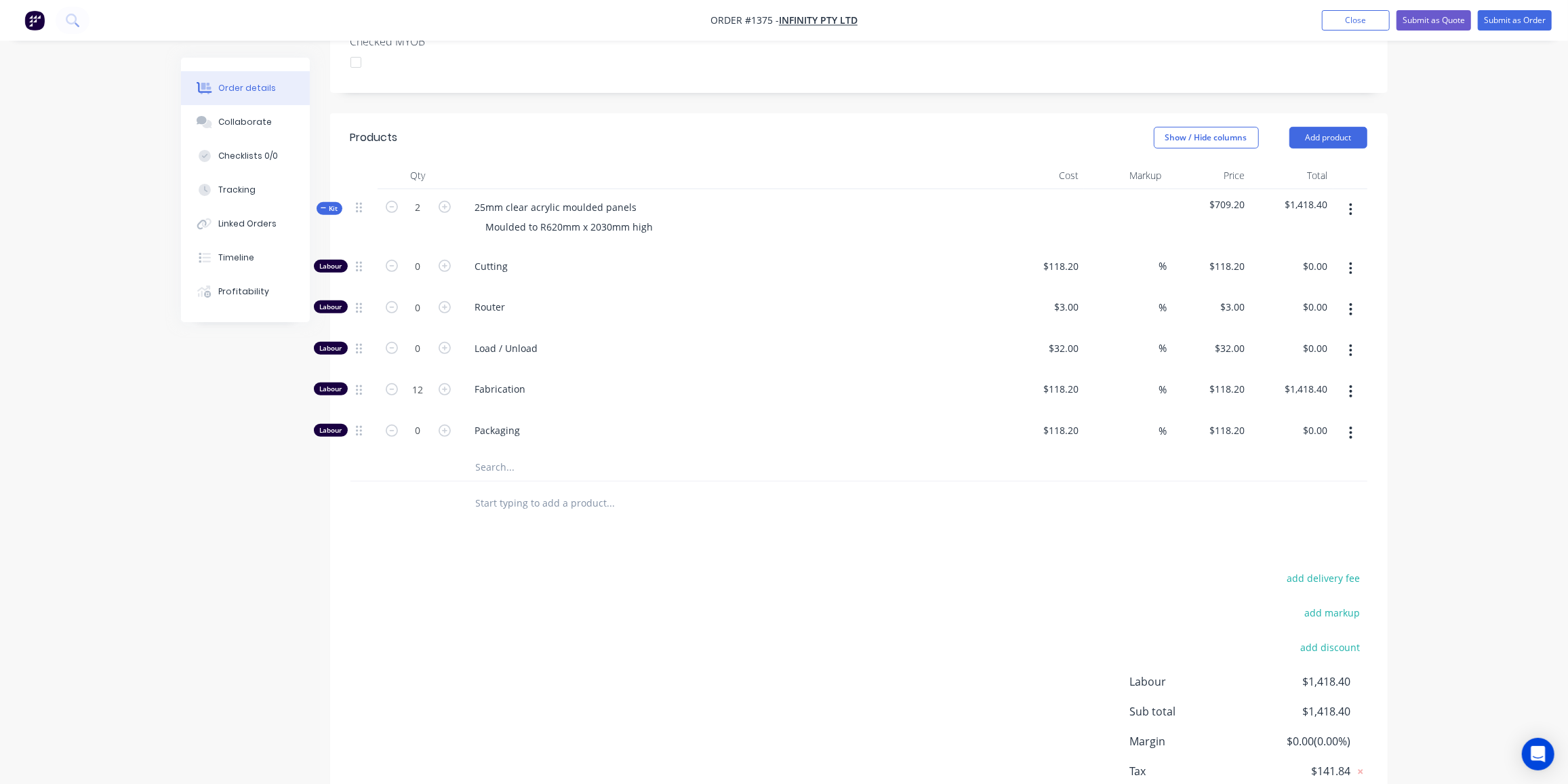
click at [510, 453] on input "text" at bounding box center [611, 467] width 271 height 27
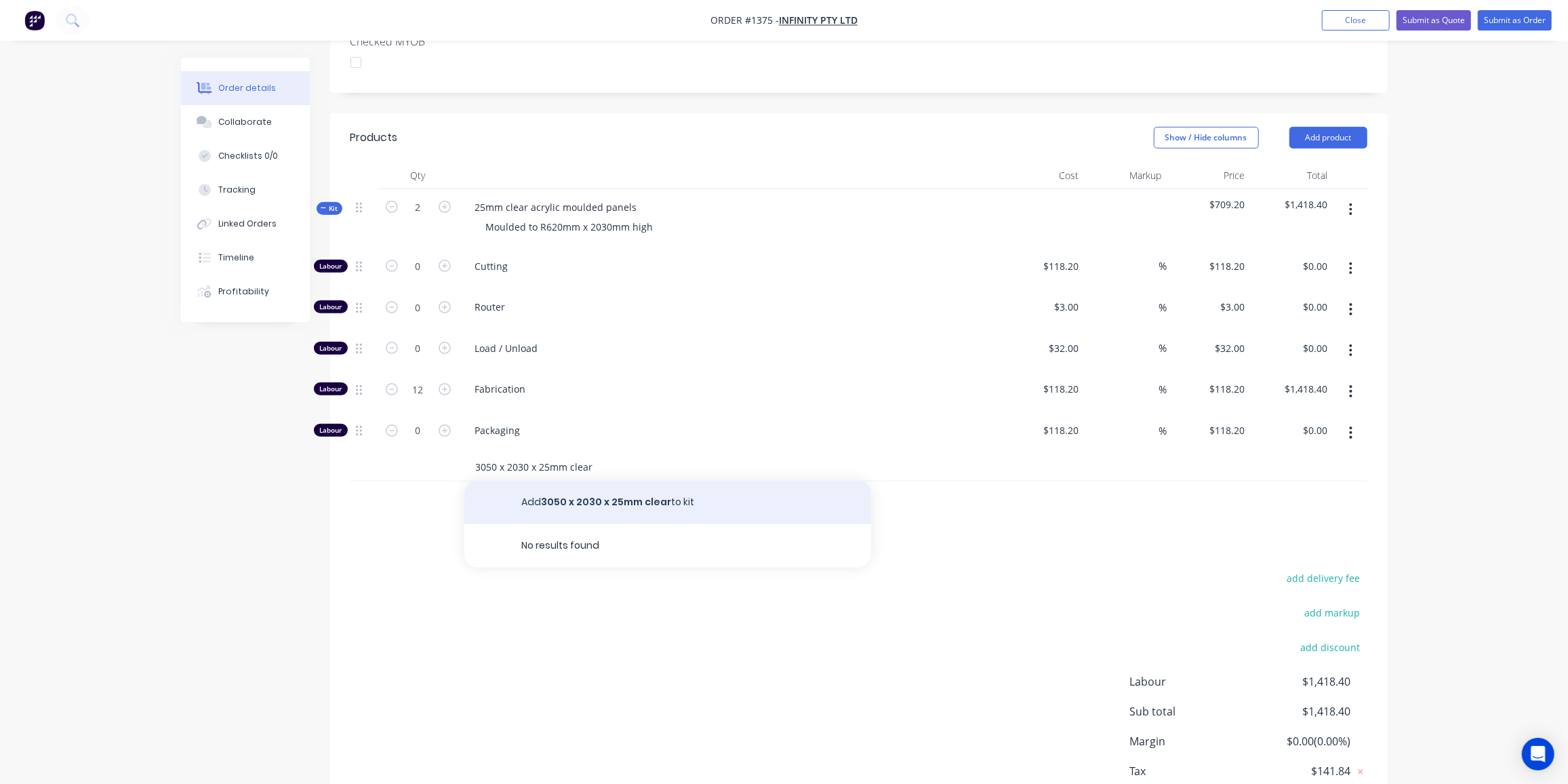
type input "3050 x 2030 x 25mm clear"
click at [643, 481] on button "Add 3050 x 2030 x 25mm clear to kit" at bounding box center [668, 503] width 407 height 43
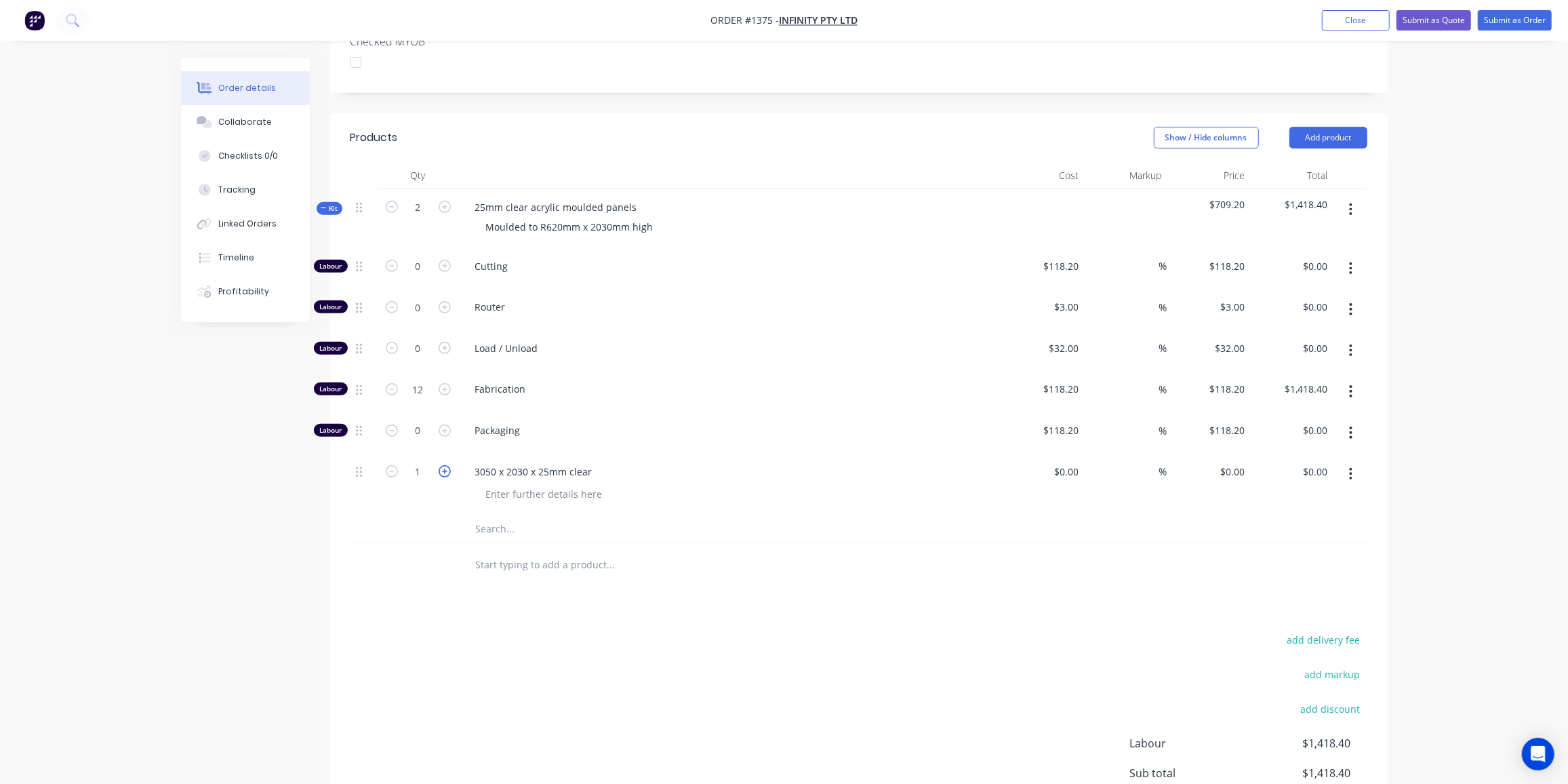
click at [444, 465] on icon "button" at bounding box center [444, 471] width 12 height 12
type input "2"
drag, startPoint x: 595, startPoint y: 451, endPoint x: 404, endPoint y: 451, distance: 191.0
click at [404, 453] on div "2 3050 x 2030 x 25mm clear $0.00 $0.00 % $0.00 $0.00 $0.00 $0.00" at bounding box center [859, 484] width 1017 height 62
copy div "3050 x 2030 x 25mm clear"
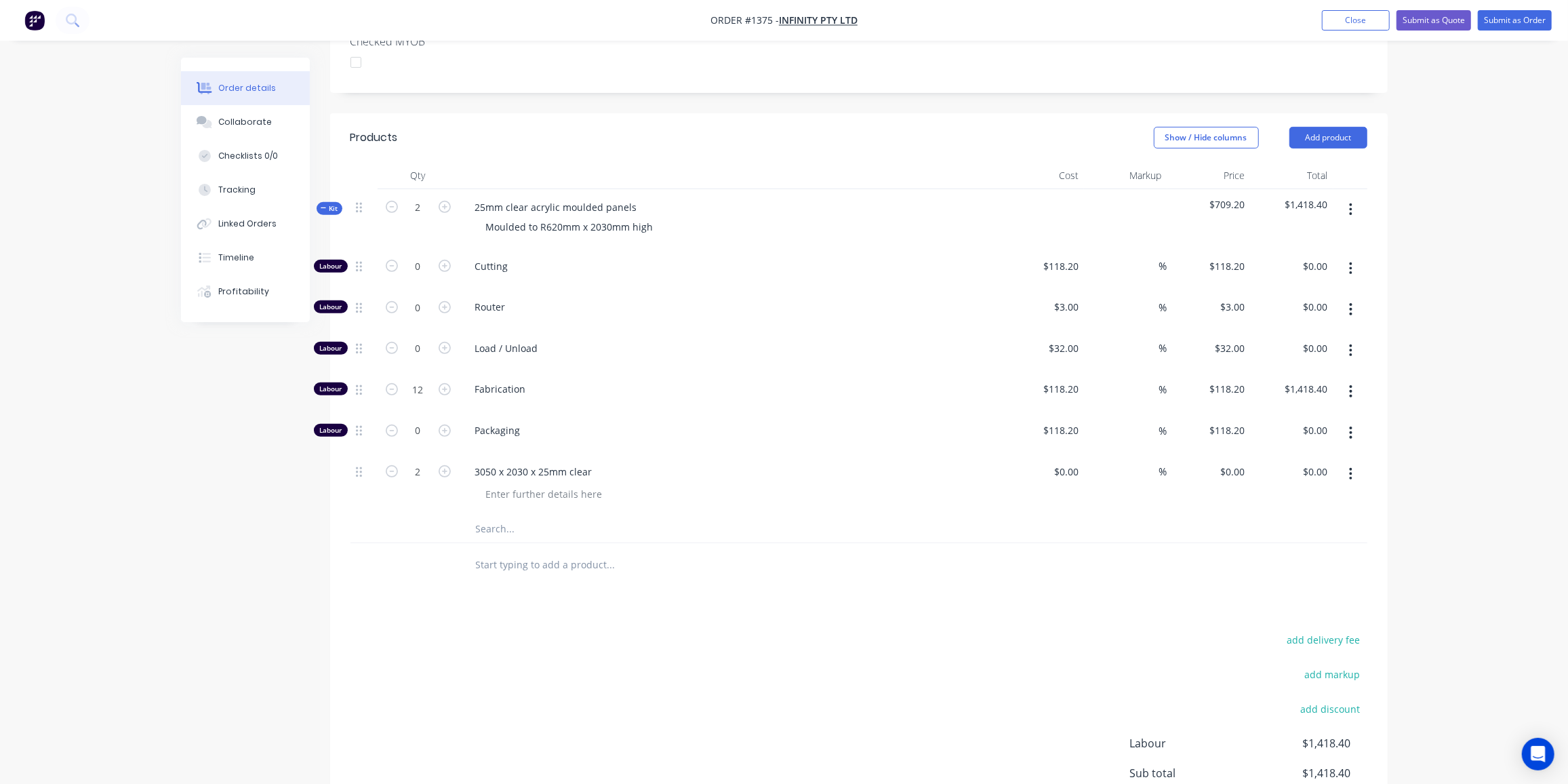
click at [504, 515] on input "text" at bounding box center [611, 529] width 271 height 27
paste input "3050 x 2030 x 25mm clear"
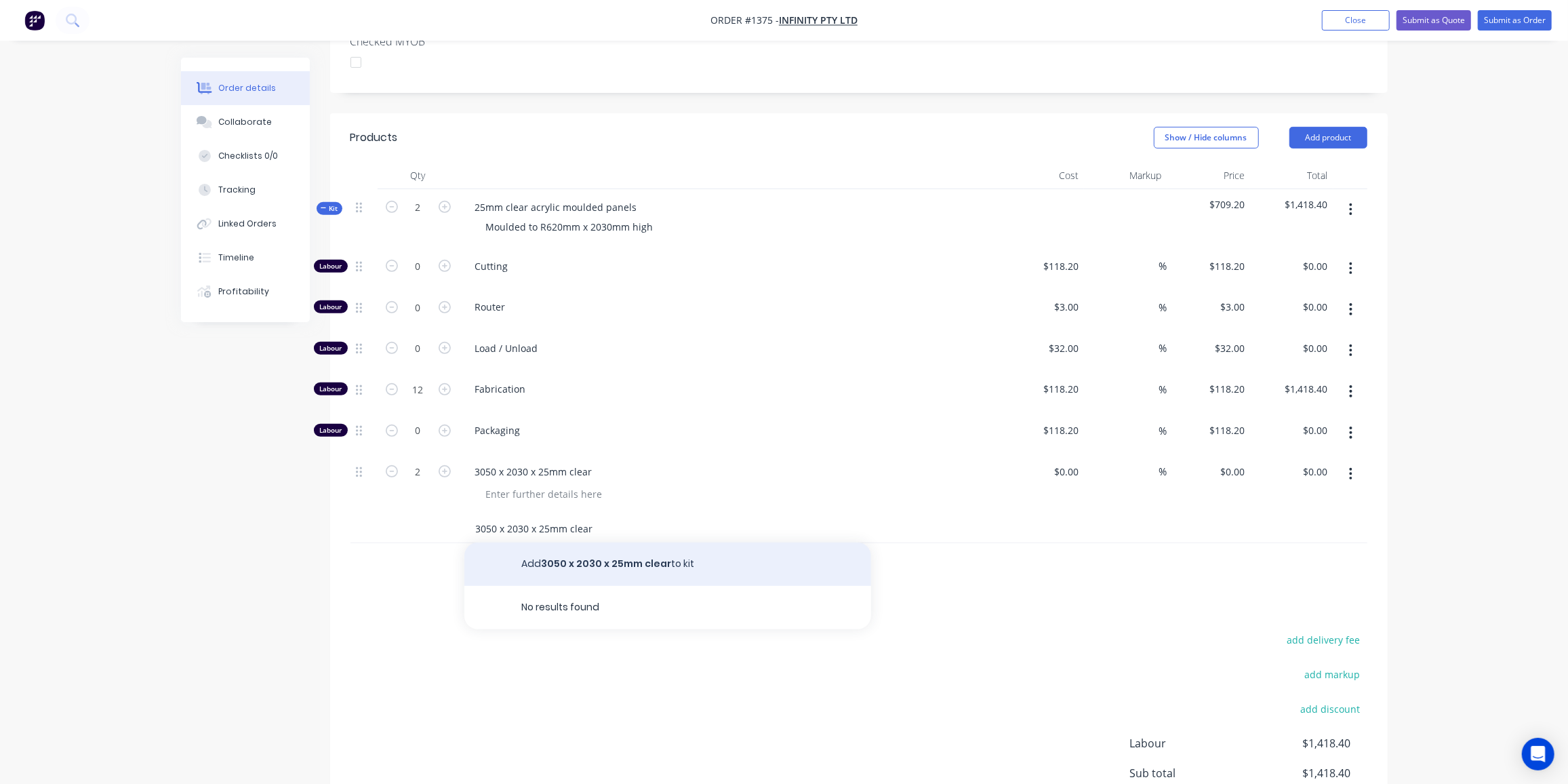
type input "3050 x 2030 x 25mm clear"
click at [607, 542] on button "Add 3050 x 2030 x 25mm clear to kit" at bounding box center [668, 564] width 407 height 43
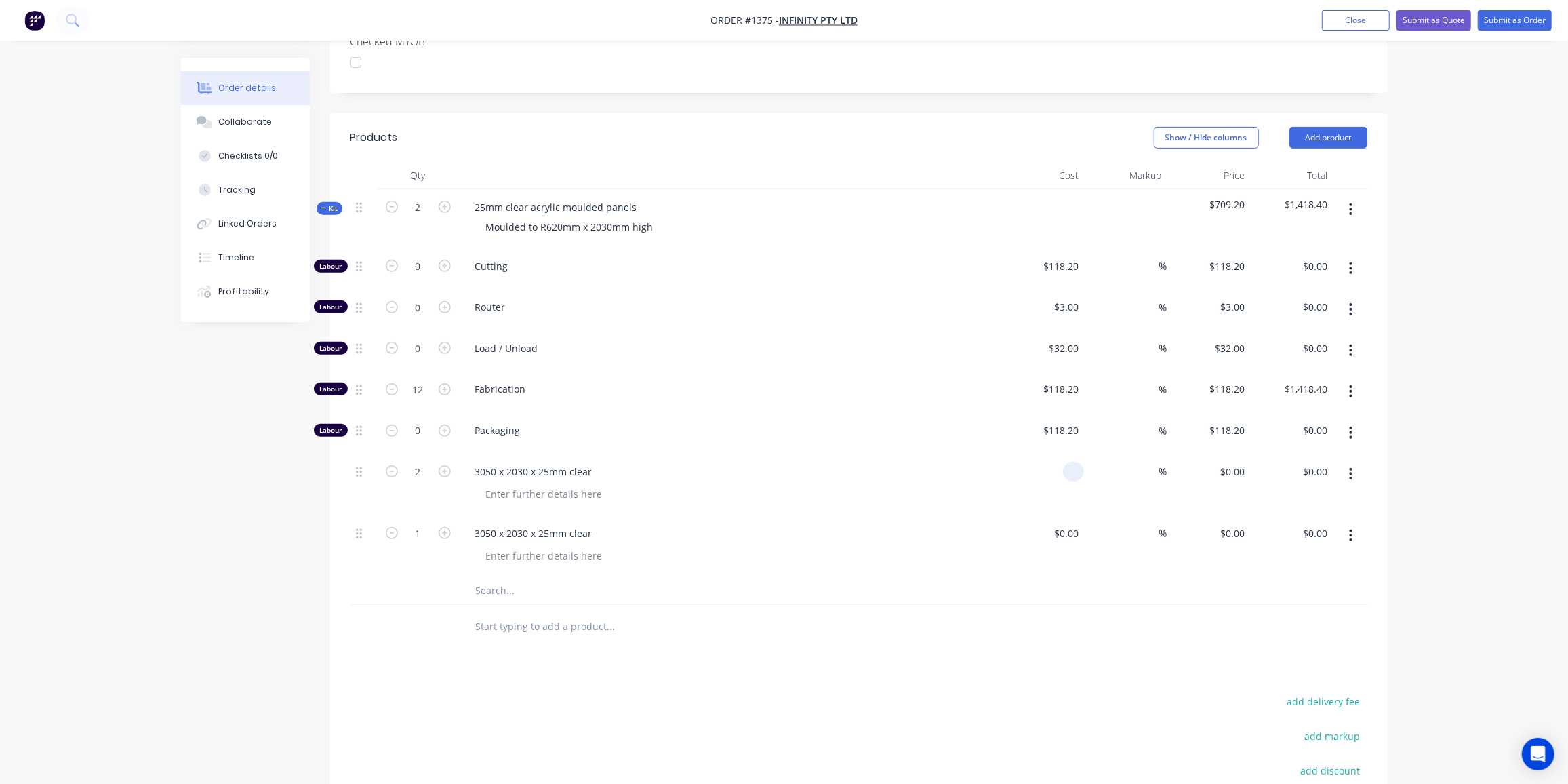
click at [1055, 453] on div at bounding box center [1043, 484] width 83 height 62
type input "$1,620.00"
type input "$3,240.00"
type input "60"
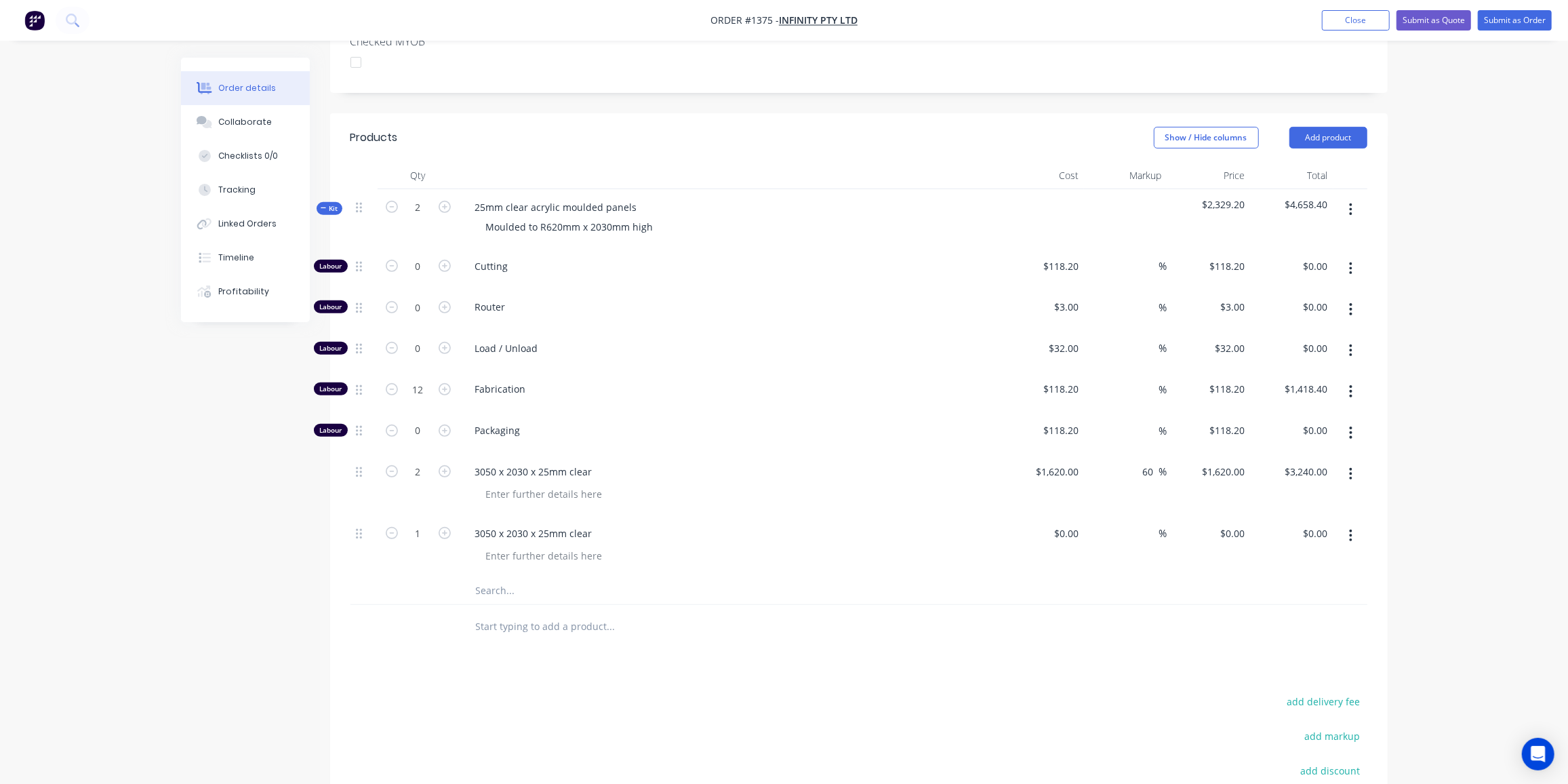
type input "2592"
type input "$5,184.00"
type input "$2,592.00"
click at [1074, 523] on input at bounding box center [1068, 533] width 31 height 19
type input "$1,620.00"
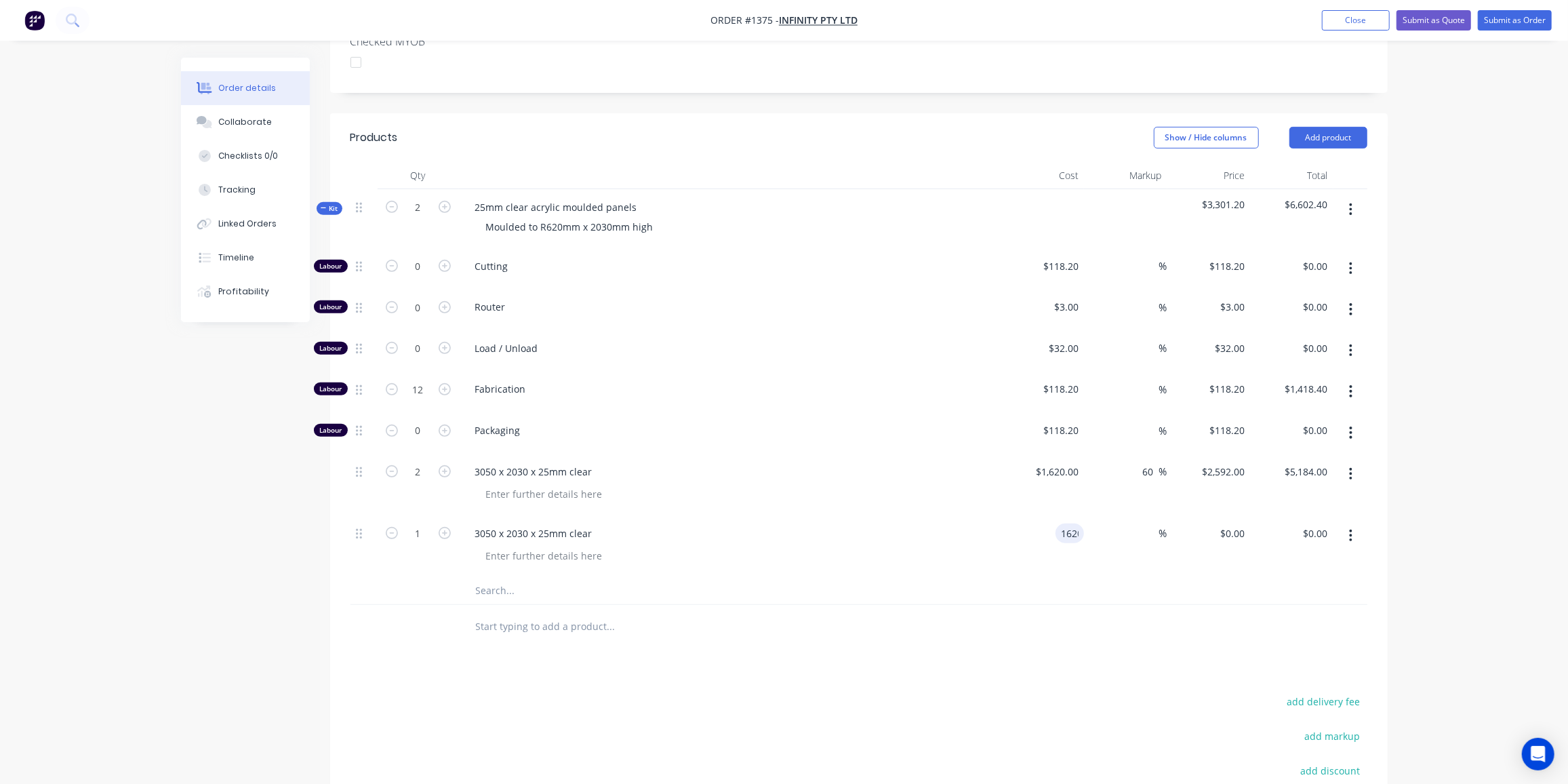
type input "$1,620.00"
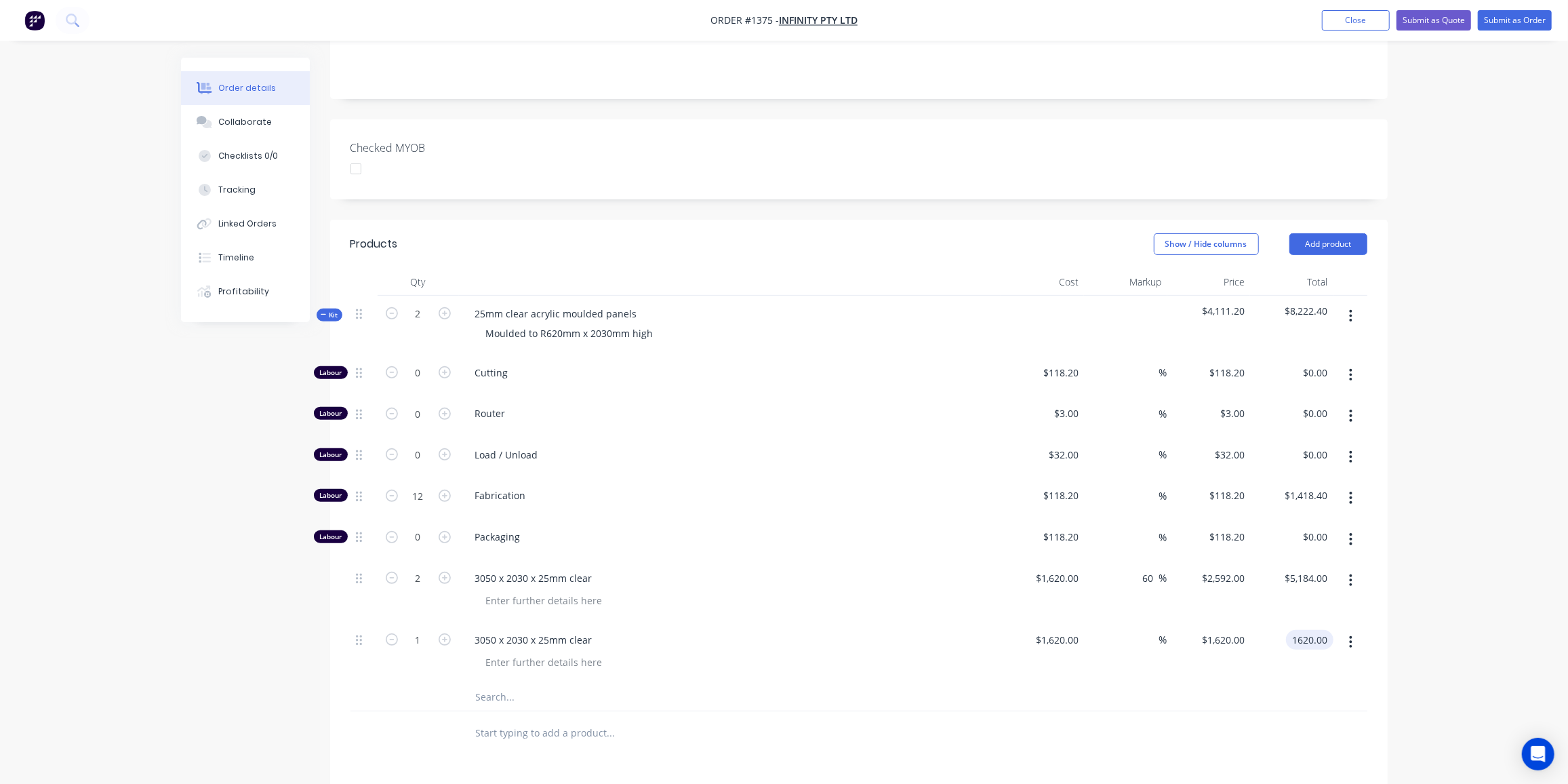
scroll to position [443, 0]
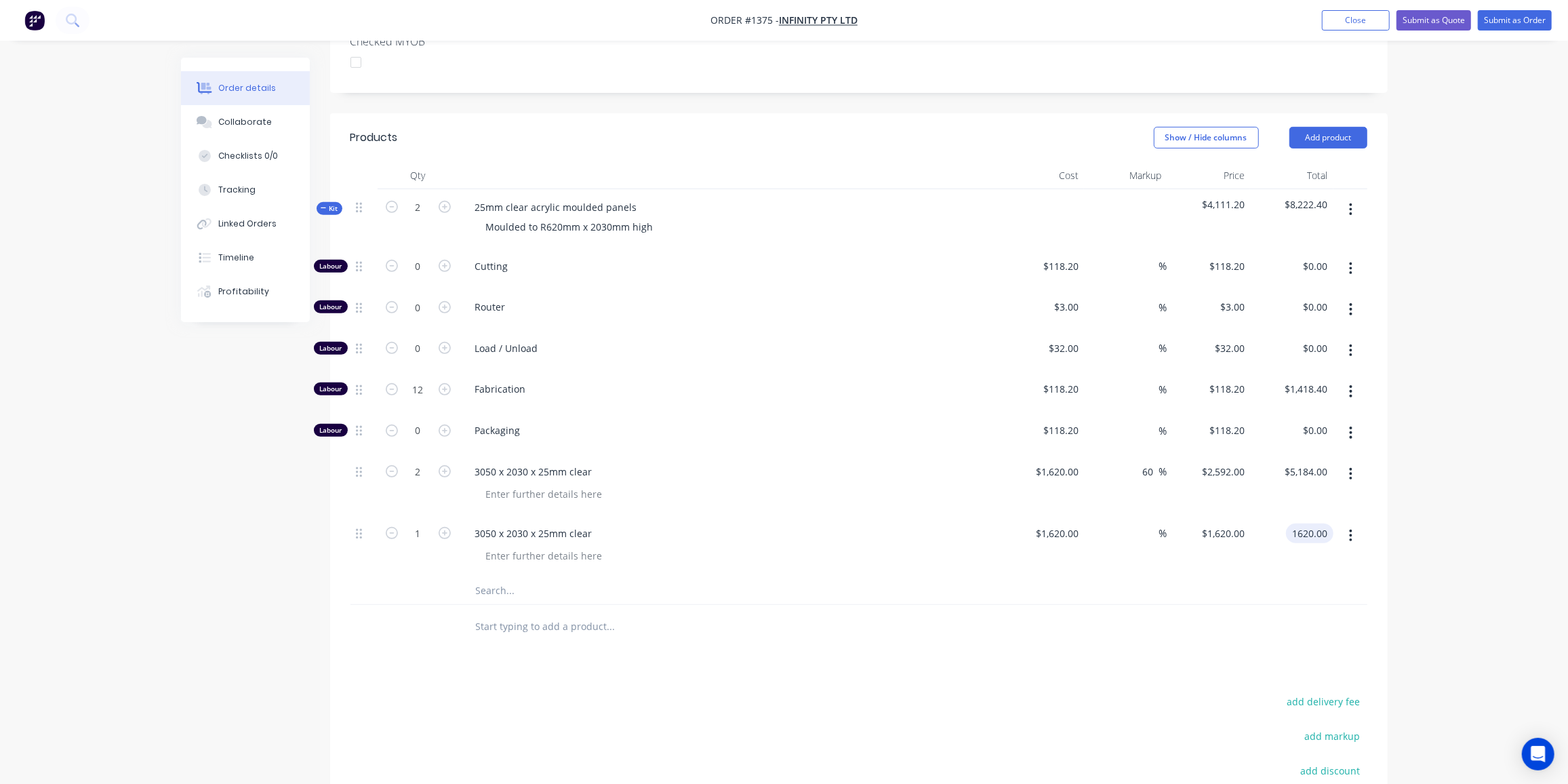
type input "$1,620.00"
click at [488, 577] on input "text" at bounding box center [611, 590] width 271 height 27
type input "Mould"
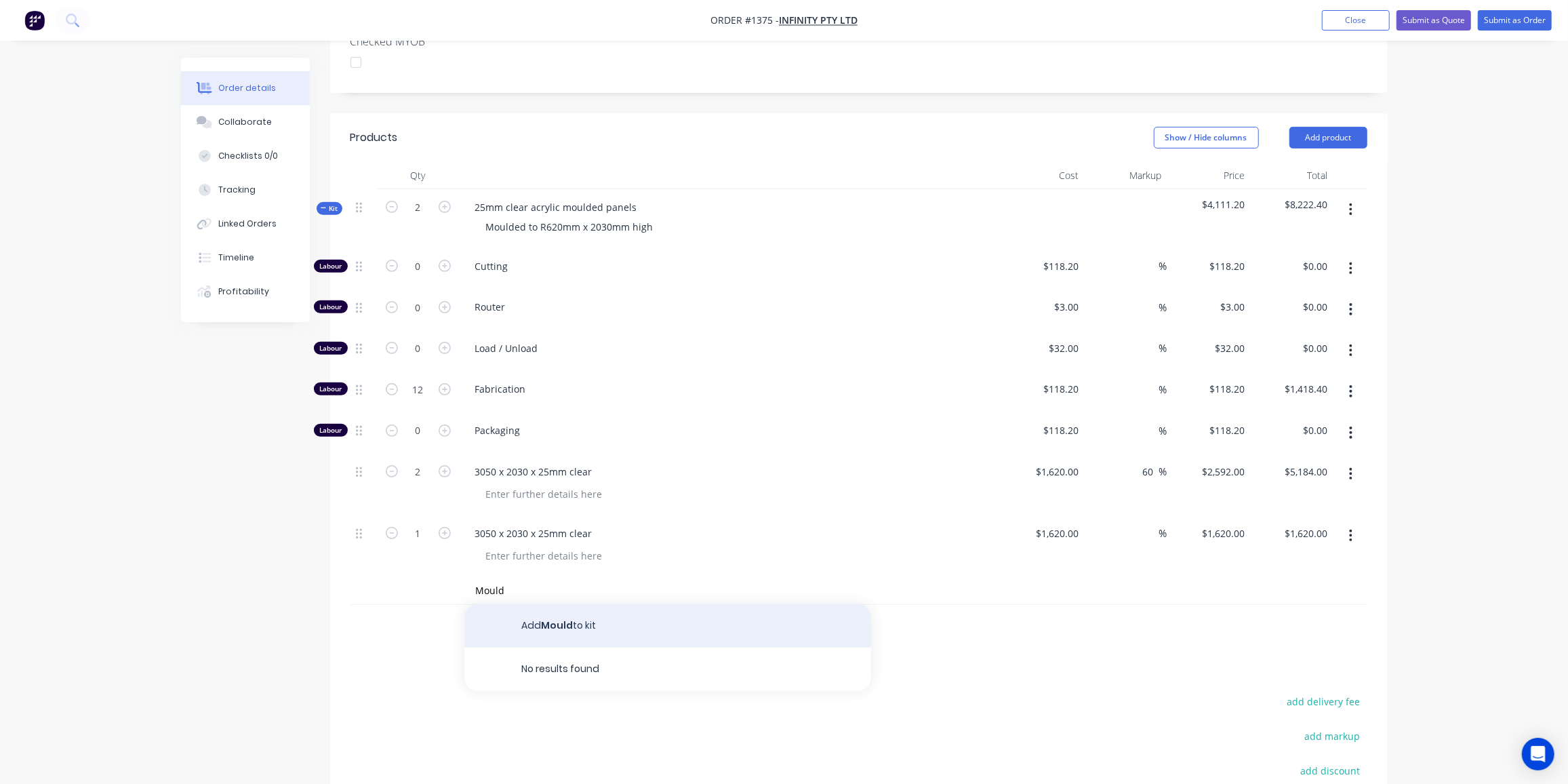
click at [539, 604] on button "Add Mould to kit" at bounding box center [668, 625] width 407 height 43
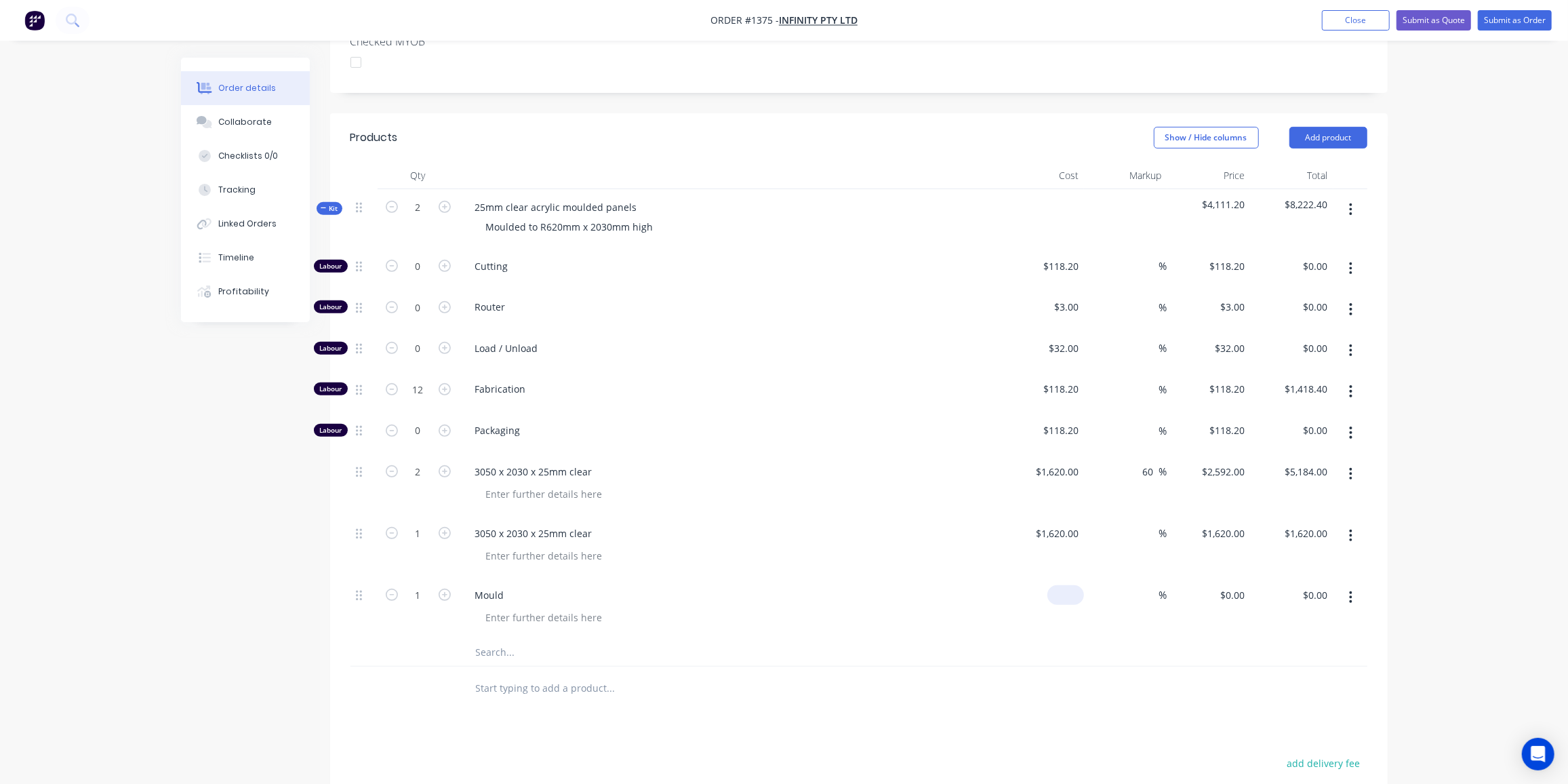
click at [1060, 577] on div "$0.00" at bounding box center [1043, 608] width 83 height 62
type input "$1,200.00"
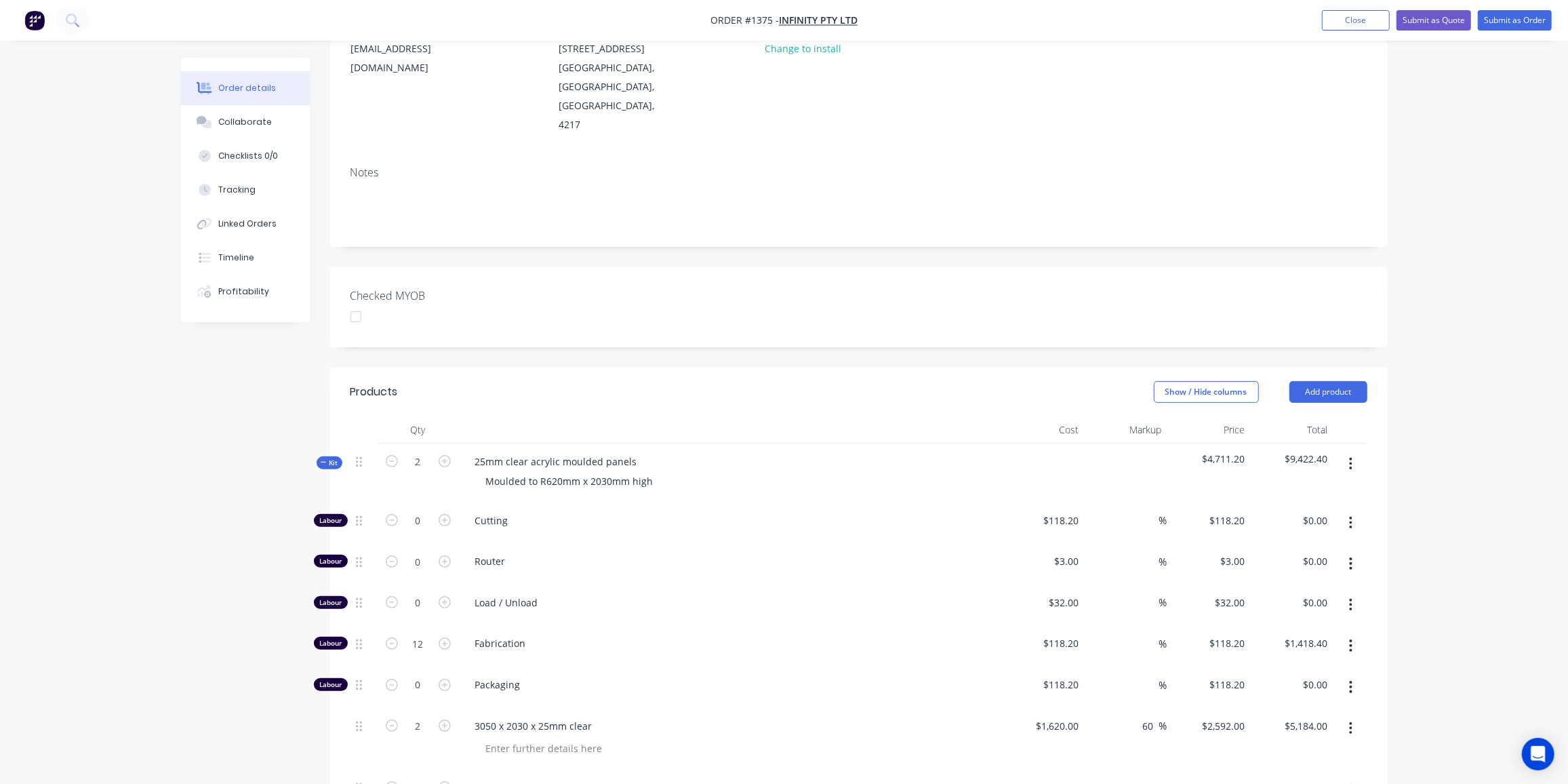
scroll to position [135, 0]
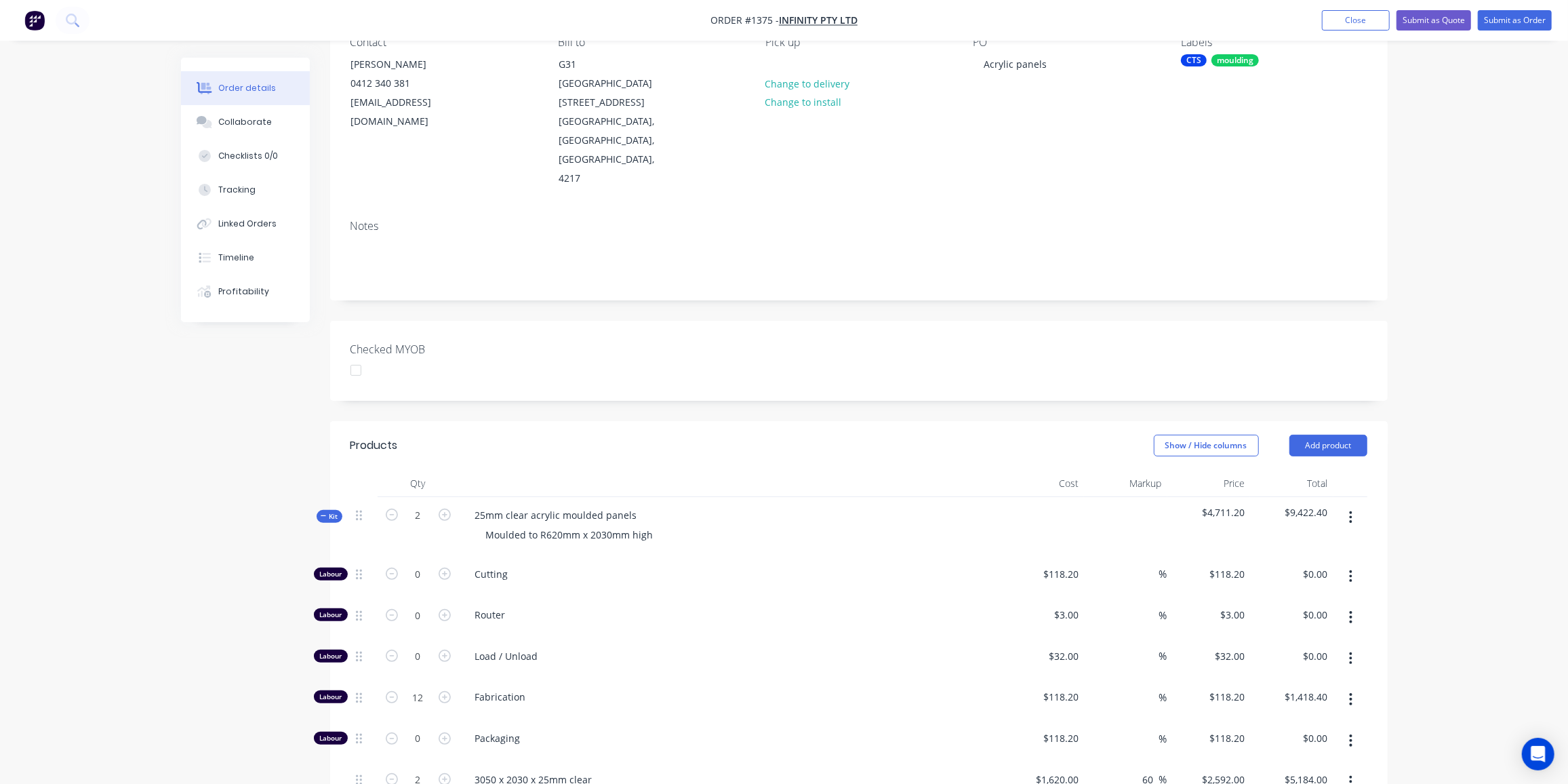
click at [325, 512] on icon at bounding box center [324, 515] width 6 height 7
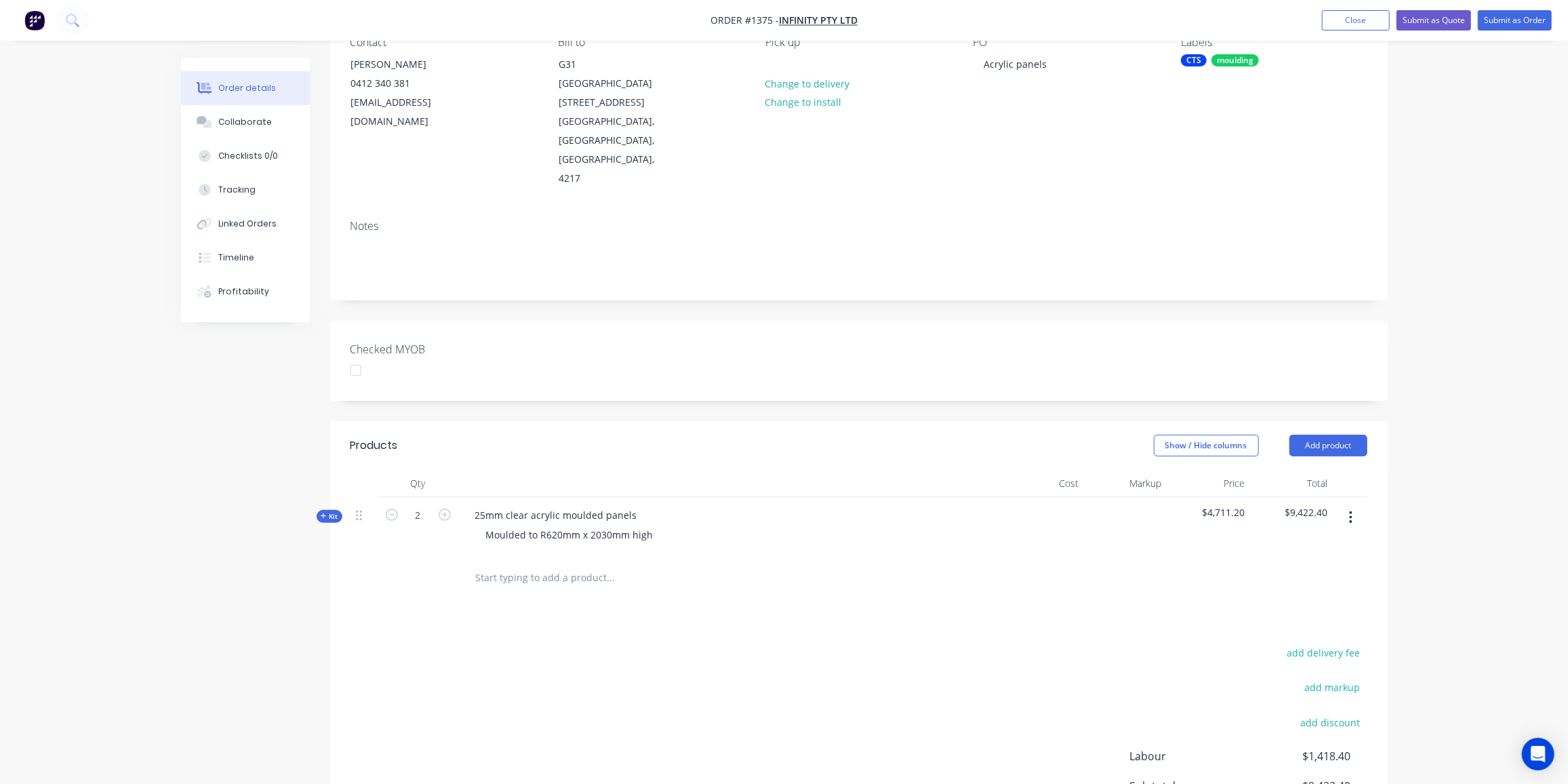
click at [523, 564] on input "text" at bounding box center [611, 578] width 271 height 27
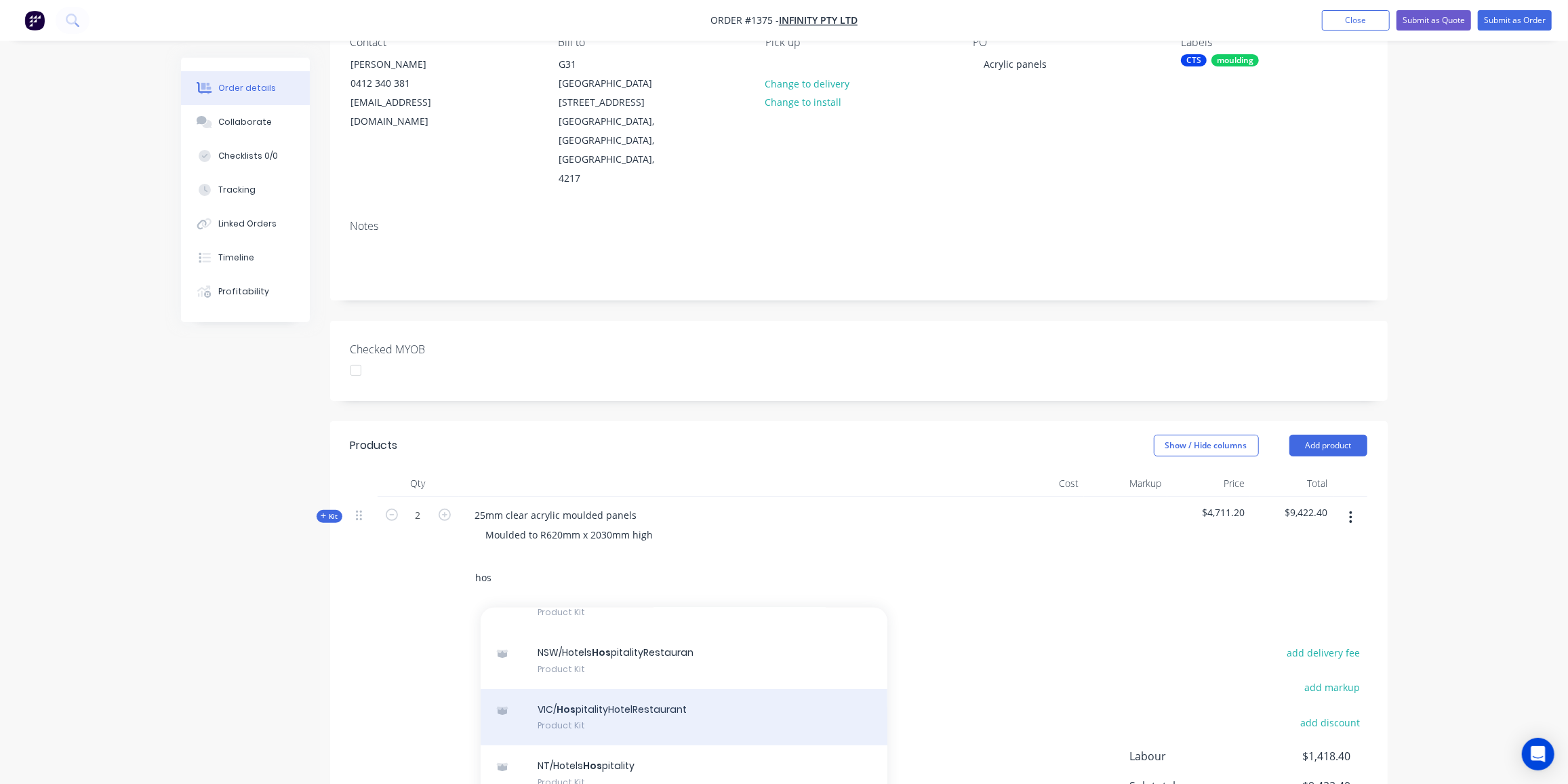
scroll to position [307, 0]
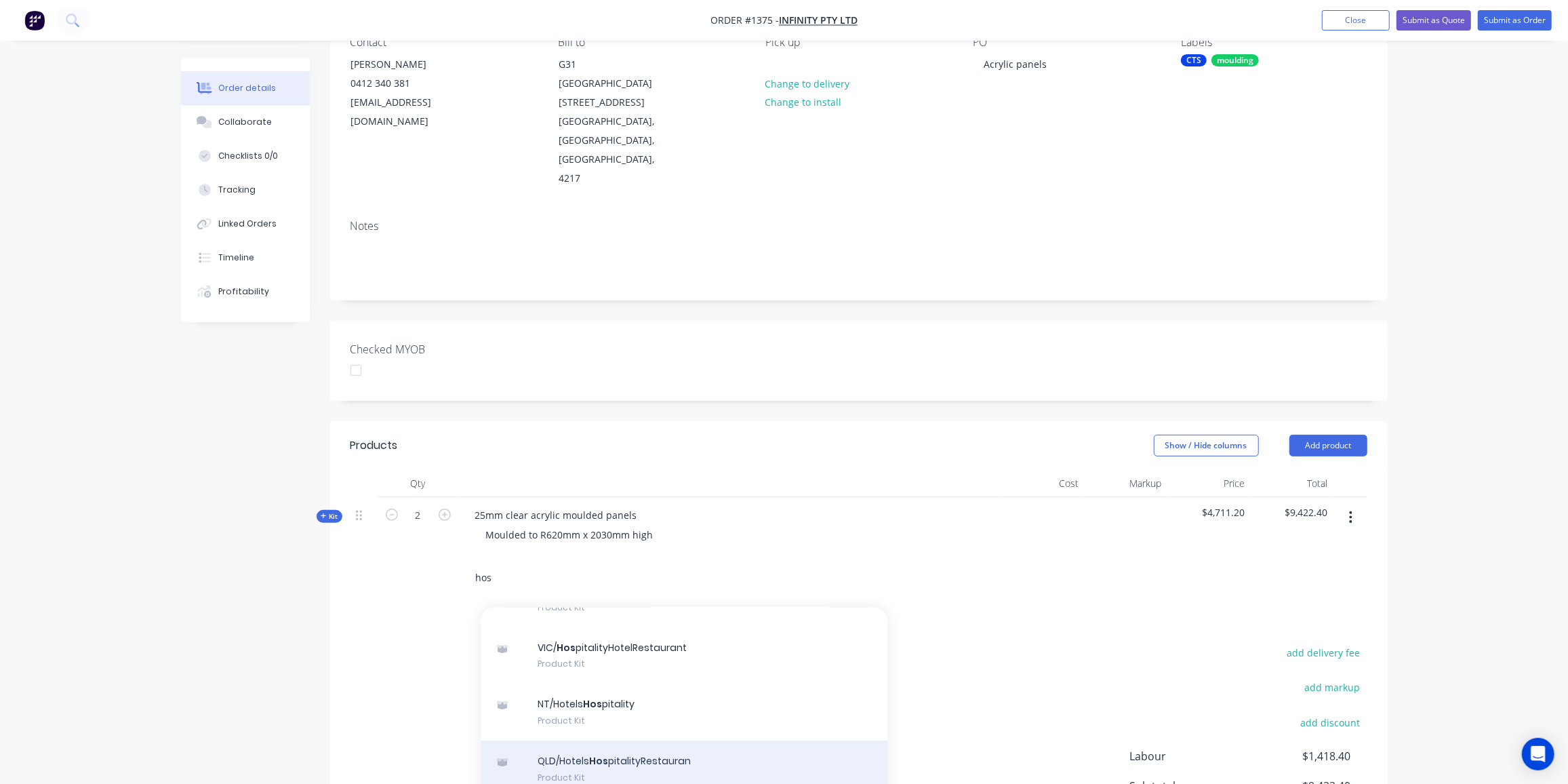
type input "hos"
click at [643, 740] on div "QLD/Hotels Hos pitalityRestauran Product Kit" at bounding box center [684, 768] width 407 height 57
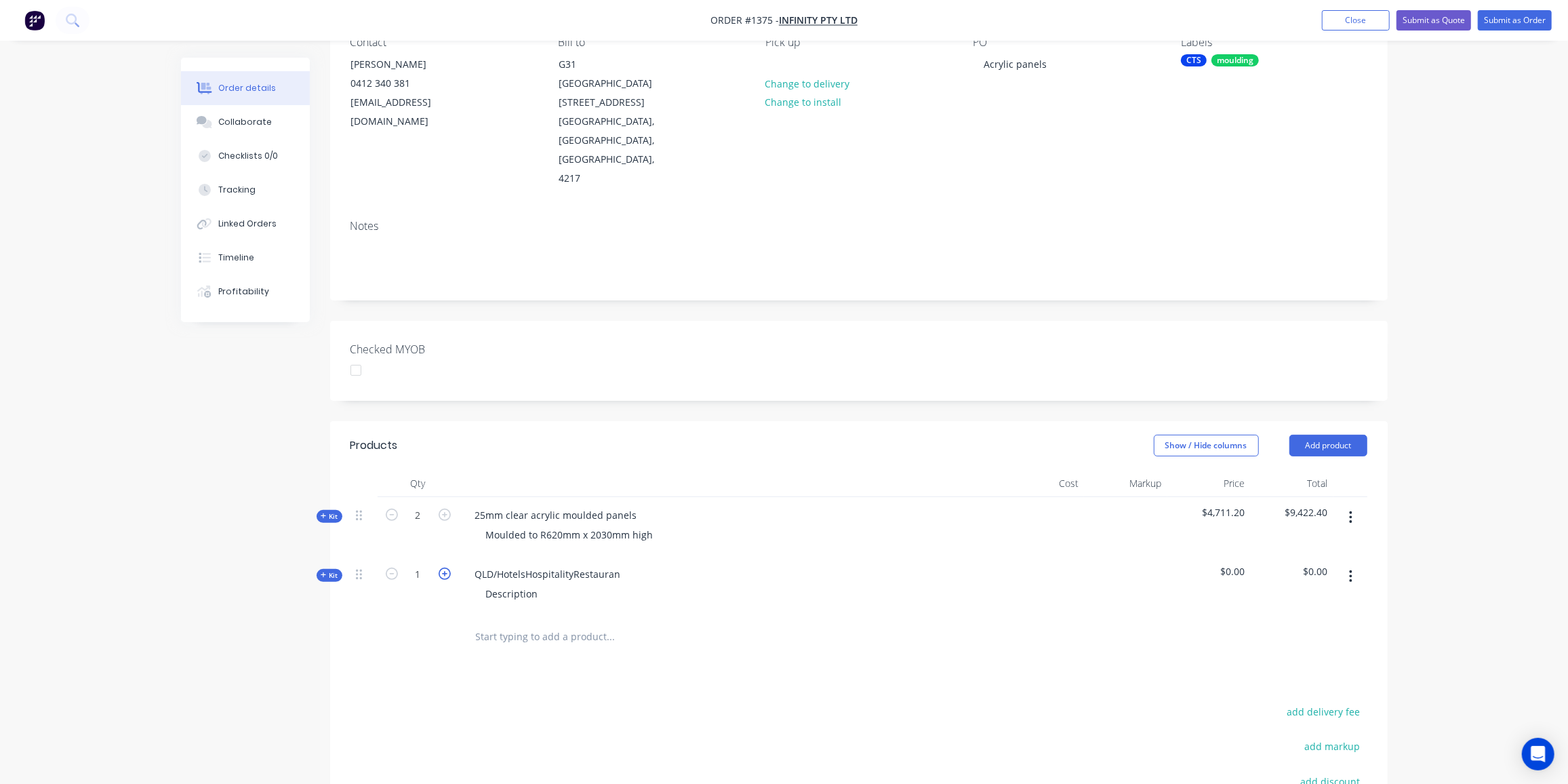
click at [441, 567] on icon "button" at bounding box center [444, 573] width 12 height 12
type input "2"
drag, startPoint x: 620, startPoint y: 557, endPoint x: 458, endPoint y: 547, distance: 162.3
click at [458, 556] on div "Kit 2 QLD/HotelsHospitalityRestauran Description $0.00 $0.00" at bounding box center [859, 585] width 1017 height 59
drag, startPoint x: 483, startPoint y: 575, endPoint x: 461, endPoint y: 575, distance: 22.0
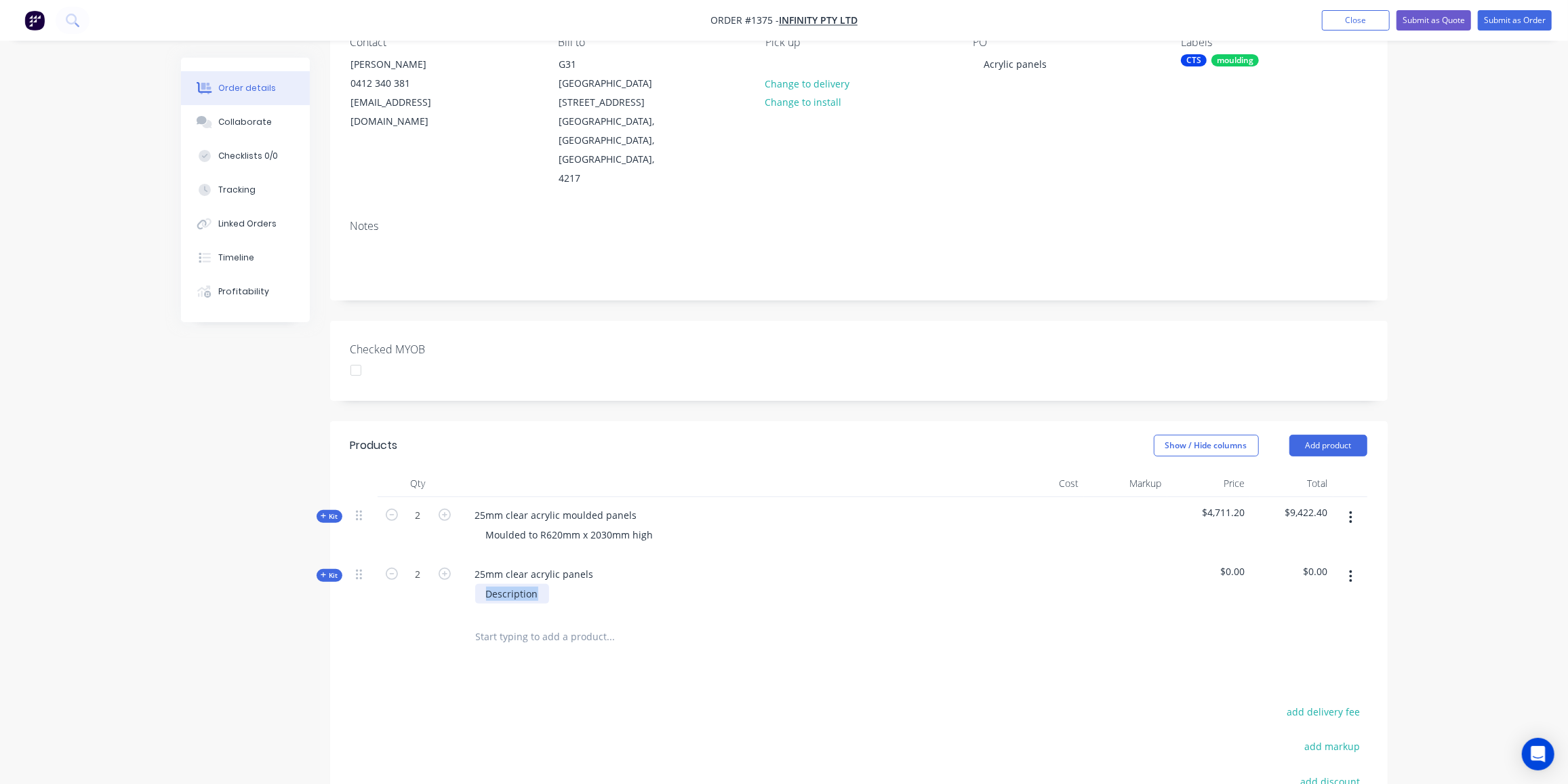
click at [461, 575] on div "25mm clear acrylic panels Description" at bounding box center [730, 585] width 542 height 59
click at [334, 570] on span "Kit" at bounding box center [330, 576] width 18 height 10
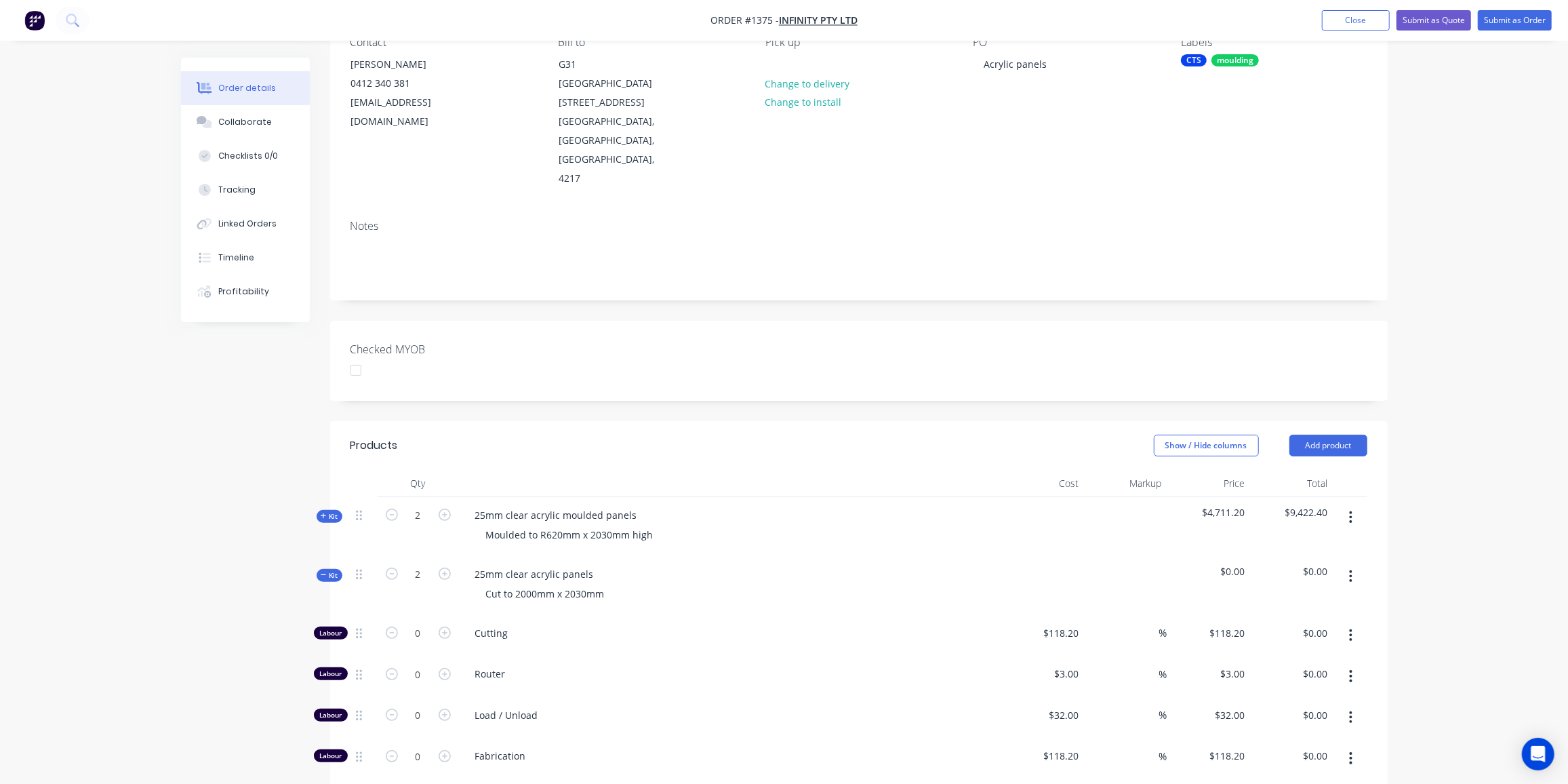
scroll to position [320, 0]
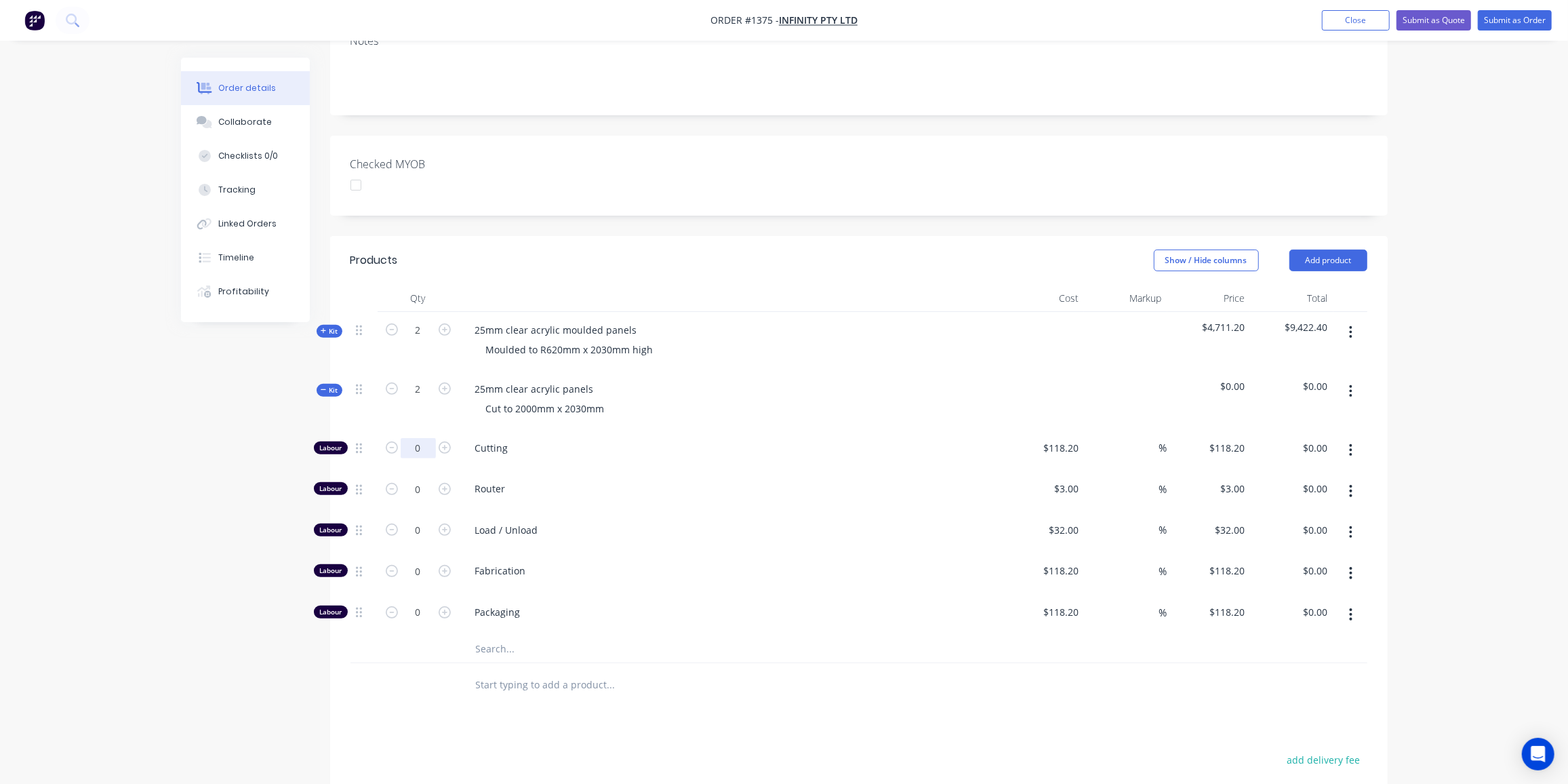
click at [425, 438] on input "0" at bounding box center [418, 447] width 35 height 20
type input "1"
type input "$118.20"
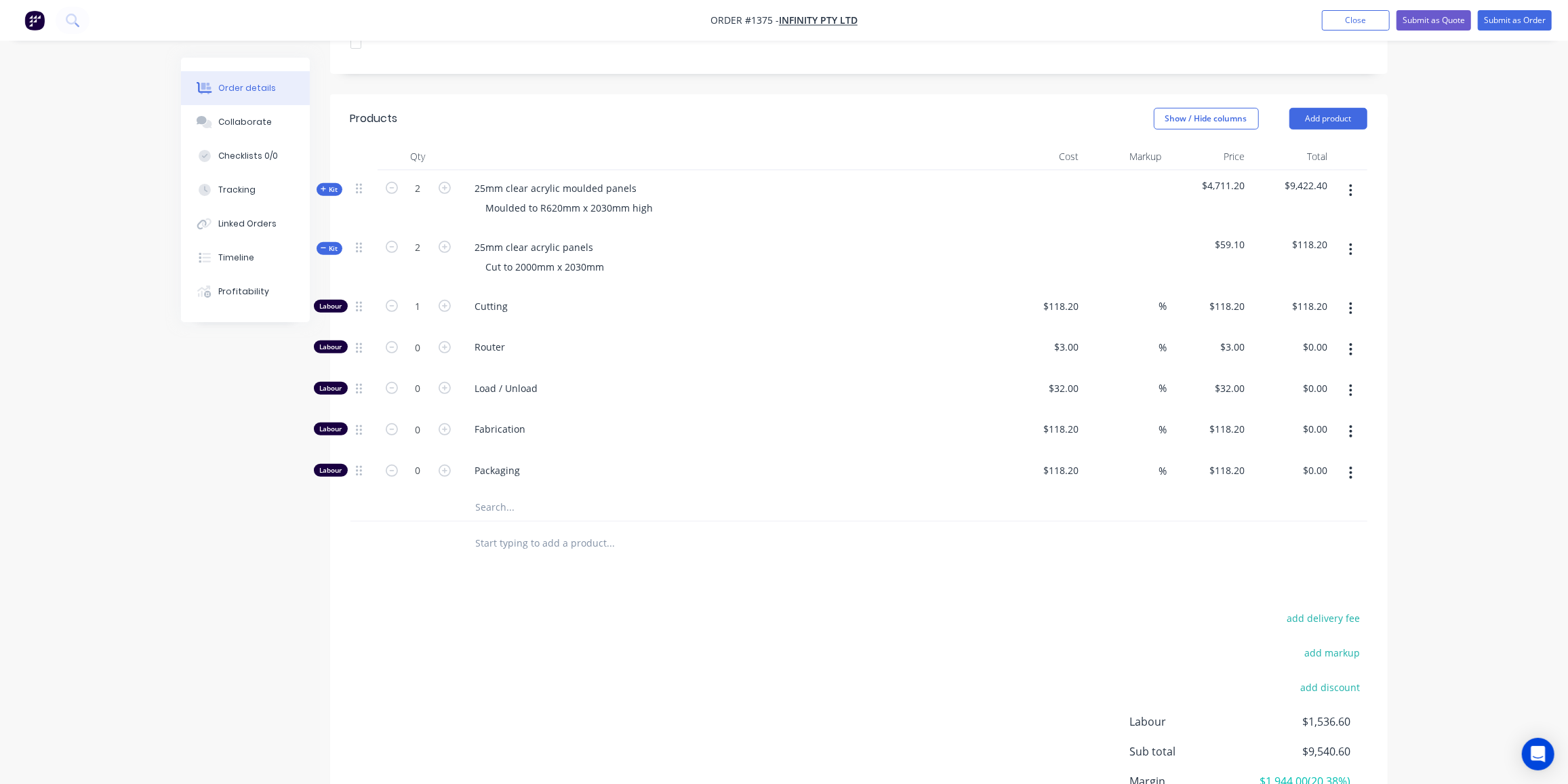
scroll to position [504, 0]
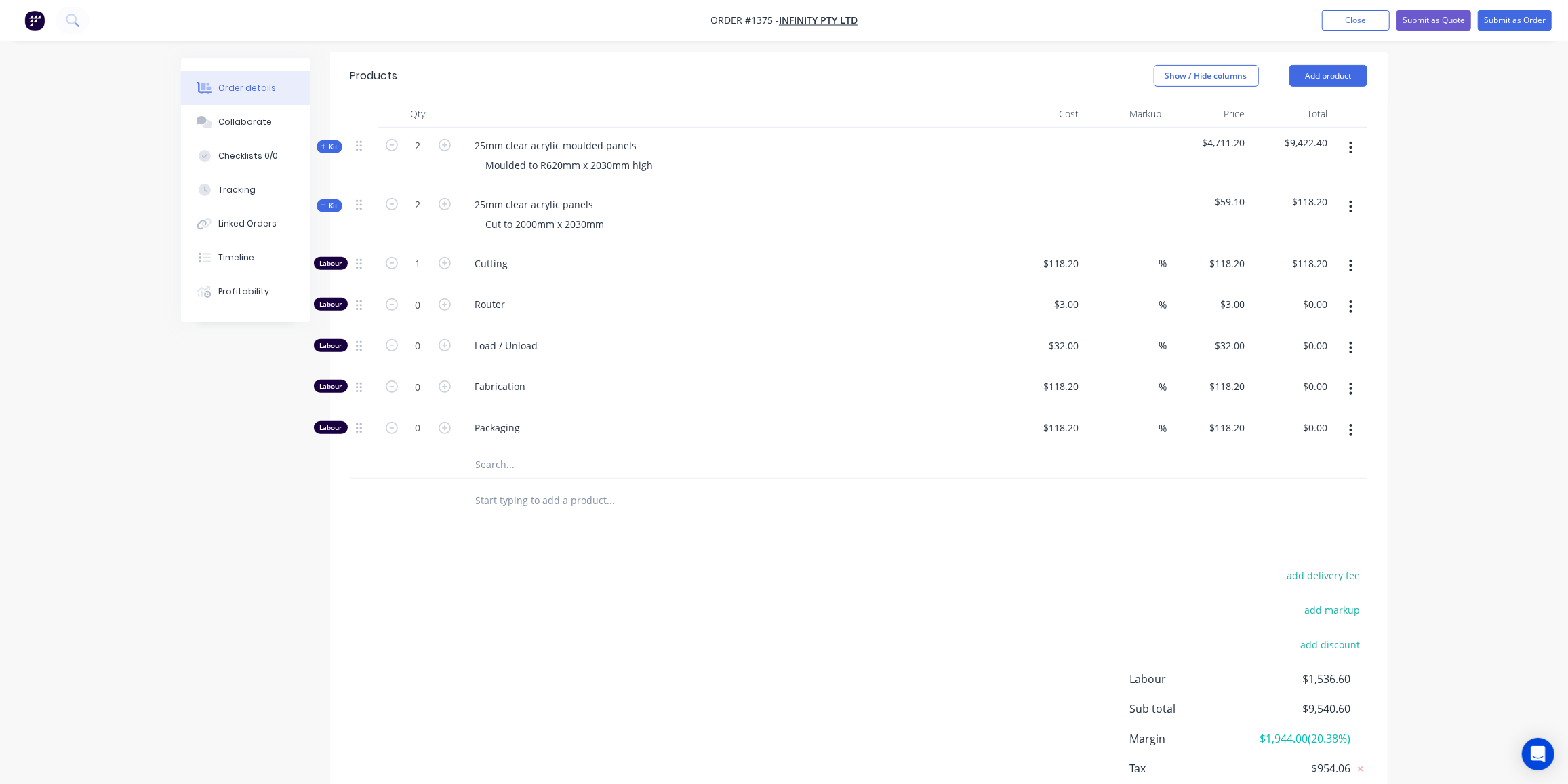
click at [497, 451] on input "text" at bounding box center [611, 465] width 271 height 27
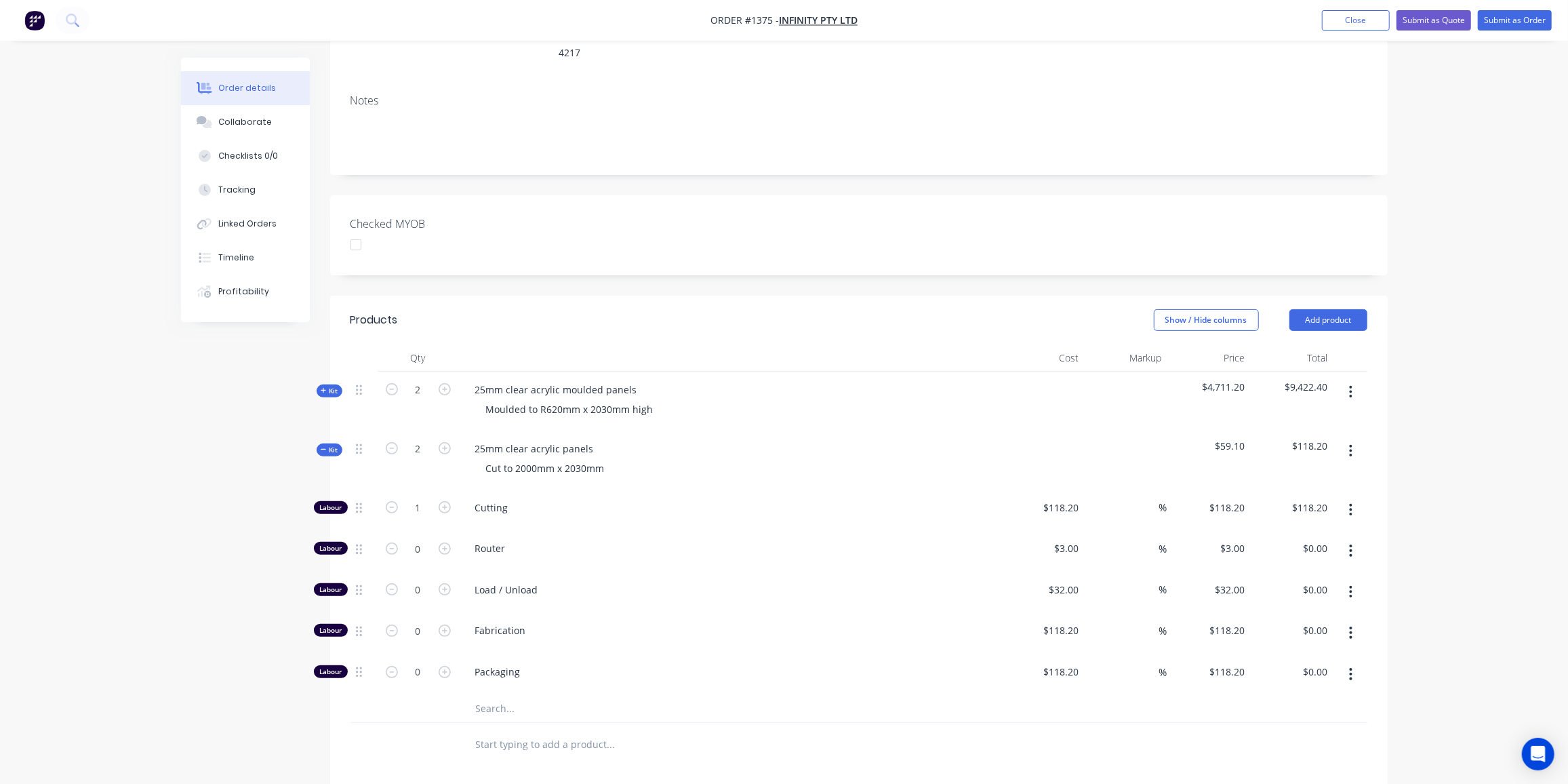
scroll to position [258, 0]
click at [330, 388] on span "Kit" at bounding box center [330, 393] width 18 height 10
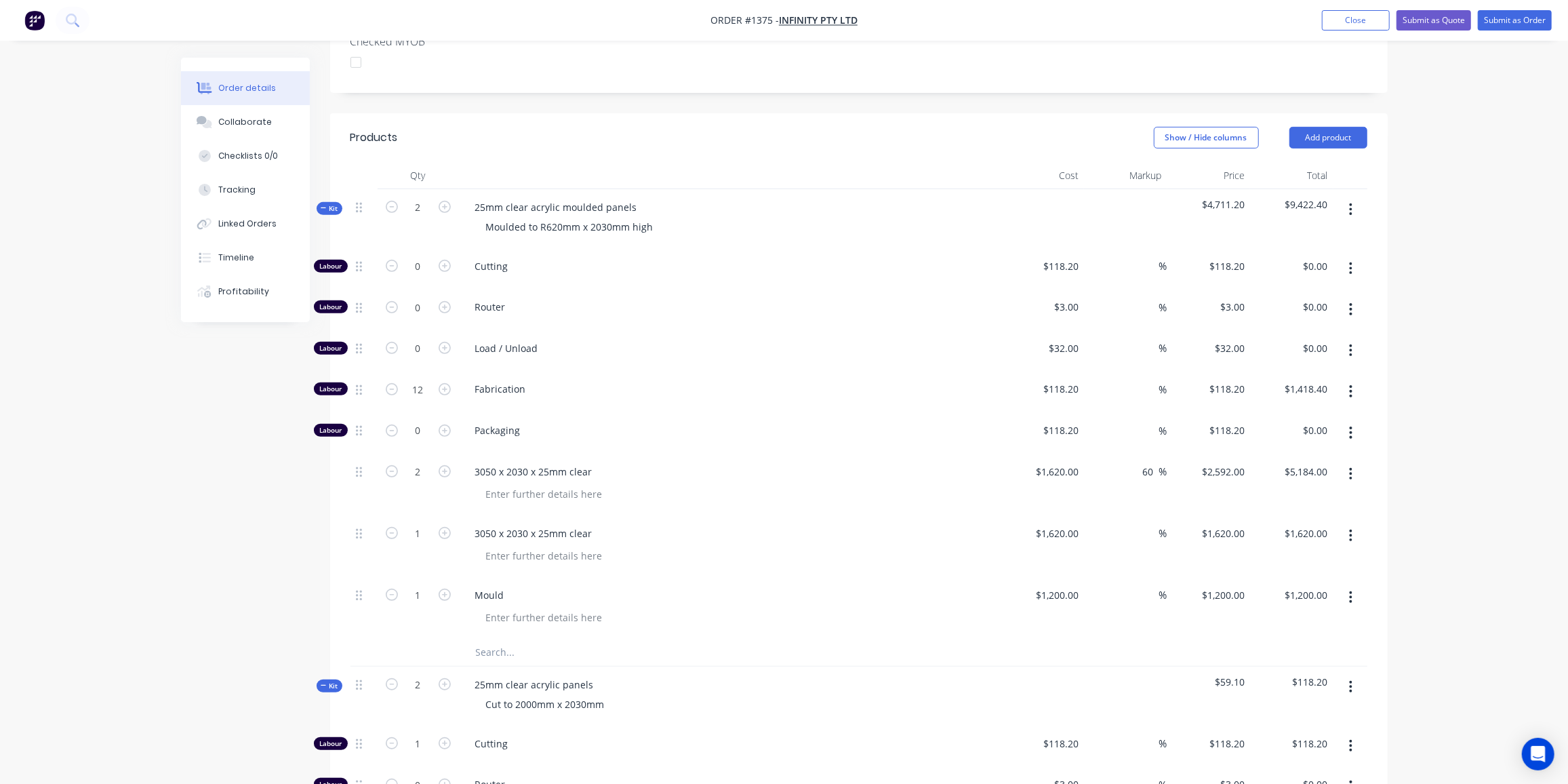
scroll to position [504, 0]
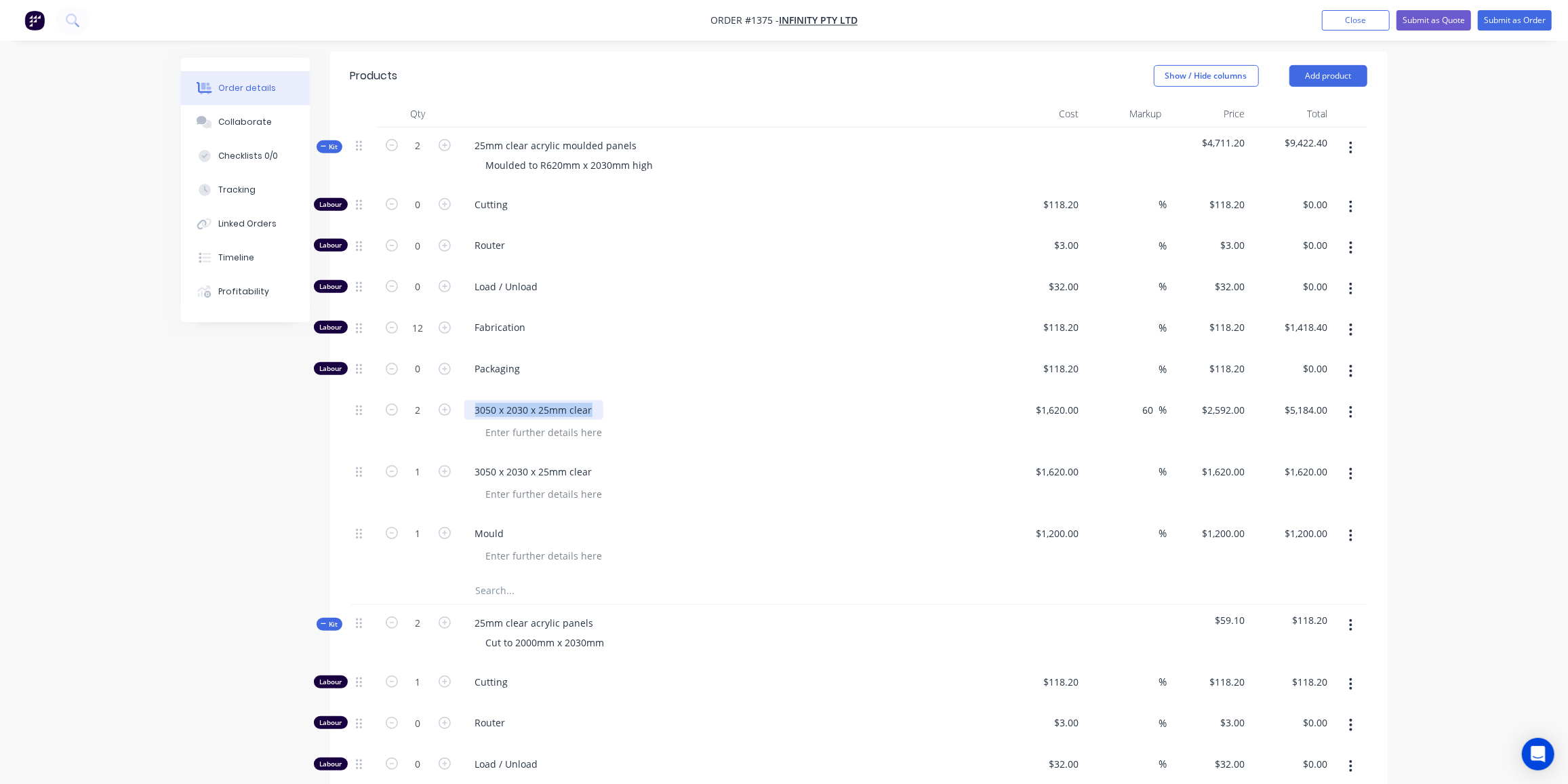
drag, startPoint x: 591, startPoint y: 385, endPoint x: 474, endPoint y: 389, distance: 117.1
click at [474, 400] on div "3050 x 2030 x 25mm clear" at bounding box center [534, 409] width 139 height 19
copy div "3050 x 2030 x 25mm clear"
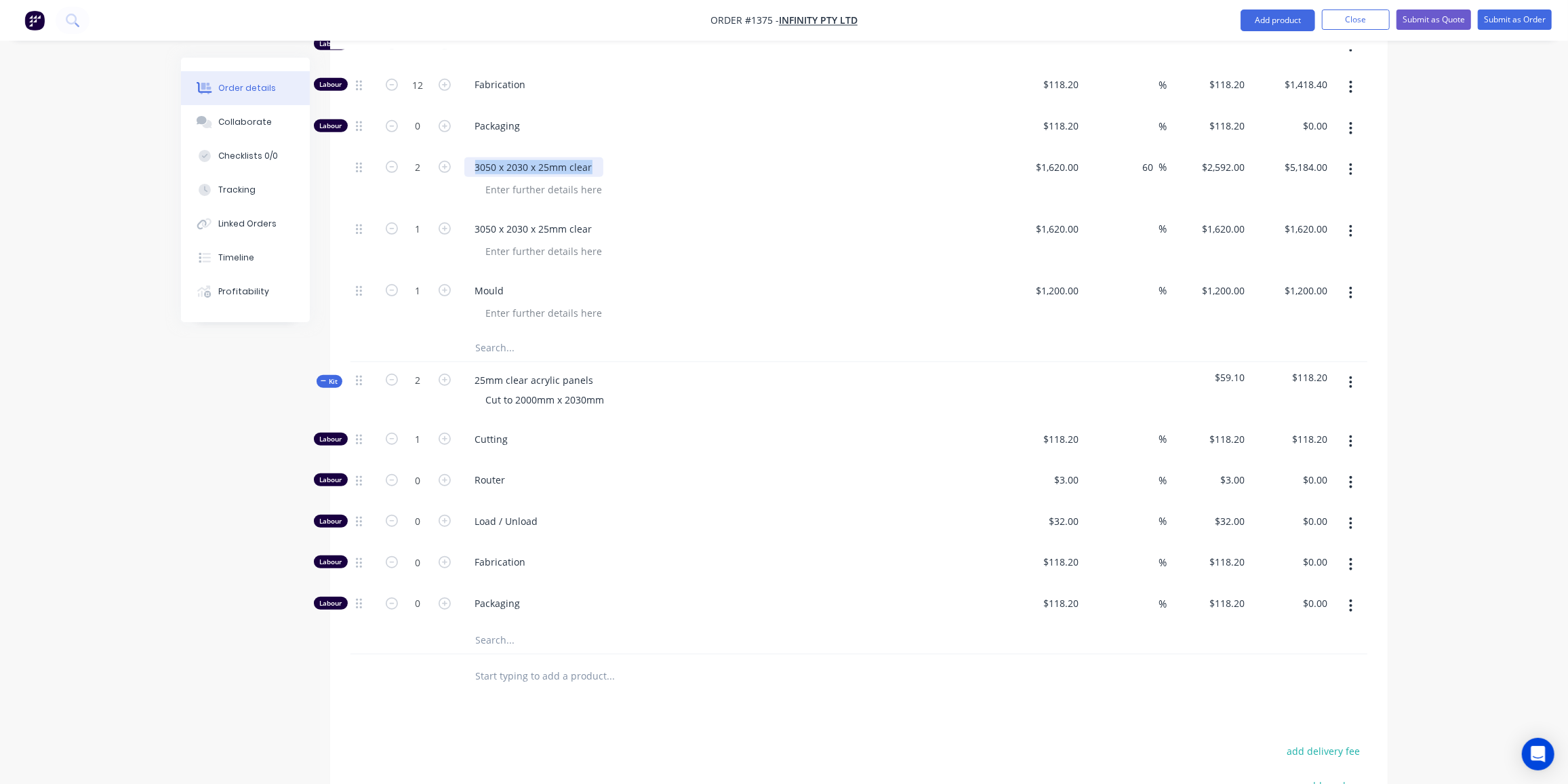
scroll to position [751, 0]
click at [511, 622] on input "text" at bounding box center [611, 636] width 271 height 27
paste input "3050 x 2030 x 25mm clear"
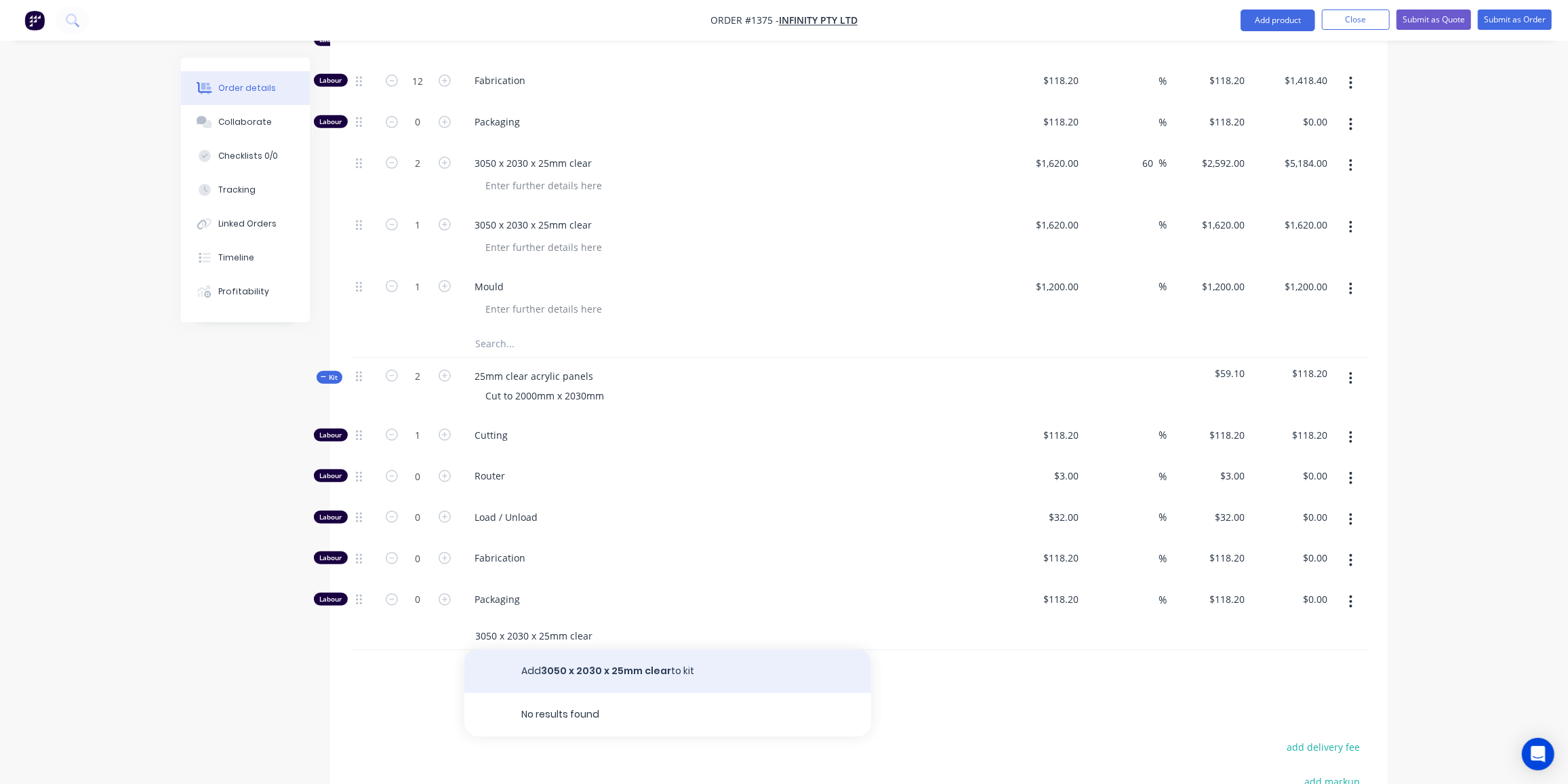
type input "3050 x 2030 x 25mm clear"
click at [614, 649] on button "Add 3050 x 2030 x 25mm clear to kit" at bounding box center [668, 671] width 407 height 43
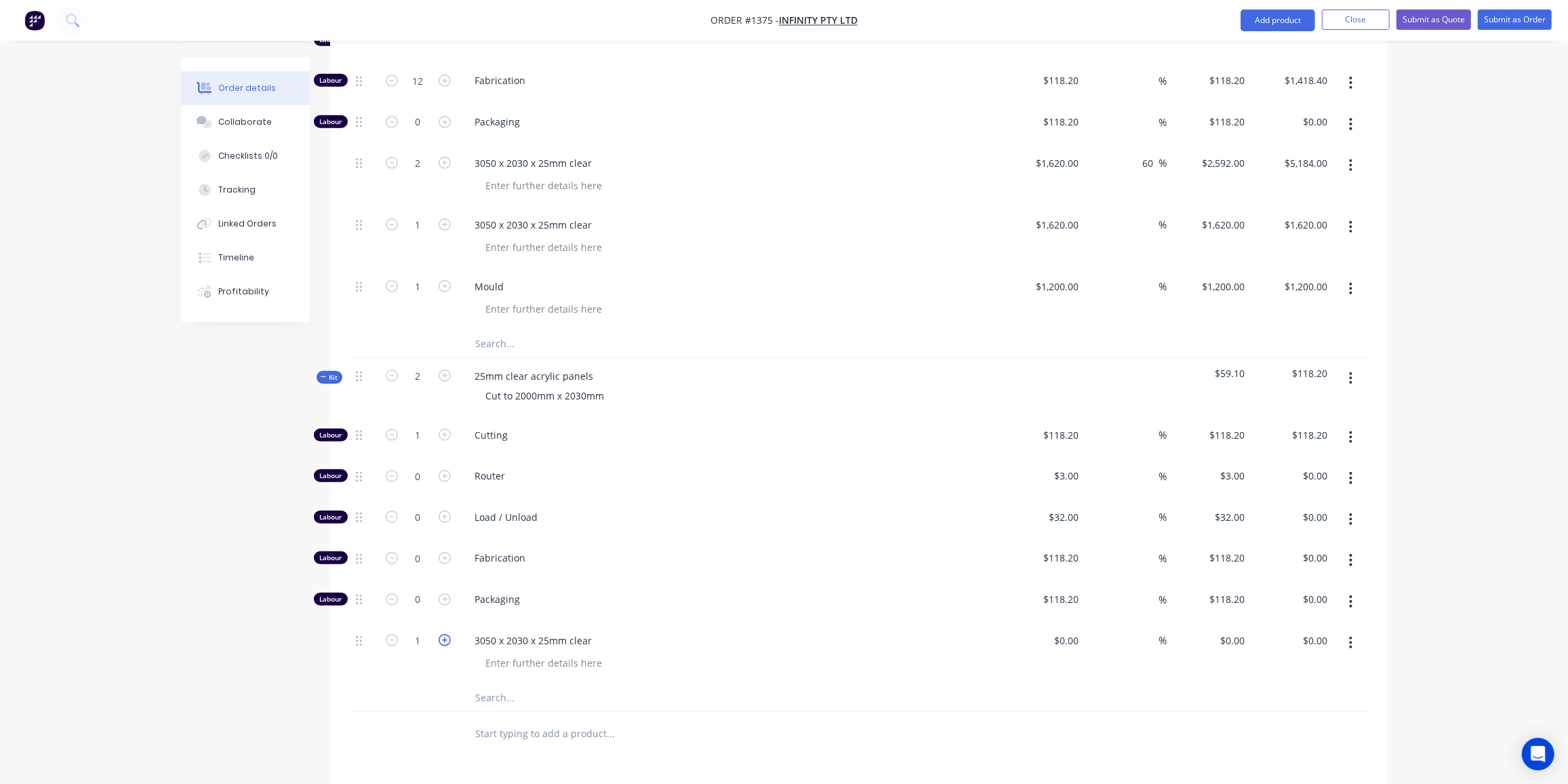
click at [441, 634] on icon "button" at bounding box center [444, 640] width 12 height 12
type input "2"
click at [1055, 622] on div "$0.00" at bounding box center [1043, 653] width 83 height 62
type input "$1,620.00"
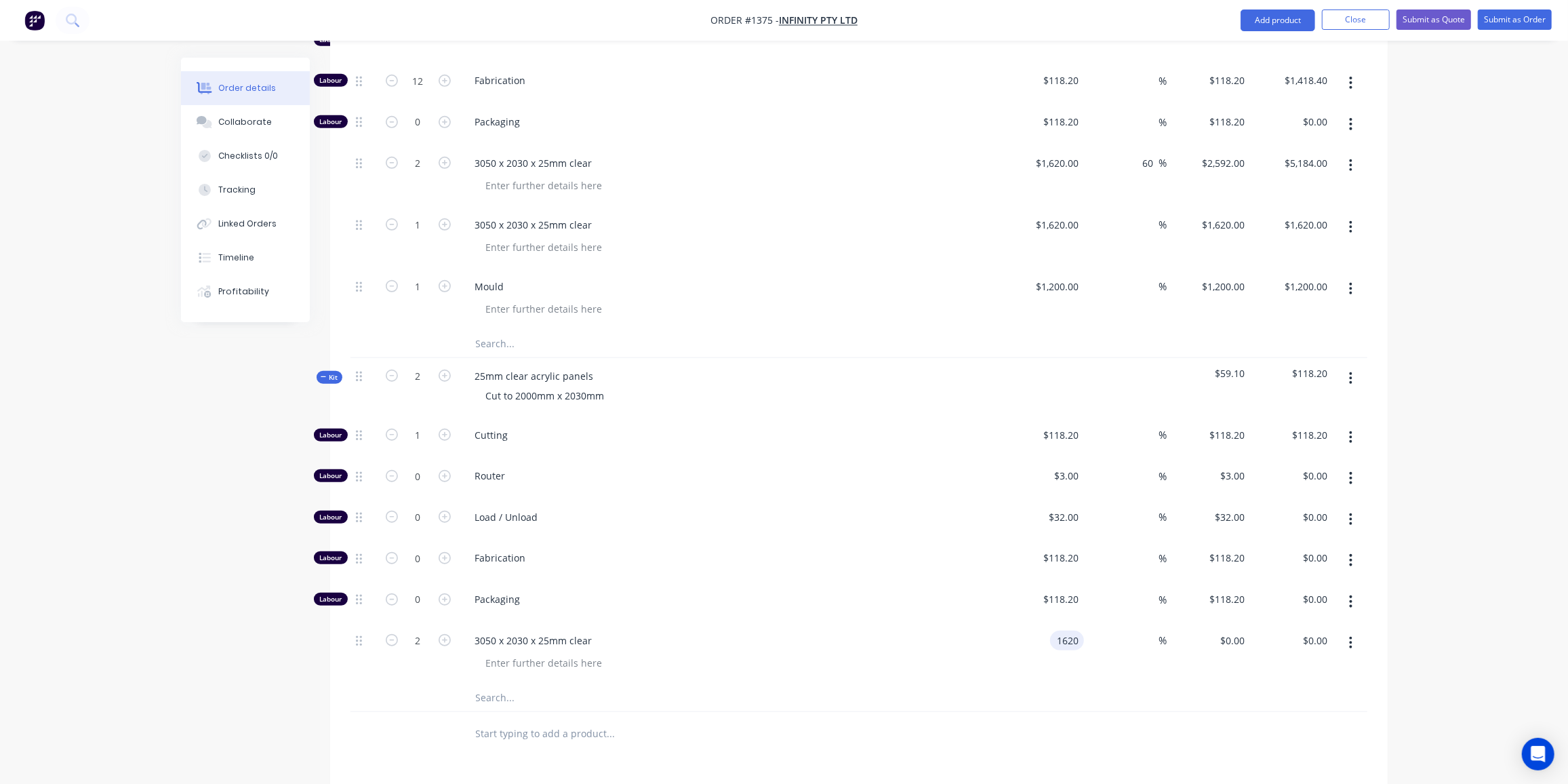
type input "$3,240.00"
type input "60"
type input "2592"
type input "$5,184.00"
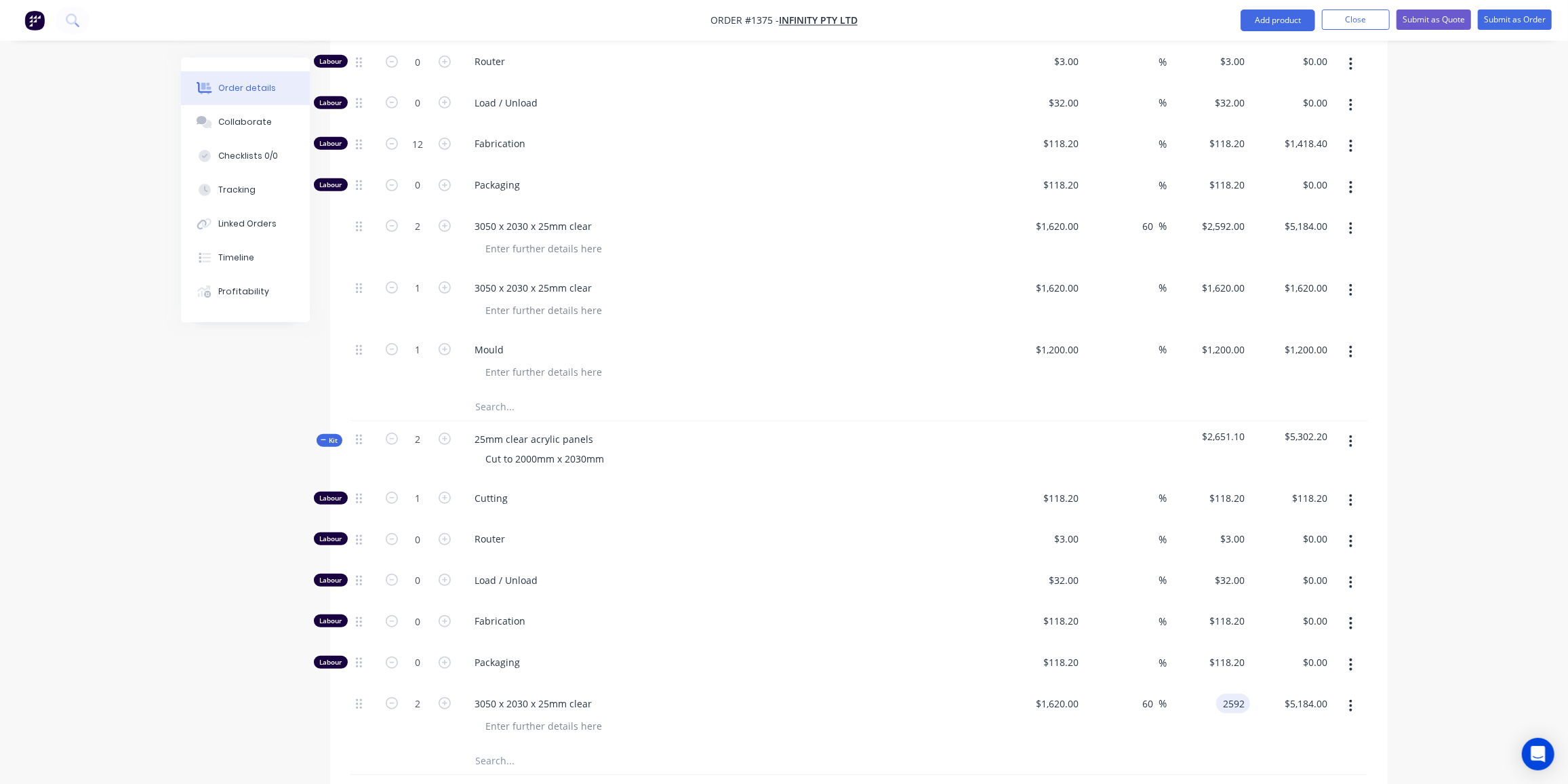
scroll to position [813, 0]
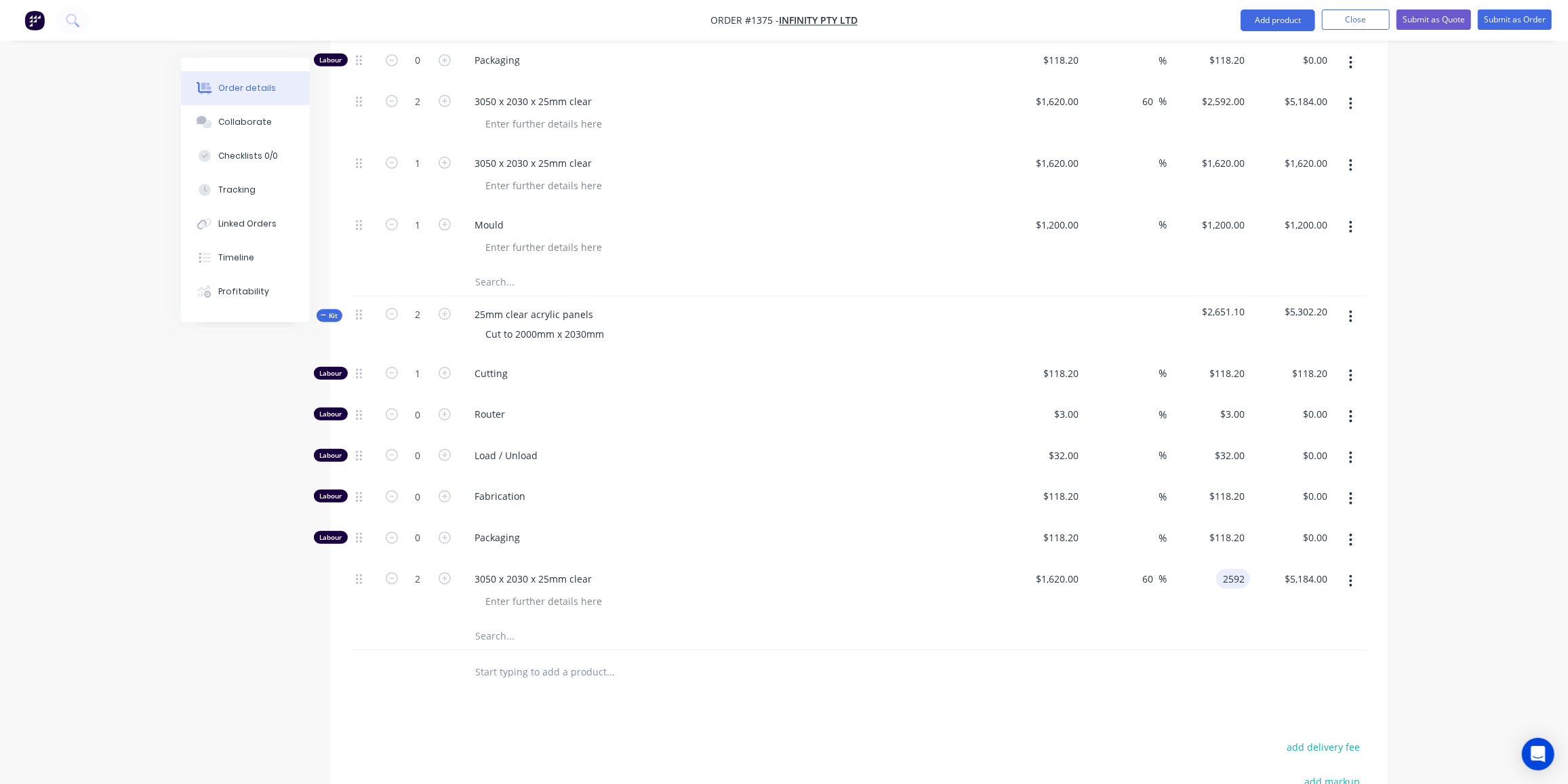
type input "$2,592.00"
click at [334, 310] on span "Kit" at bounding box center [330, 316] width 18 height 10
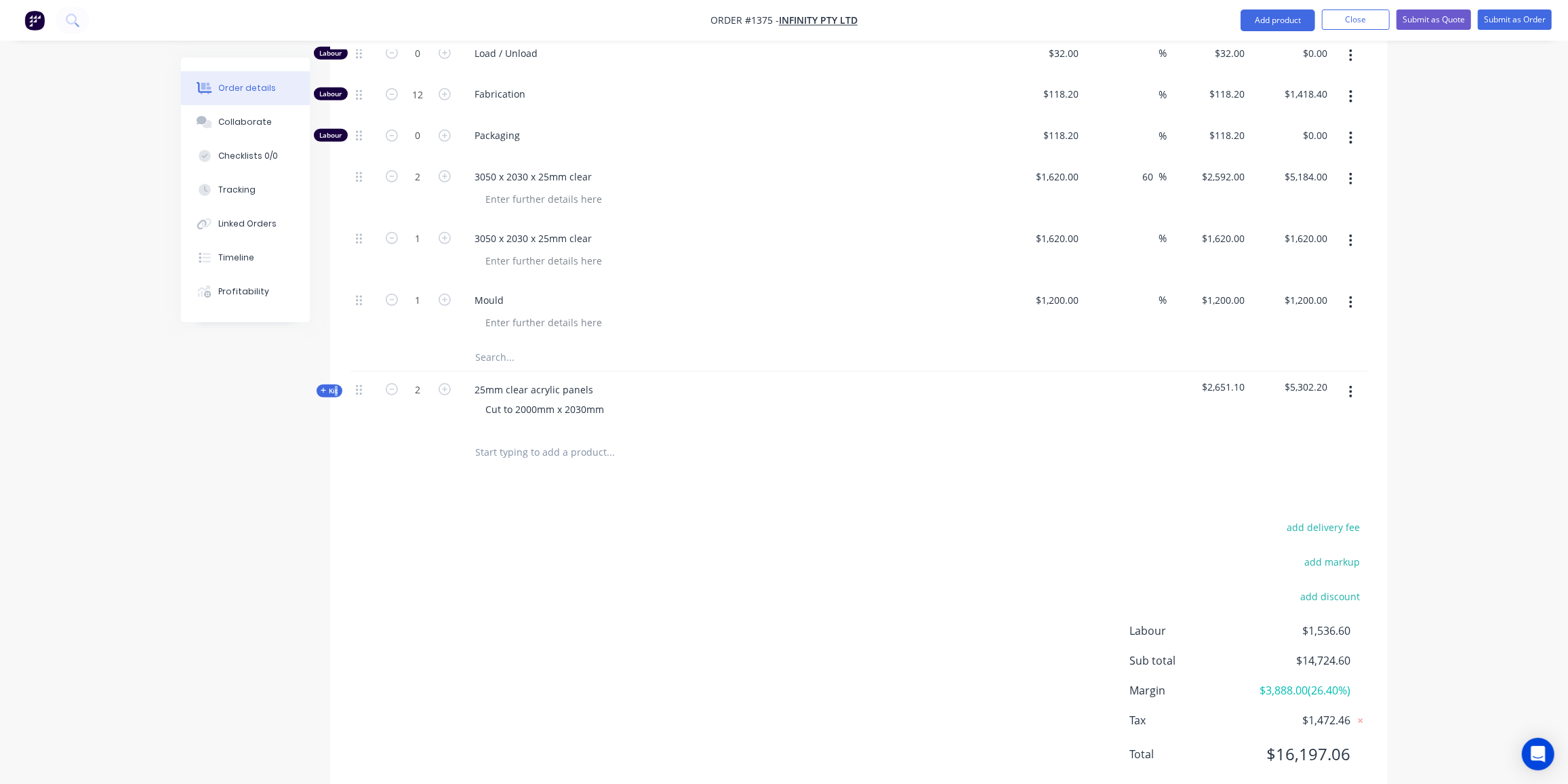
scroll to position [501, 0]
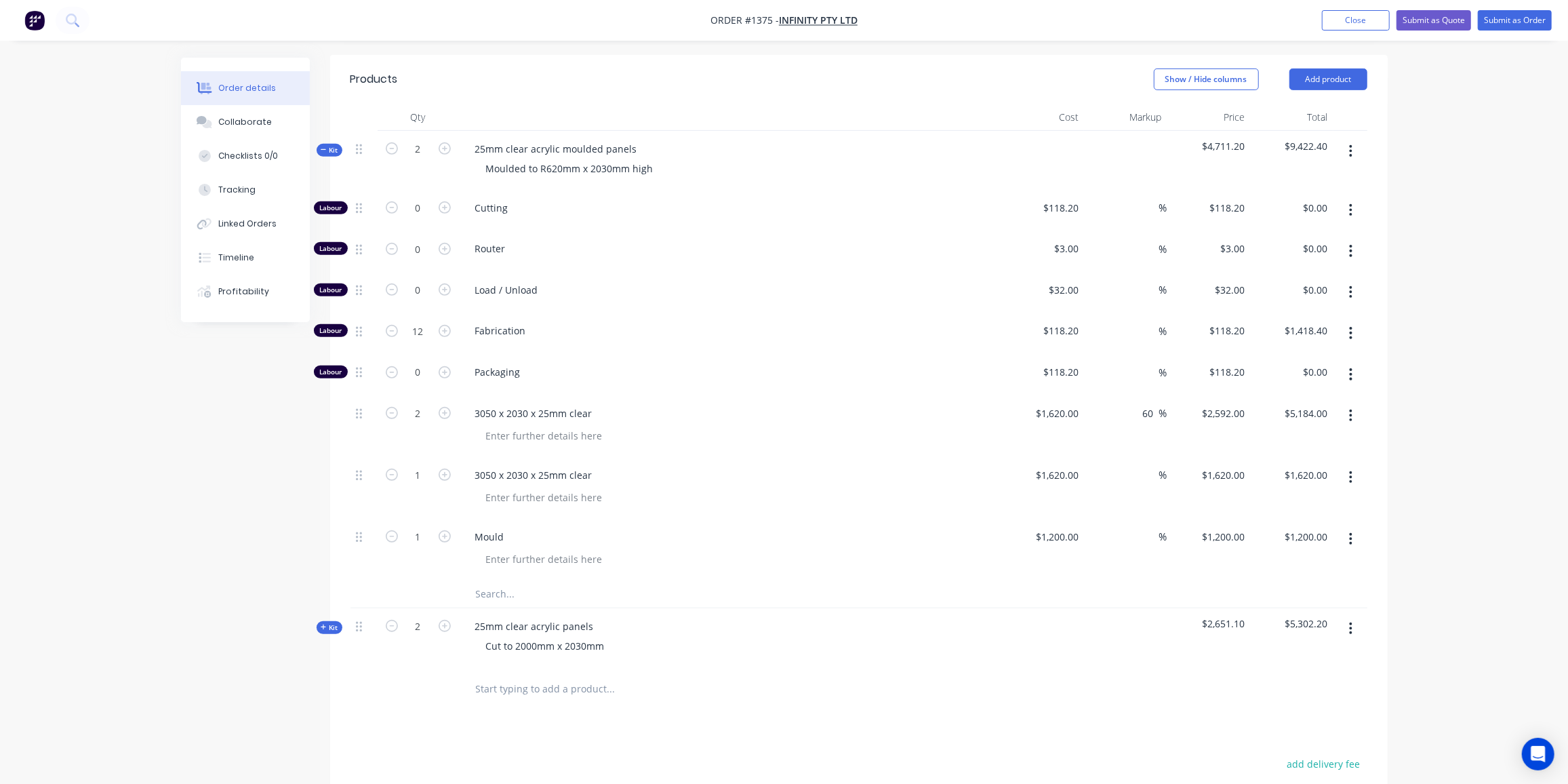
click at [323, 147] on icon at bounding box center [324, 150] width 6 height 7
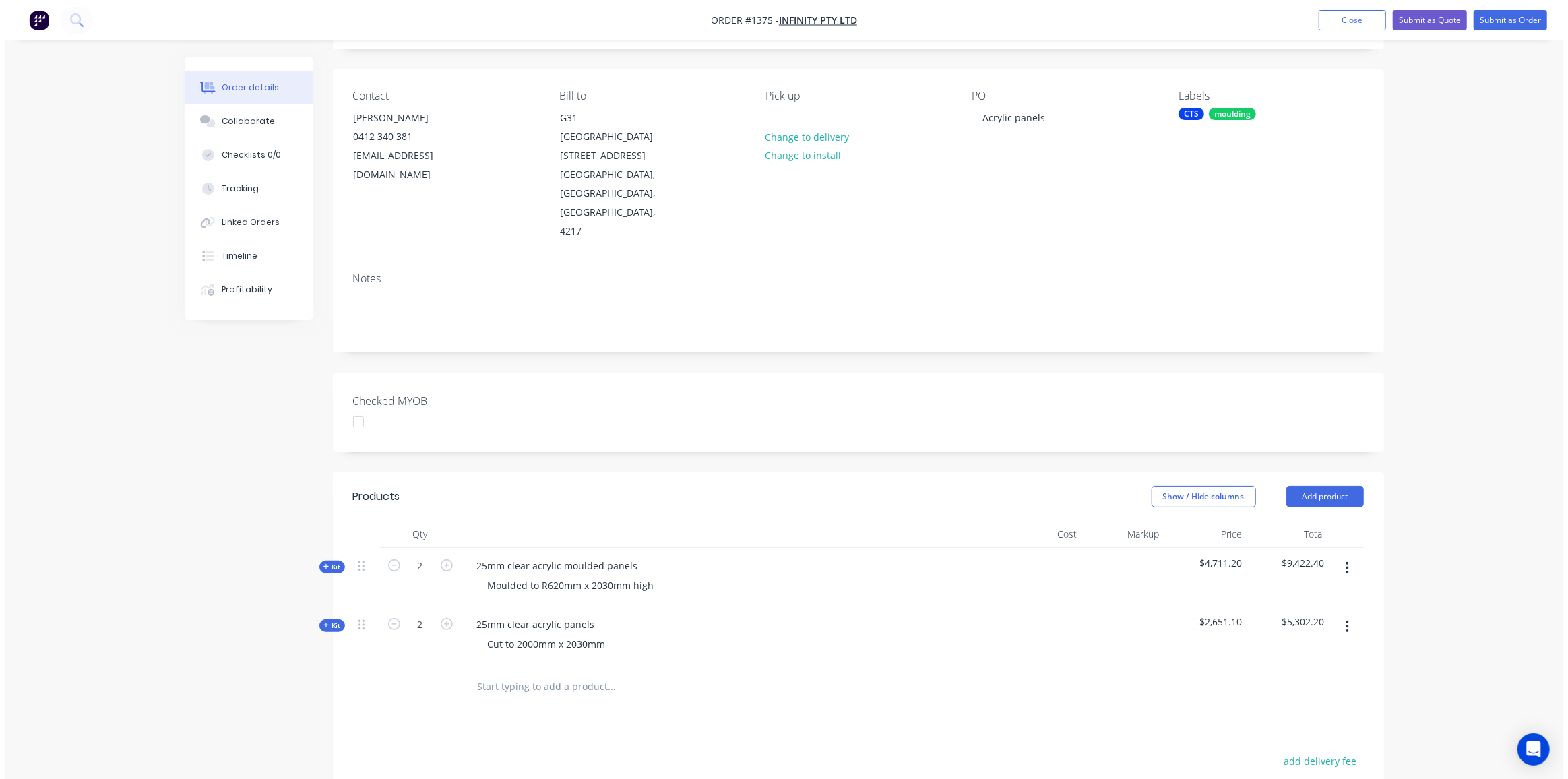
scroll to position [0, 0]
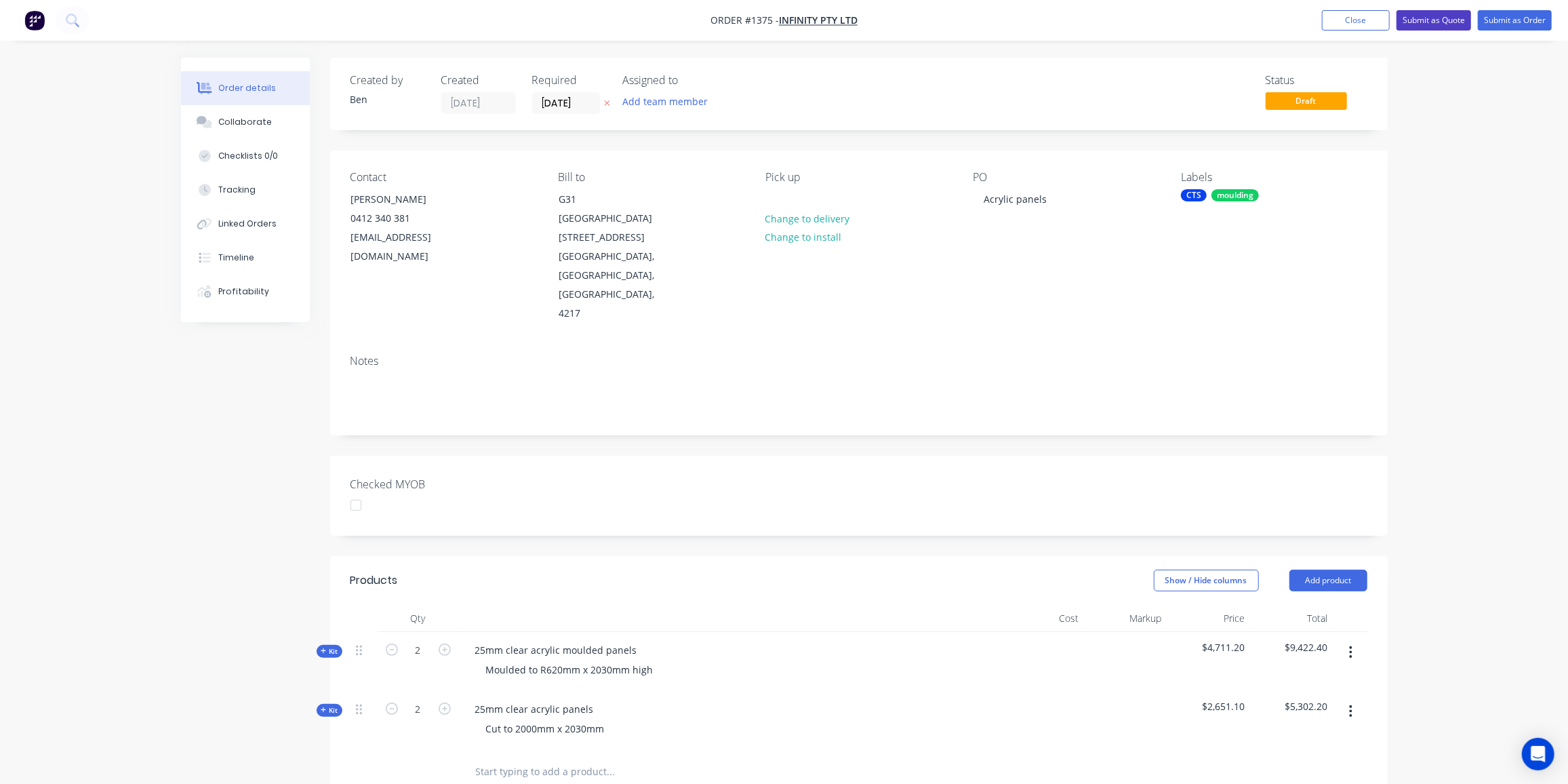
click at [1434, 19] on button "Submit as Quote" at bounding box center [1434, 20] width 74 height 20
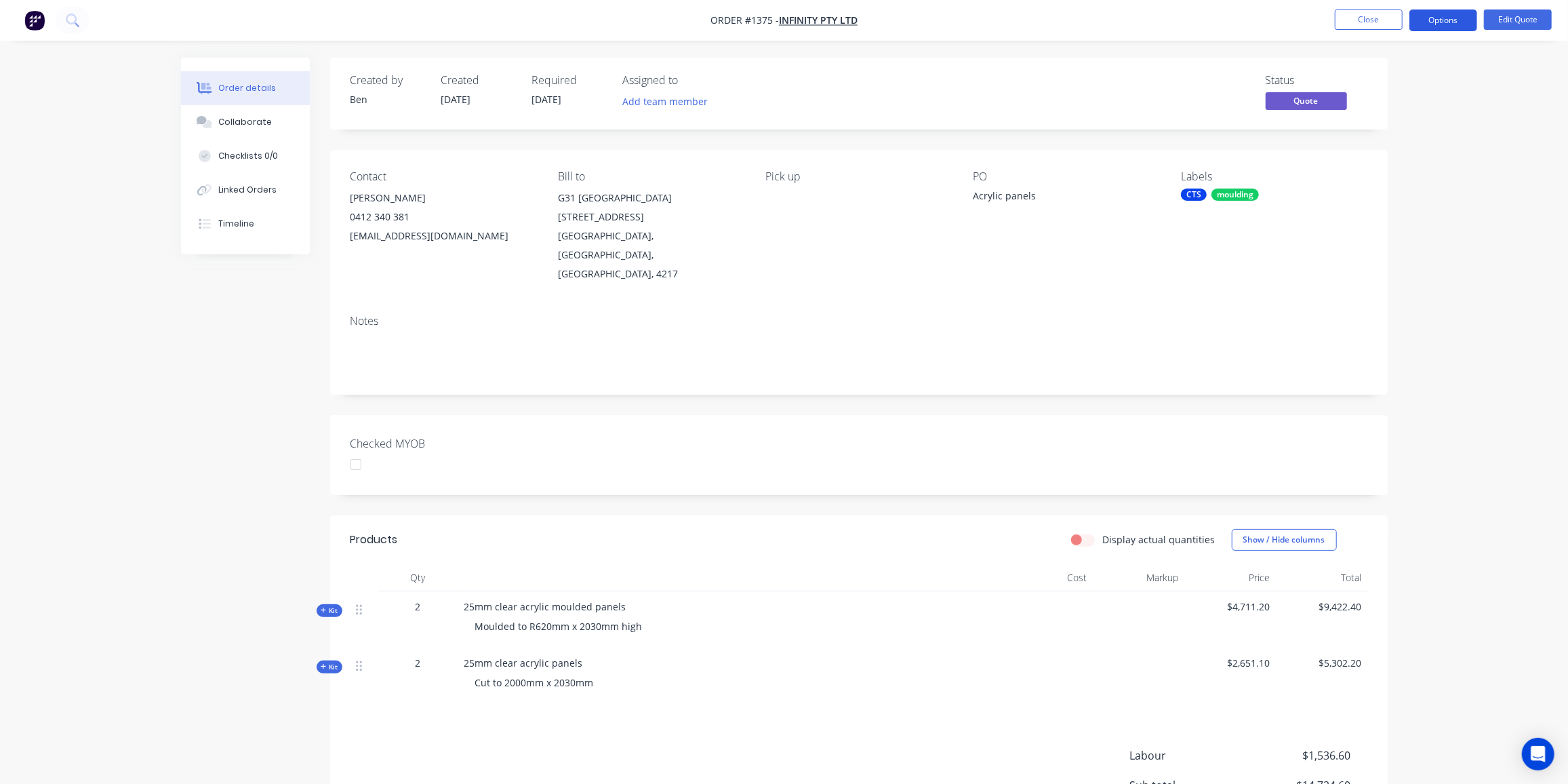
click at [1462, 19] on button "Options" at bounding box center [1443, 20] width 68 height 22
click at [1367, 77] on div "Quote" at bounding box center [1403, 82] width 125 height 19
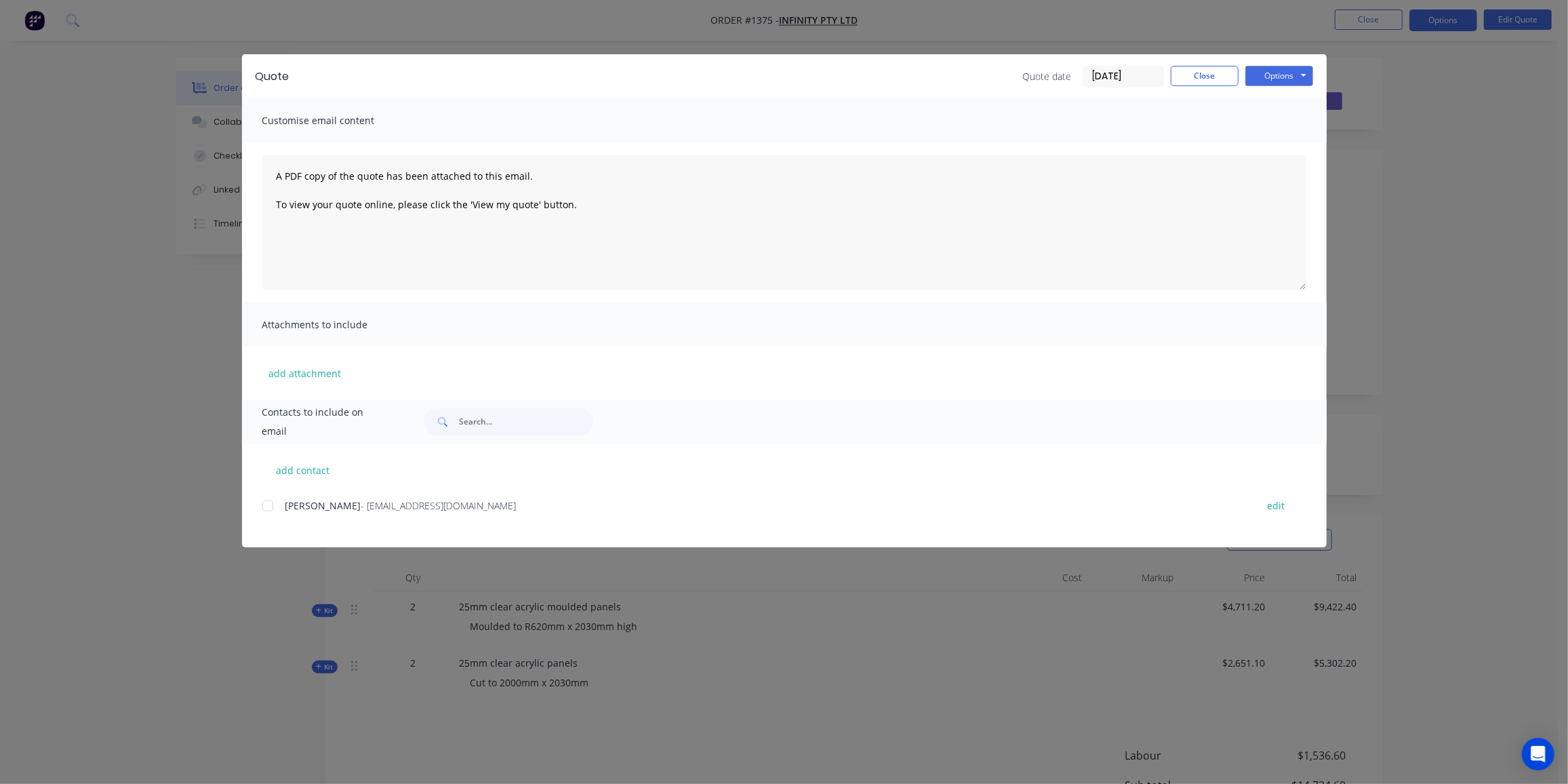
click at [267, 502] on div at bounding box center [267, 506] width 27 height 27
click at [1273, 83] on button "Options" at bounding box center [1279, 75] width 68 height 20
click at [1271, 99] on button "Preview" at bounding box center [1289, 100] width 87 height 22
click at [268, 505] on div at bounding box center [267, 506] width 27 height 27
click at [1292, 74] on button "Options" at bounding box center [1279, 75] width 68 height 20
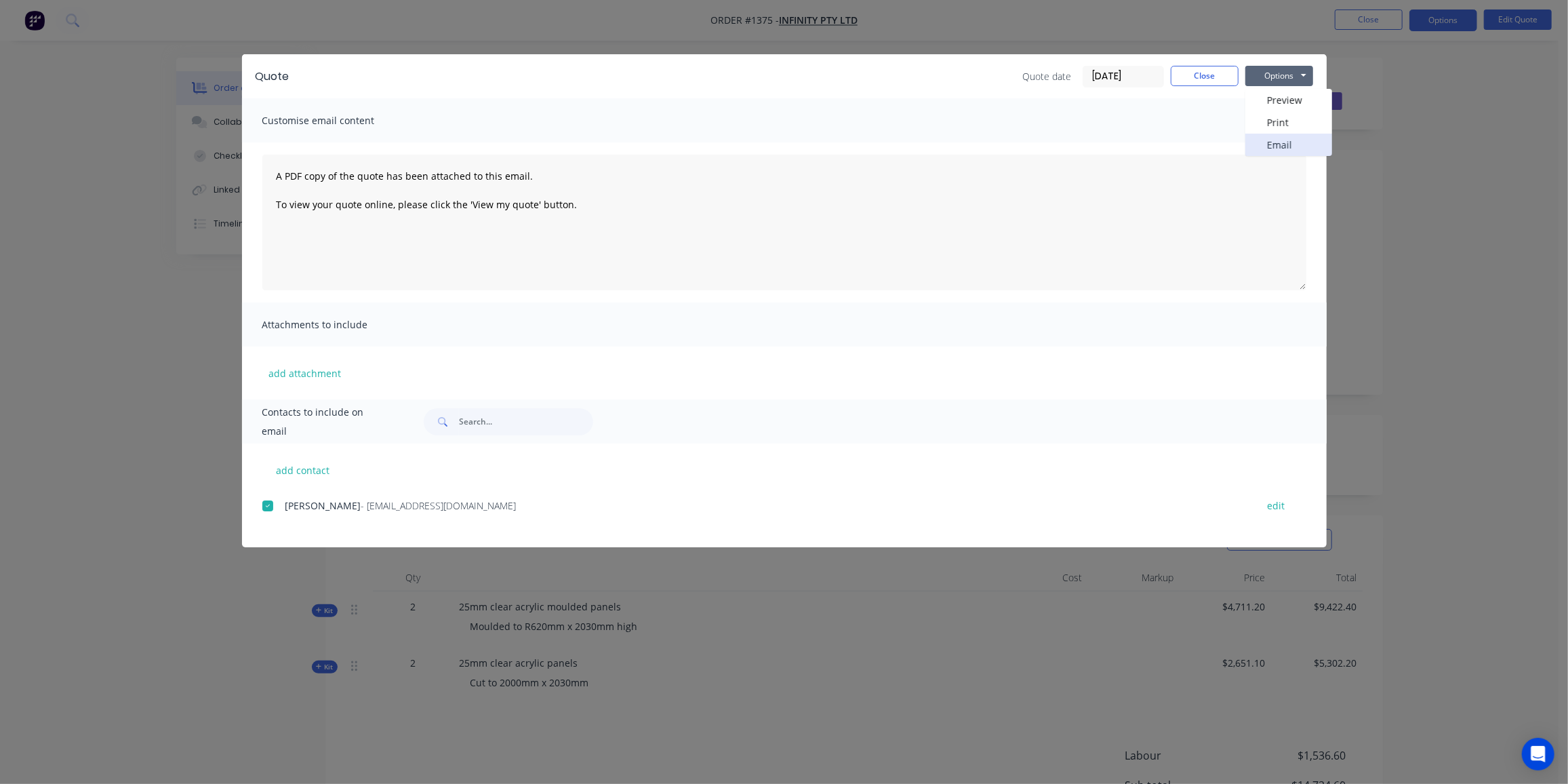
click at [1284, 140] on button "Email" at bounding box center [1289, 144] width 87 height 22
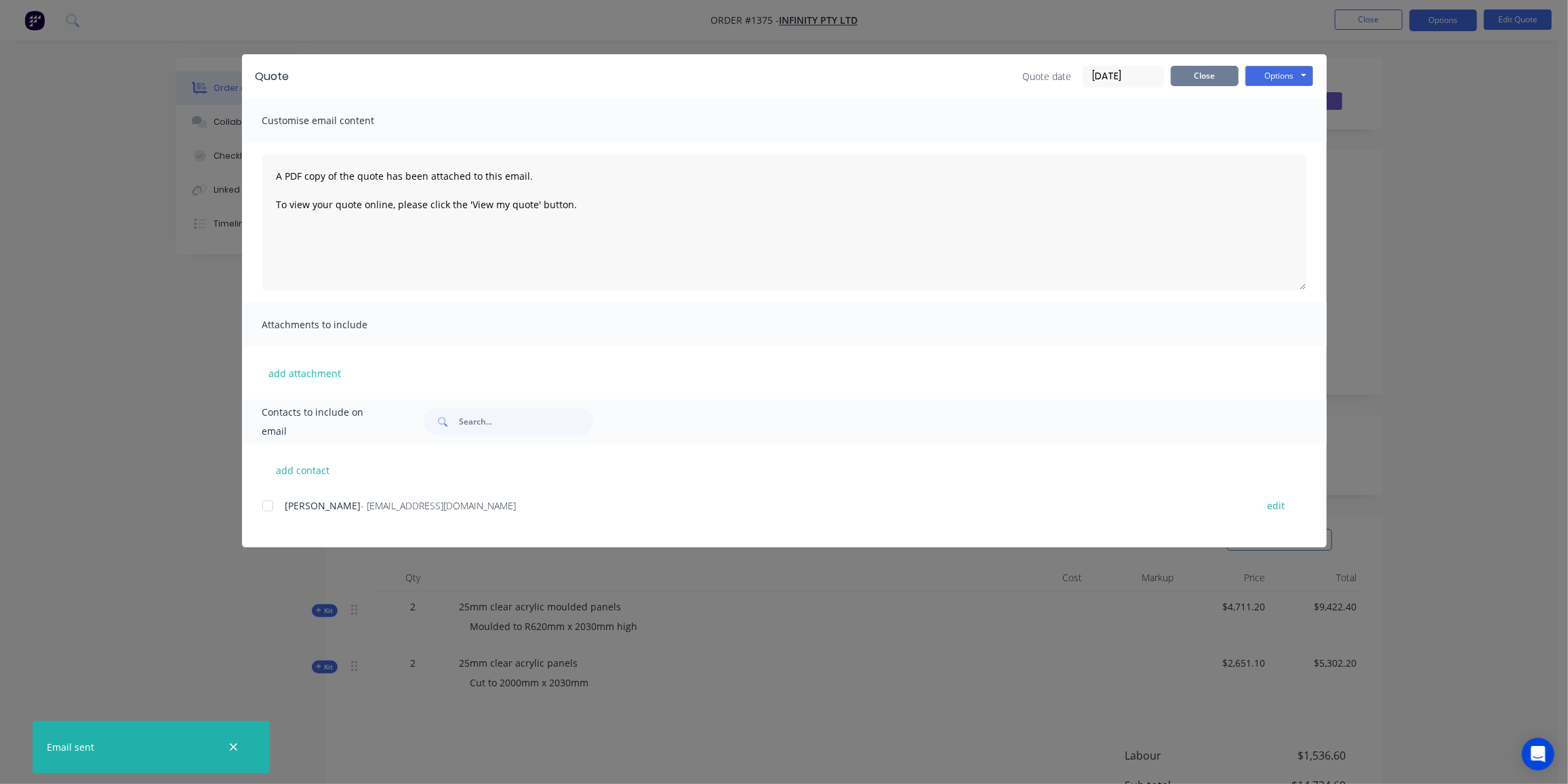
click at [1204, 73] on button "Close" at bounding box center [1205, 75] width 68 height 20
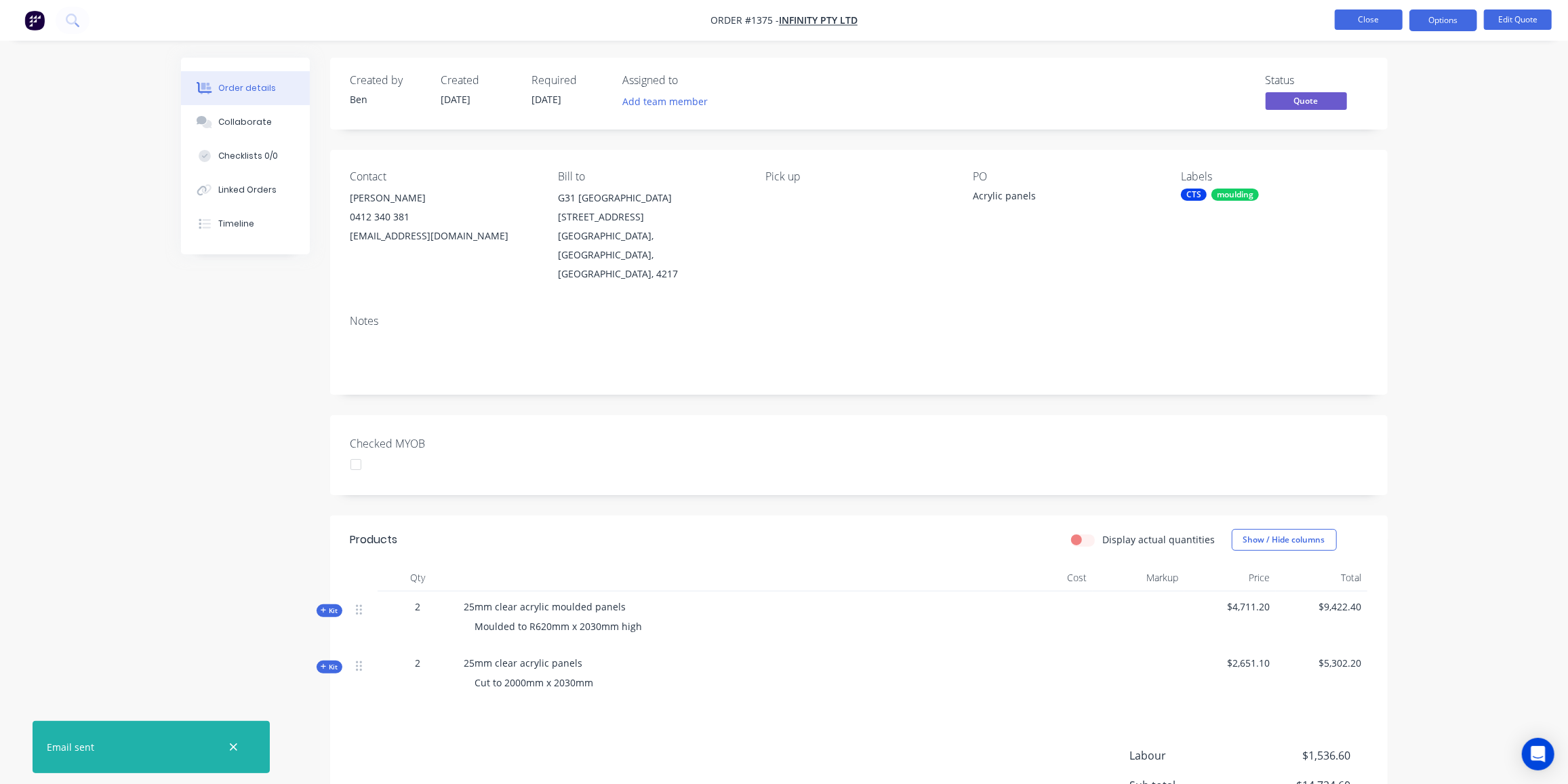
click at [1367, 20] on button "Close" at bounding box center [1368, 19] width 68 height 20
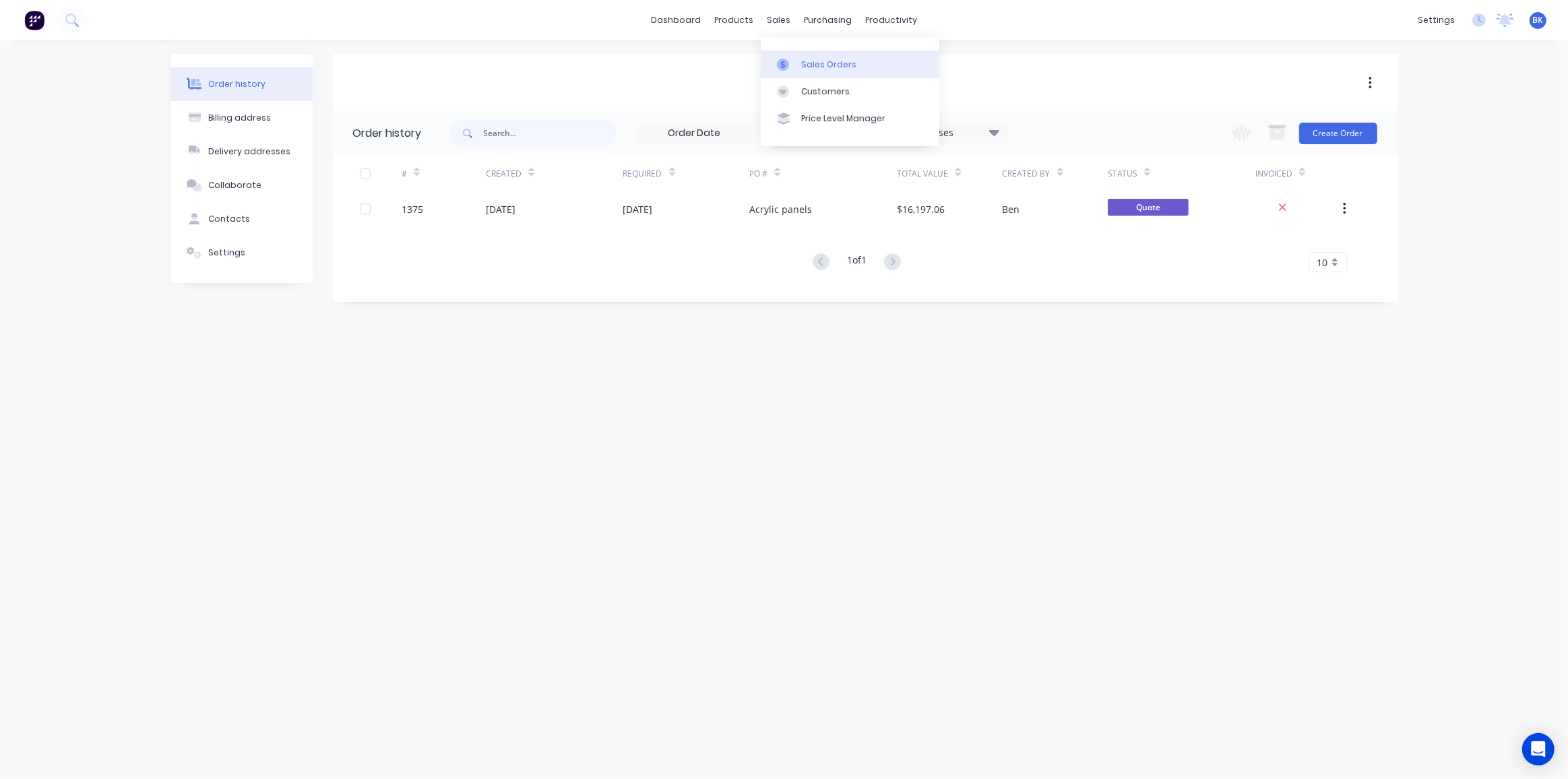
click at [801, 60] on div "Sales Orders" at bounding box center [829, 64] width 55 height 12
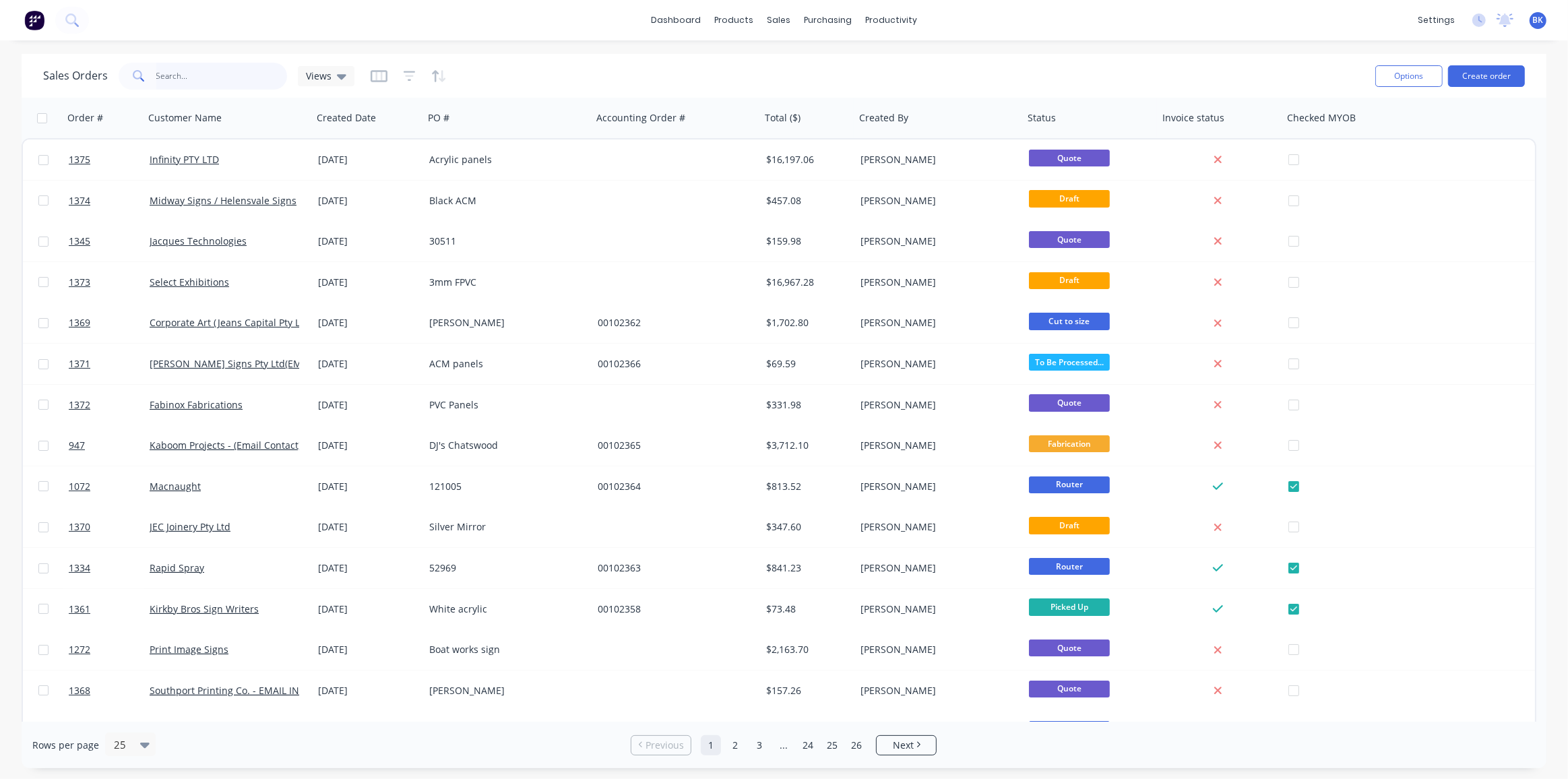
click at [209, 77] on input "text" at bounding box center [222, 76] width 132 height 27
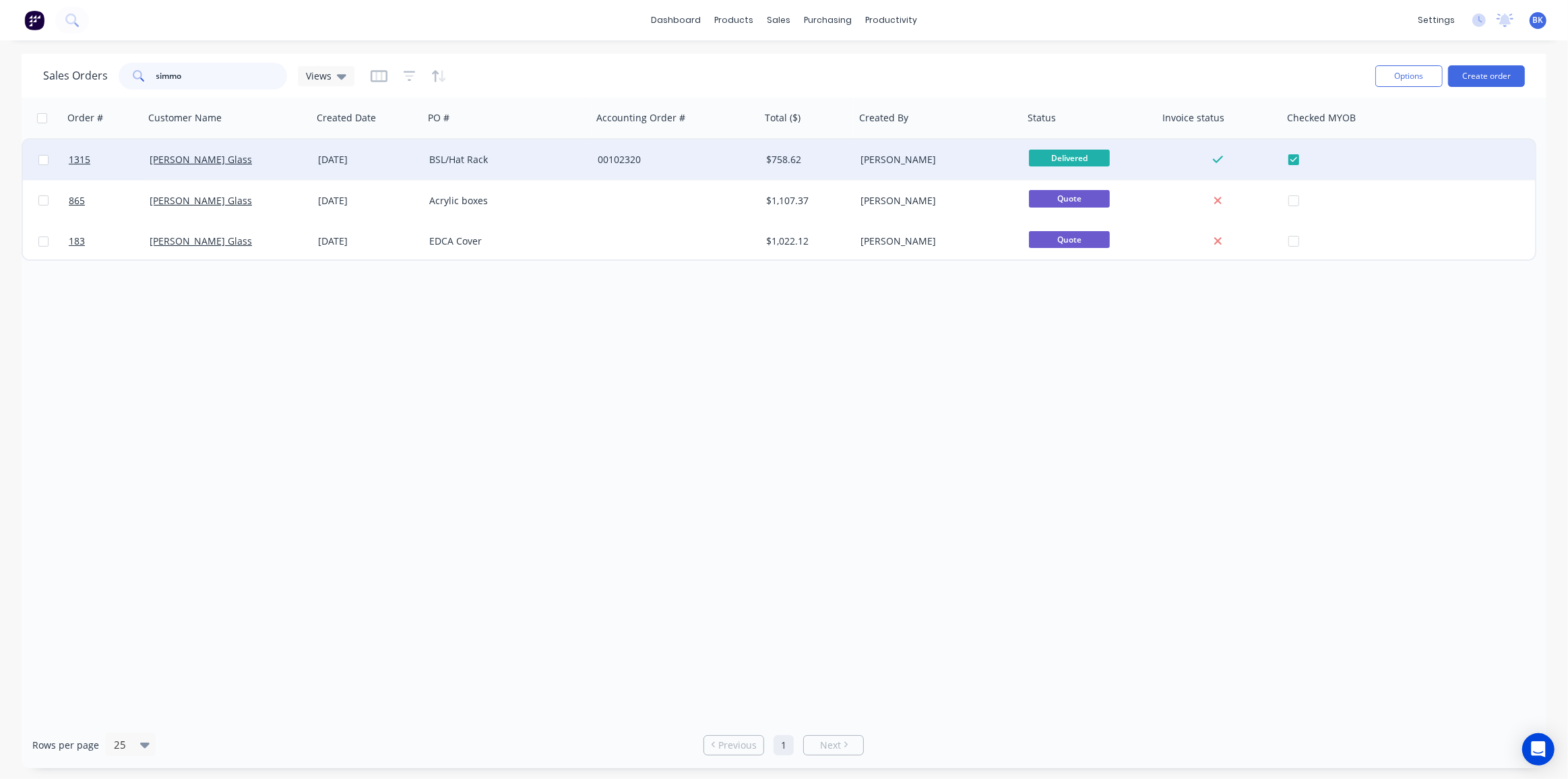
type input "simmo"
click at [801, 162] on div "$758.62" at bounding box center [805, 160] width 79 height 13
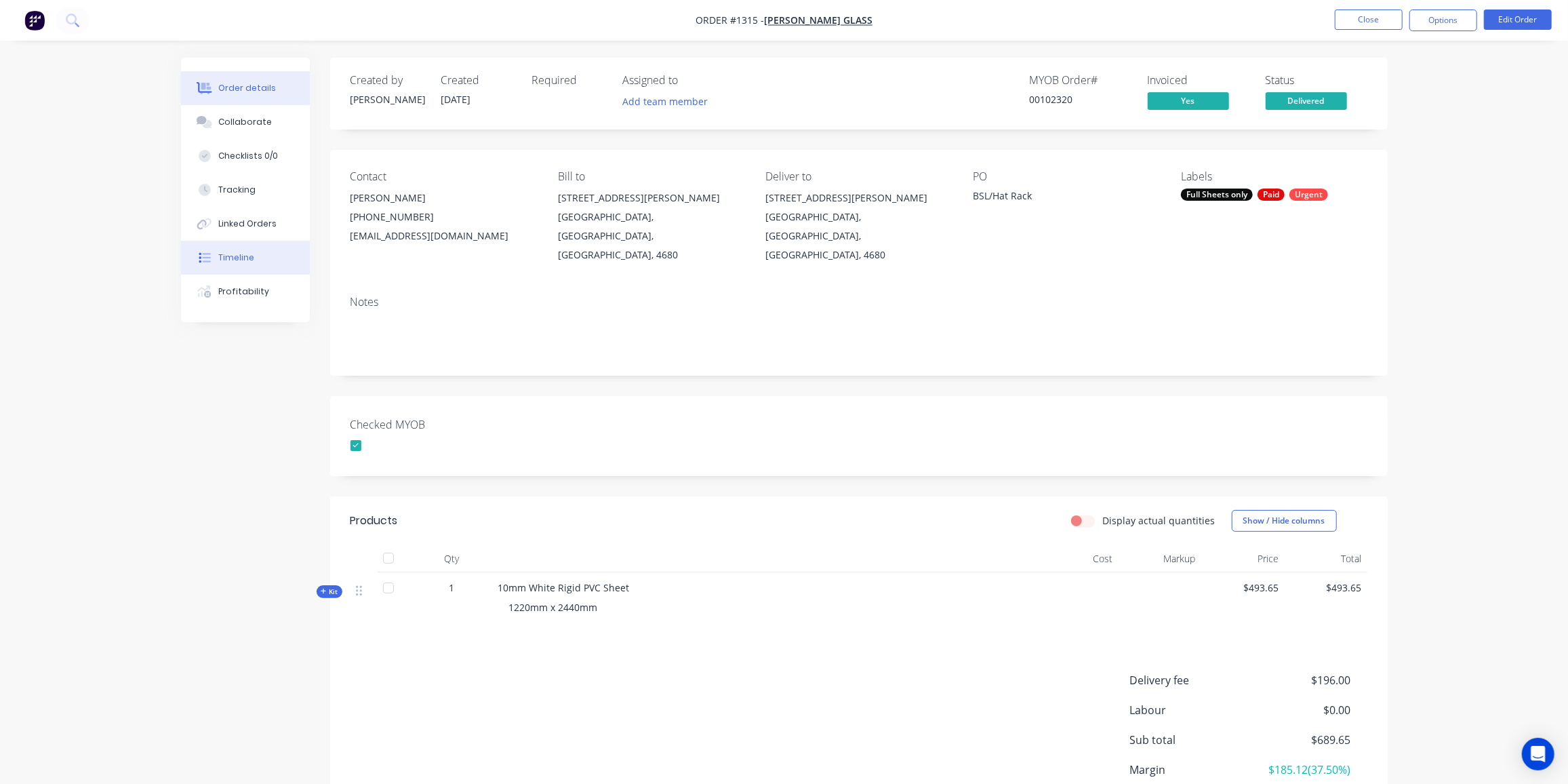
click at [239, 256] on div "Timeline" at bounding box center [236, 258] width 36 height 12
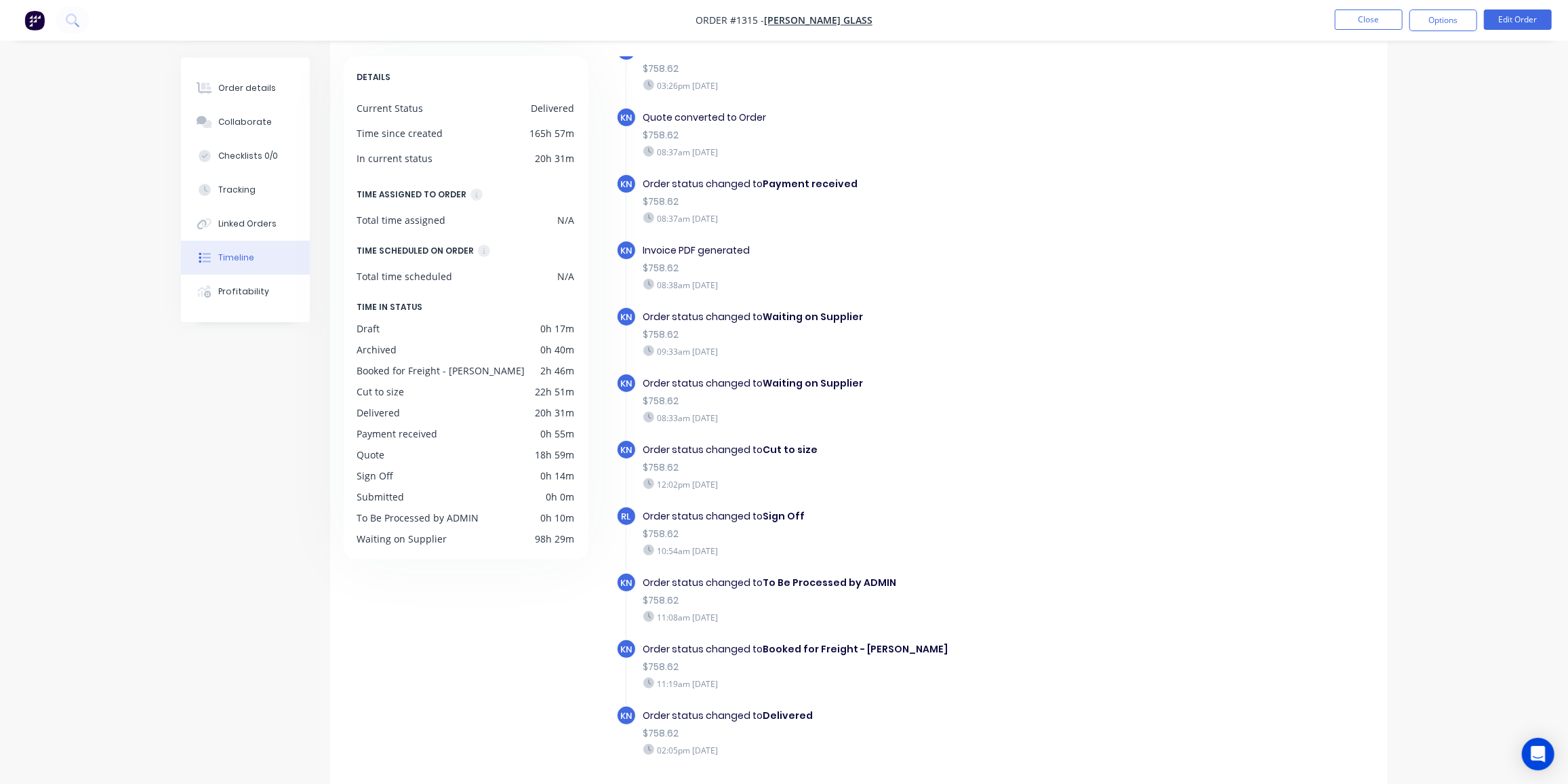
scroll to position [96, 0]
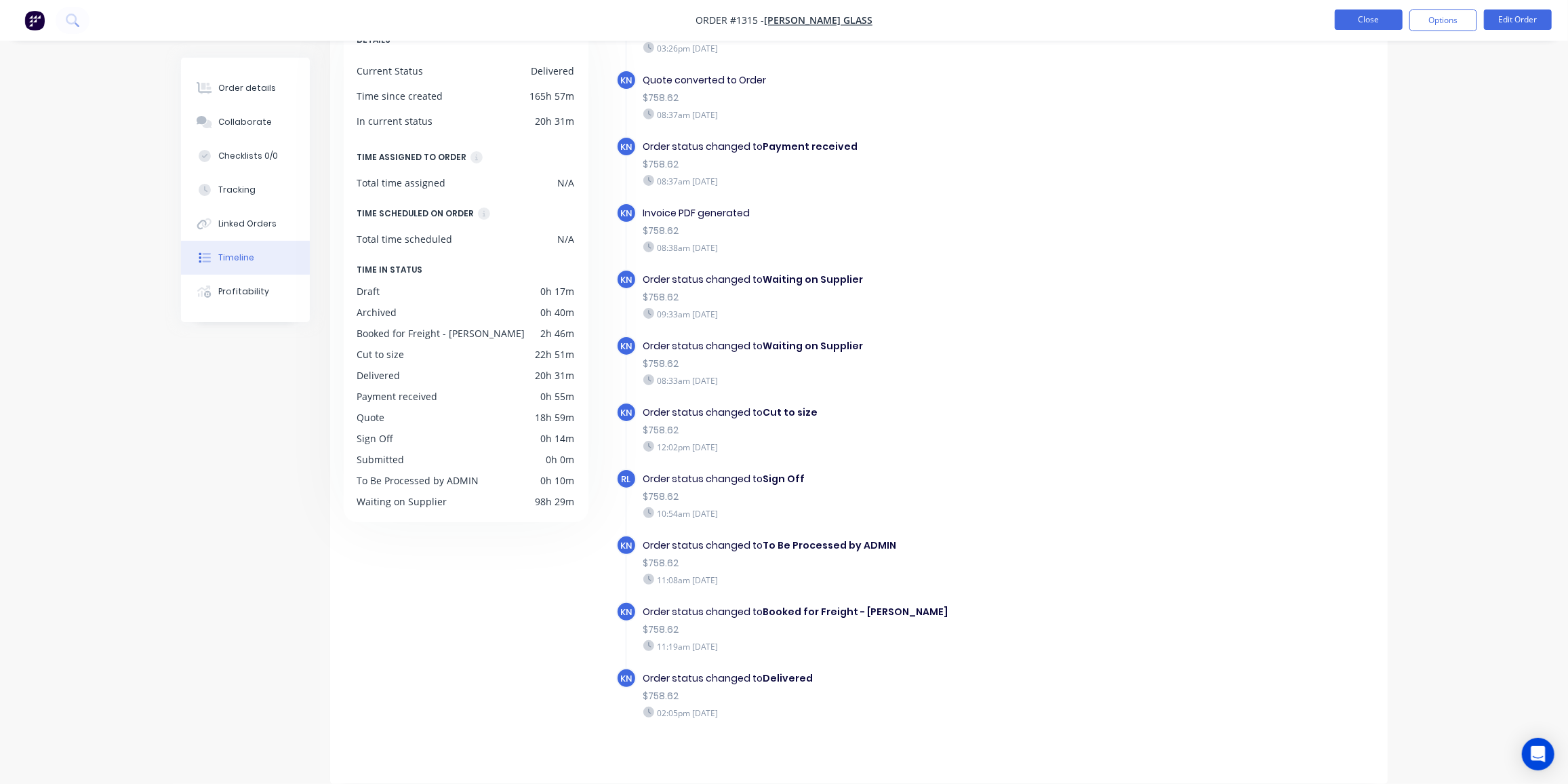
click at [1383, 15] on button "Close" at bounding box center [1368, 19] width 68 height 20
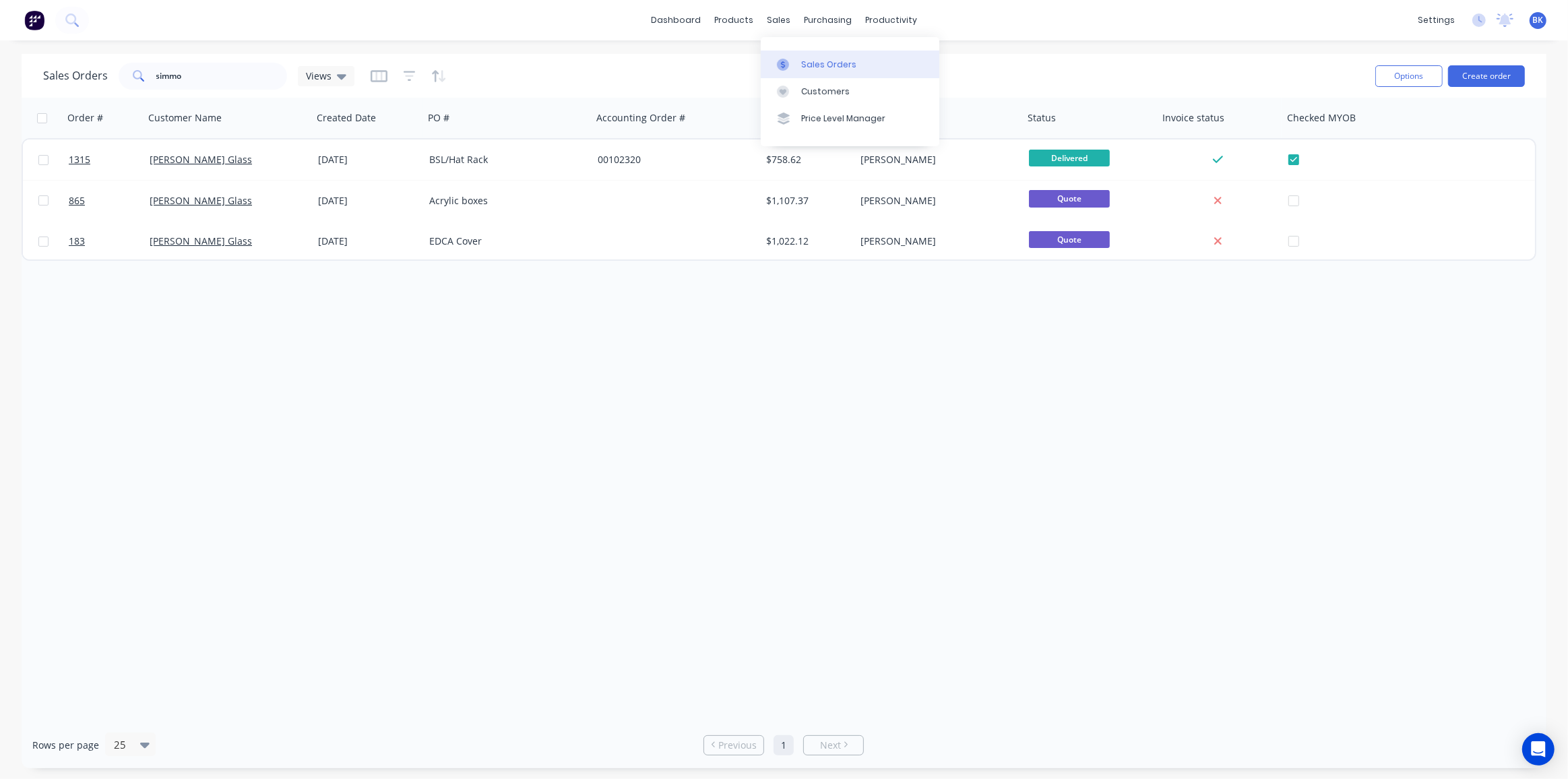
click at [808, 59] on div "Sales Orders" at bounding box center [829, 64] width 55 height 12
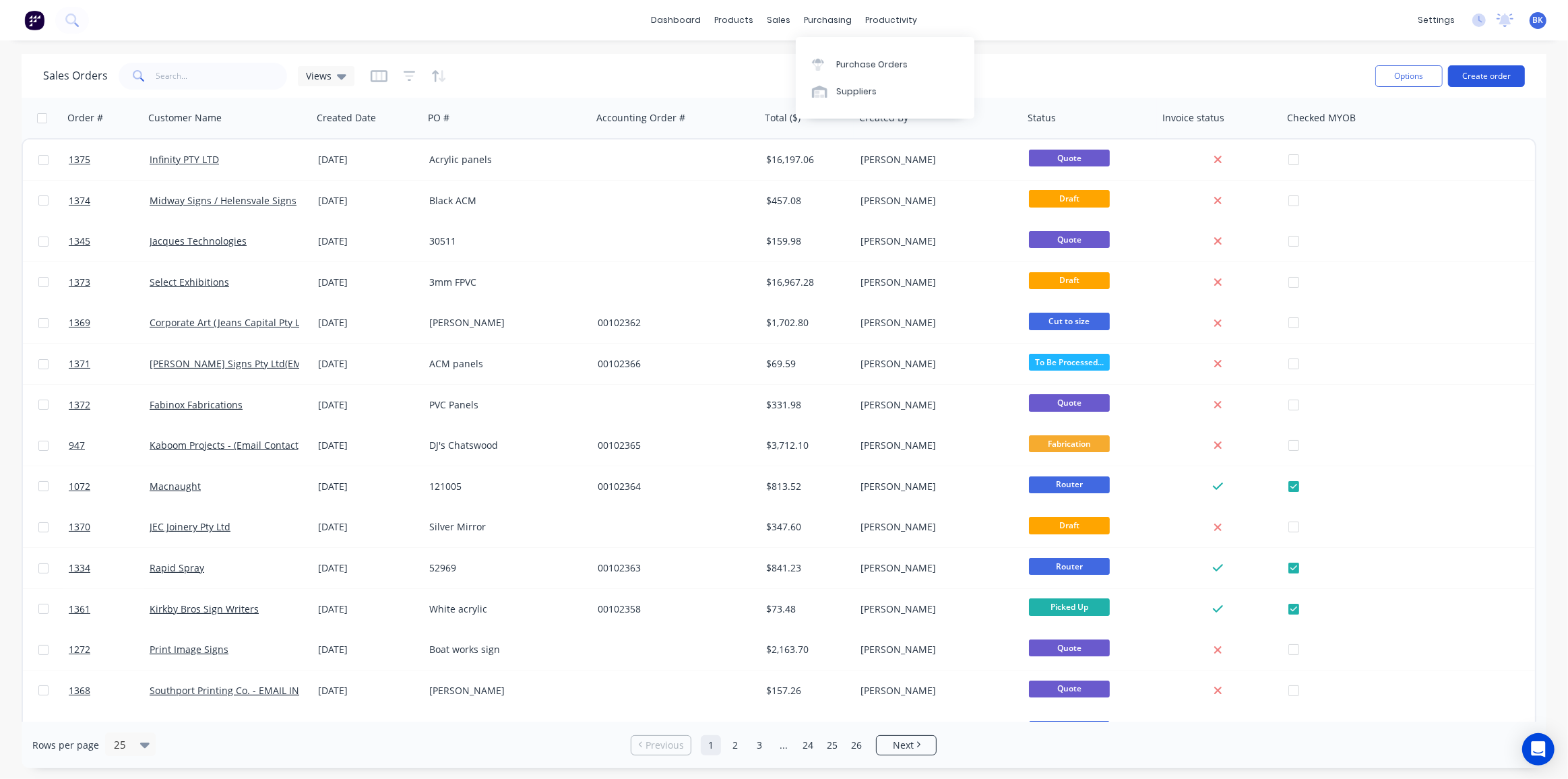
click at [1475, 70] on button "Create order" at bounding box center [1487, 75] width 77 height 21
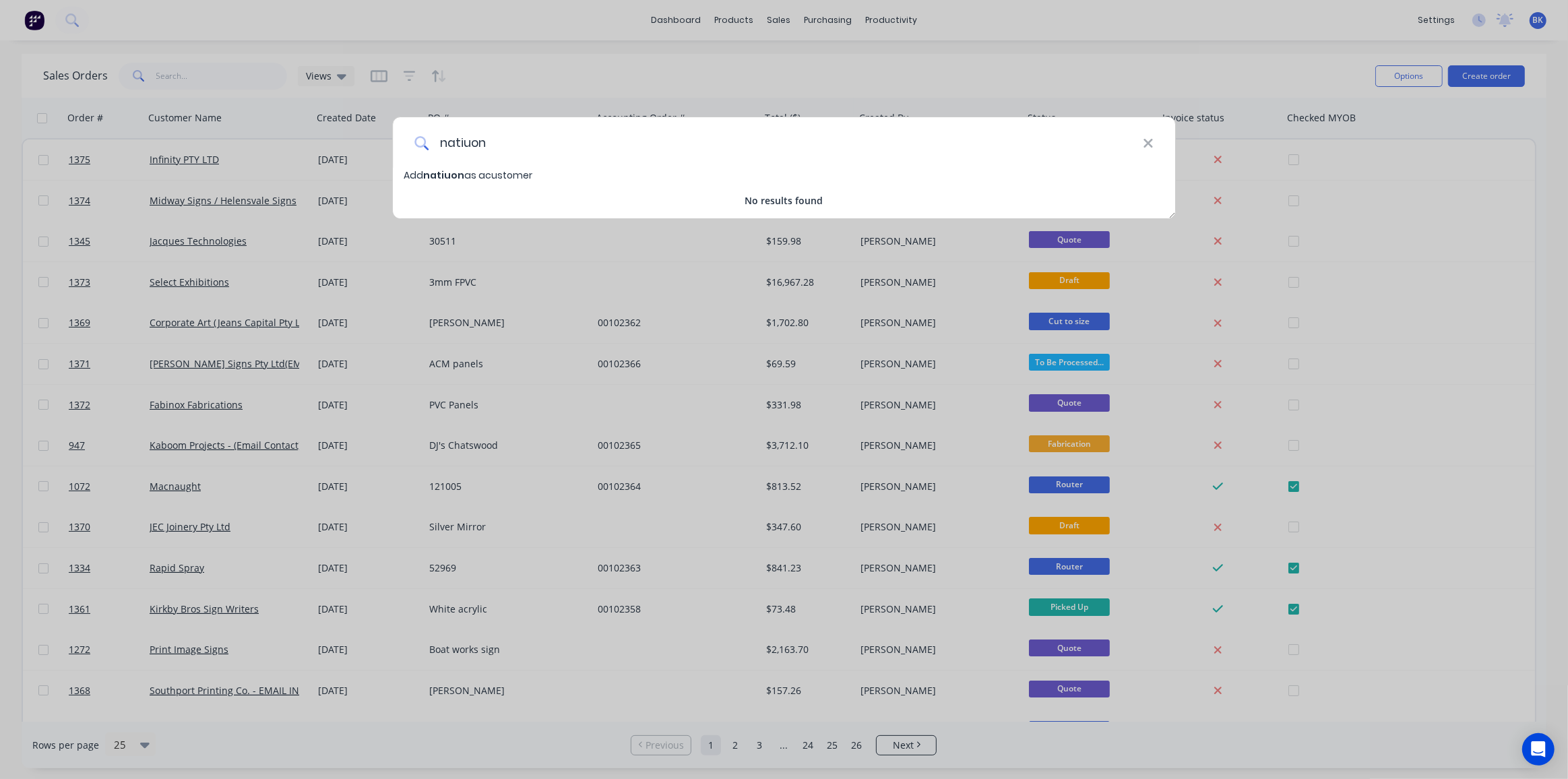
click at [472, 149] on input "natiuon" at bounding box center [785, 142] width 714 height 50
click at [469, 146] on input "natiual" at bounding box center [785, 142] width 714 height 50
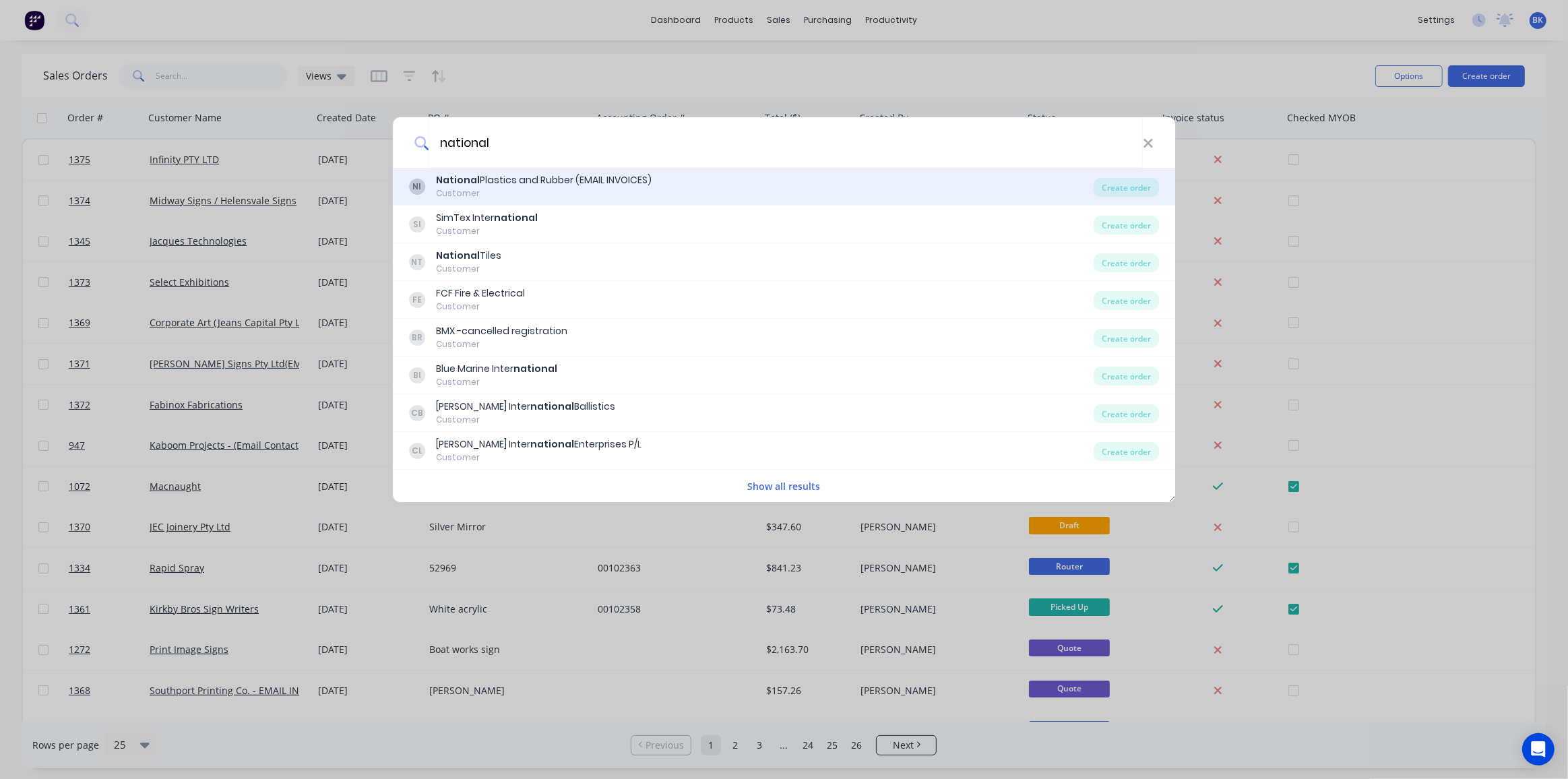
type input "national"
click at [559, 183] on div "National Plastics and Rubber (EMAIL INVOICES)" at bounding box center [543, 180] width 215 height 14
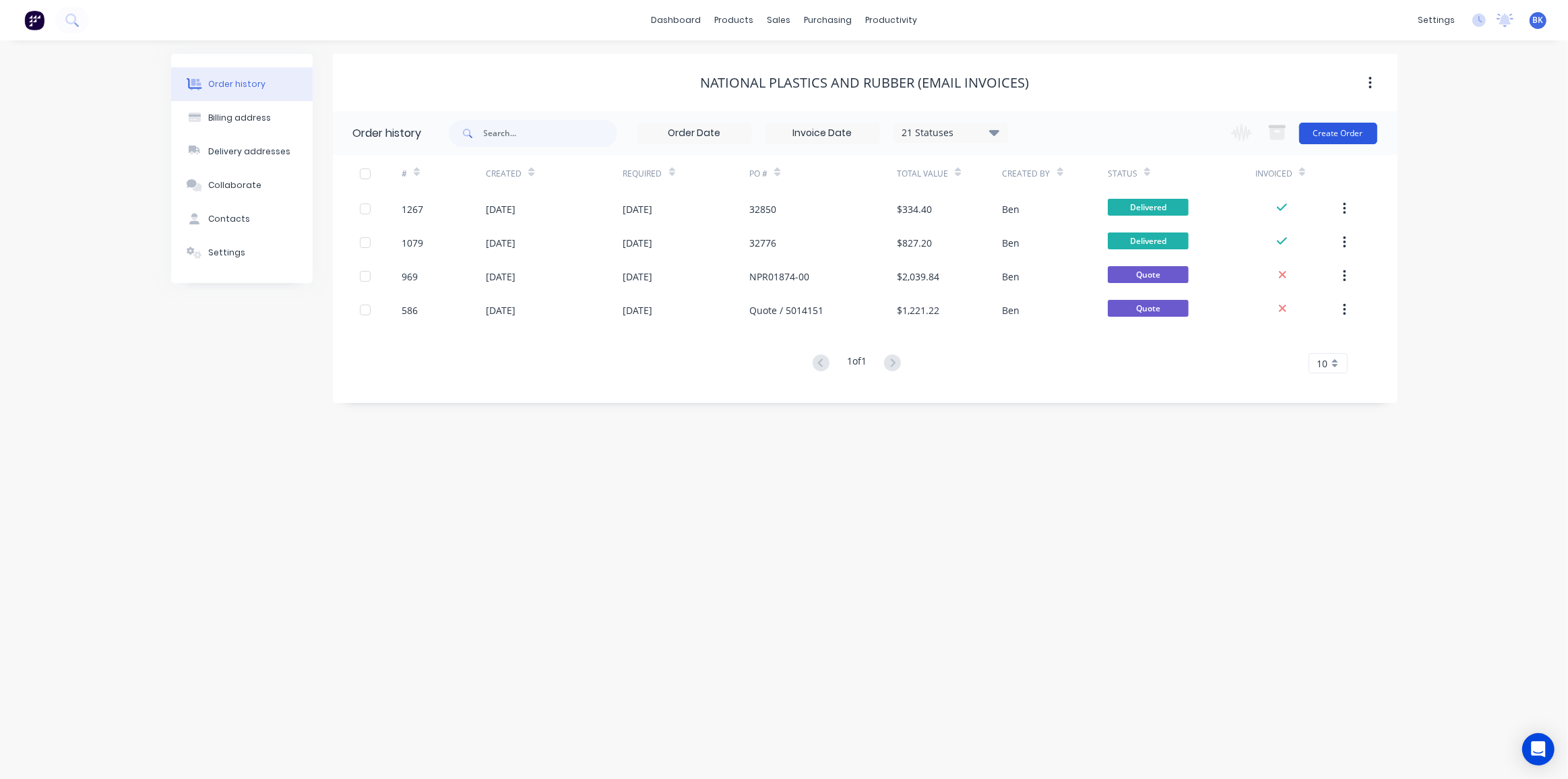
click at [1337, 136] on button "Create Order" at bounding box center [1339, 133] width 78 height 21
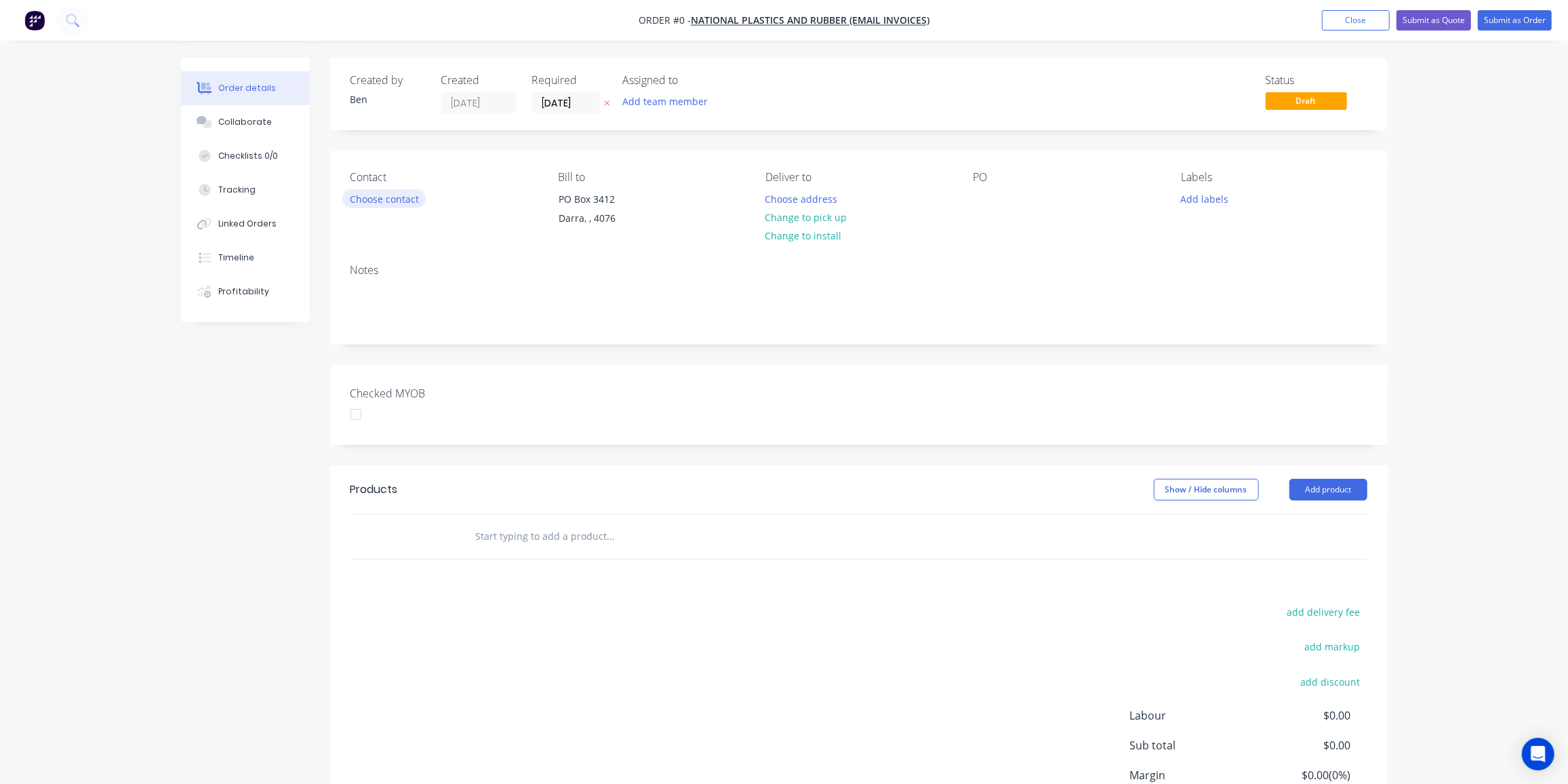
click at [382, 199] on button "Choose contact" at bounding box center [384, 198] width 83 height 19
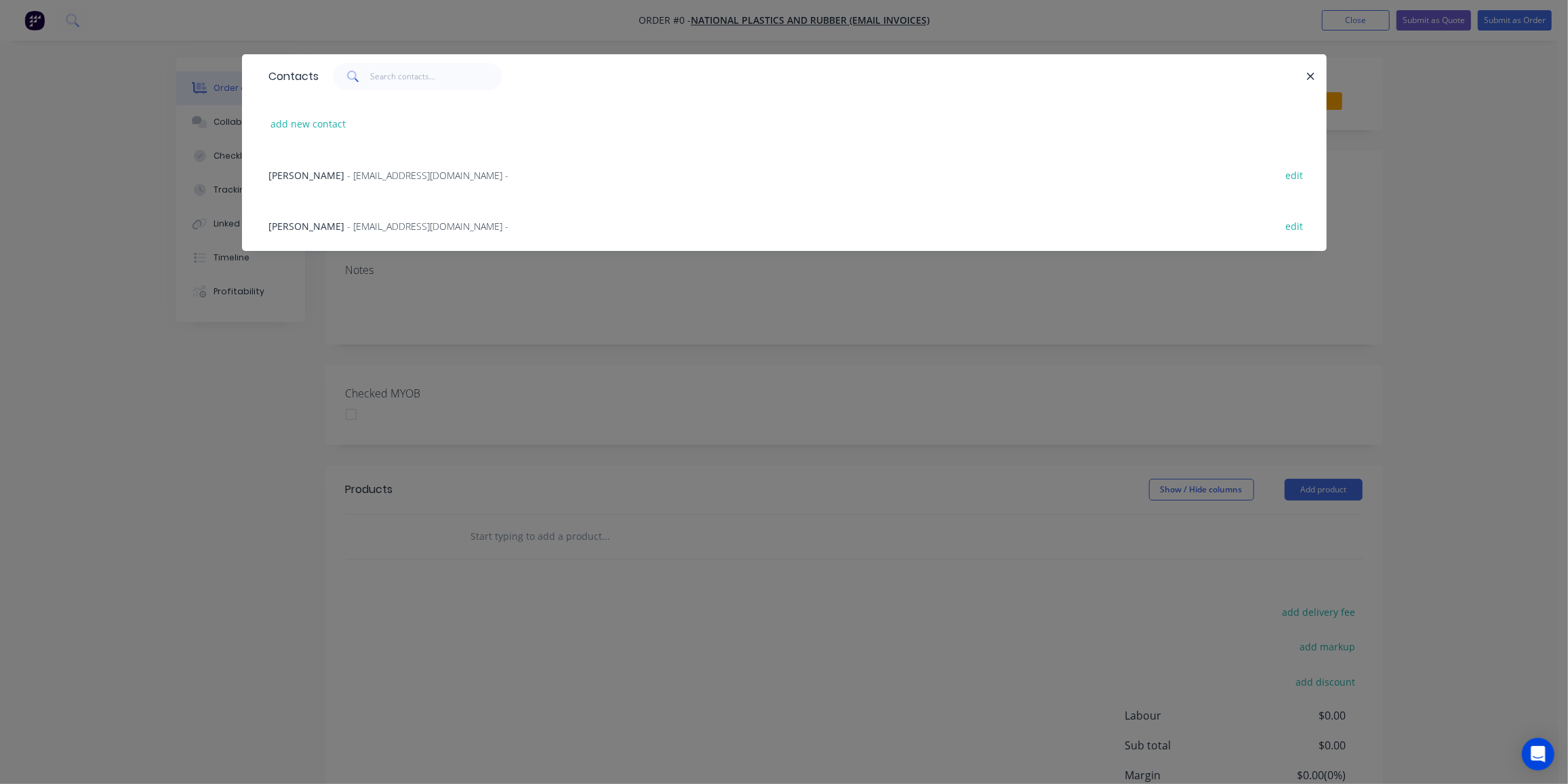
click at [293, 226] on span "Savinder Singh" at bounding box center [307, 226] width 76 height 13
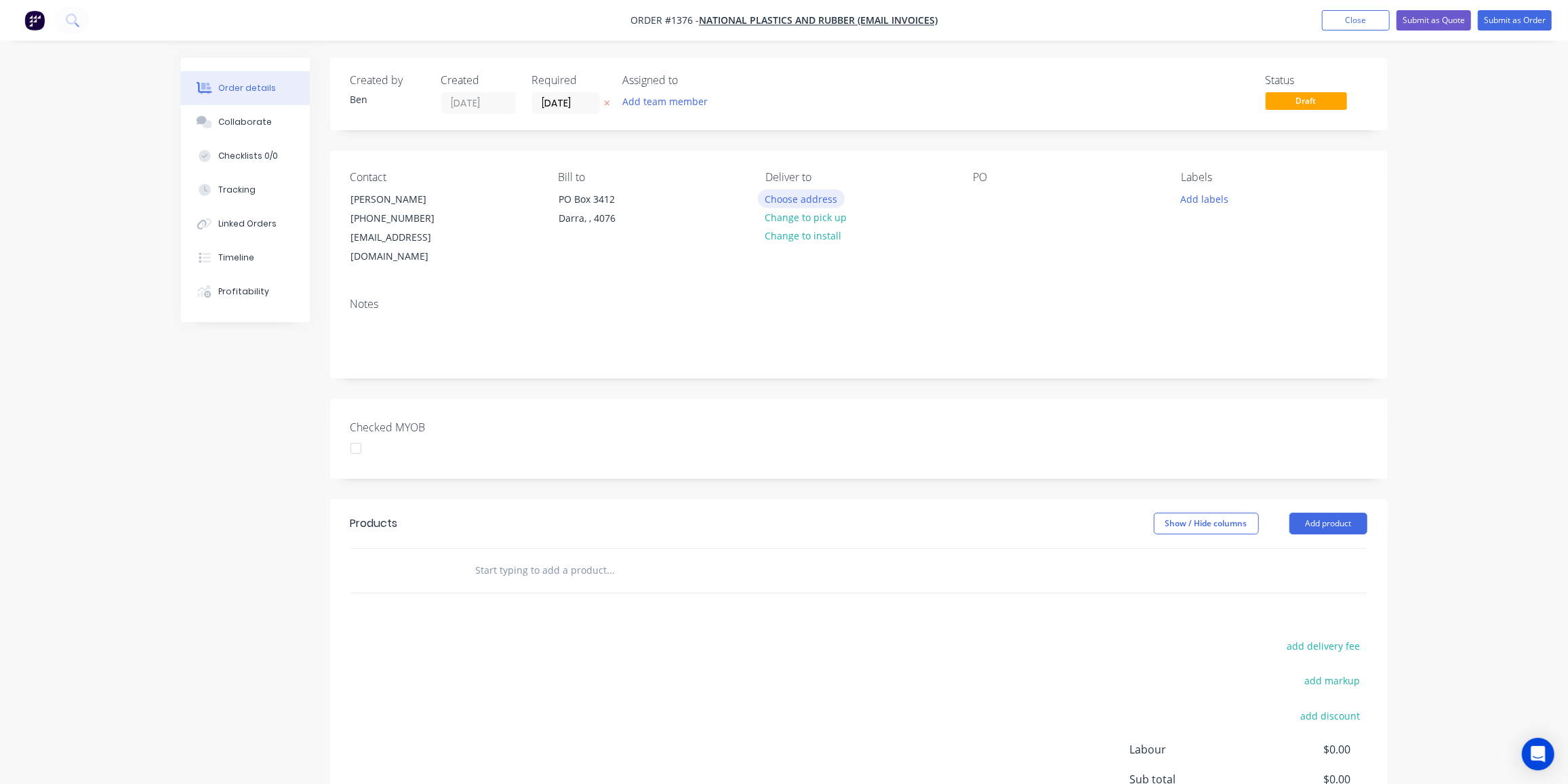
click at [809, 195] on button "Choose address" at bounding box center [801, 198] width 87 height 19
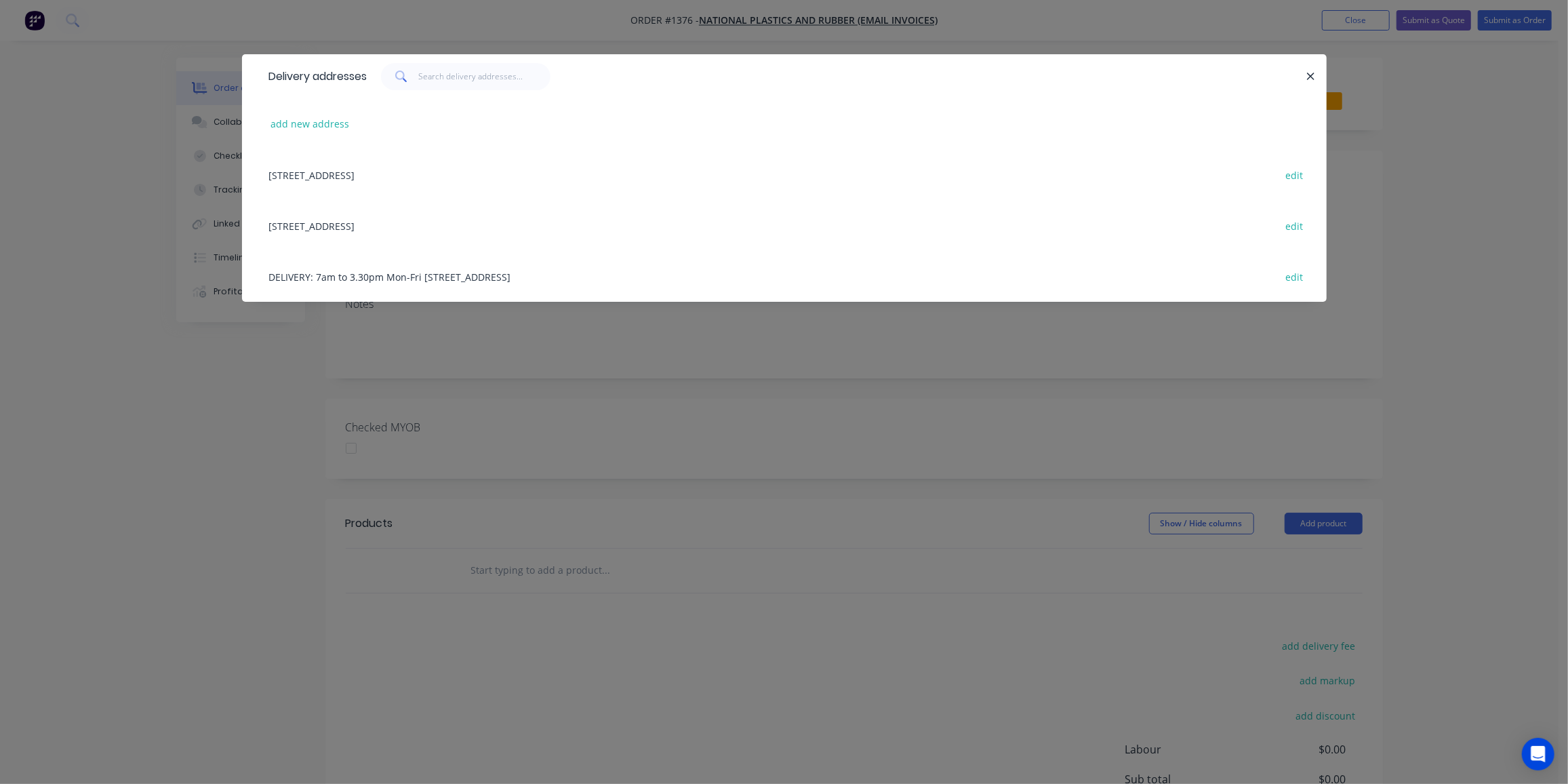
click at [357, 277] on div "DELIVERY: 7am to 3.30pm Mon-Fri 37 Jijaws St, Sumner Park, undefined, 4074 edit" at bounding box center [784, 276] width 1044 height 51
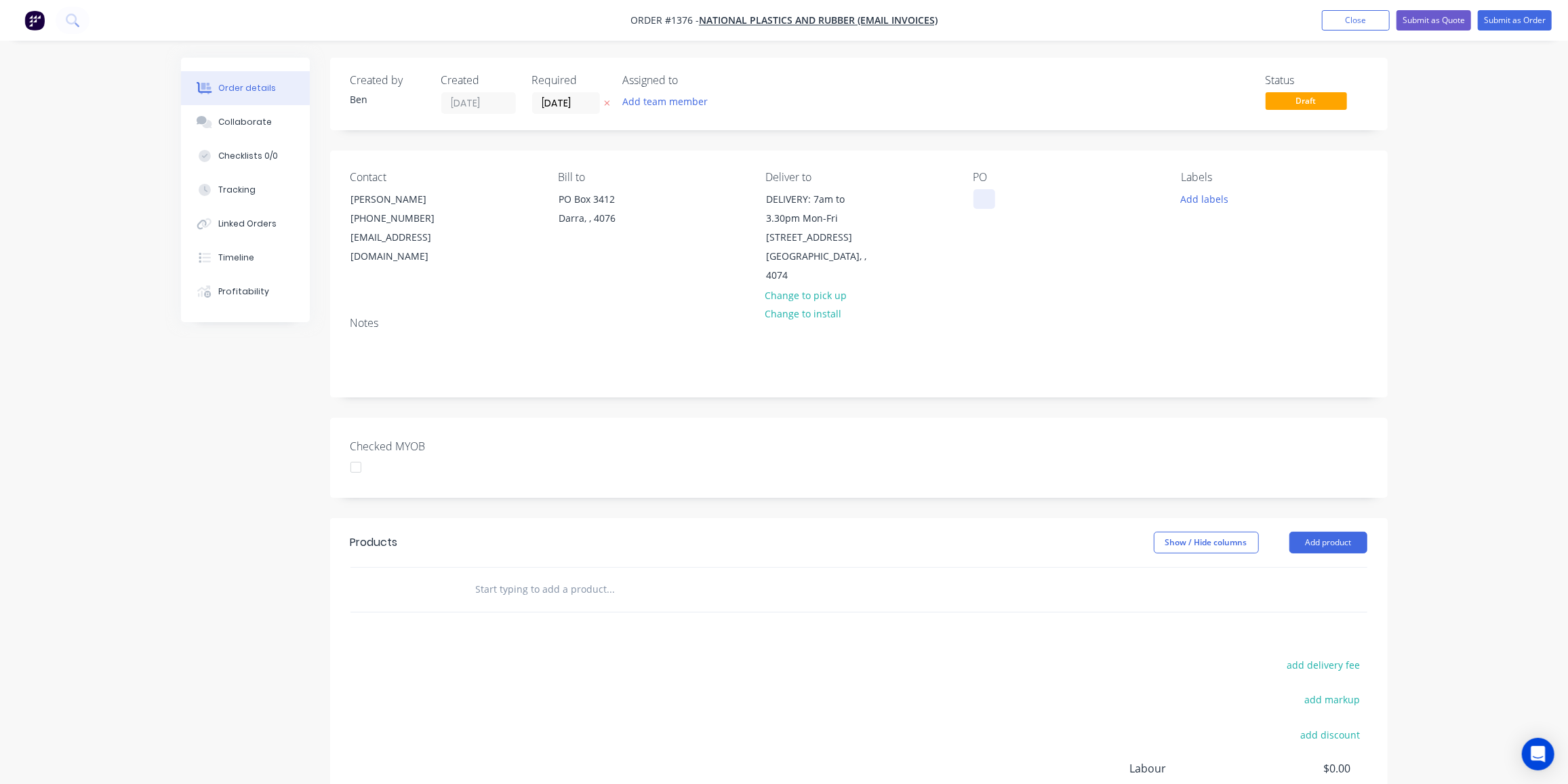
click at [978, 200] on div at bounding box center [984, 199] width 22 height 19
click at [1188, 194] on button "Add labels" at bounding box center [1205, 198] width 63 height 19
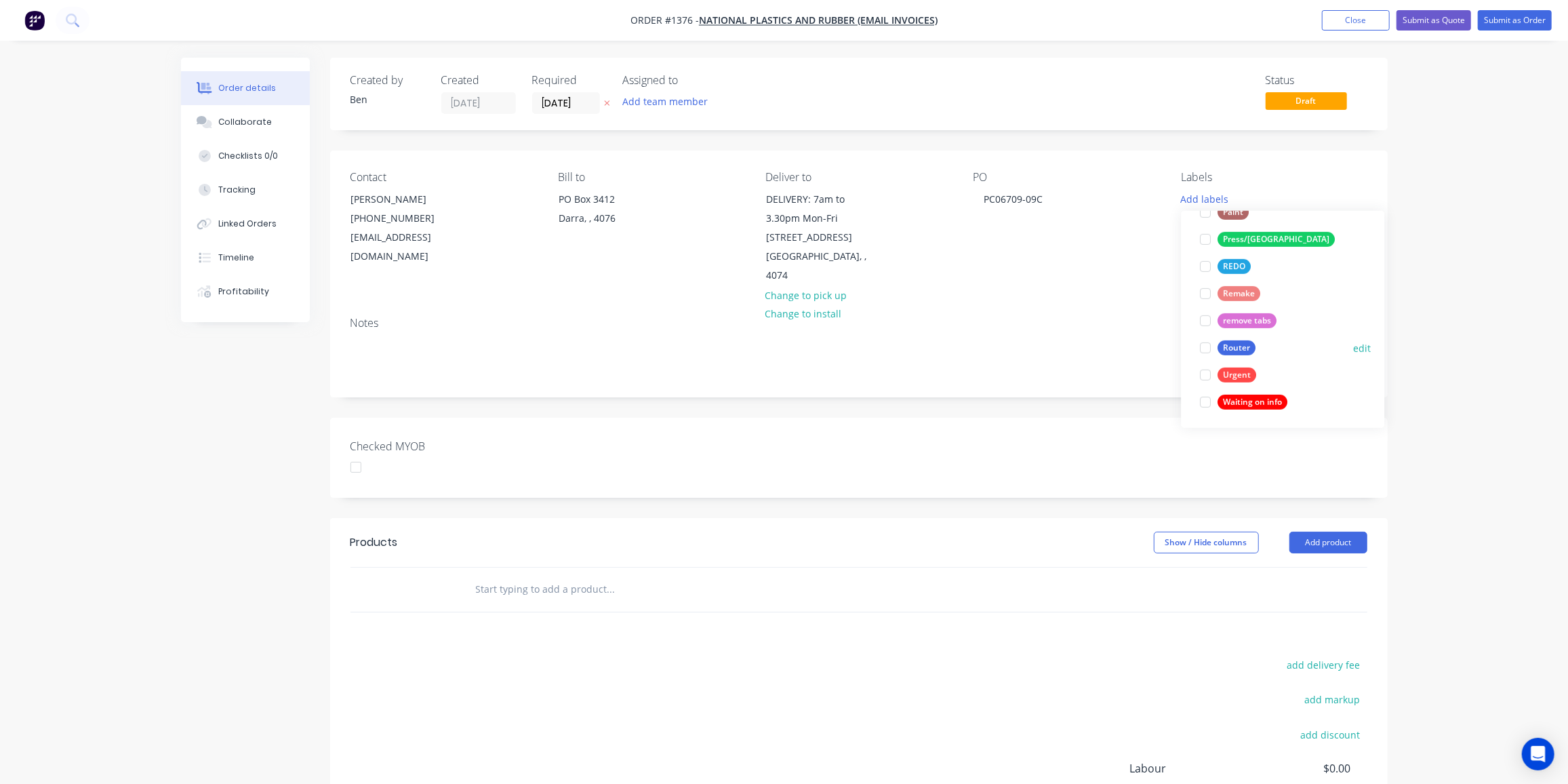
scroll to position [569, 0]
click at [1240, 348] on div "Router" at bounding box center [1236, 347] width 38 height 15
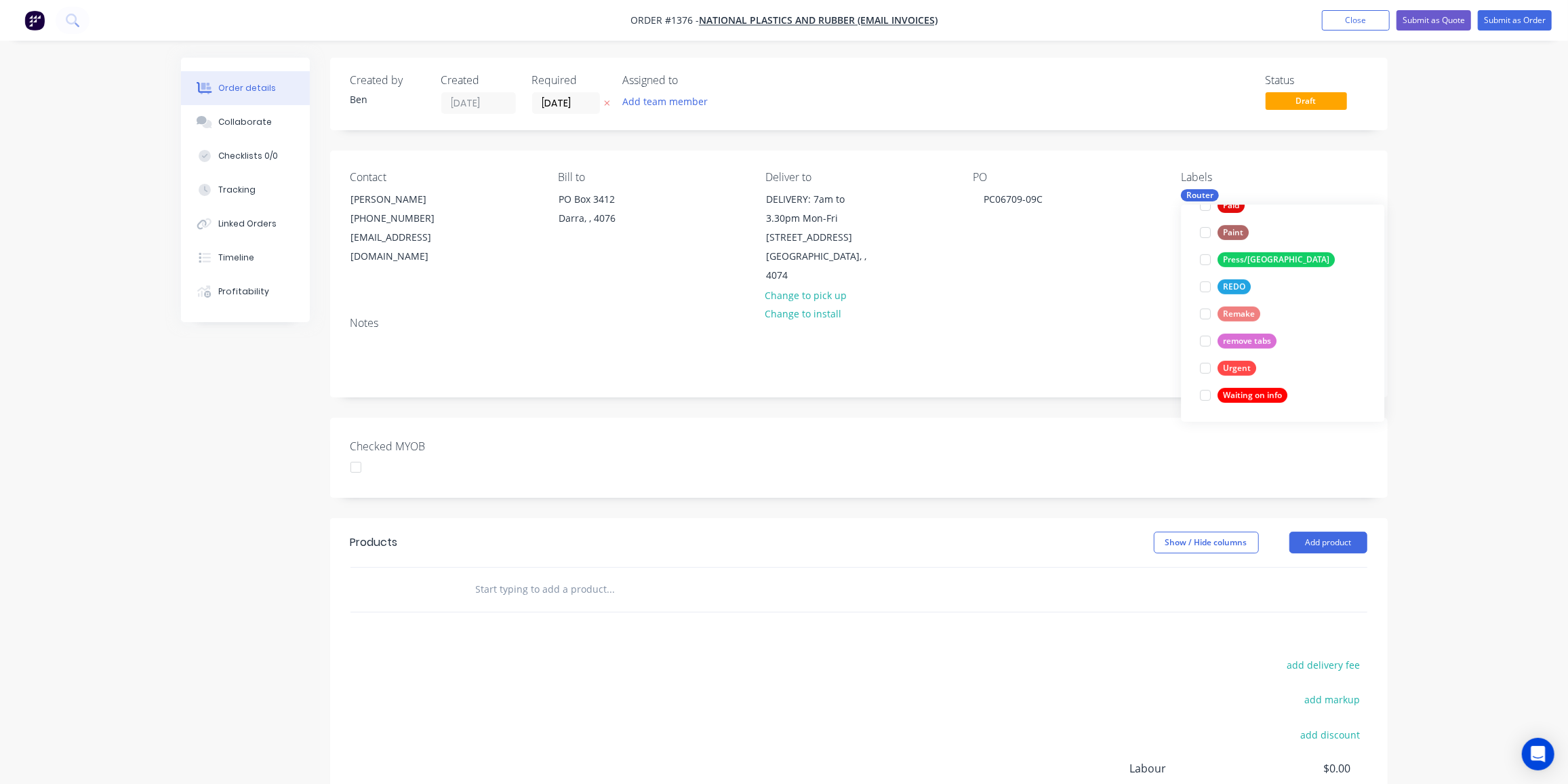
scroll to position [0, 0]
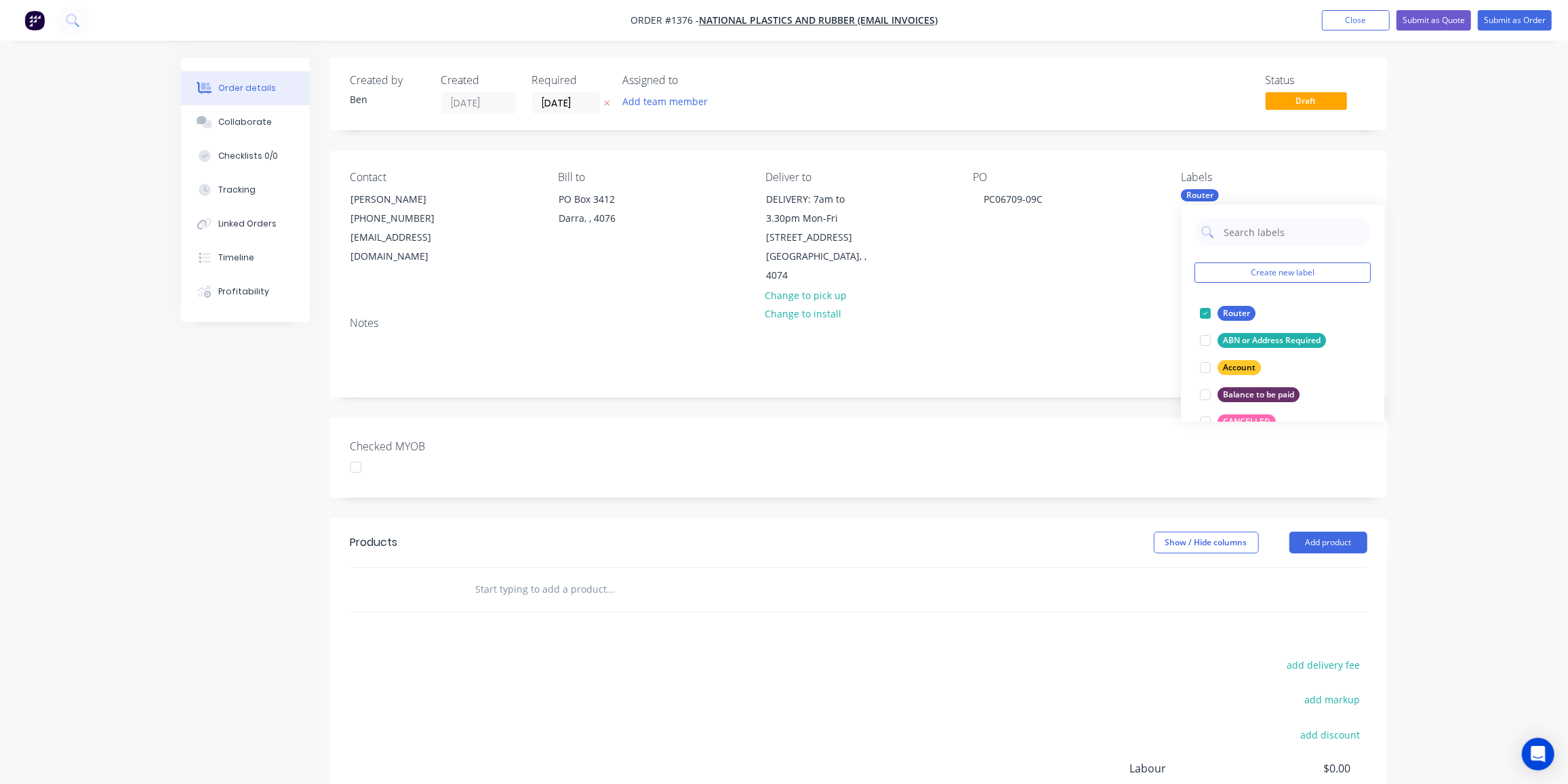
drag, startPoint x: 738, startPoint y: 672, endPoint x: 759, endPoint y: 573, distance: 101.2
click at [741, 670] on div "add delivery fee add markup add discount Labour $0.00 Sub total $0.00 Margin $0…" at bounding box center [859, 786] width 1017 height 261
click at [511, 576] on input "text" at bounding box center [611, 589] width 271 height 27
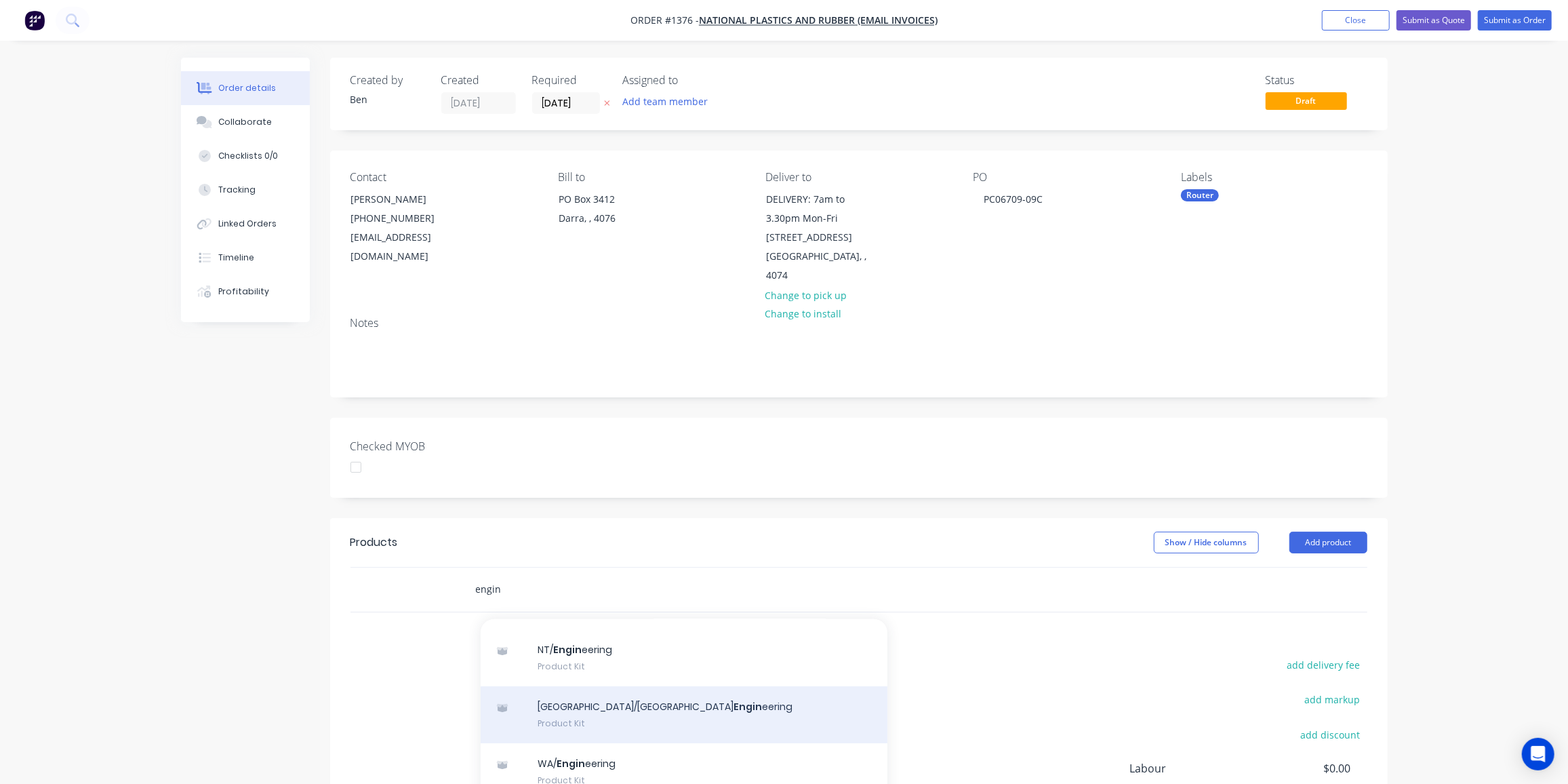
scroll to position [185, 0]
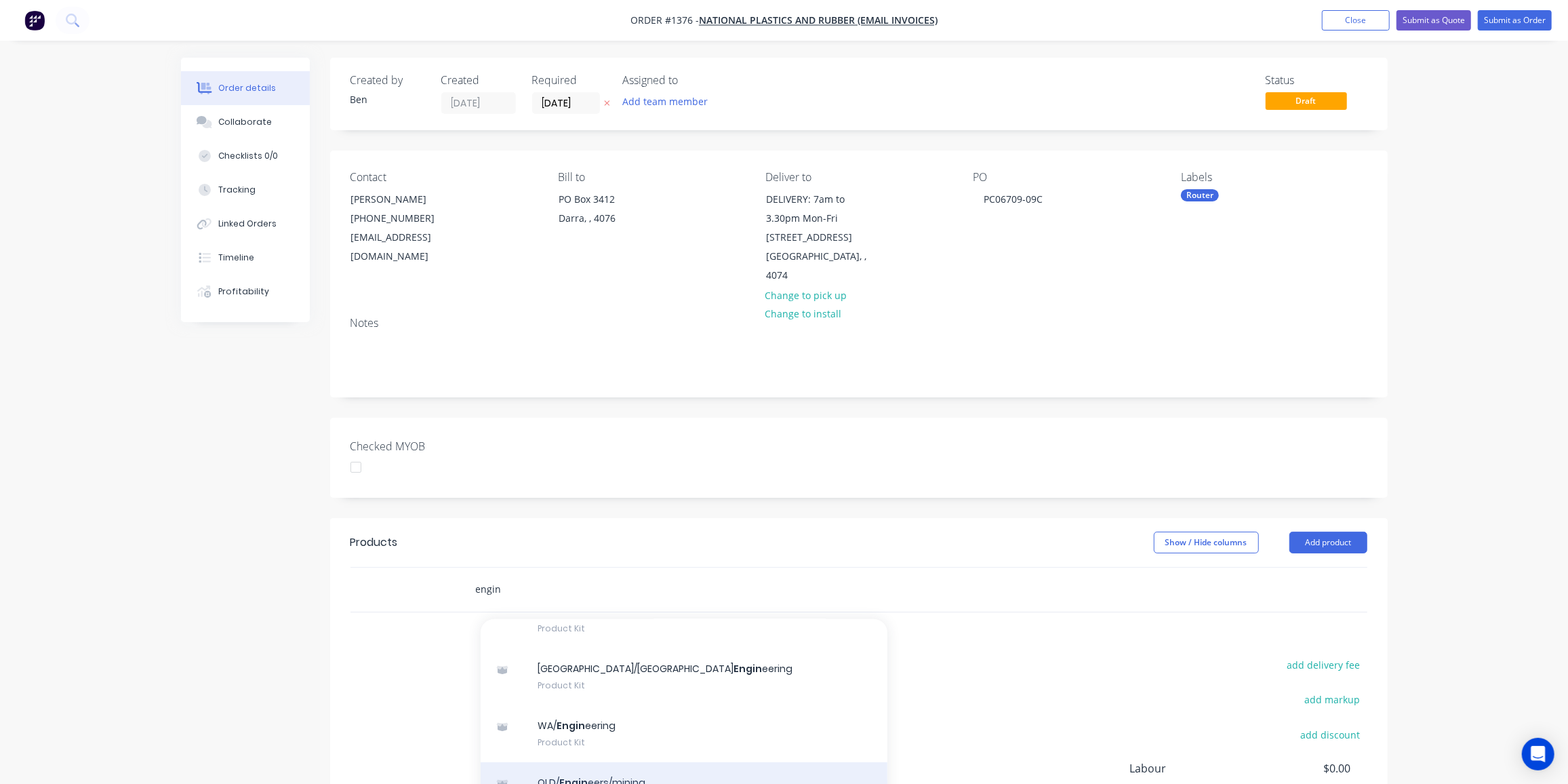
type input "engin"
click at [640, 762] on div "QLD/ Engin eers/mining Product Kit" at bounding box center [684, 790] width 407 height 57
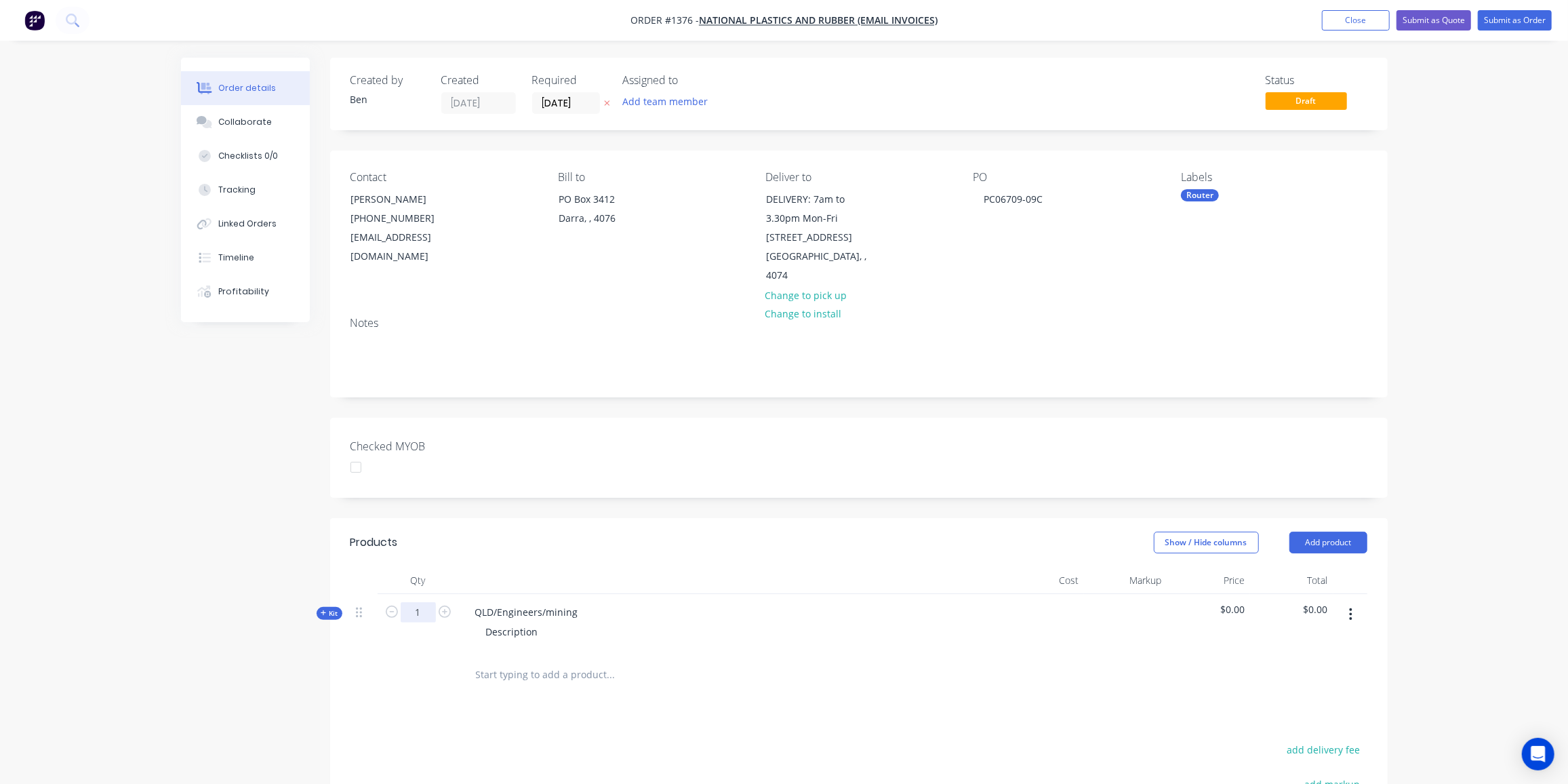
click at [424, 602] on input "1" at bounding box center [418, 612] width 35 height 20
type input "92"
drag, startPoint x: 580, startPoint y: 592, endPoint x: 439, endPoint y: 587, distance: 141.1
click at [439, 594] on div "Kit 92 QLD/Engineers/mining Description $0.00 $0.00" at bounding box center [859, 623] width 1017 height 59
click at [561, 602] on div "Part PC06709-09C" at bounding box center [515, 612] width 102 height 19
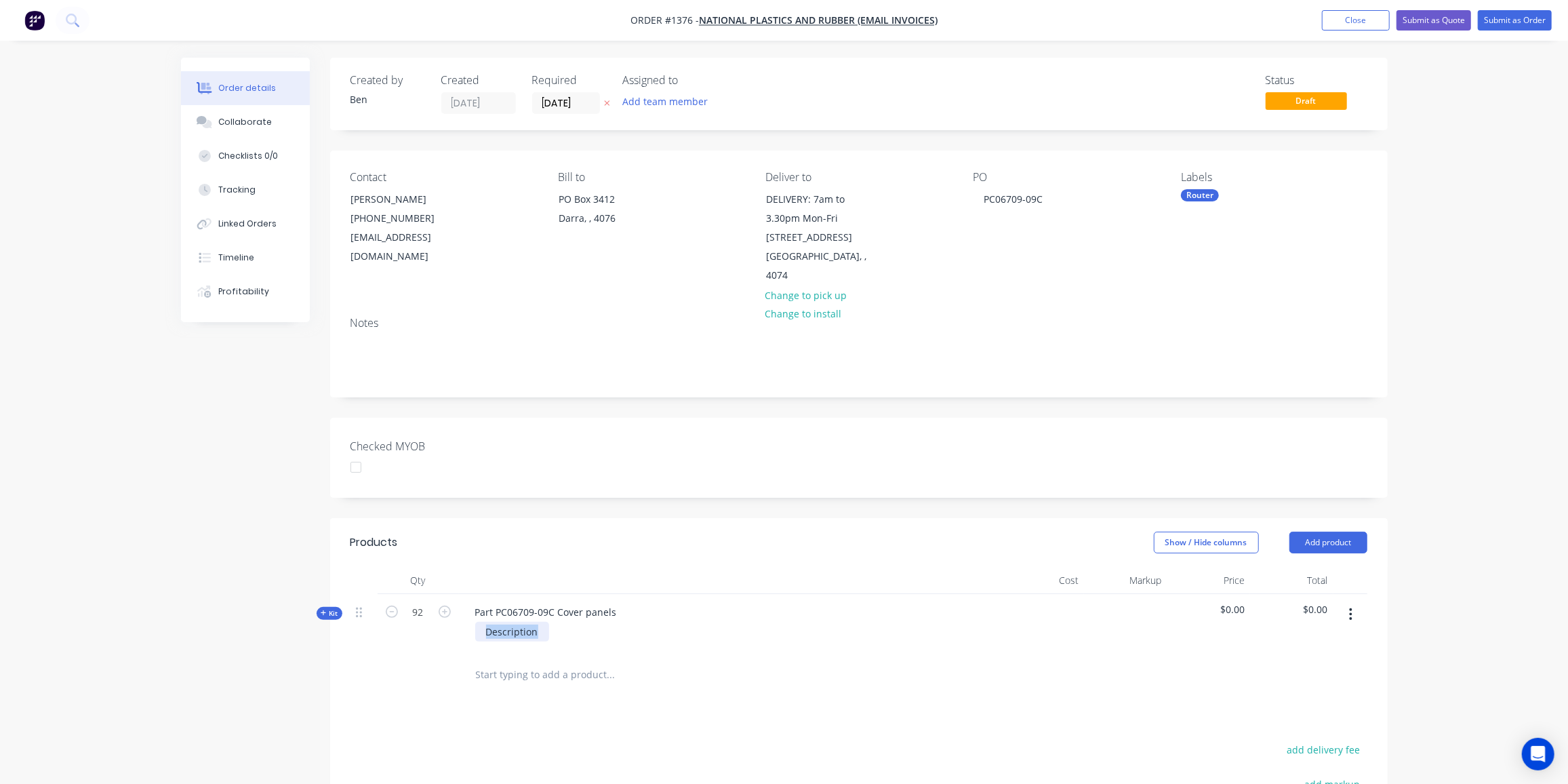
drag, startPoint x: 544, startPoint y: 614, endPoint x: 437, endPoint y: 616, distance: 107.0
click at [437, 616] on div "Kit 92 Part PC06709-09C Cover panels Description $0.00 $0.00" at bounding box center [859, 623] width 1017 height 59
click at [330, 608] on span "Kit" at bounding box center [330, 614] width 18 height 10
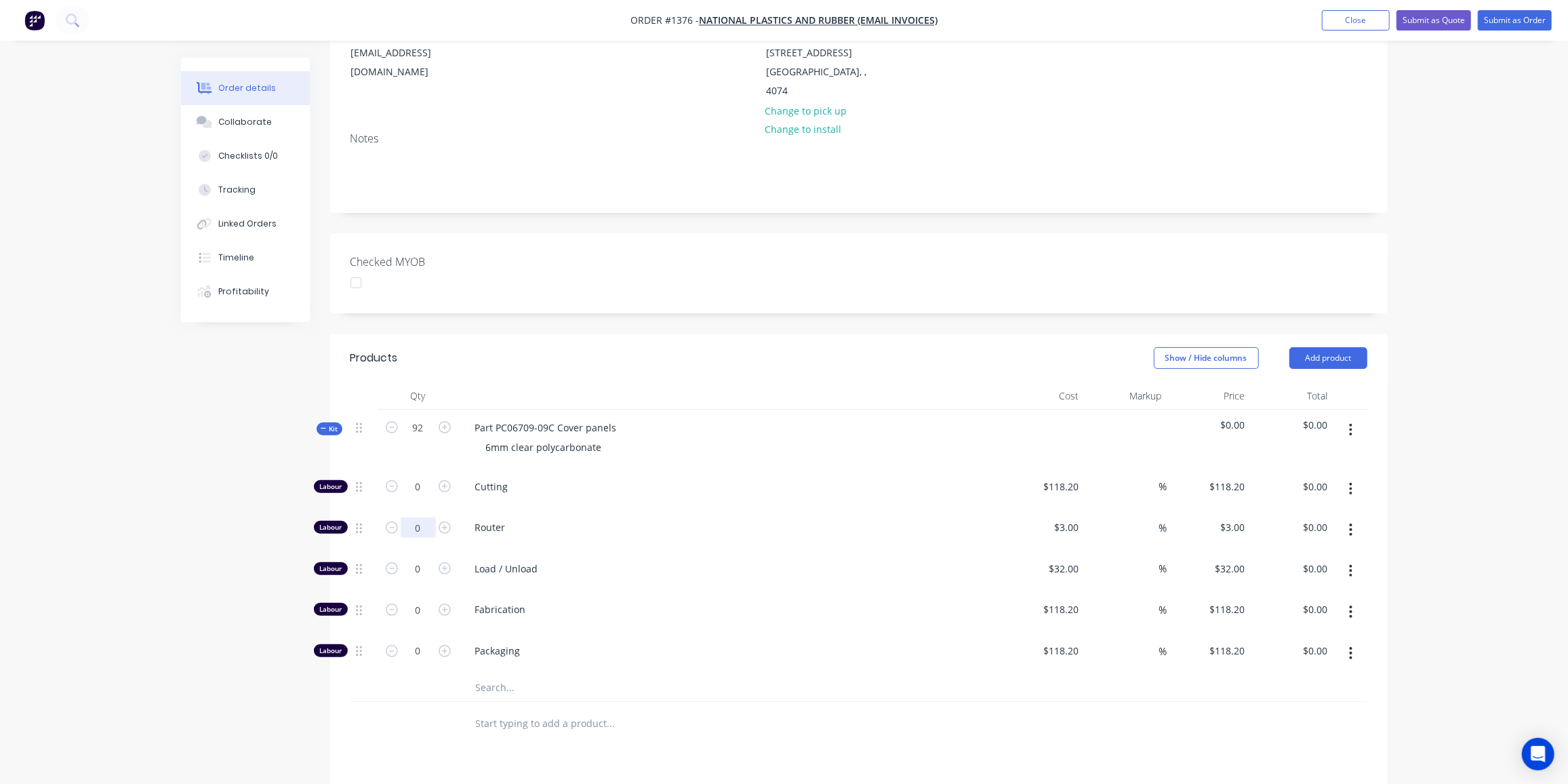
click at [424, 497] on input "0" at bounding box center [418, 486] width 35 height 20
type input "190"
type input "$570.00"
click at [421, 497] on input "0" at bounding box center [418, 486] width 35 height 20
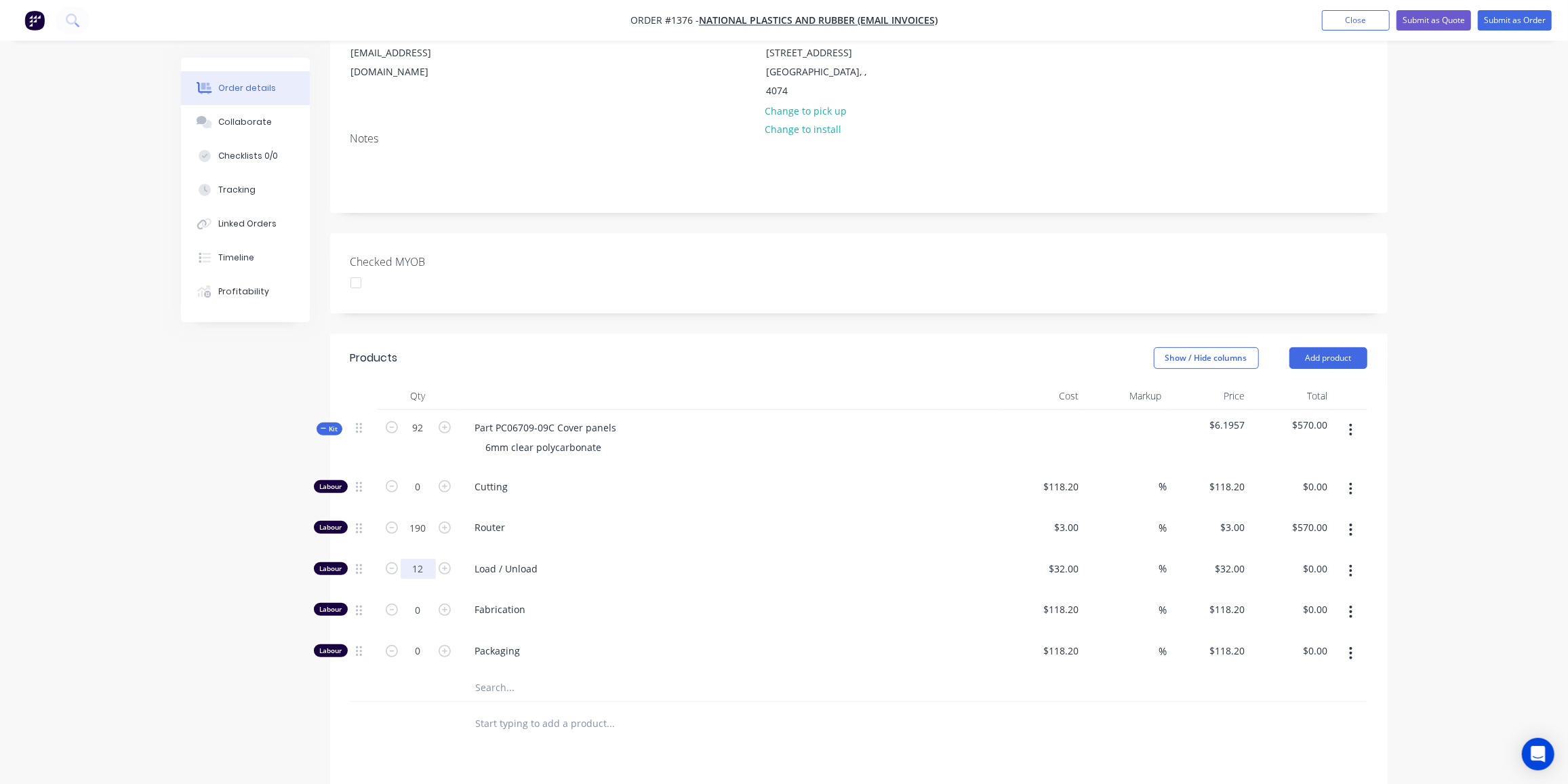
type input "12"
type input "$384.00"
click at [517, 674] on input "text" at bounding box center [611, 687] width 271 height 27
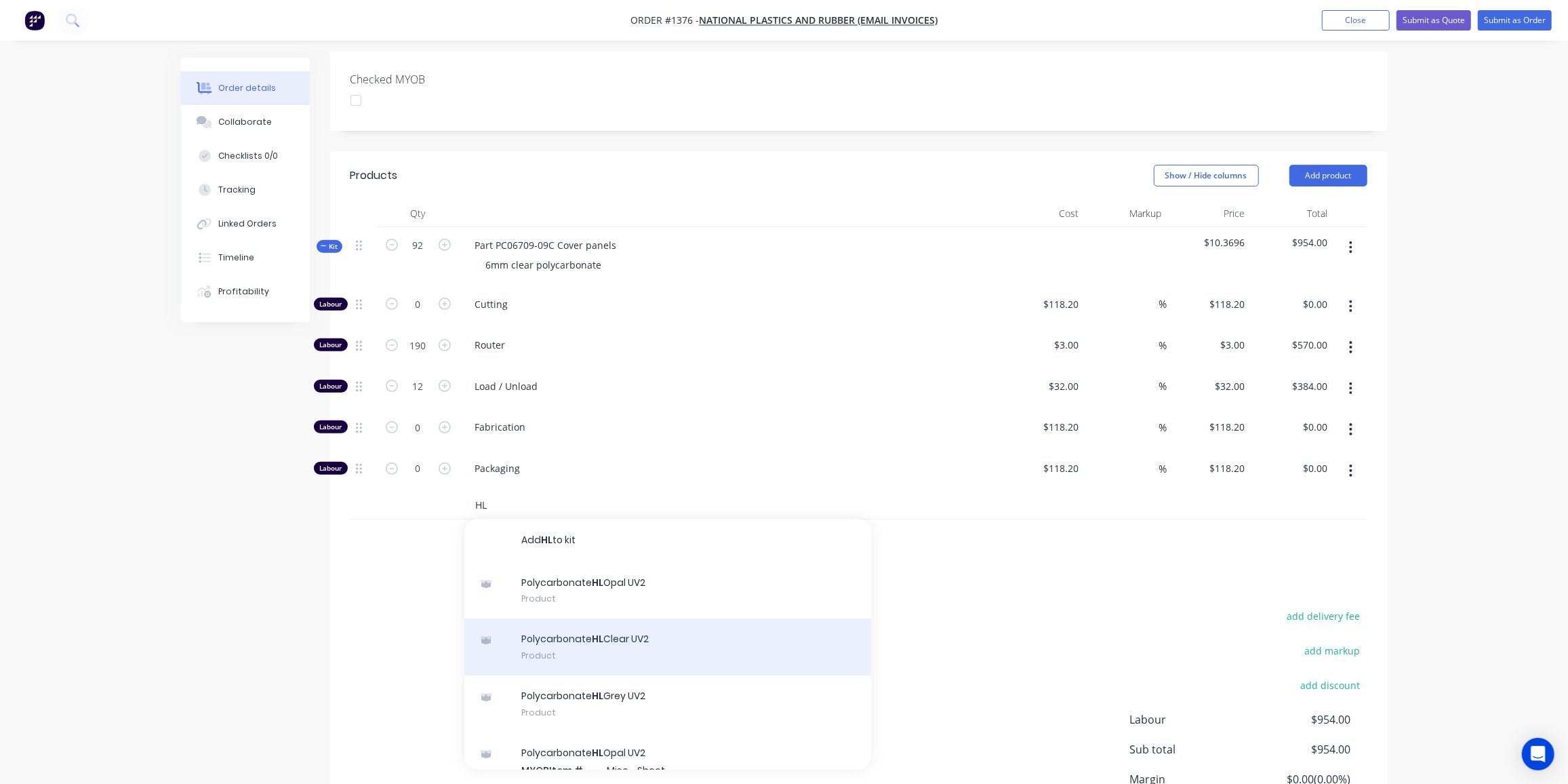
scroll to position [369, 0]
type input "HL"
click at [626, 619] on div "Polycarbonate HL Clear UV2 Product" at bounding box center [668, 644] width 407 height 57
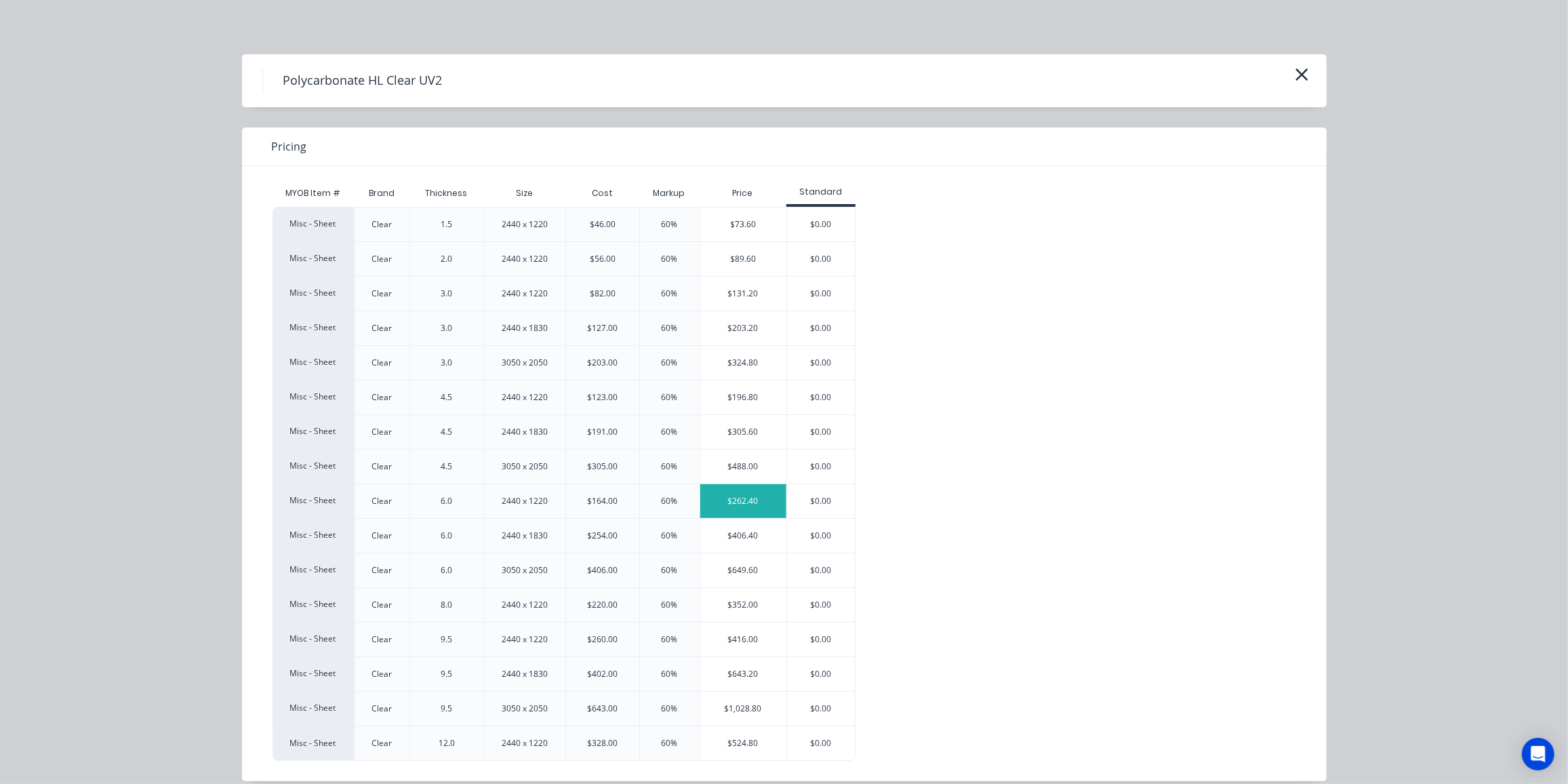
click at [724, 497] on div "$262.40" at bounding box center [744, 501] width 86 height 34
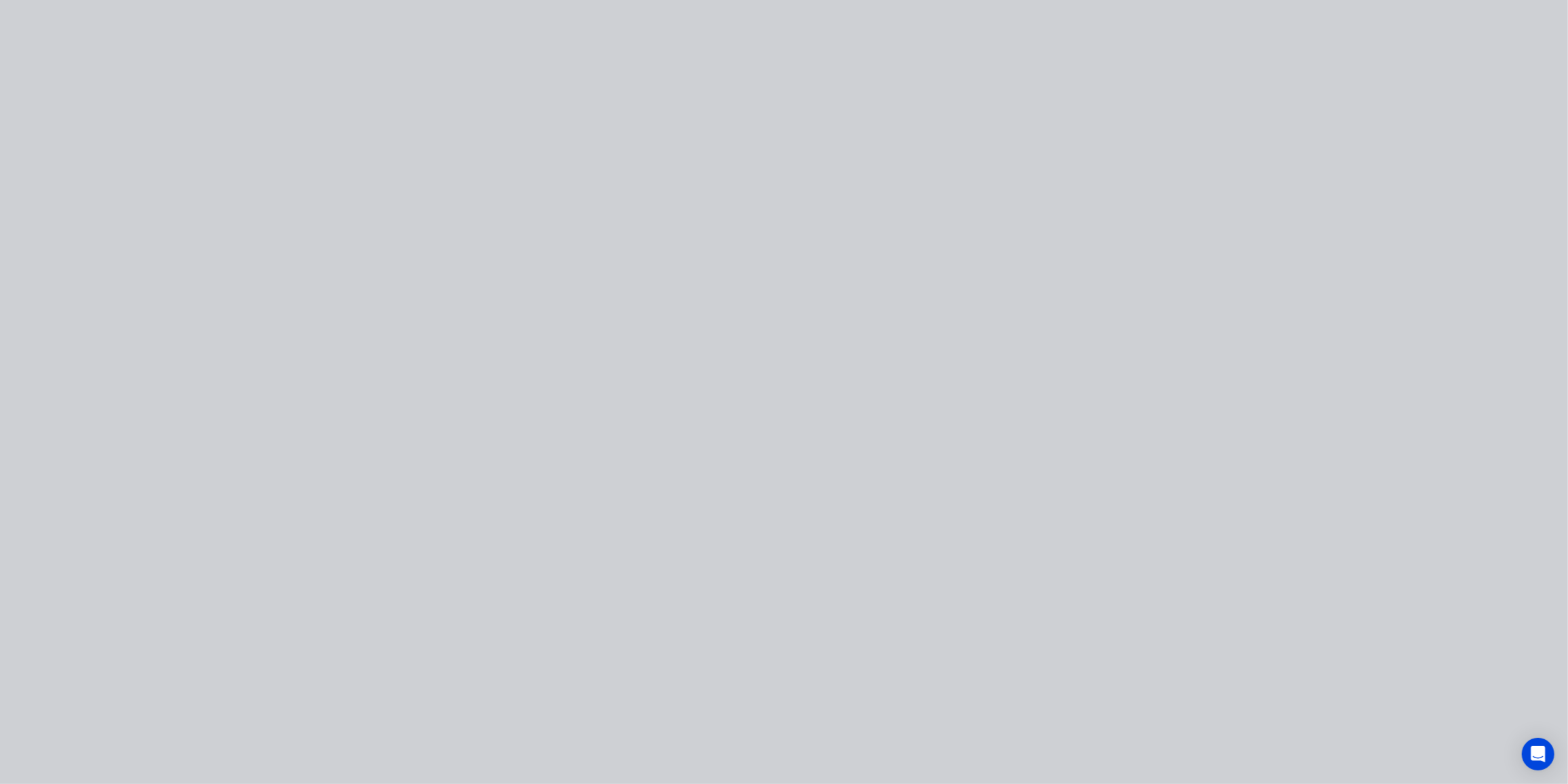
type input "$164.00"
type input "60"
type input "$262.40"
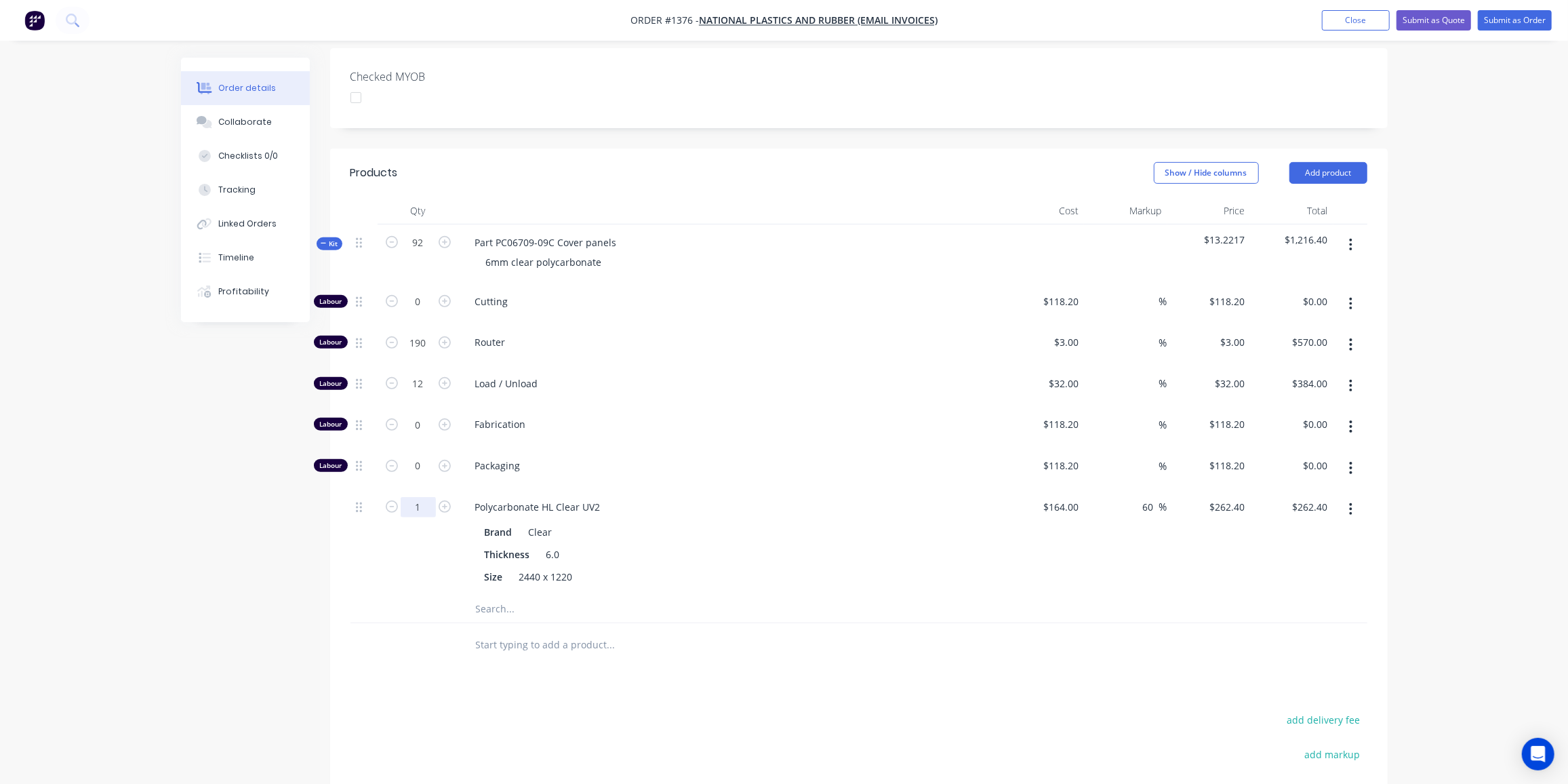
click at [424, 312] on input "1" at bounding box center [418, 302] width 35 height 20
type input "12"
type input "$3,148.80"
click at [322, 240] on icon at bounding box center [324, 243] width 6 height 7
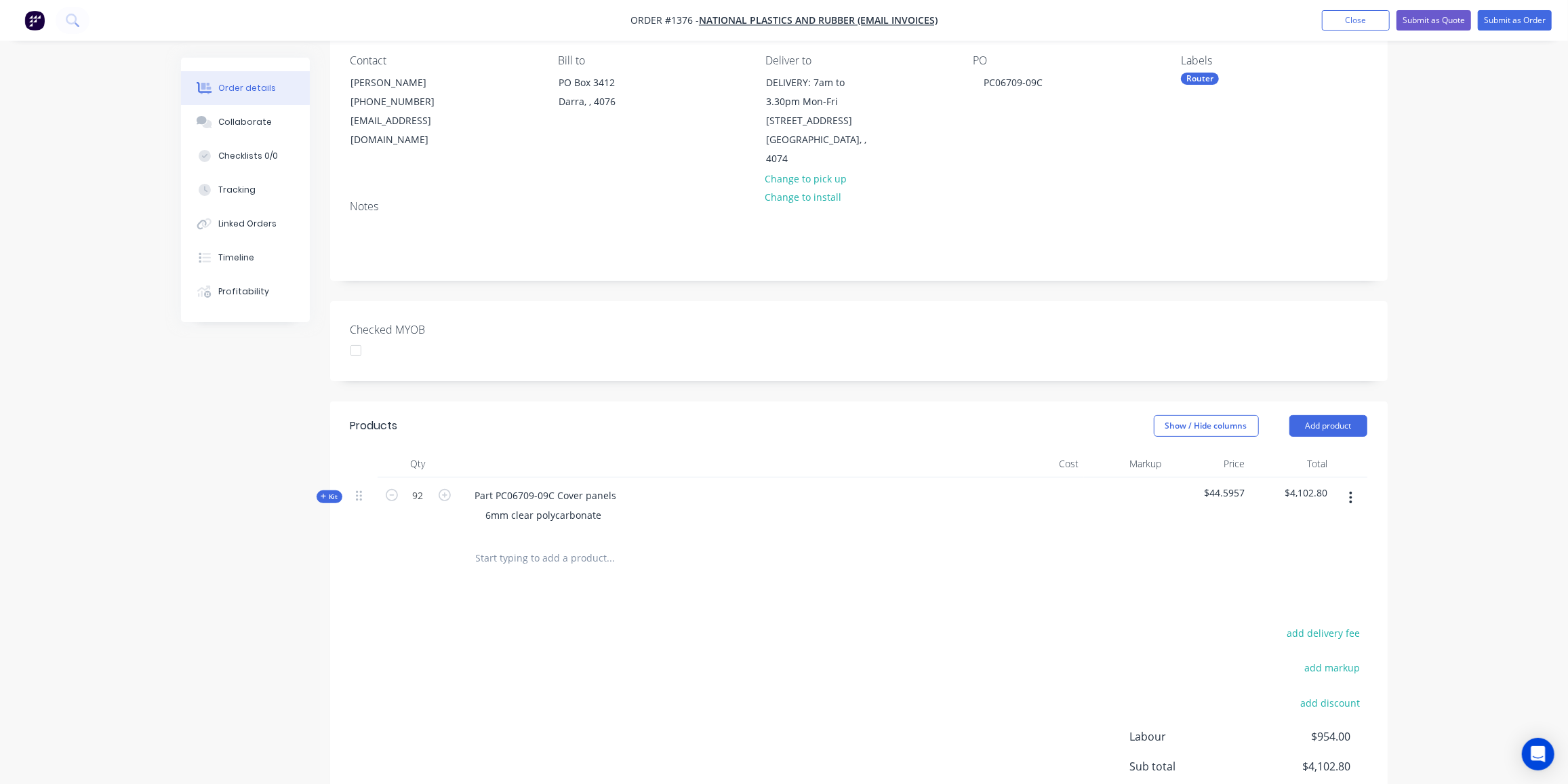
scroll to position [53, 0]
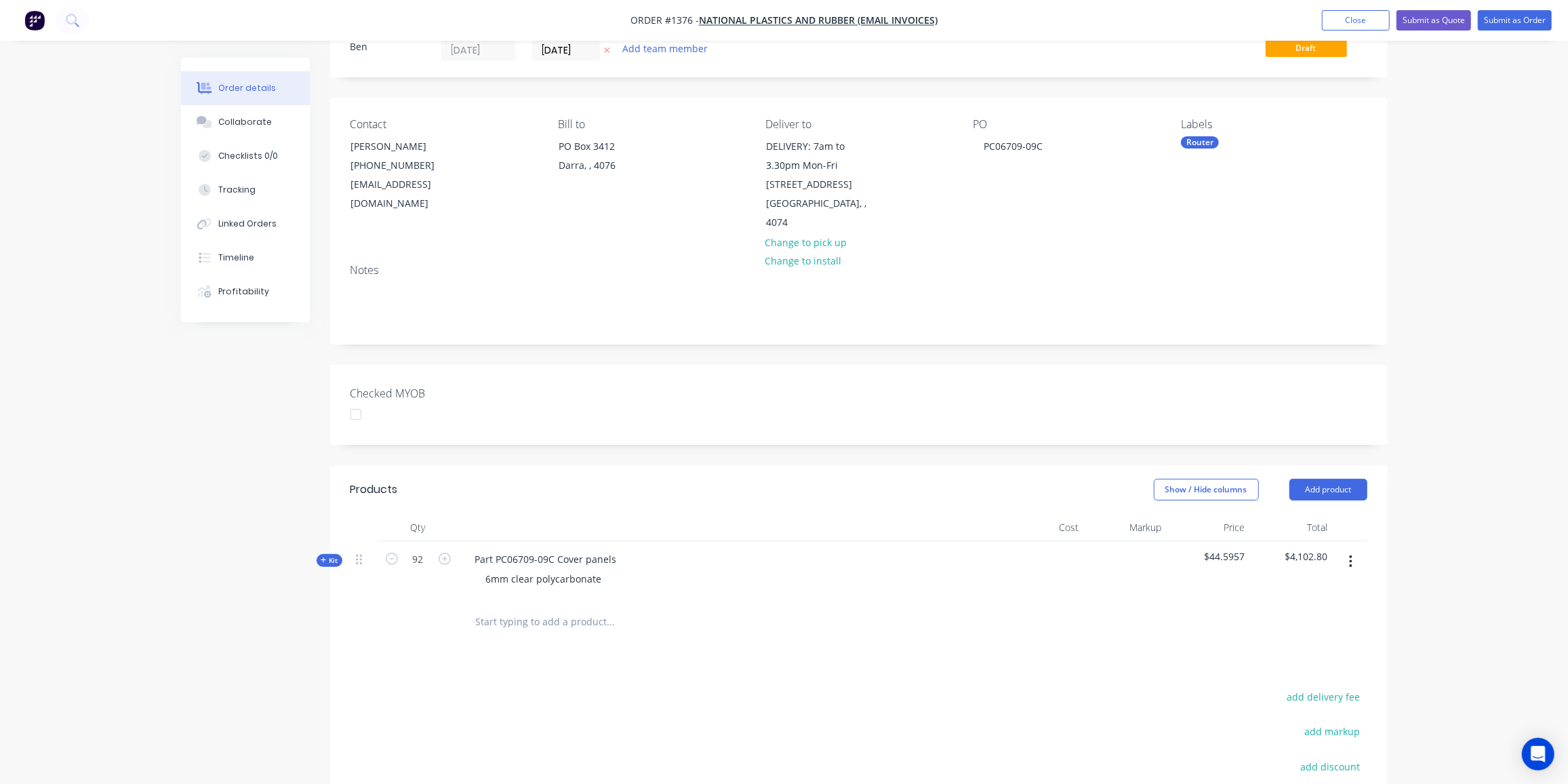
click at [321, 557] on icon at bounding box center [324, 560] width 6 height 7
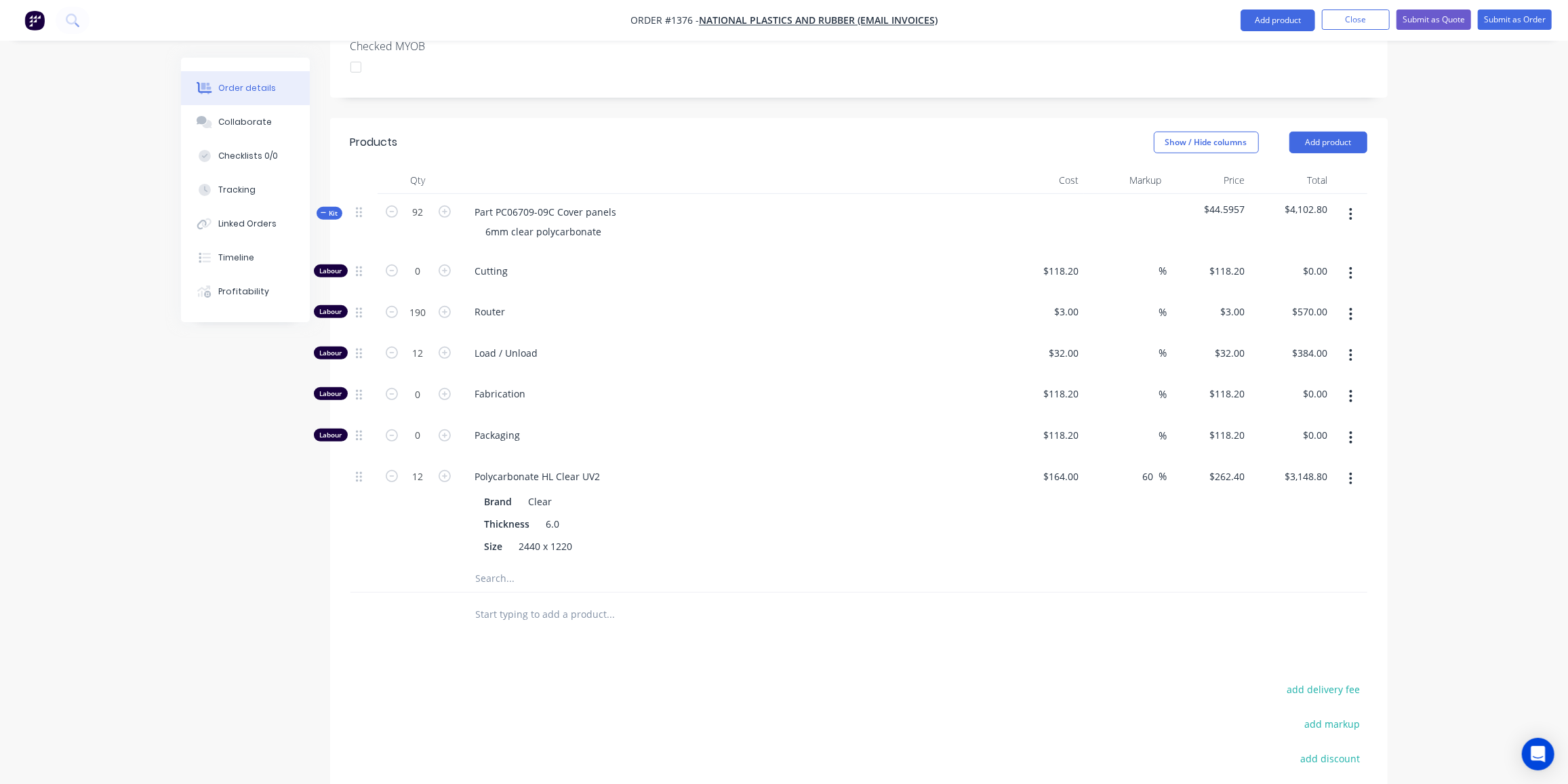
scroll to position [388, 0]
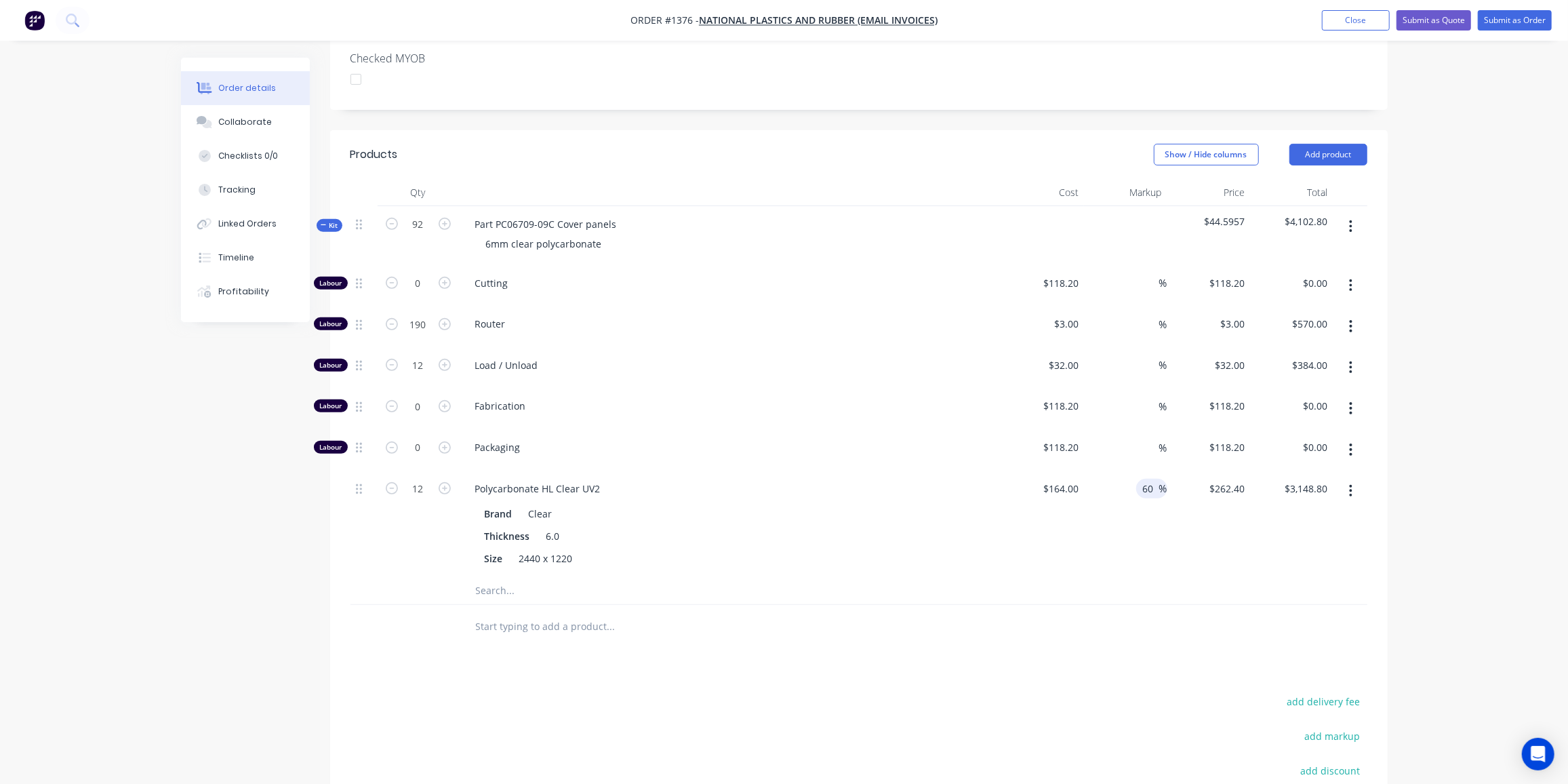
click at [1159, 481] on span "%" at bounding box center [1163, 488] width 8 height 16
drag, startPoint x: 1144, startPoint y: 461, endPoint x: 1155, endPoint y: 465, distance: 11.7
click at [1158, 479] on input "60" at bounding box center [1150, 488] width 18 height 19
type input "50"
type input "246"
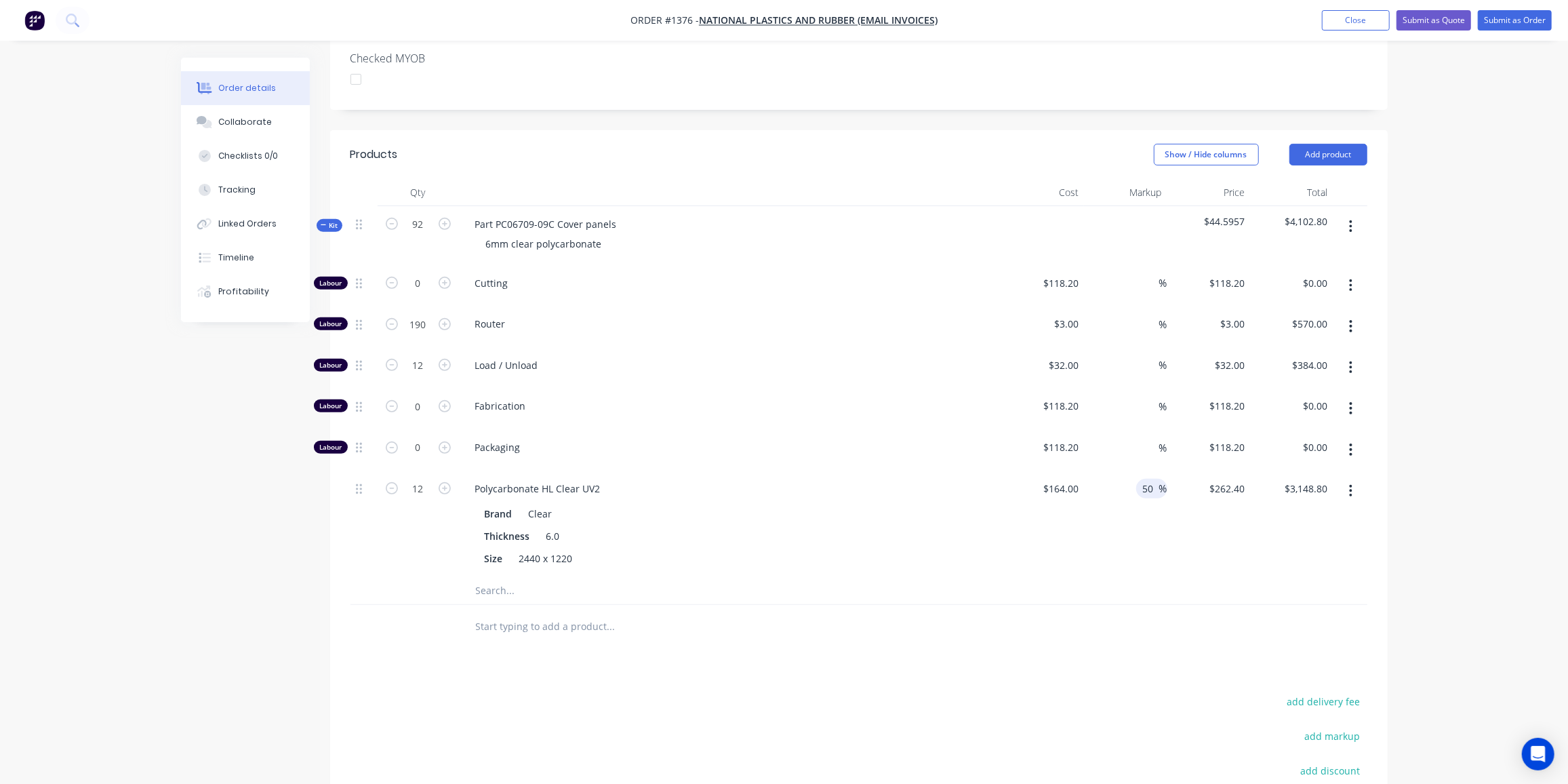
type input "$2,952.00"
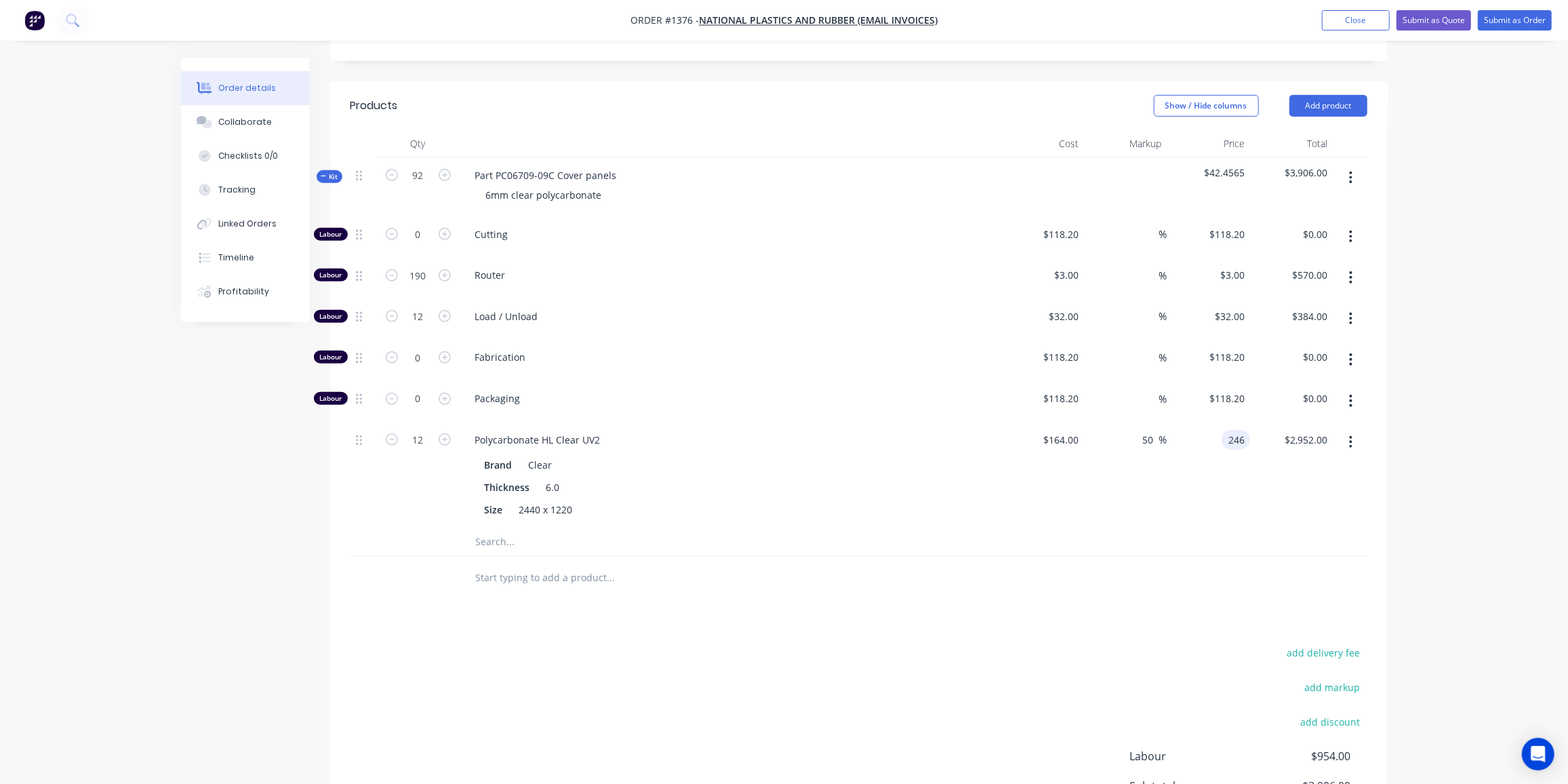
scroll to position [369, 0]
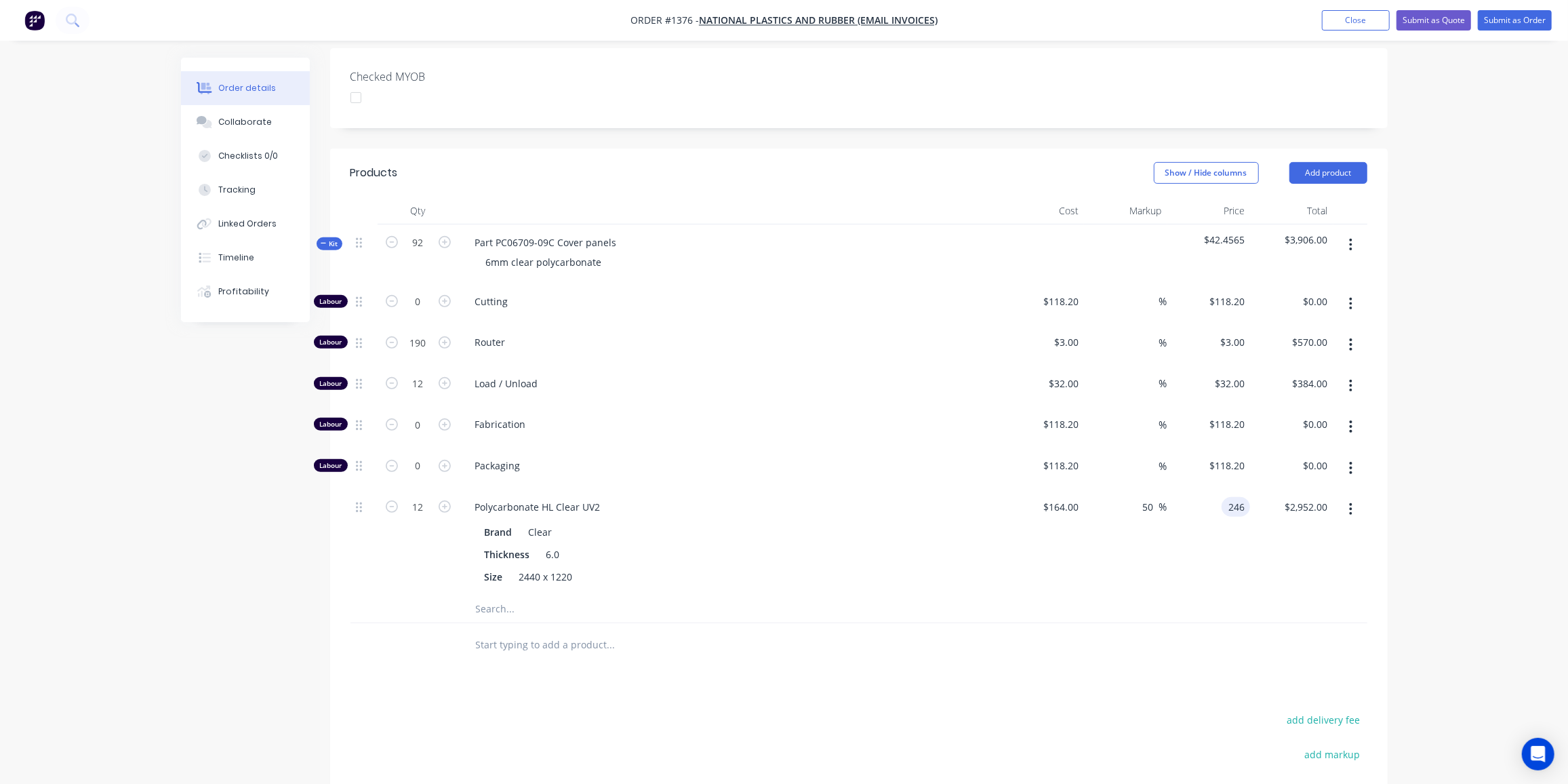
type input "$246.00"
click at [332, 239] on span "Kit" at bounding box center [330, 244] width 18 height 10
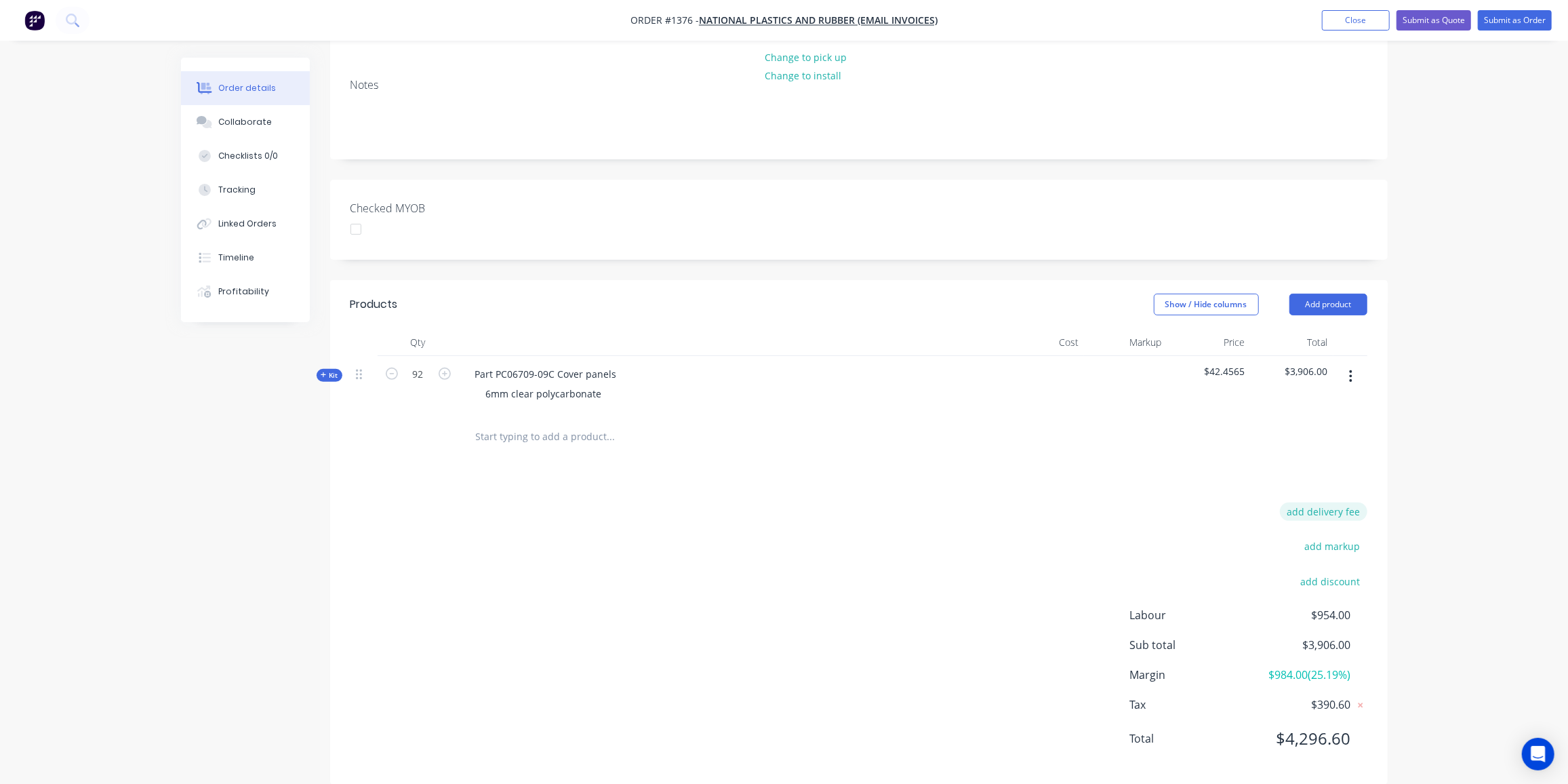
click at [1351, 503] on button "add delivery fee" at bounding box center [1323, 511] width 87 height 19
type input "140"
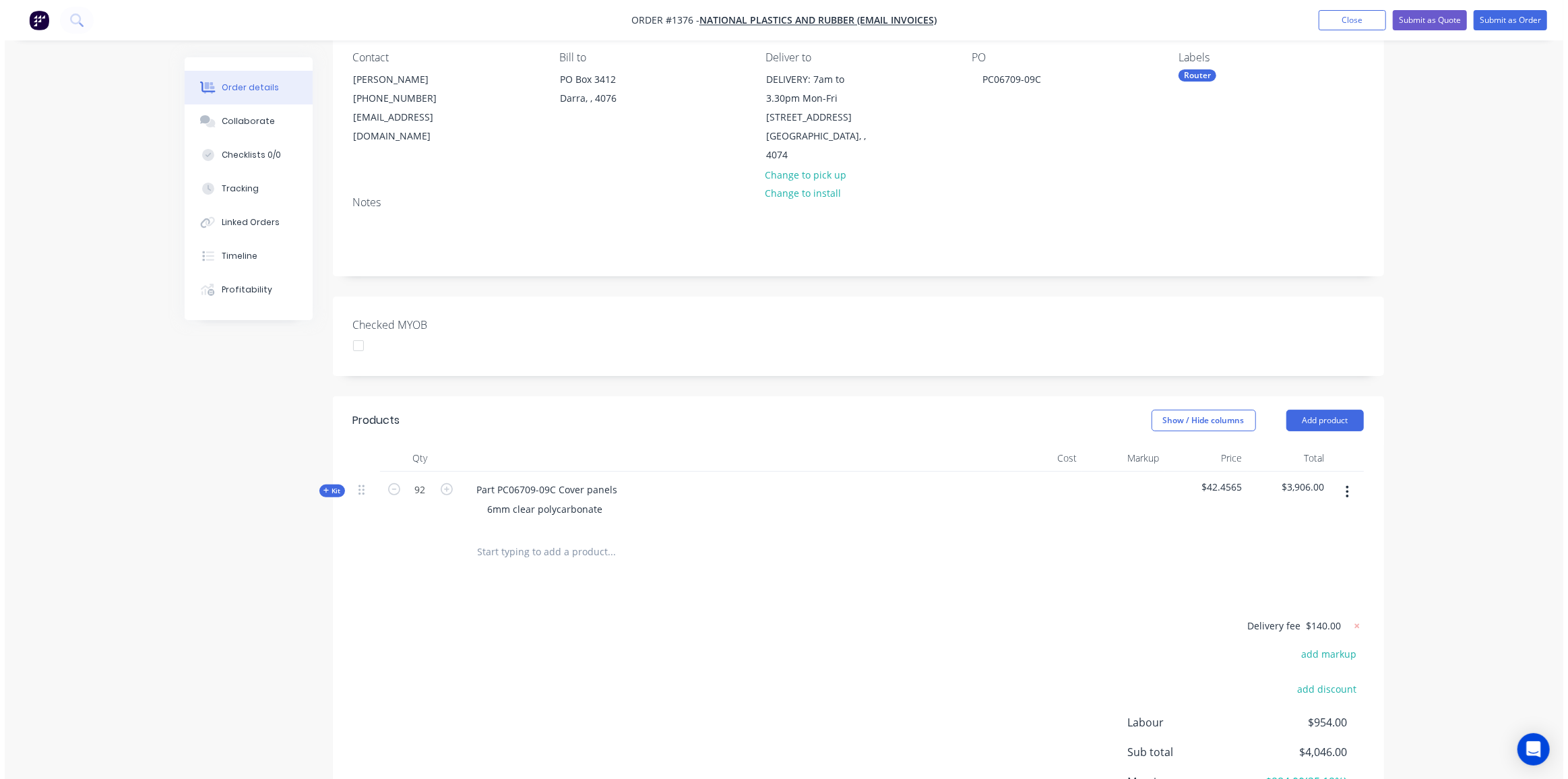
scroll to position [0, 0]
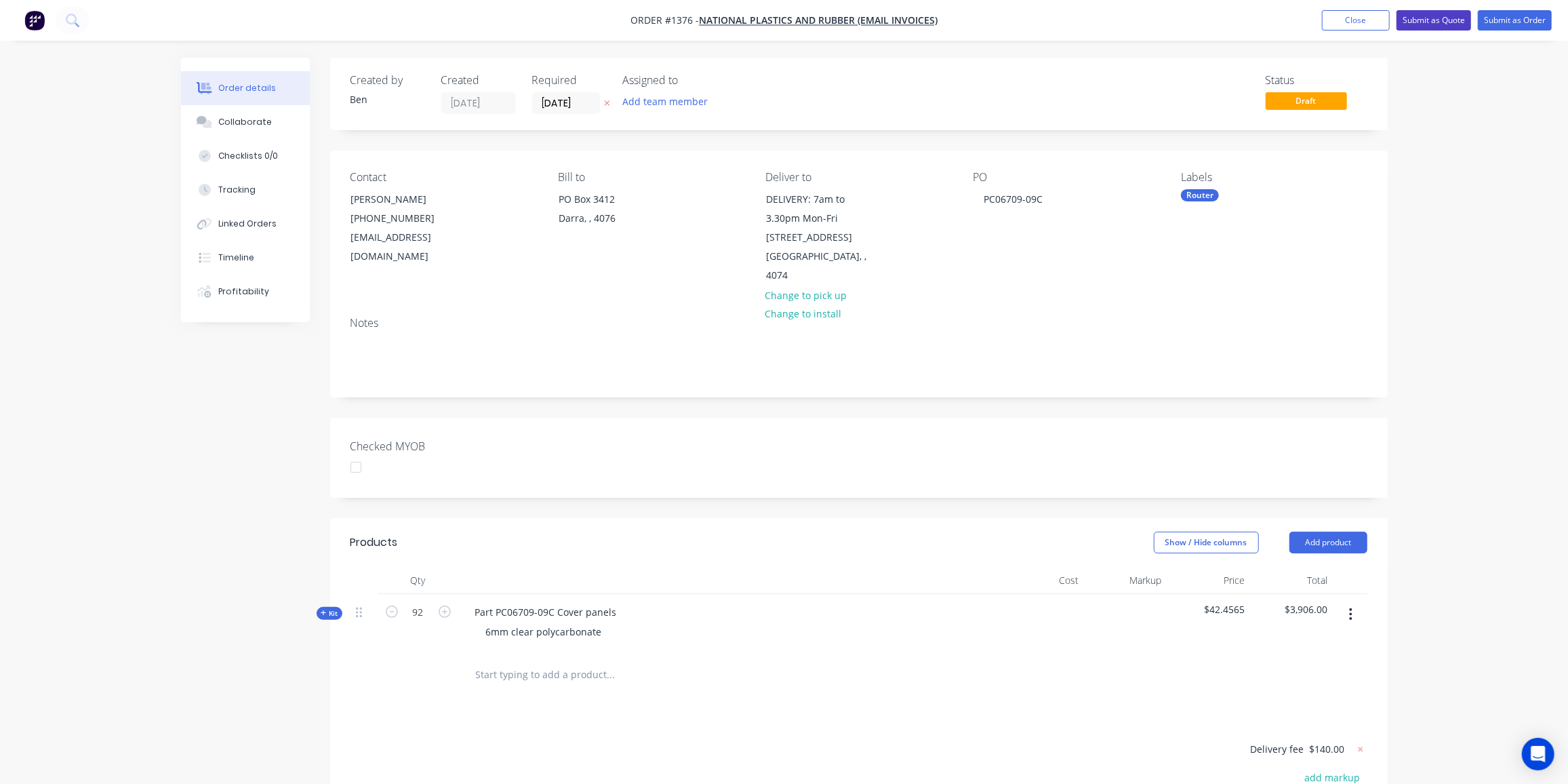
click at [1442, 19] on button "Submit as Quote" at bounding box center [1434, 20] width 74 height 20
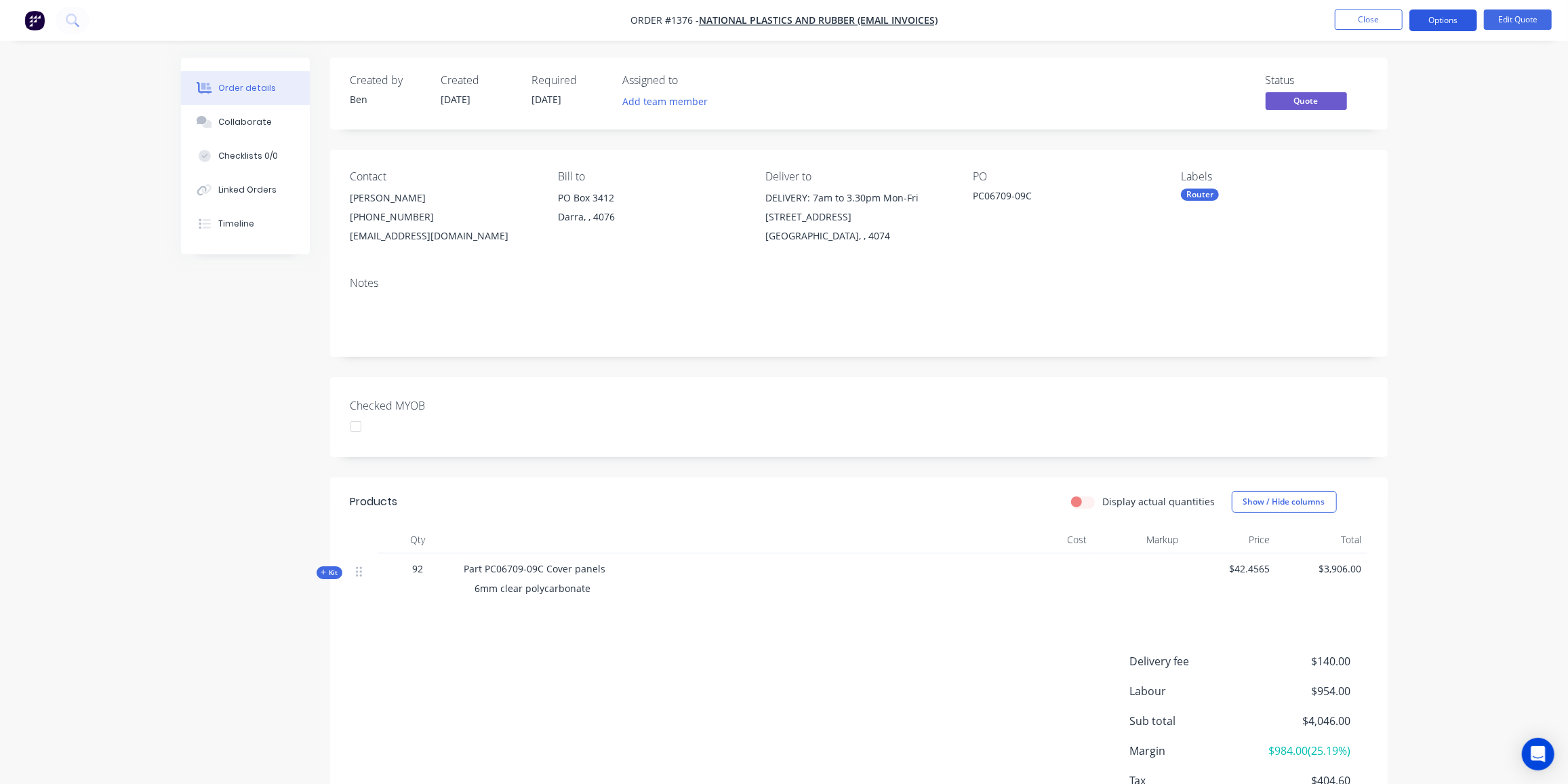
click at [1452, 18] on button "Options" at bounding box center [1443, 20] width 68 height 22
click at [1376, 80] on div "Quote" at bounding box center [1403, 82] width 125 height 19
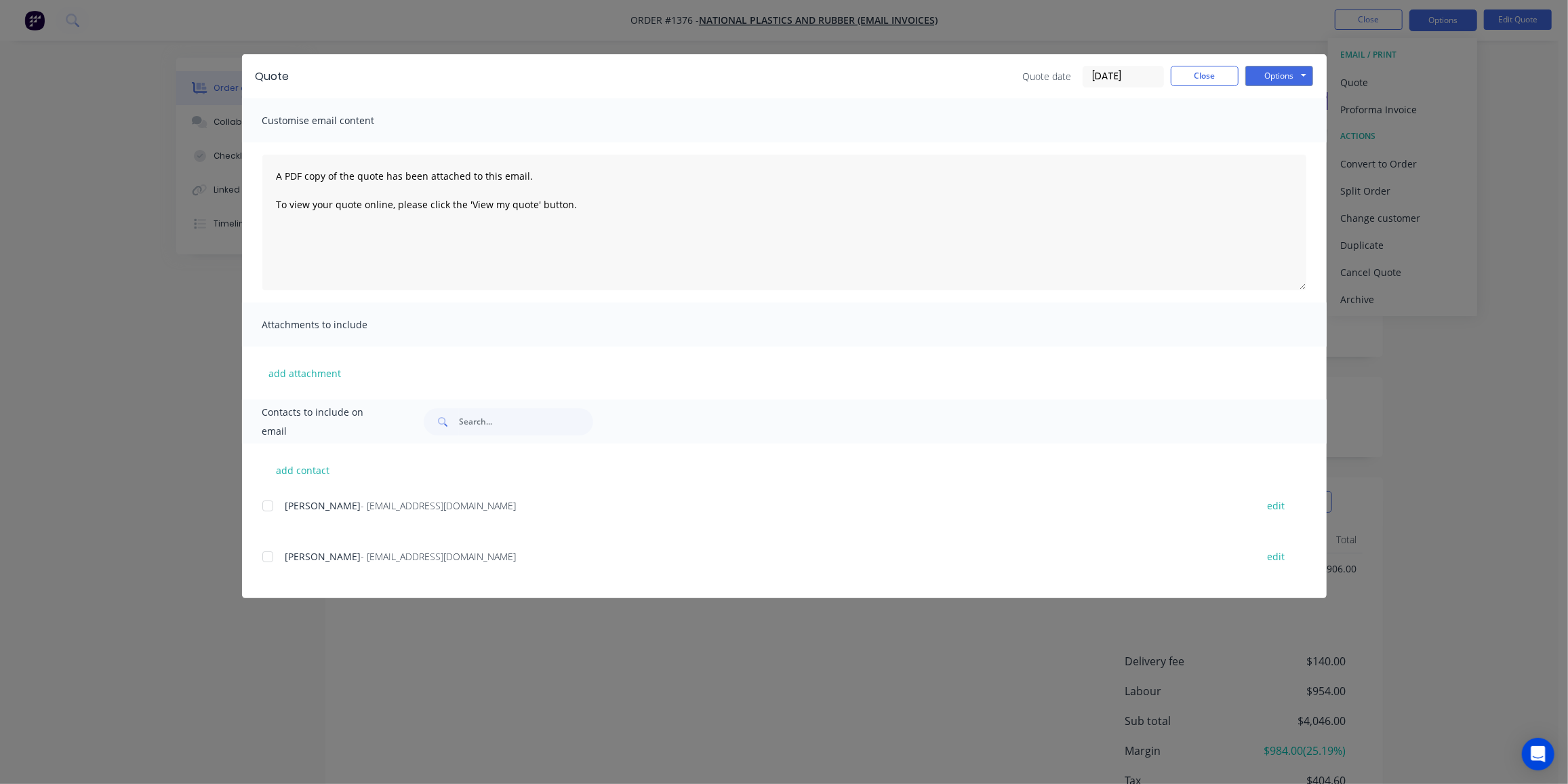
click at [267, 555] on div at bounding box center [267, 556] width 27 height 27
click at [1285, 71] on button "Options" at bounding box center [1279, 75] width 68 height 20
click at [1279, 95] on button "Preview" at bounding box center [1289, 100] width 87 height 22
click at [262, 557] on div at bounding box center [267, 556] width 27 height 27
click at [1278, 72] on button "Options" at bounding box center [1279, 75] width 68 height 20
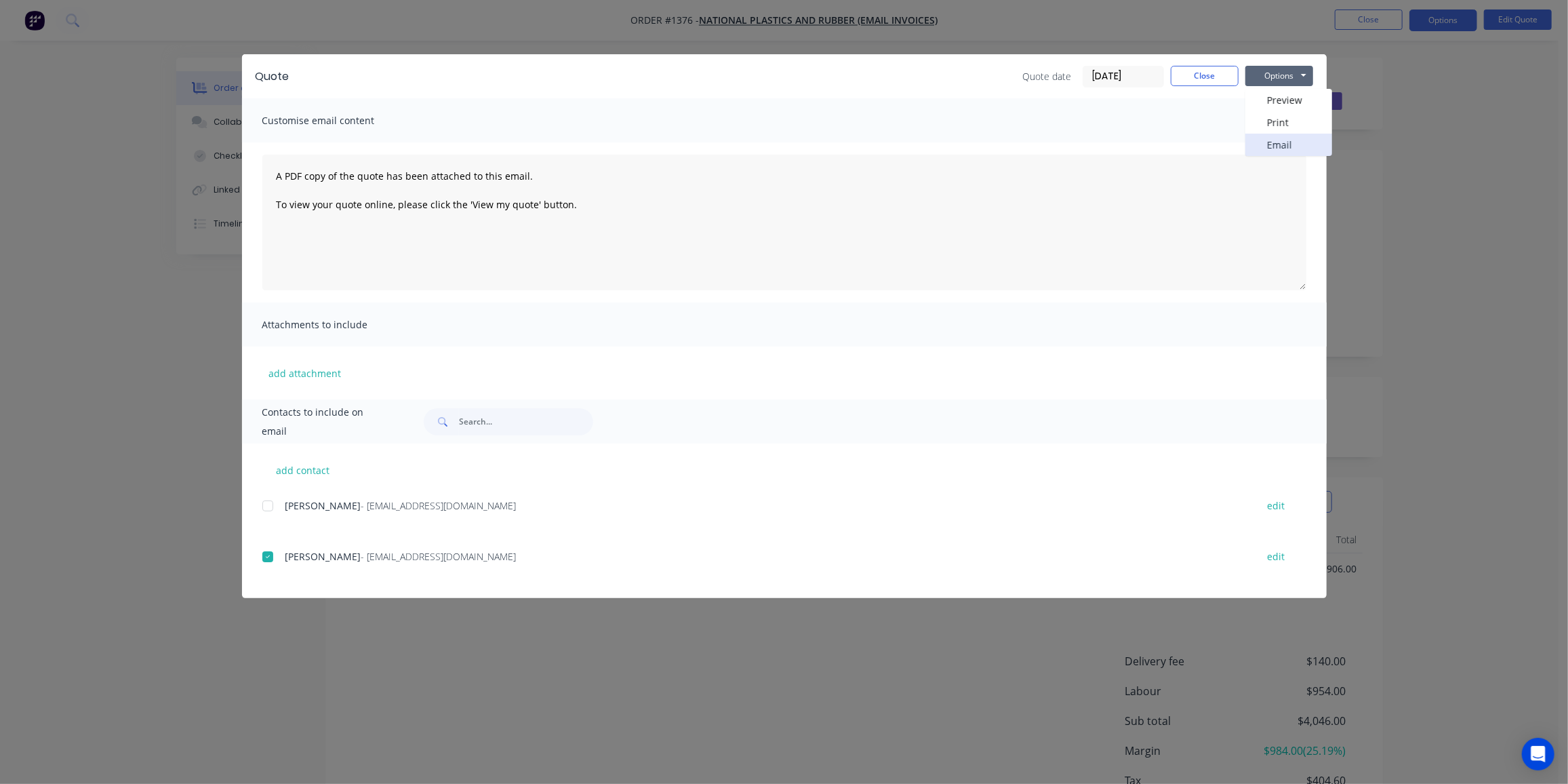
click at [1291, 141] on button "Email" at bounding box center [1289, 144] width 87 height 22
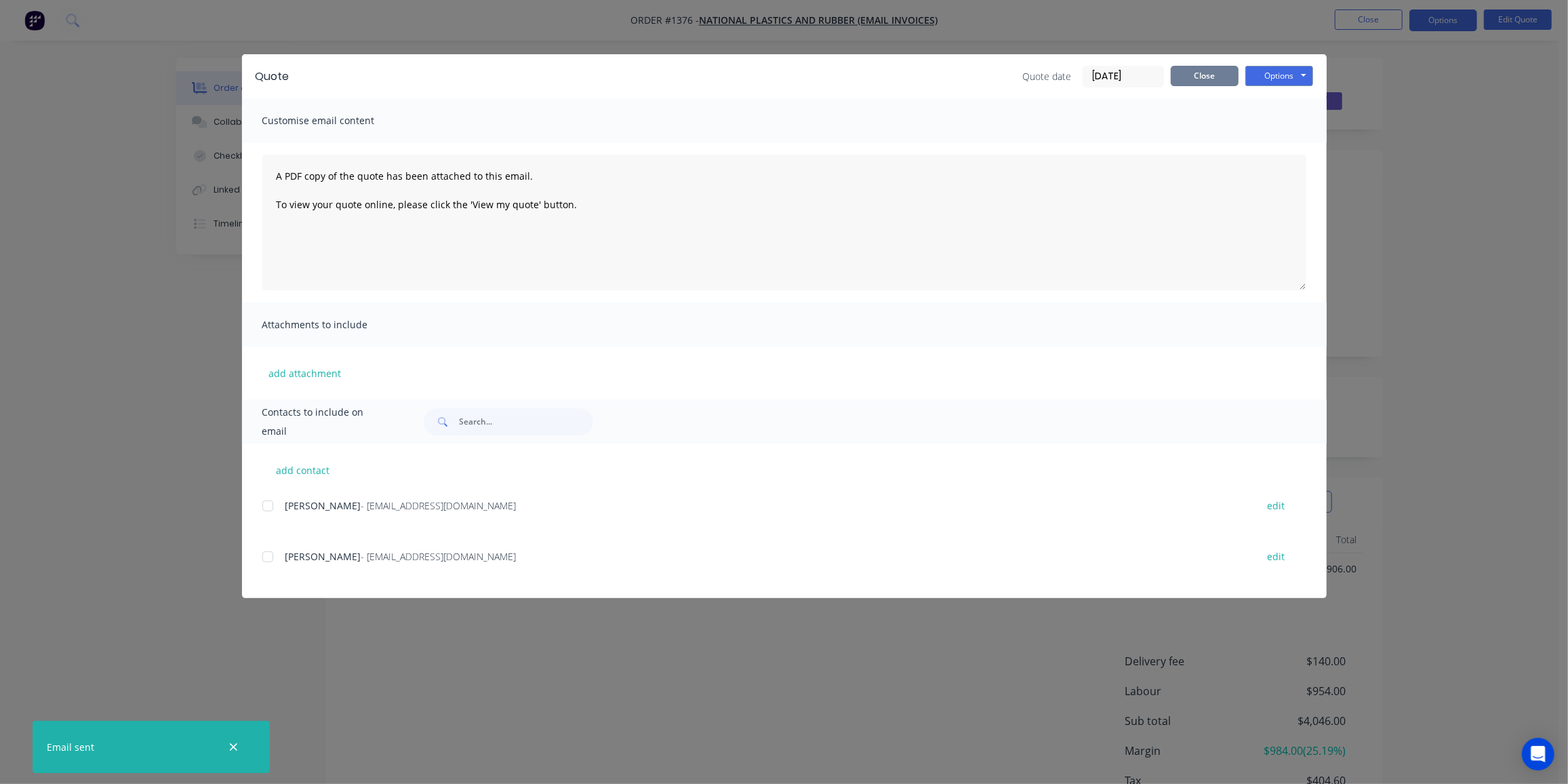
drag, startPoint x: 1193, startPoint y: 71, endPoint x: 1247, endPoint y: 98, distance: 60.4
click at [1193, 71] on button "Close" at bounding box center [1205, 75] width 68 height 20
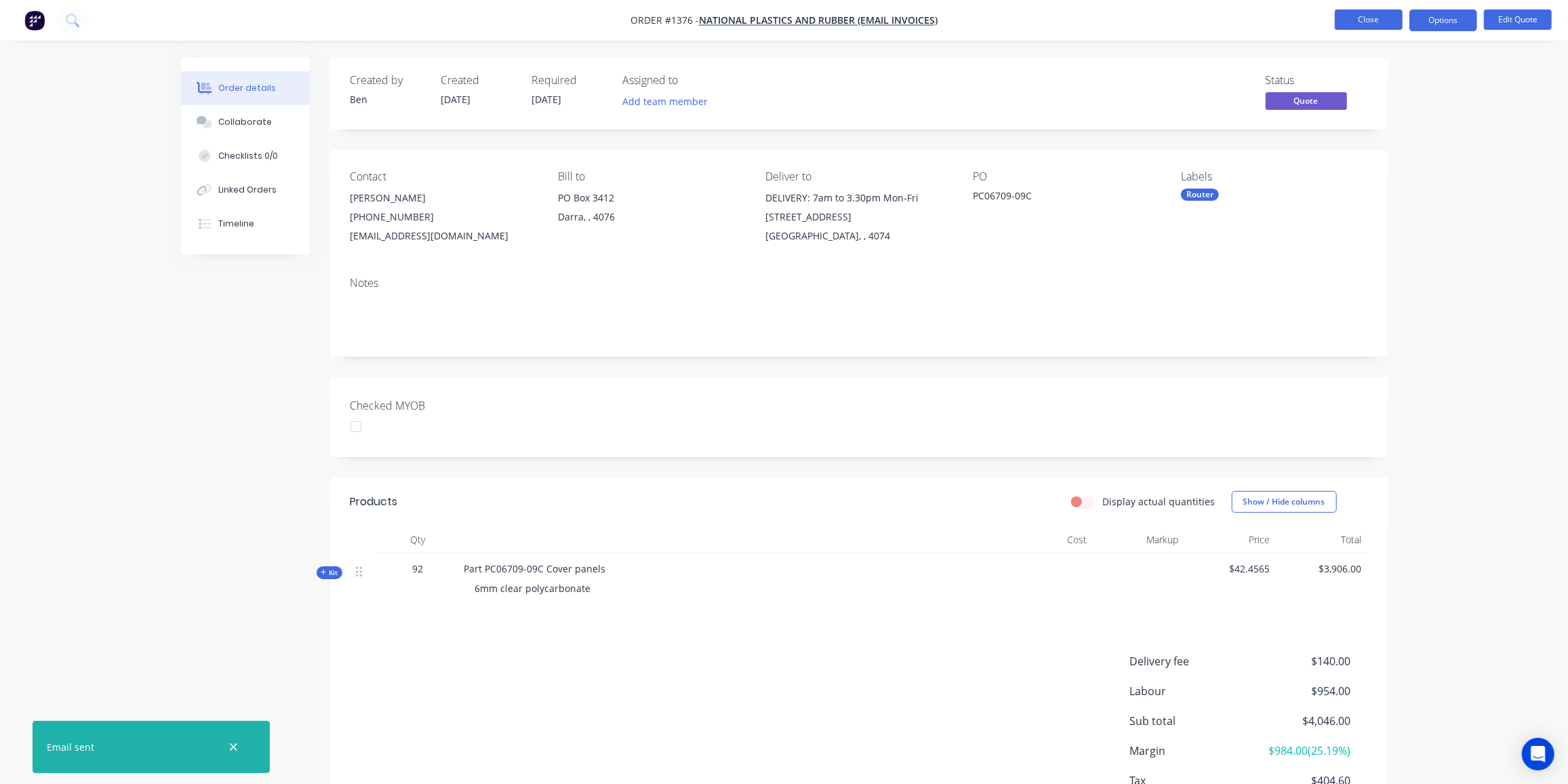
click at [1363, 16] on button "Close" at bounding box center [1368, 19] width 68 height 20
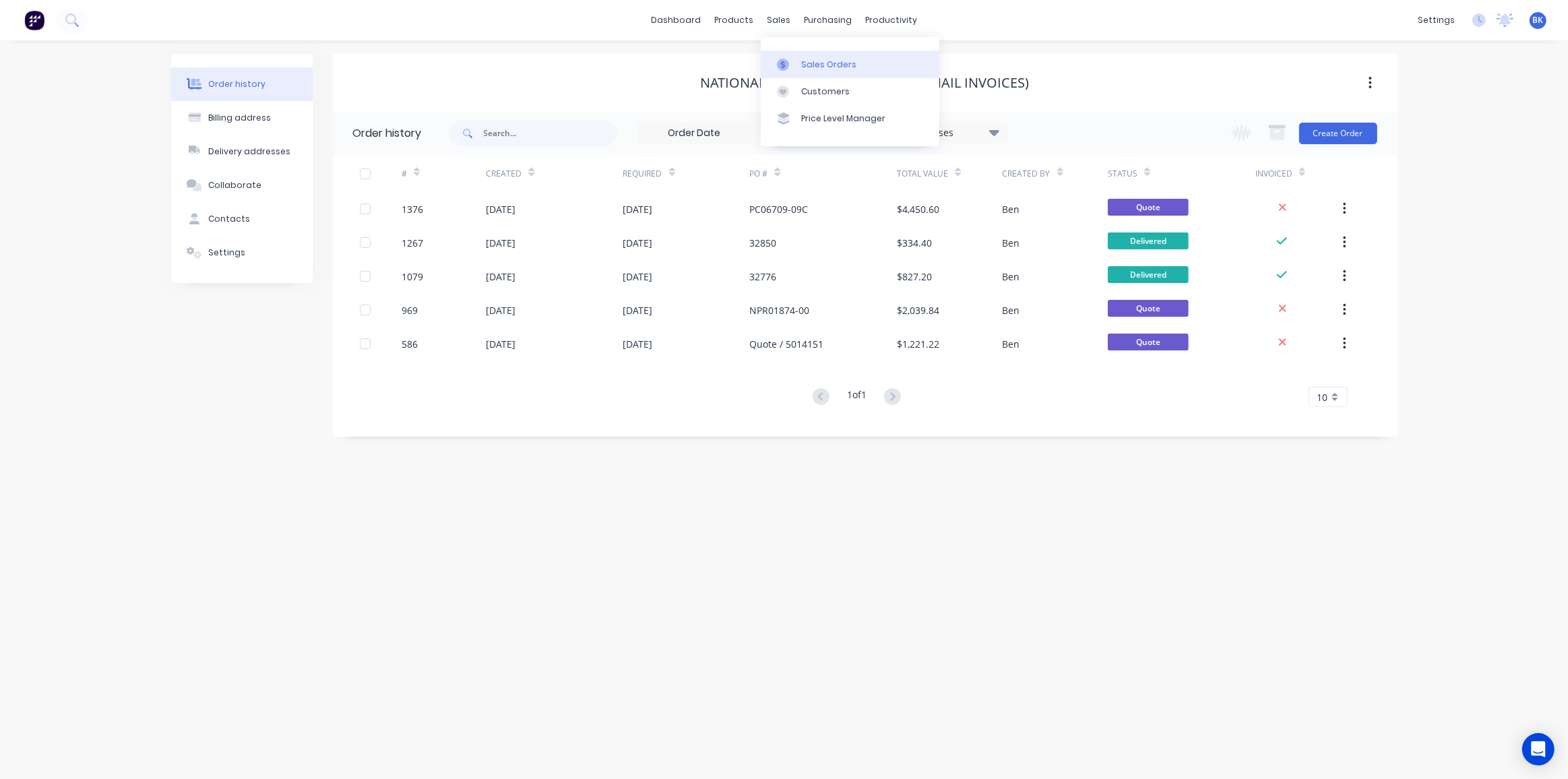
click at [810, 65] on div "Sales Orders" at bounding box center [829, 64] width 55 height 12
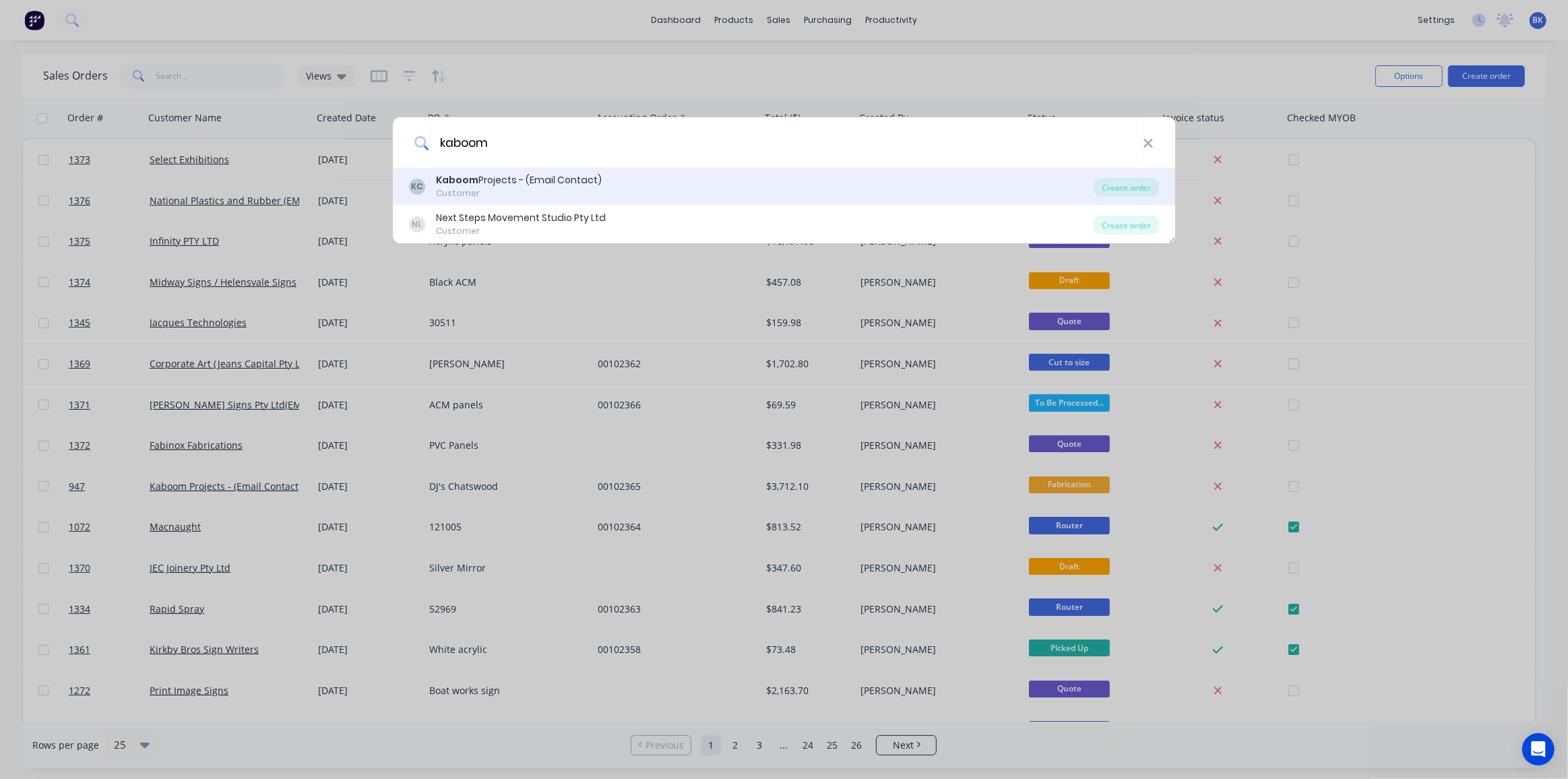
type input "kaboom"
click at [579, 184] on div "Kaboom Projects - (Email Contact)" at bounding box center [519, 180] width 166 height 14
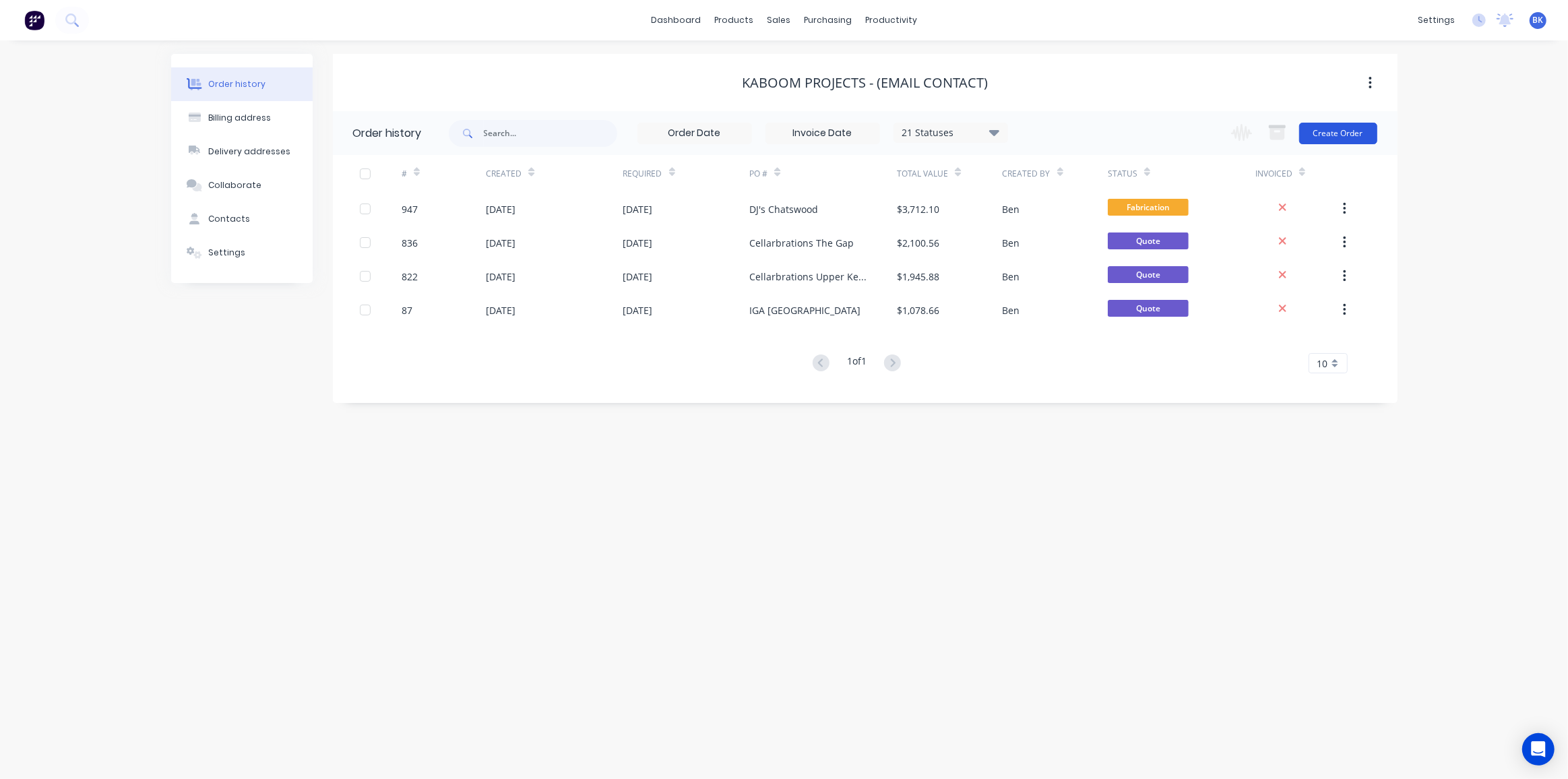
click at [1360, 129] on button "Create Order" at bounding box center [1339, 133] width 78 height 21
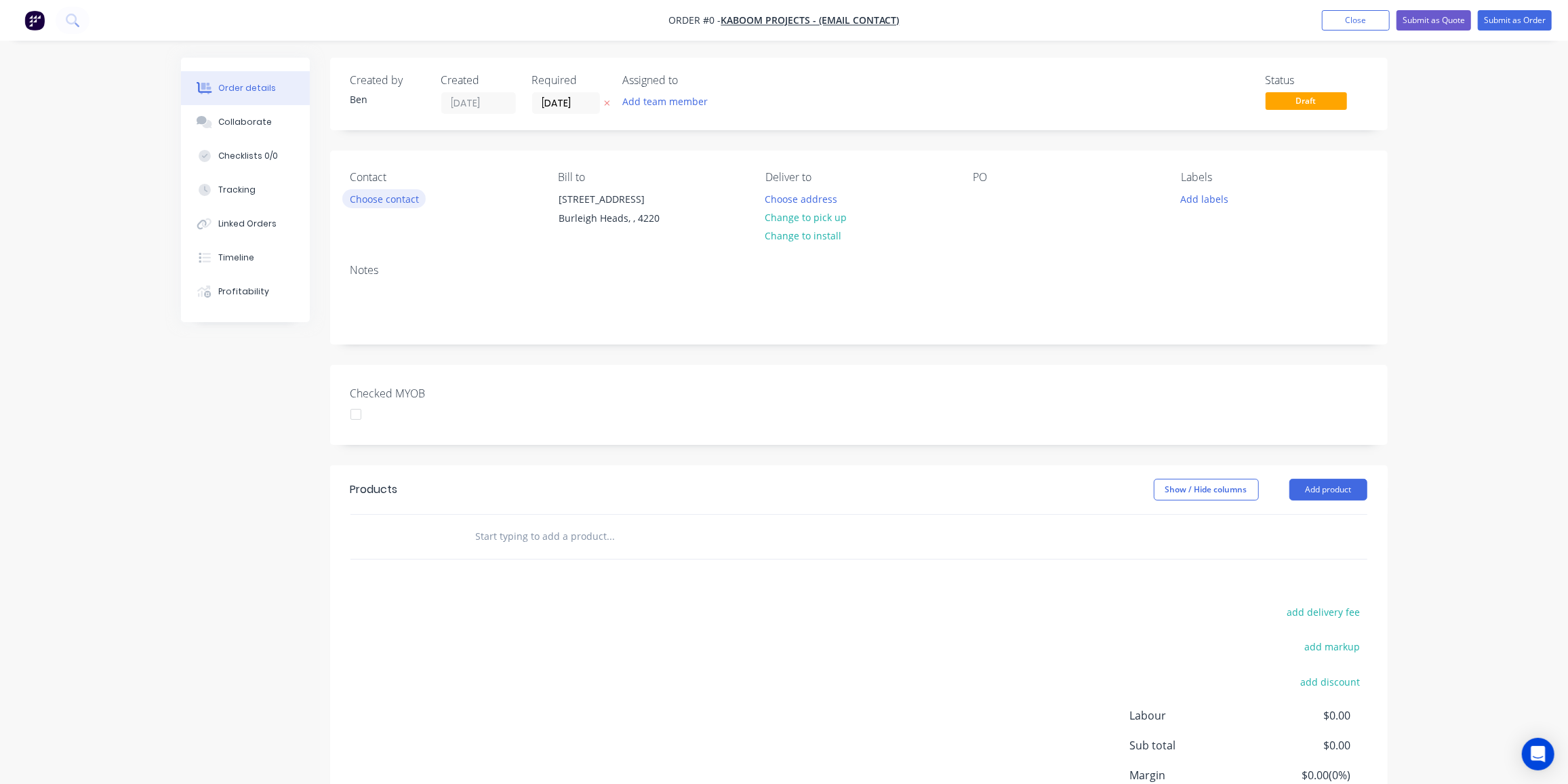
click at [378, 197] on button "Choose contact" at bounding box center [384, 198] width 83 height 19
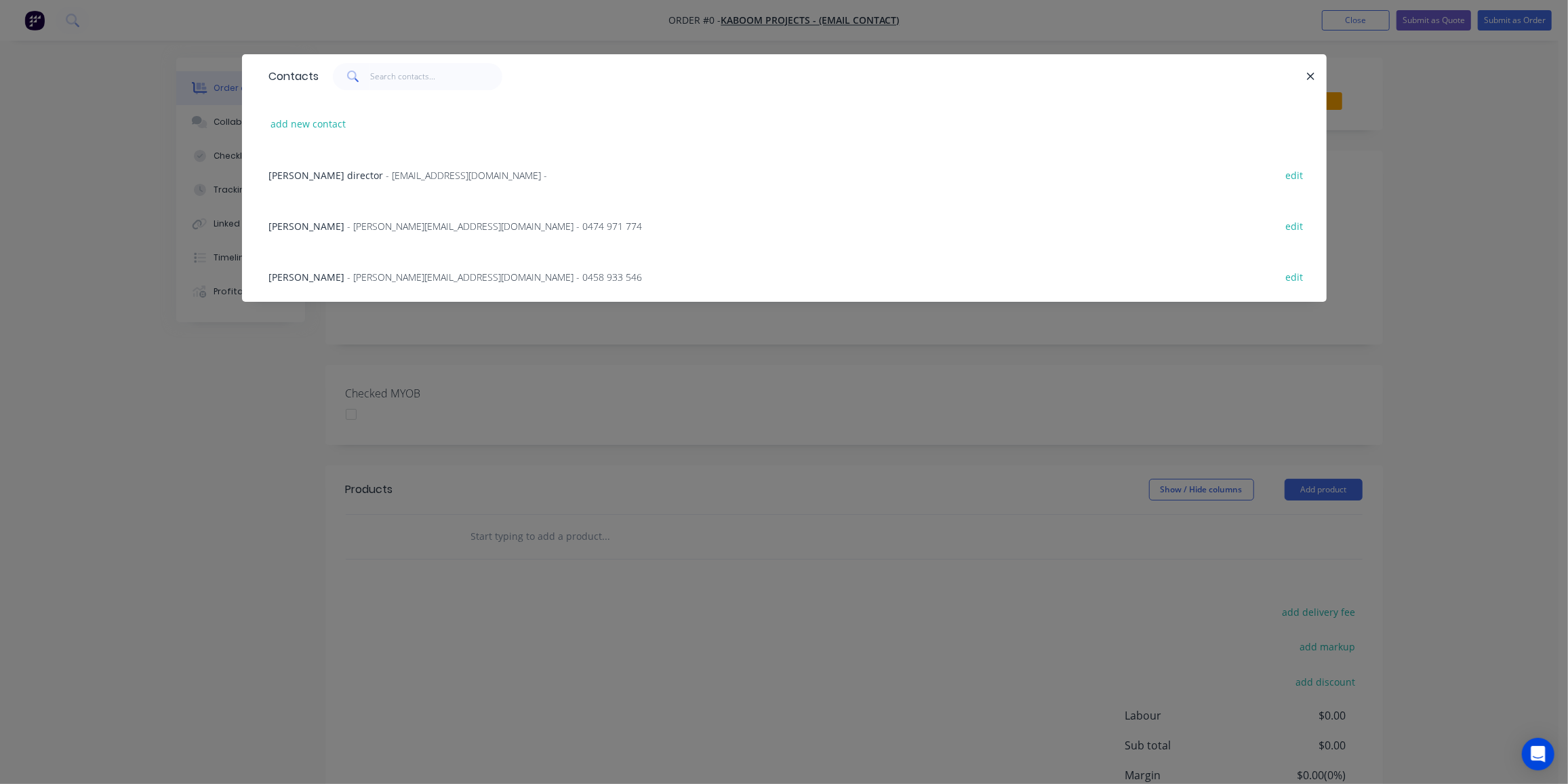
click at [305, 278] on span "[PERSON_NAME]" at bounding box center [307, 276] width 76 height 13
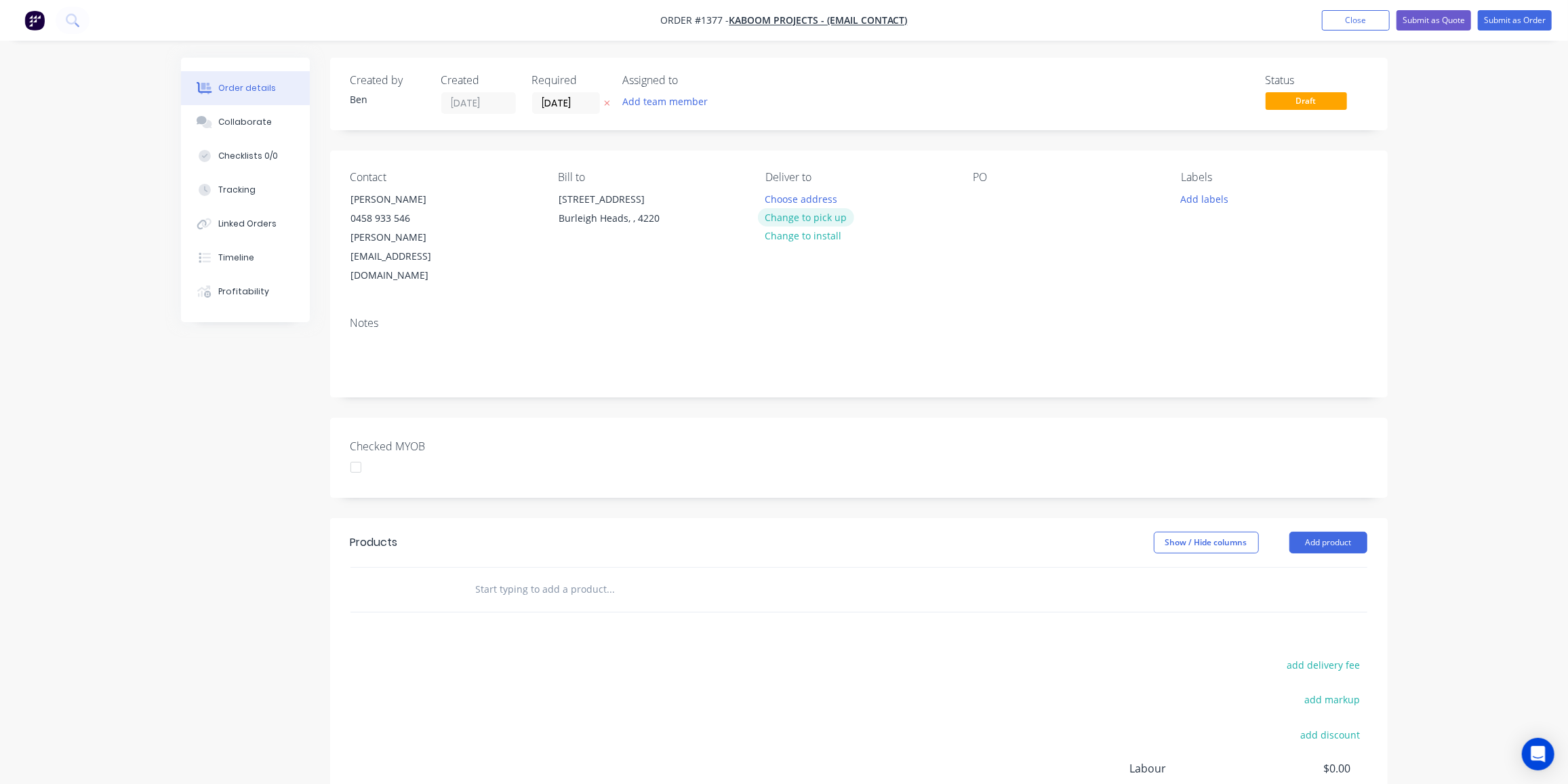
click at [820, 211] on button "Change to pick up" at bounding box center [806, 217] width 96 height 19
click at [989, 197] on div at bounding box center [984, 199] width 22 height 19
drag, startPoint x: 983, startPoint y: 198, endPoint x: 990, endPoint y: 201, distance: 7.6
click at [983, 197] on div at bounding box center [984, 199] width 22 height 19
click at [1211, 197] on button "Add labels" at bounding box center [1205, 198] width 63 height 19
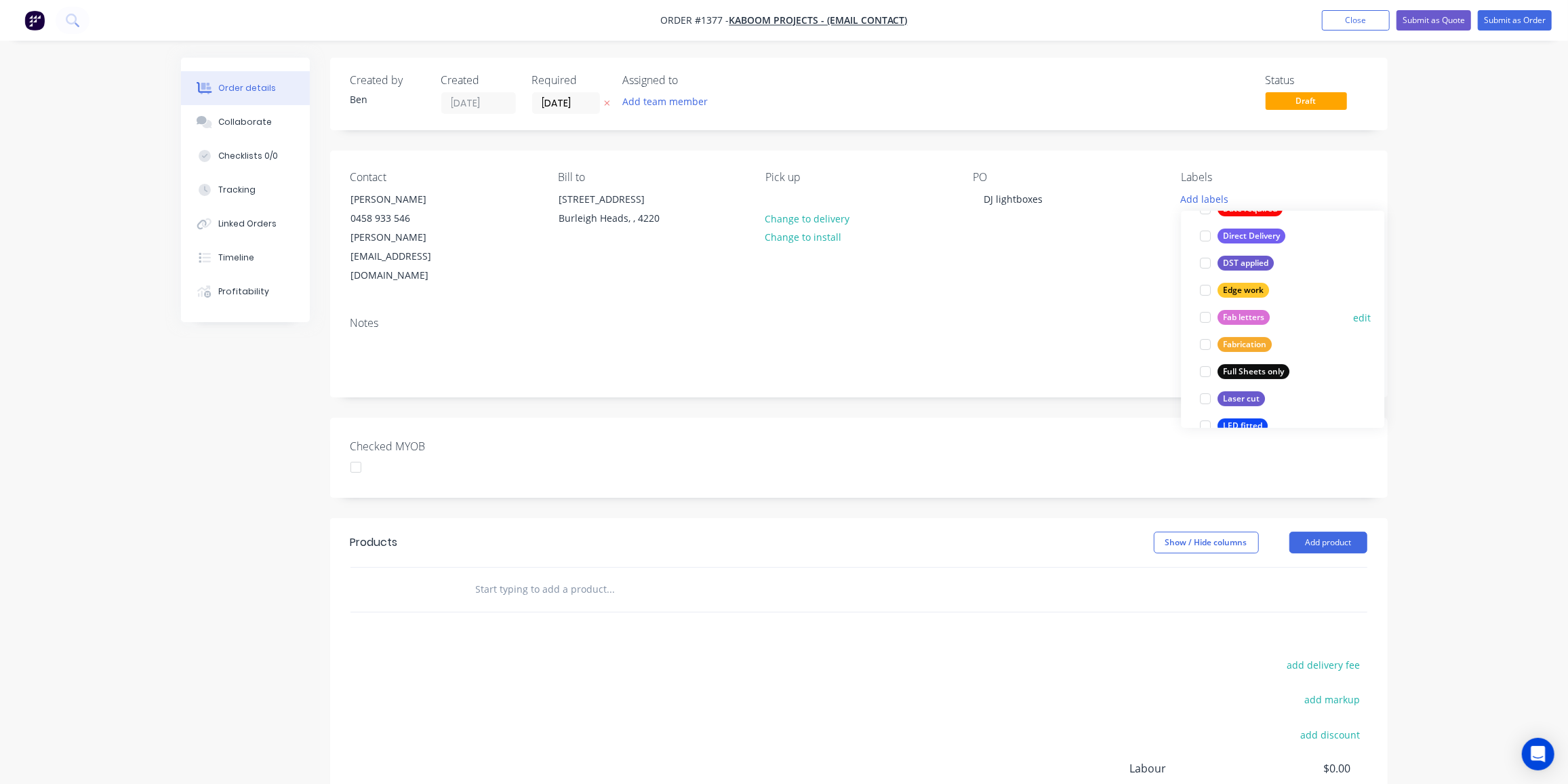
drag, startPoint x: 1245, startPoint y: 314, endPoint x: 1227, endPoint y: 307, distance: 19.3
click at [1245, 314] on div "Fab letters" at bounding box center [1243, 317] width 52 height 15
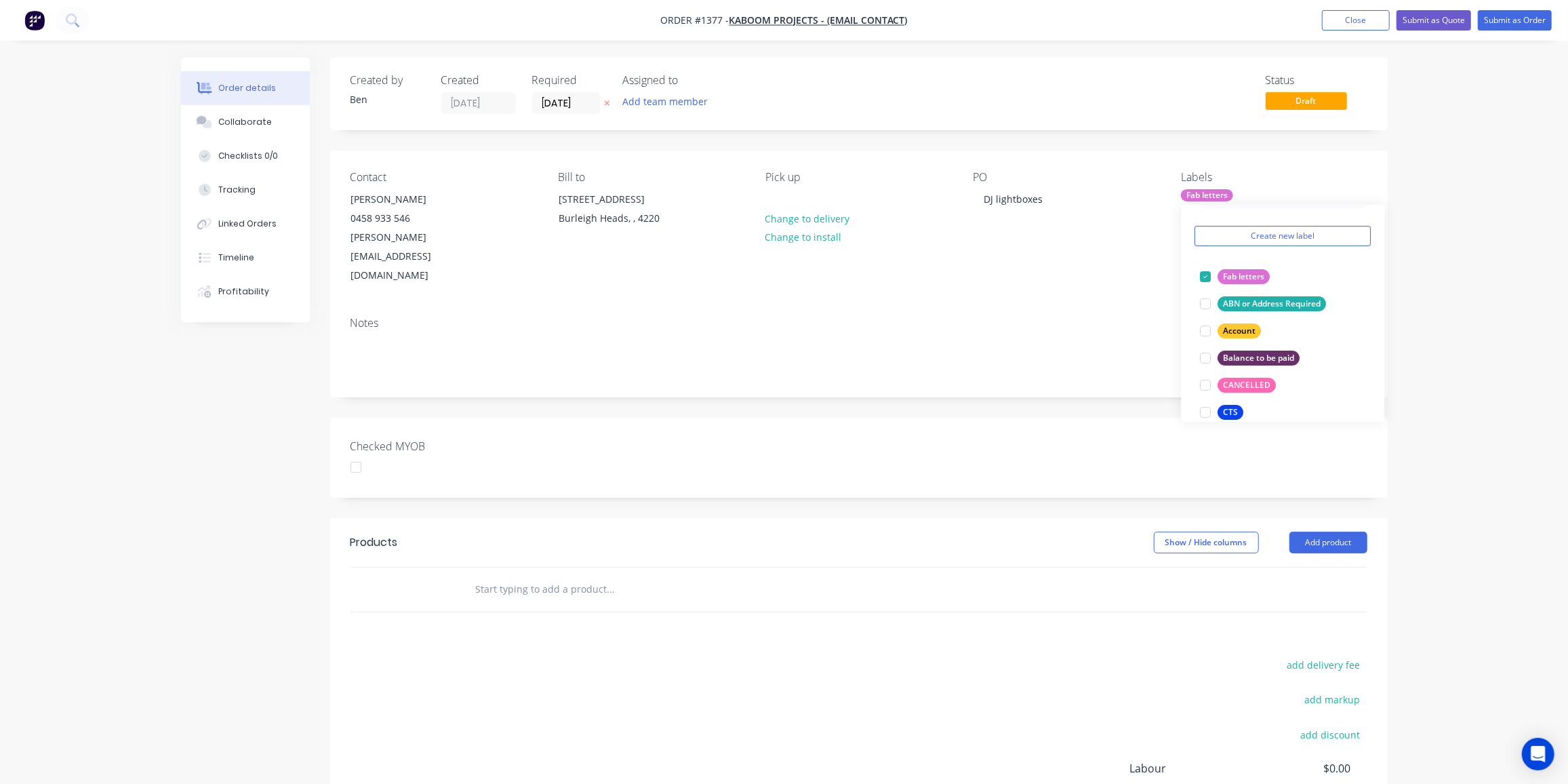
scroll to position [64, 0]
drag, startPoint x: 517, startPoint y: 557, endPoint x: 727, endPoint y: 521, distance: 213.1
click at [519, 576] on input "text" at bounding box center [611, 589] width 271 height 27
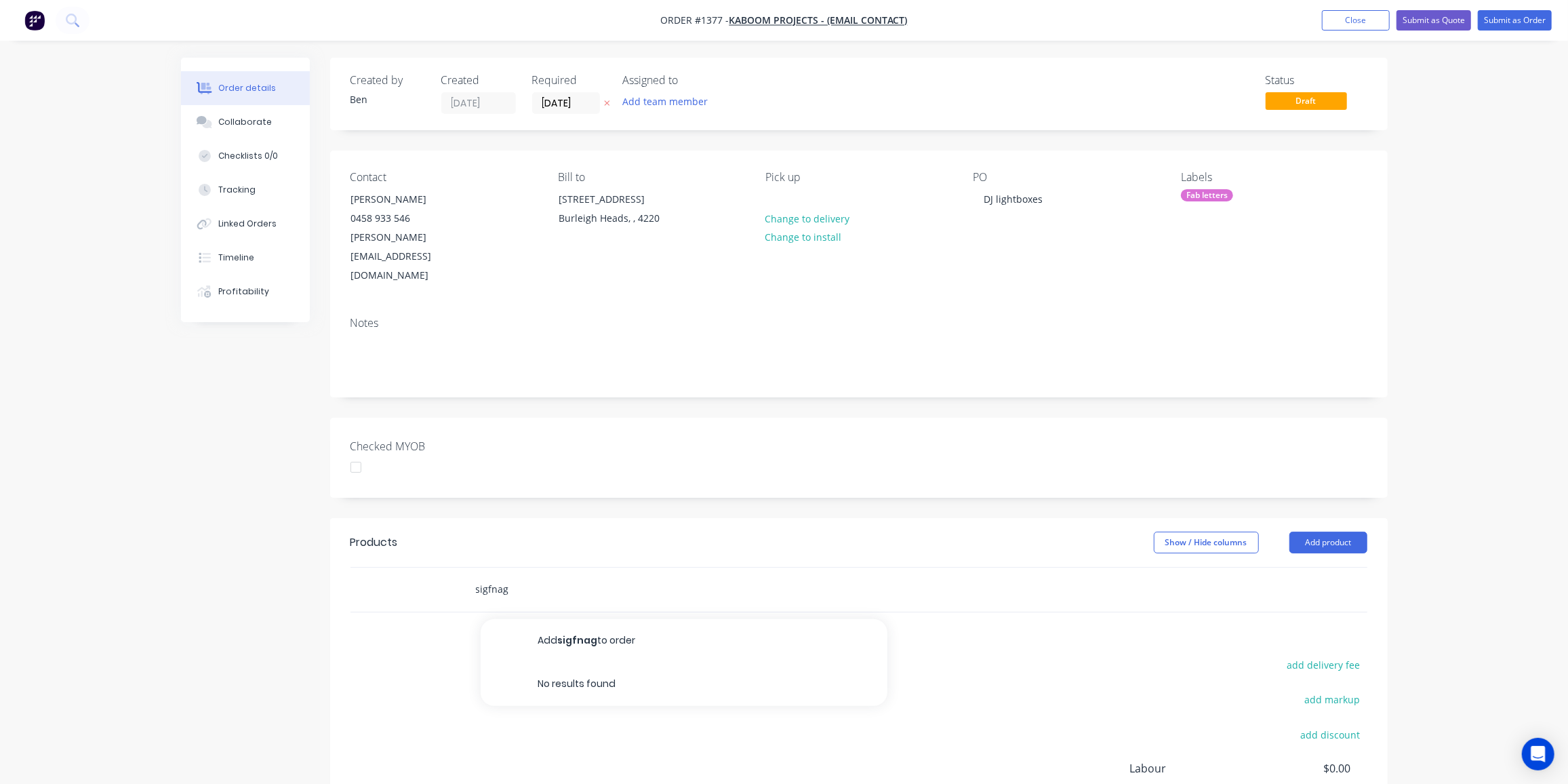
click at [493, 576] on input "sigfnag" at bounding box center [611, 589] width 271 height 27
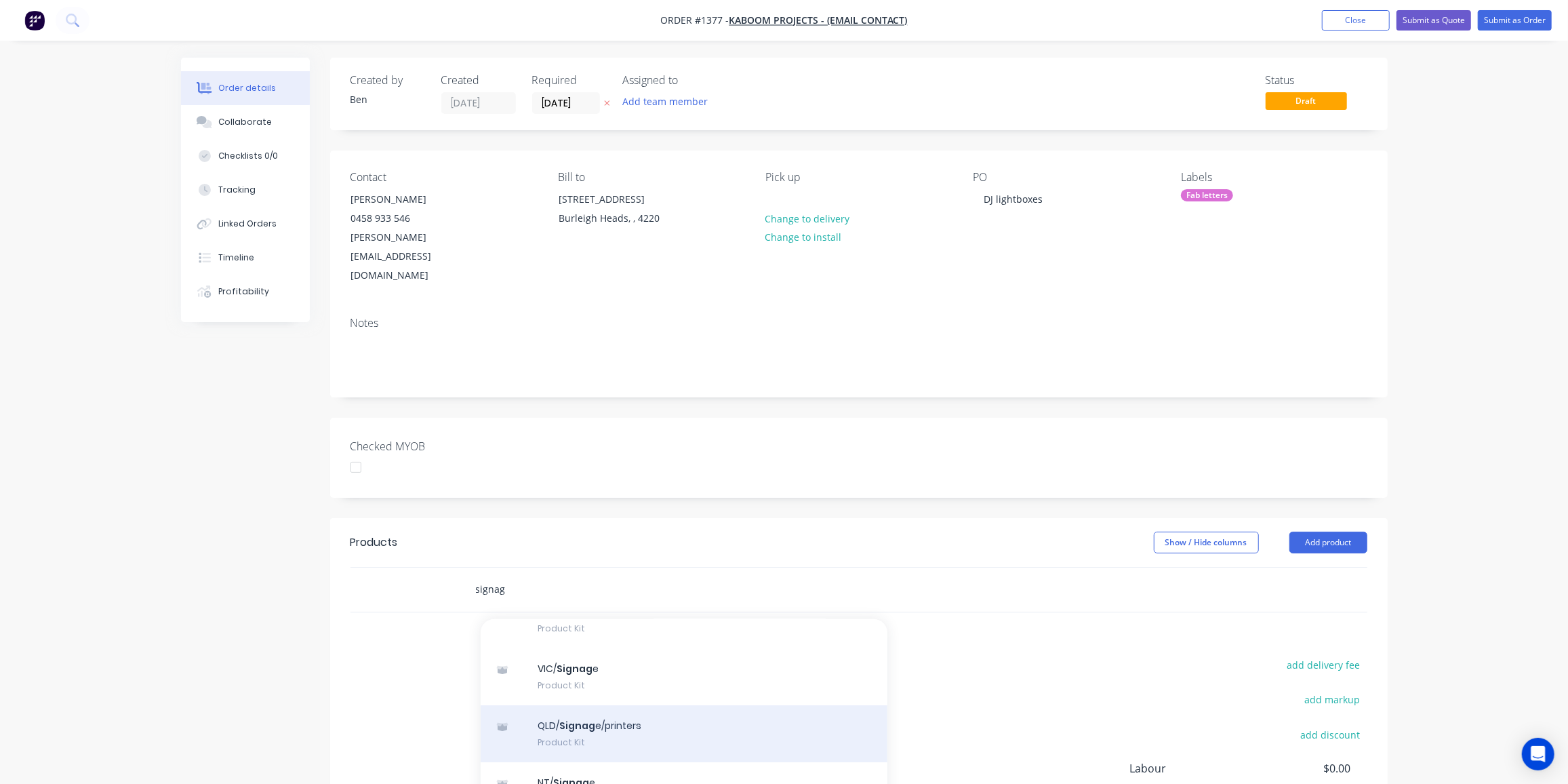
type input "signag"
click at [587, 705] on div "QLD/ Signag e/printers Product Kit" at bounding box center [684, 733] width 407 height 57
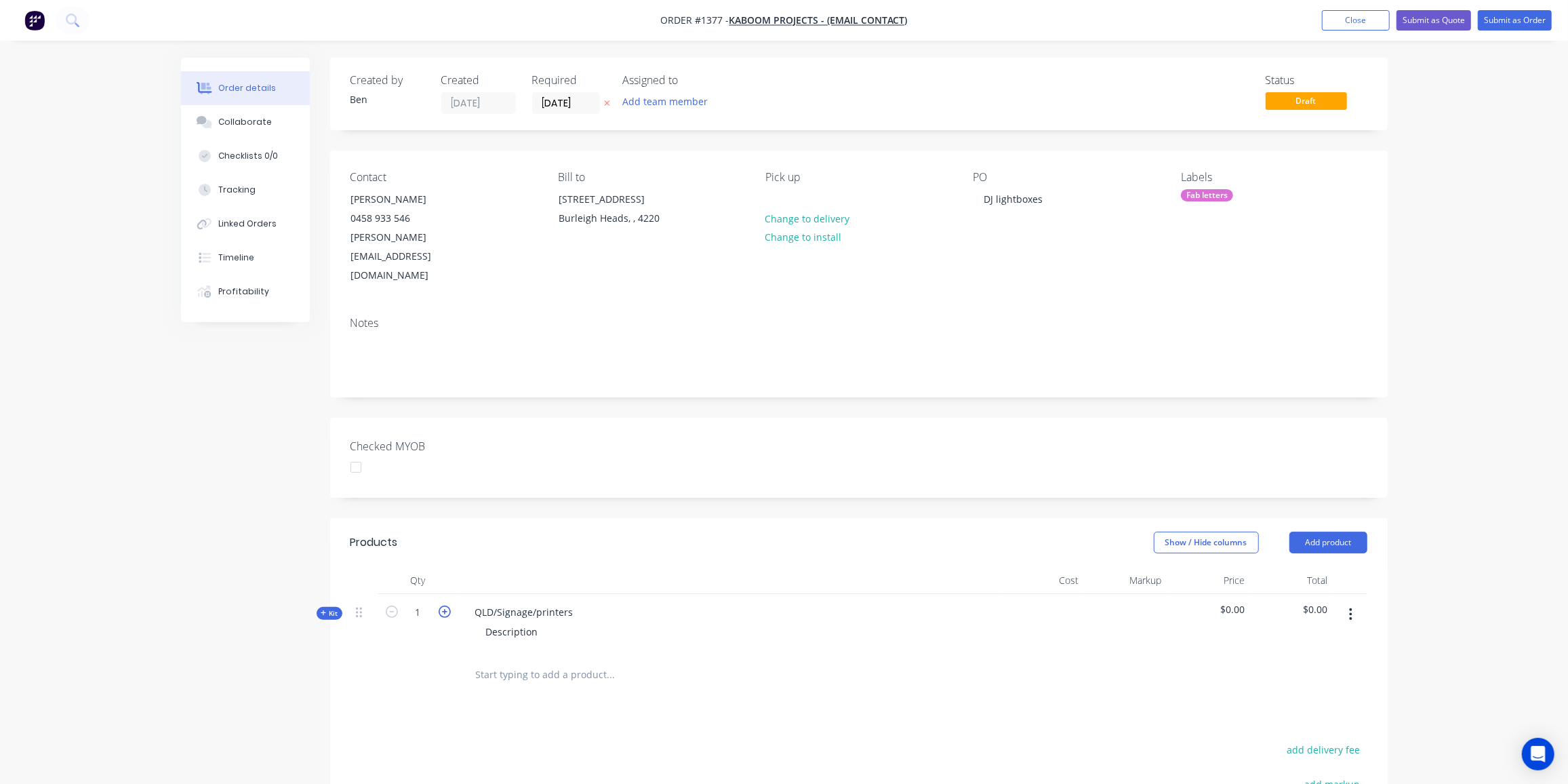
click at [444, 605] on icon "button" at bounding box center [444, 611] width 12 height 12
type input "2"
drag, startPoint x: 580, startPoint y: 571, endPoint x: 460, endPoint y: 576, distance: 120.1
click at [460, 594] on div "QLD/Signage/printers Description" at bounding box center [730, 623] width 542 height 59
drag, startPoint x: 538, startPoint y: 592, endPoint x: 455, endPoint y: 593, distance: 83.0
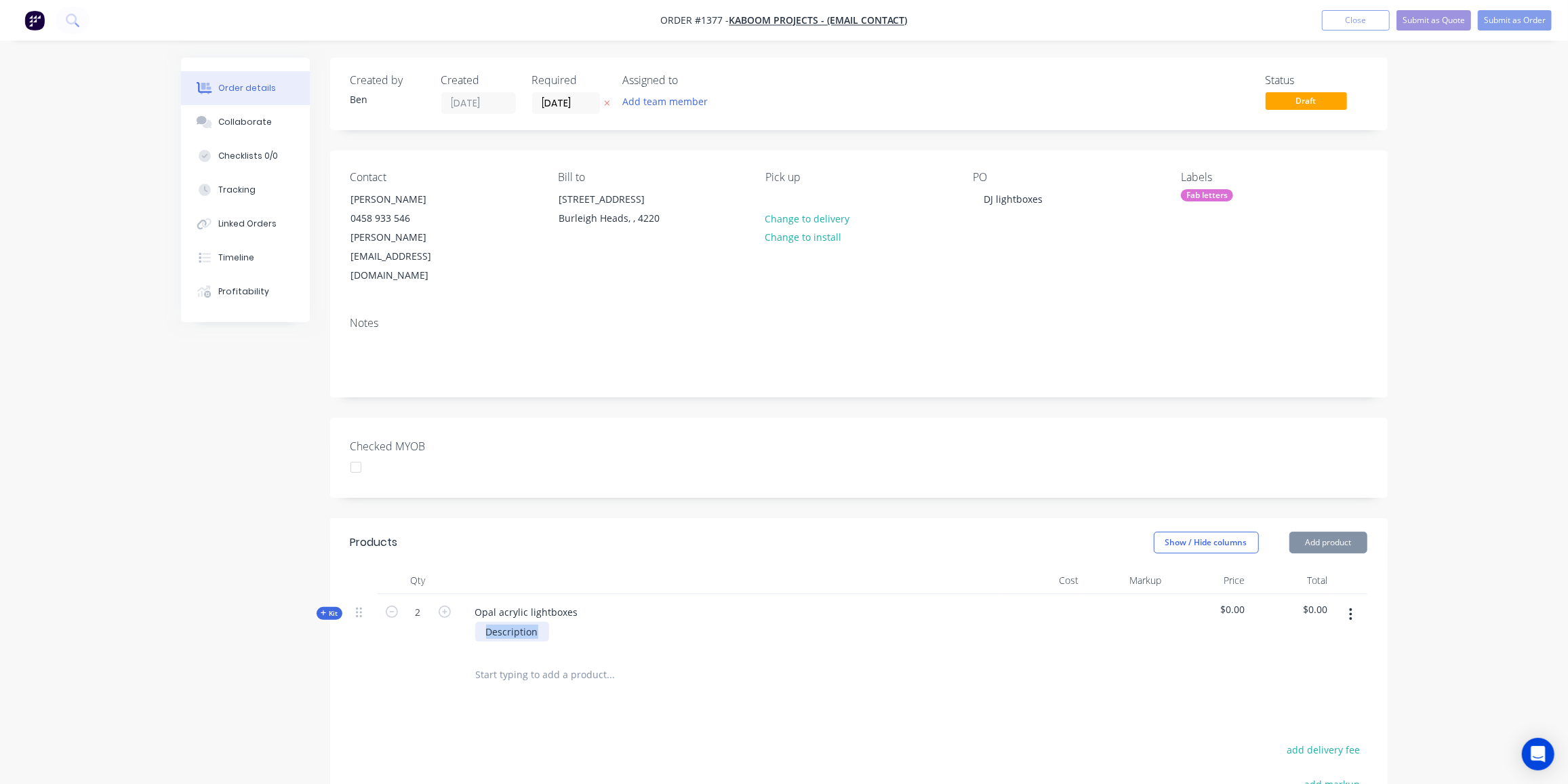
click at [456, 594] on div "Kit 2 Opal acrylic lightboxes Description $0.00 $0.00" at bounding box center [859, 623] width 1017 height 59
drag, startPoint x: 636, startPoint y: 590, endPoint x: 656, endPoint y: 619, distance: 35.2
click at [637, 622] on div "10mm opal acrylic faces and retuyrns" at bounding box center [571, 631] width 193 height 19
click at [648, 622] on div "10mm opal acrylic faces and returns" at bounding box center [569, 631] width 188 height 19
click at [332, 608] on span "Kit" at bounding box center [330, 614] width 18 height 10
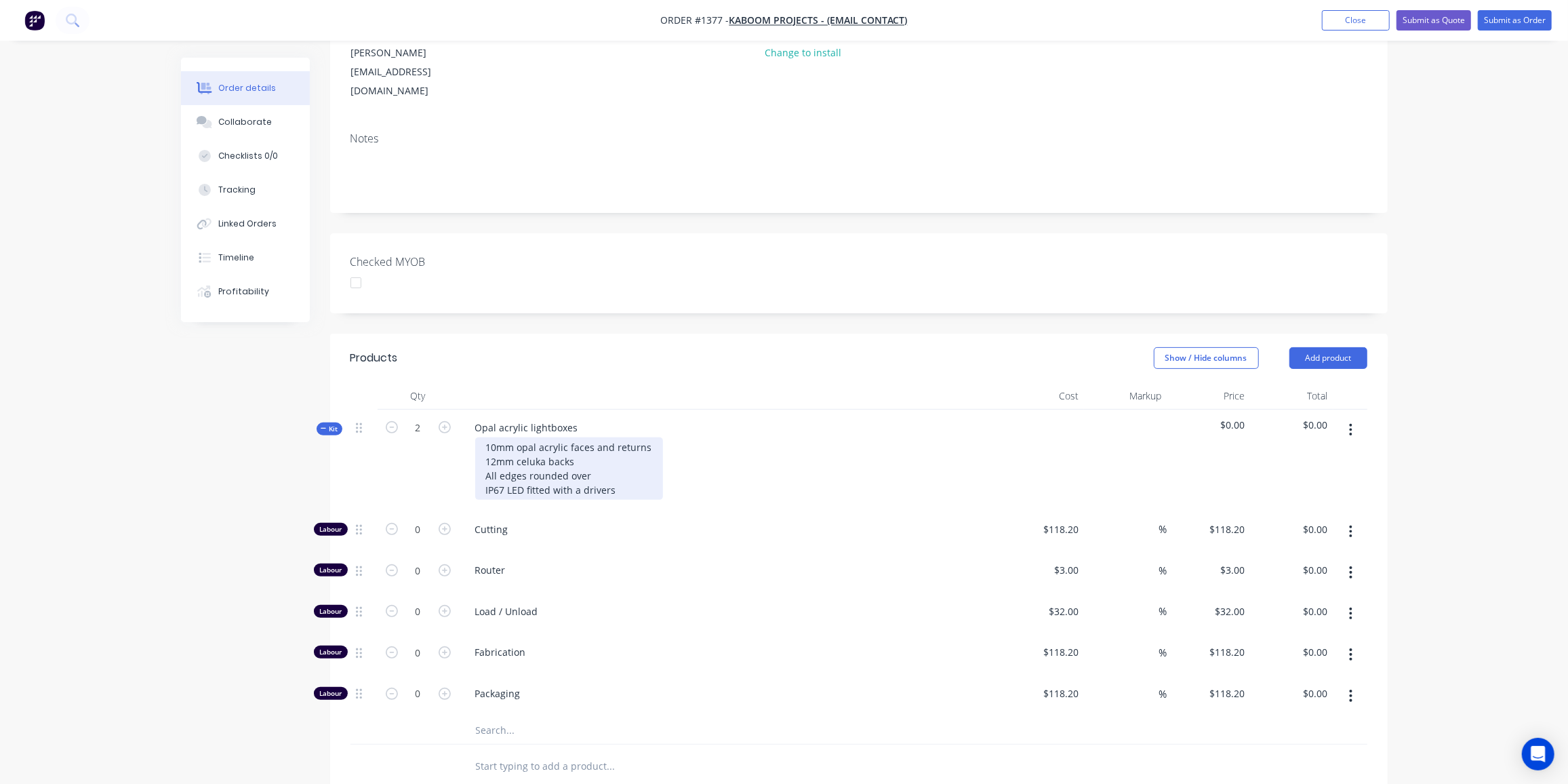
click at [485, 437] on div "10mm opal acrylic faces and returns 12mm celuka backs All edges rounded over IP…" at bounding box center [569, 468] width 188 height 63
click at [485, 437] on div "10mm opal acrylic faces and returns 12mm celuka backs All edges rounded over IP…" at bounding box center [569, 468] width 188 height 63
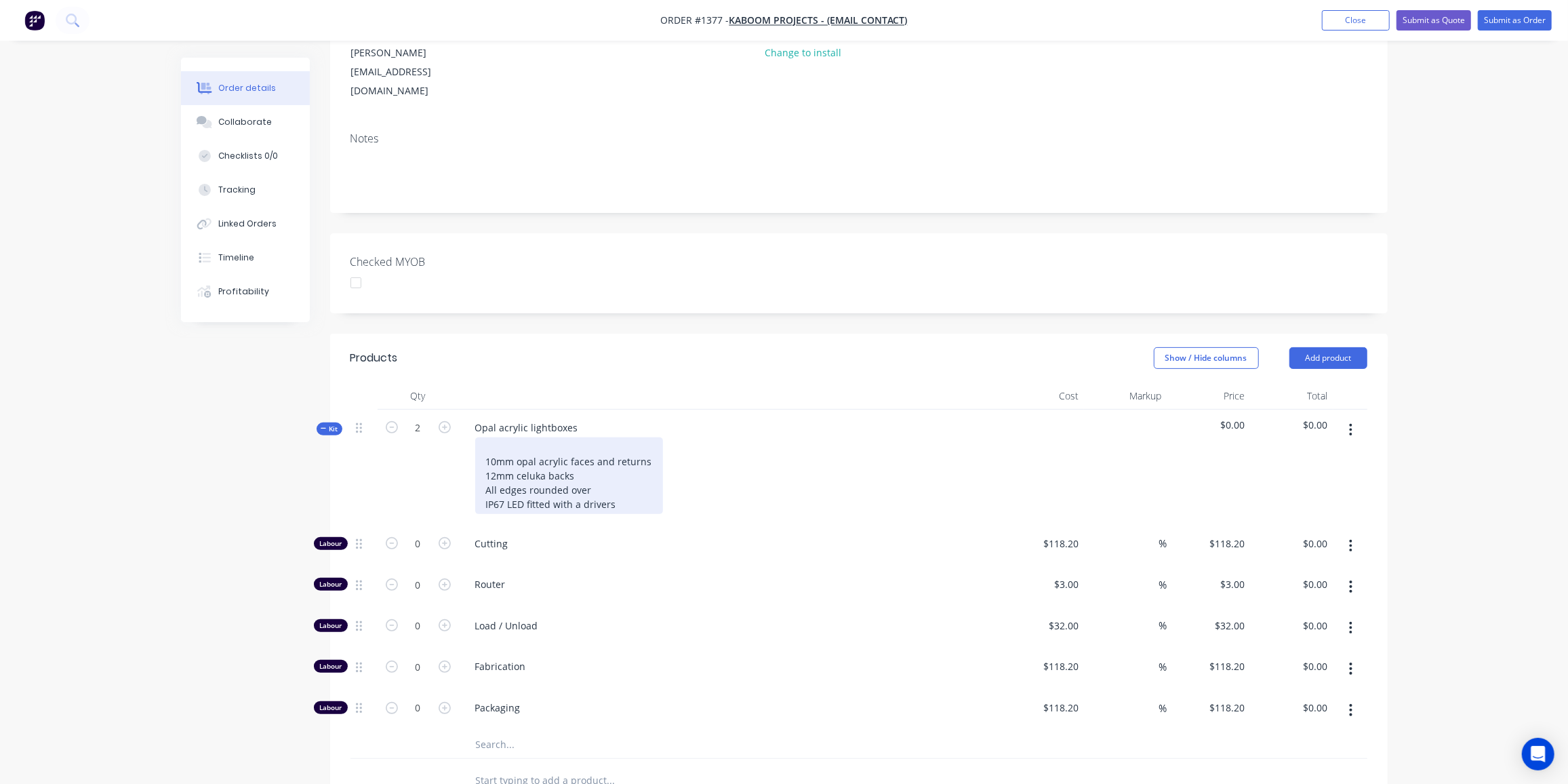
click at [487, 437] on div "10mm opal acrylic faces and returns 12mm celuka backs All edges rounded over IP…" at bounding box center [569, 475] width 188 height 77
click at [510, 731] on input "text" at bounding box center [611, 745] width 271 height 27
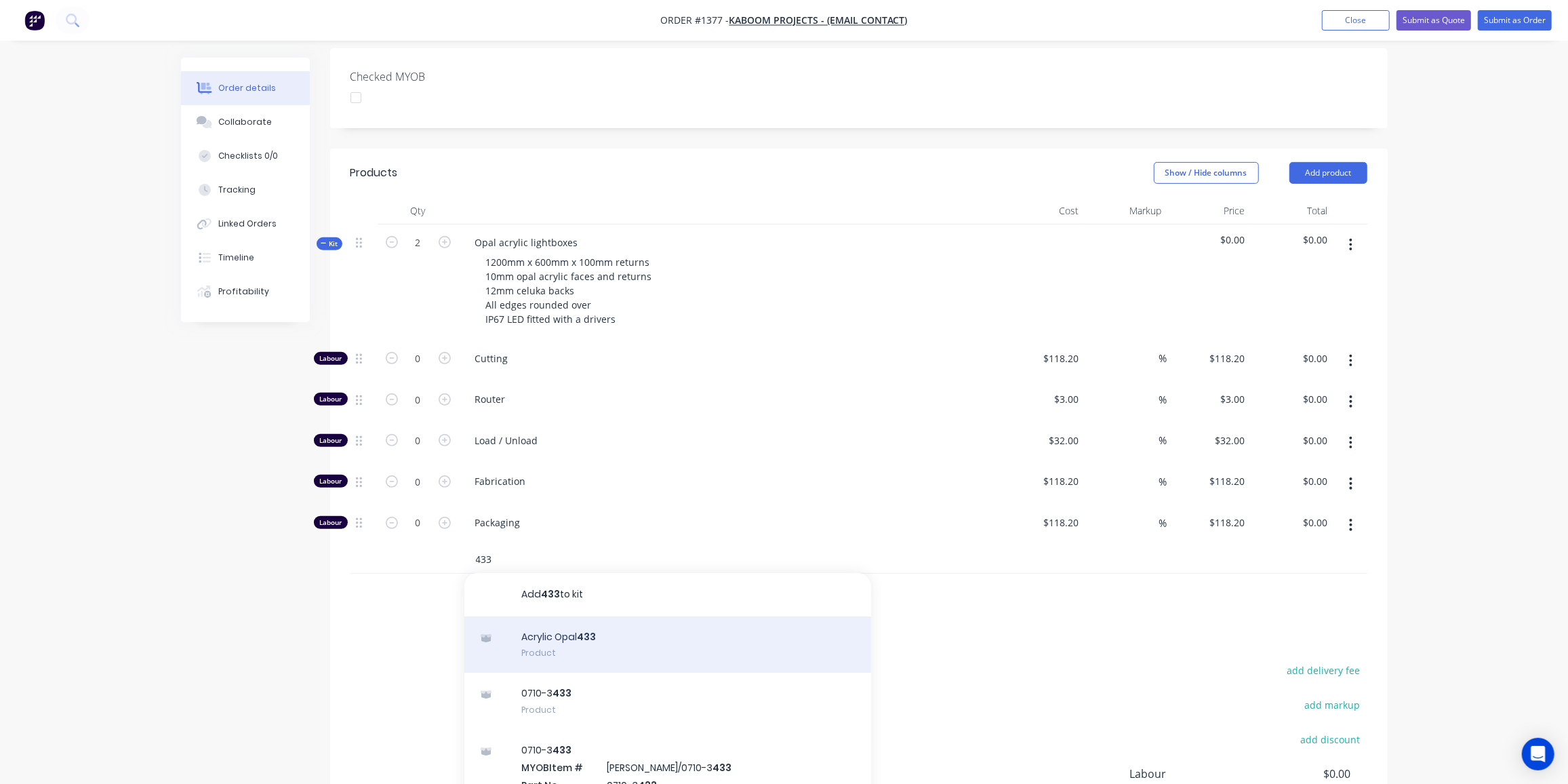
type input "433"
click at [522, 616] on div "Acrylic Opal 433 Product" at bounding box center [668, 645] width 407 height 57
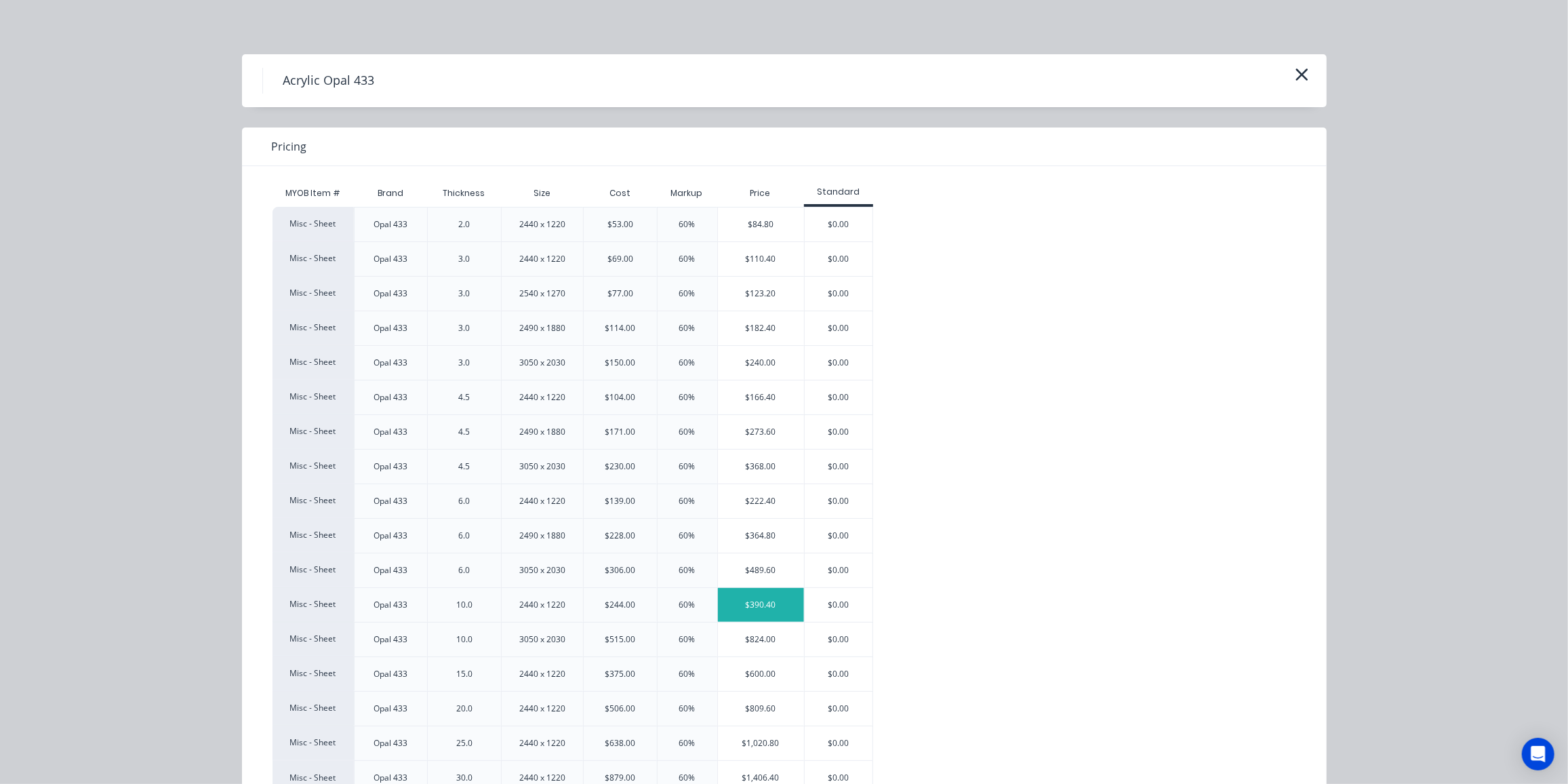
click at [764, 598] on div "$390.40" at bounding box center [761, 605] width 86 height 34
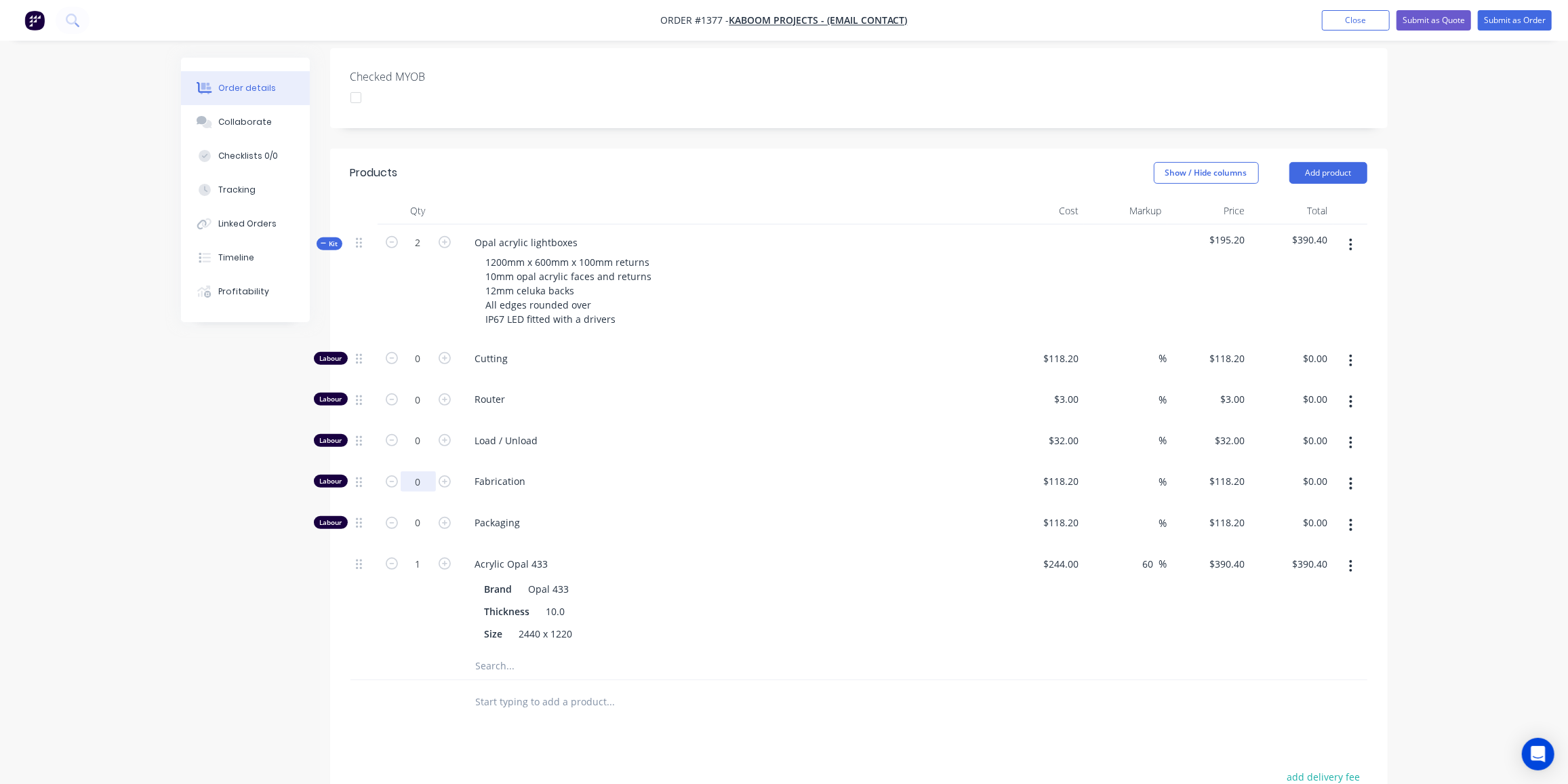
click at [417, 369] on input "0" at bounding box center [418, 358] width 35 height 20
type input "4"
type input "$472.80"
click at [418, 369] on input "4" at bounding box center [418, 358] width 35 height 20
type input "5"
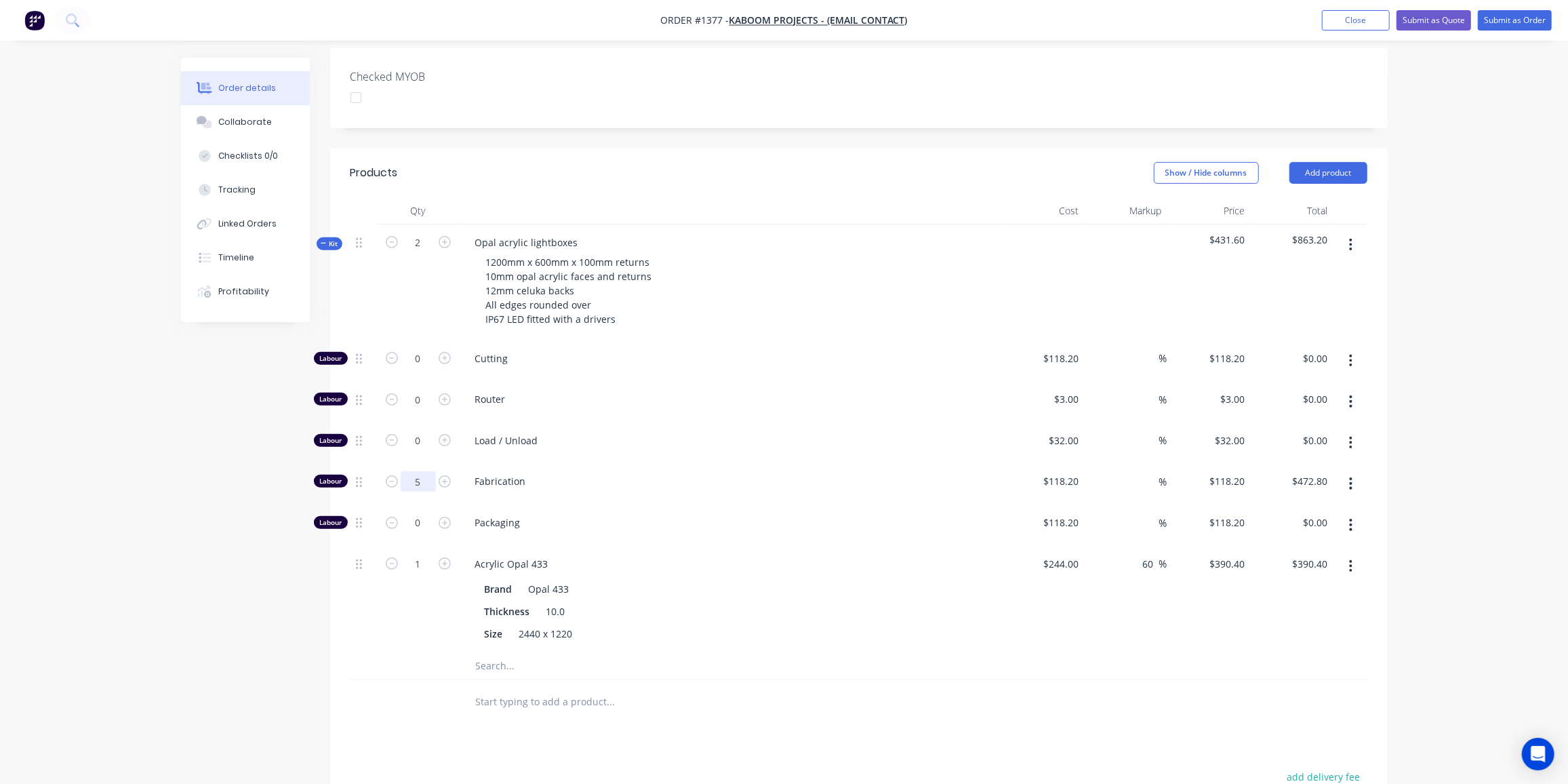
type input "$591.00"
click at [1064, 471] on input "118.2" at bounding box center [1063, 481] width 42 height 19
type input "$100.00"
type input "$500.00"
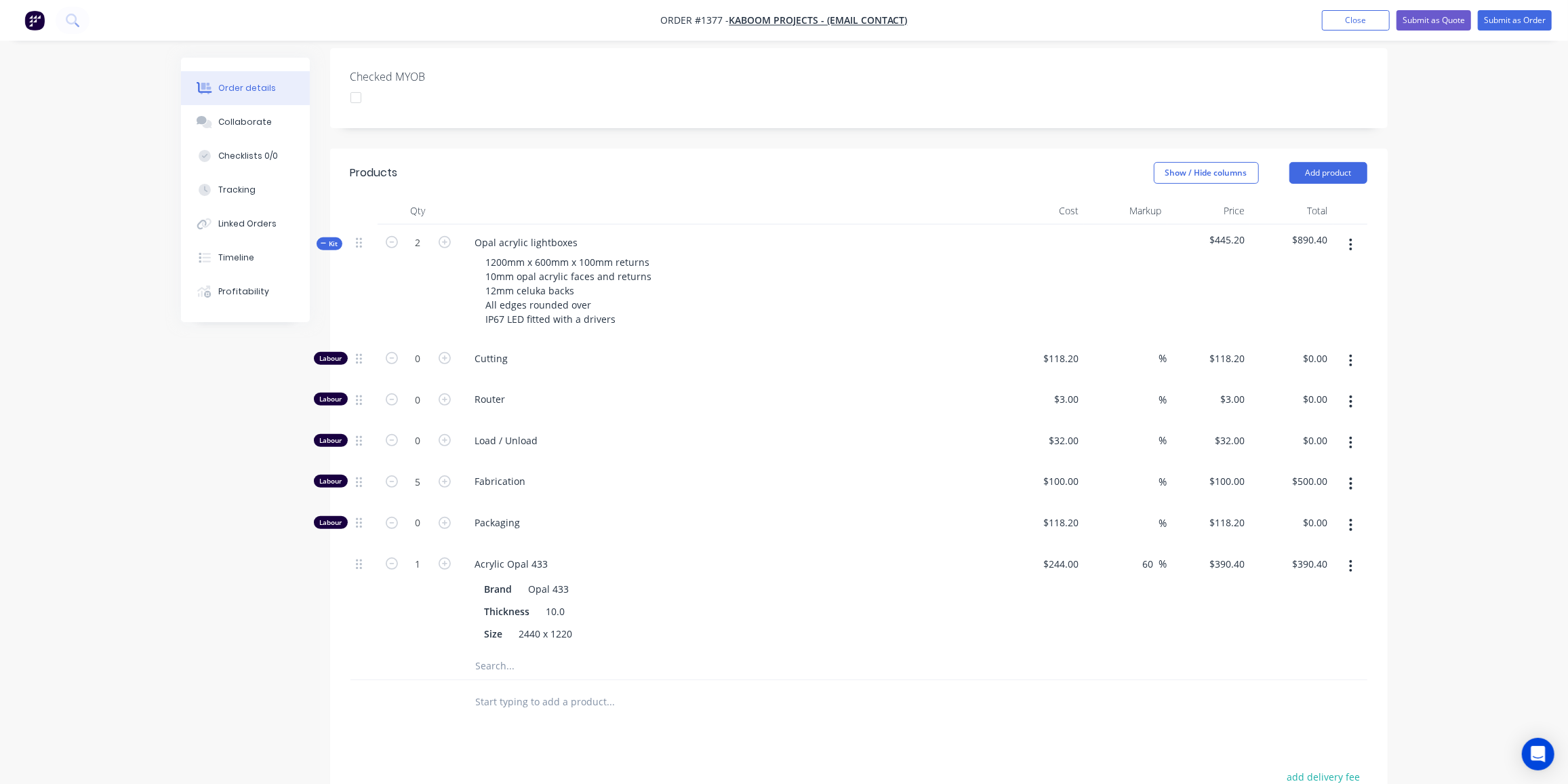
click at [497, 652] on input "text" at bounding box center [611, 666] width 271 height 27
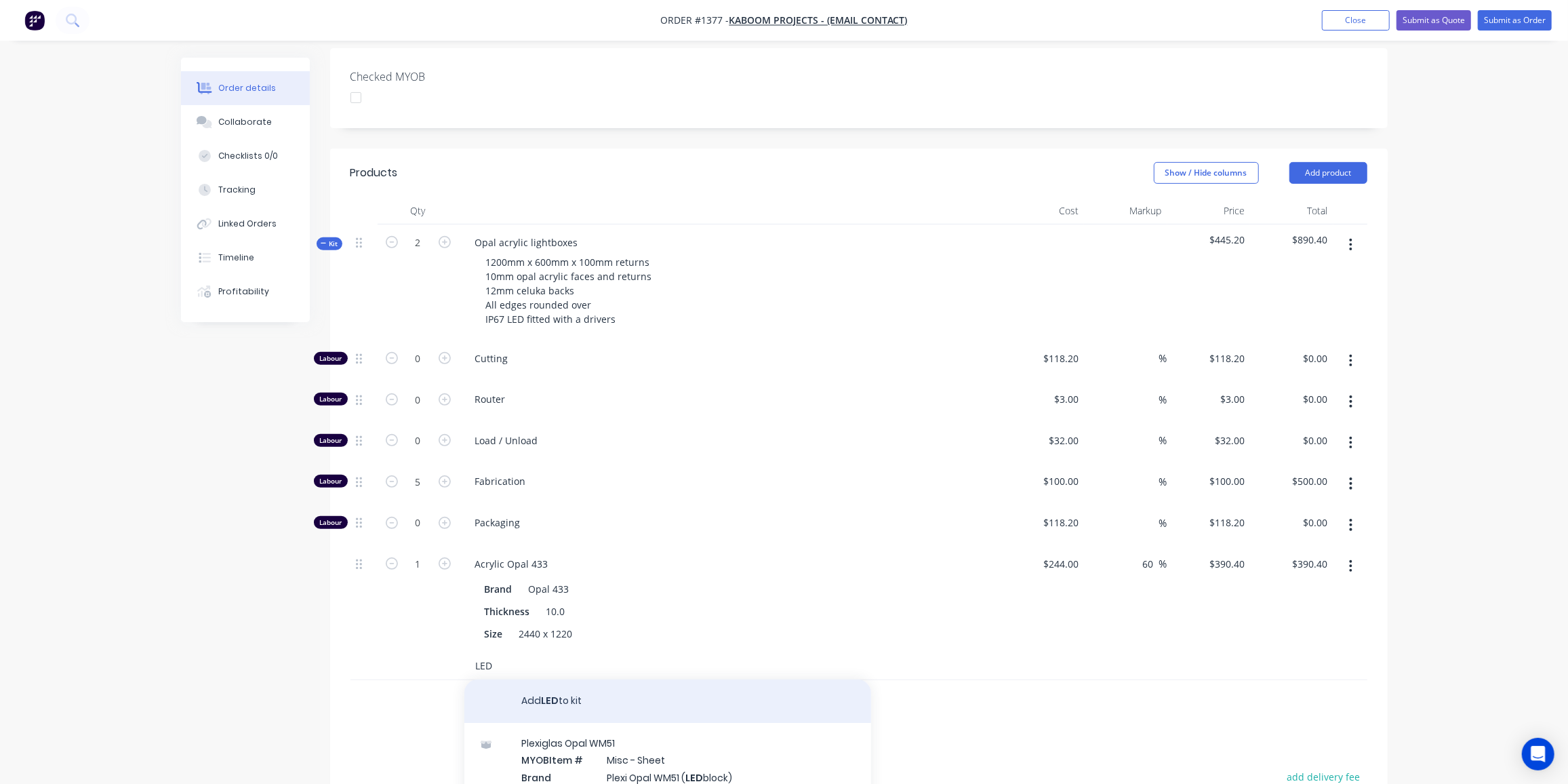
type input "LED"
click at [585, 679] on button "Add LED to kit" at bounding box center [668, 701] width 407 height 43
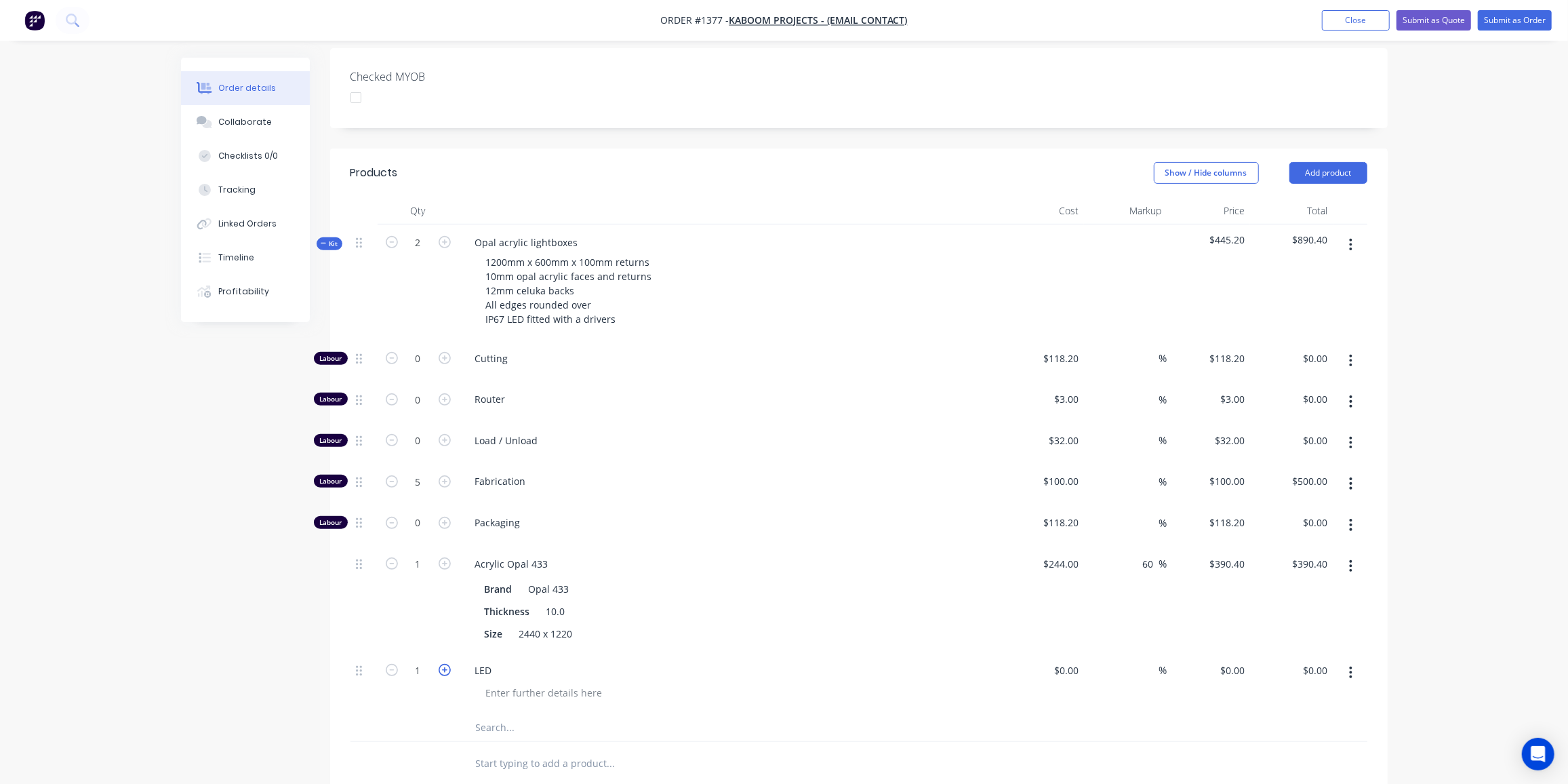
click at [447, 663] on icon "button" at bounding box center [444, 669] width 12 height 12
type input "2"
click at [1054, 652] on div "$0.00" at bounding box center [1043, 683] width 83 height 62
type input "$220.00"
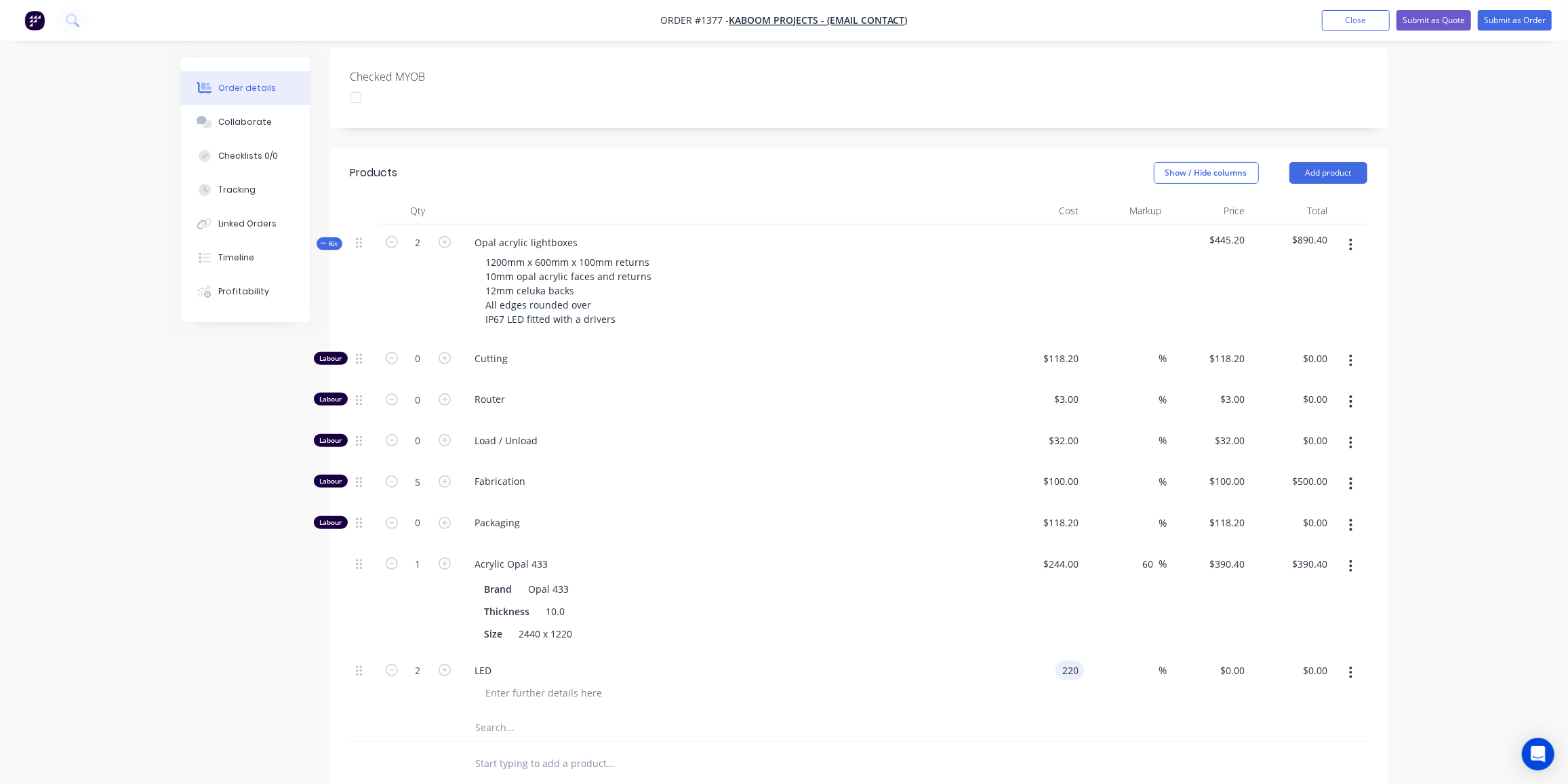
type input "$440.00"
type input "35"
type input "297"
type input "$594.00"
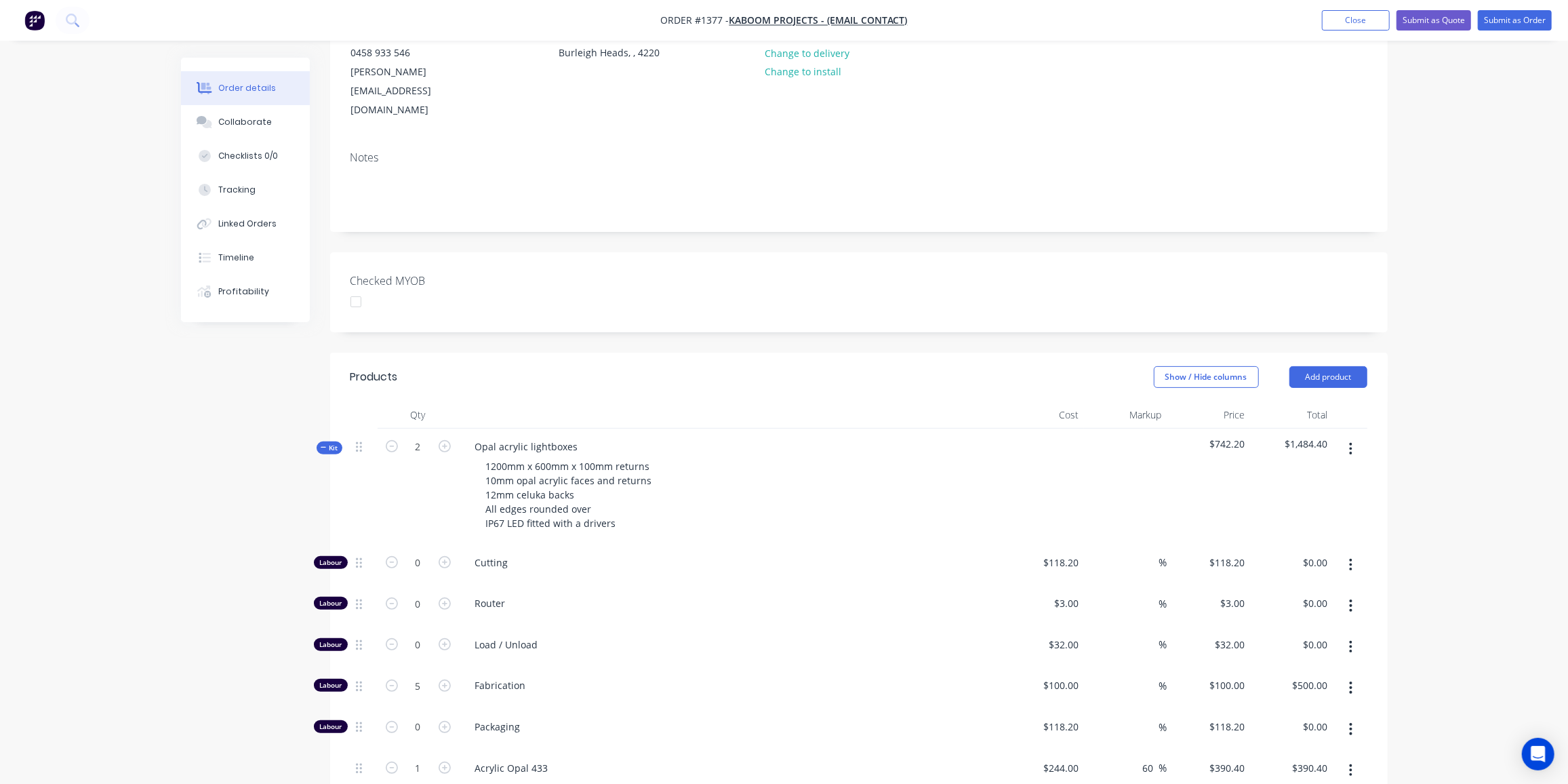
scroll to position [240, 0]
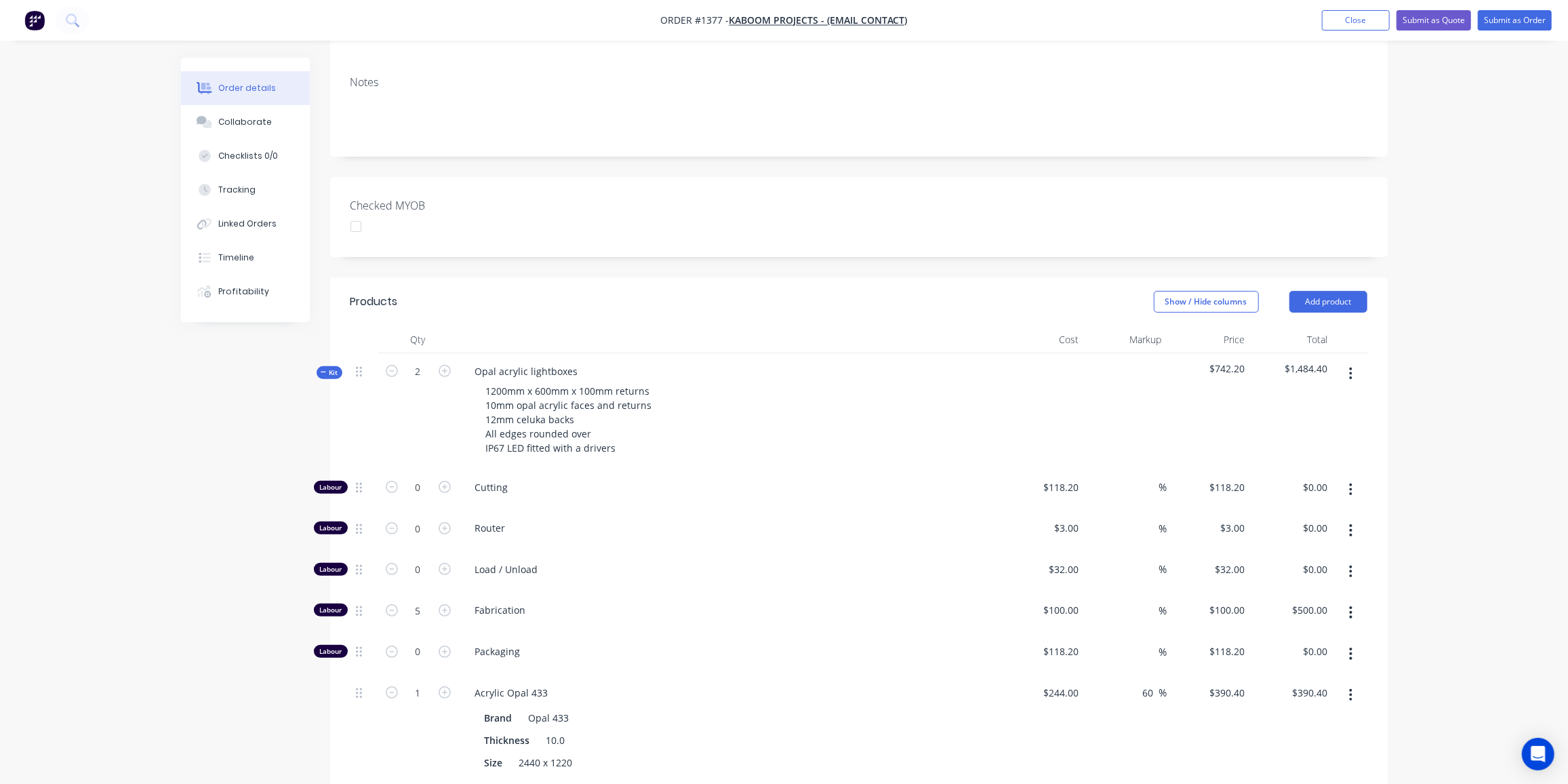
type input "$297.00"
click at [334, 368] on span "Kit" at bounding box center [330, 373] width 18 height 10
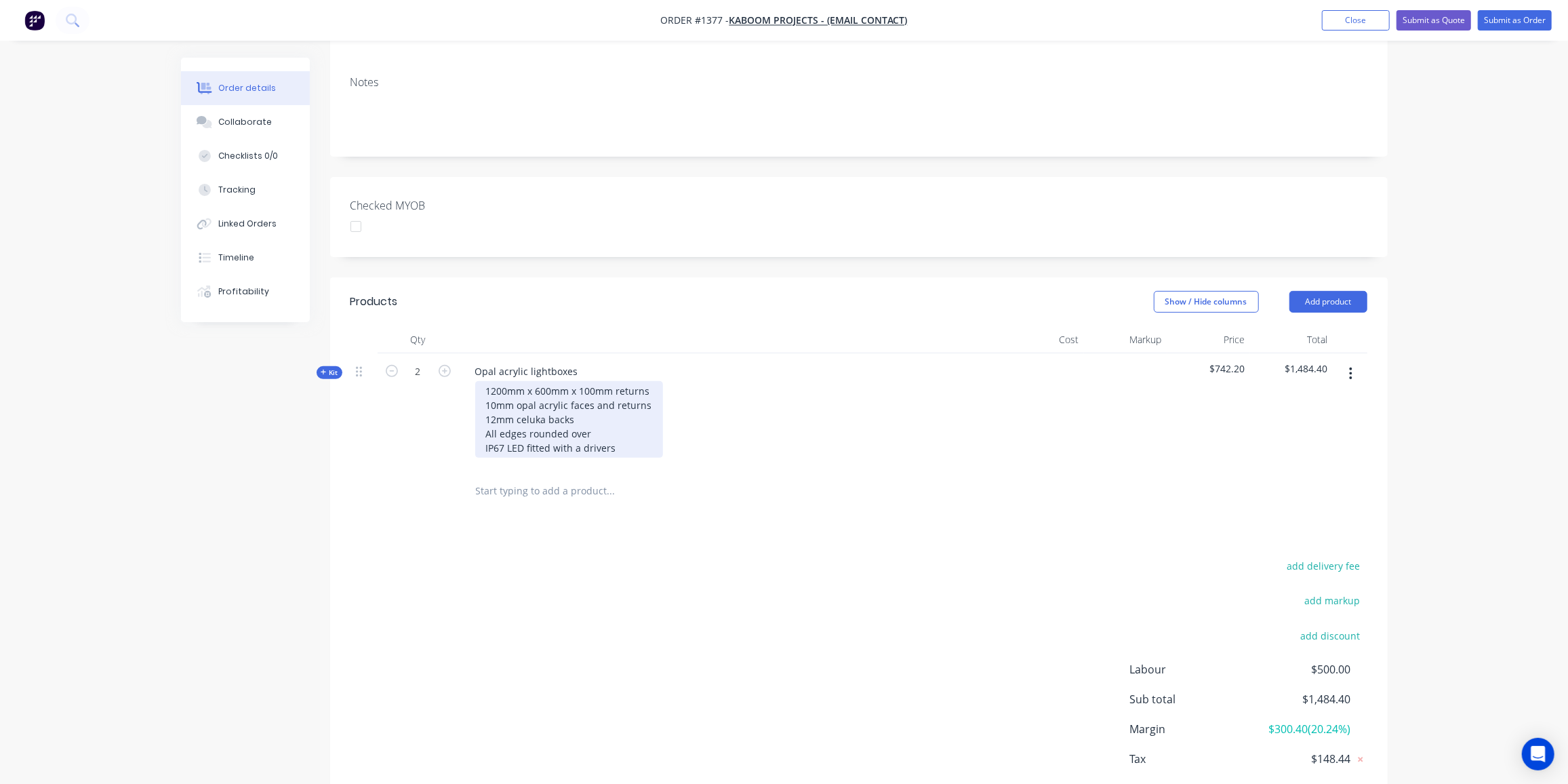
click at [516, 381] on div "1200mm x 600mm x 100mm returns 10mm opal acrylic faces and returns 12mm celuka …" at bounding box center [569, 419] width 188 height 77
click at [669, 611] on div "add delivery fee add markup add discount Labour $500.00 Sub total $1,484.40 Mar…" at bounding box center [859, 687] width 1017 height 261
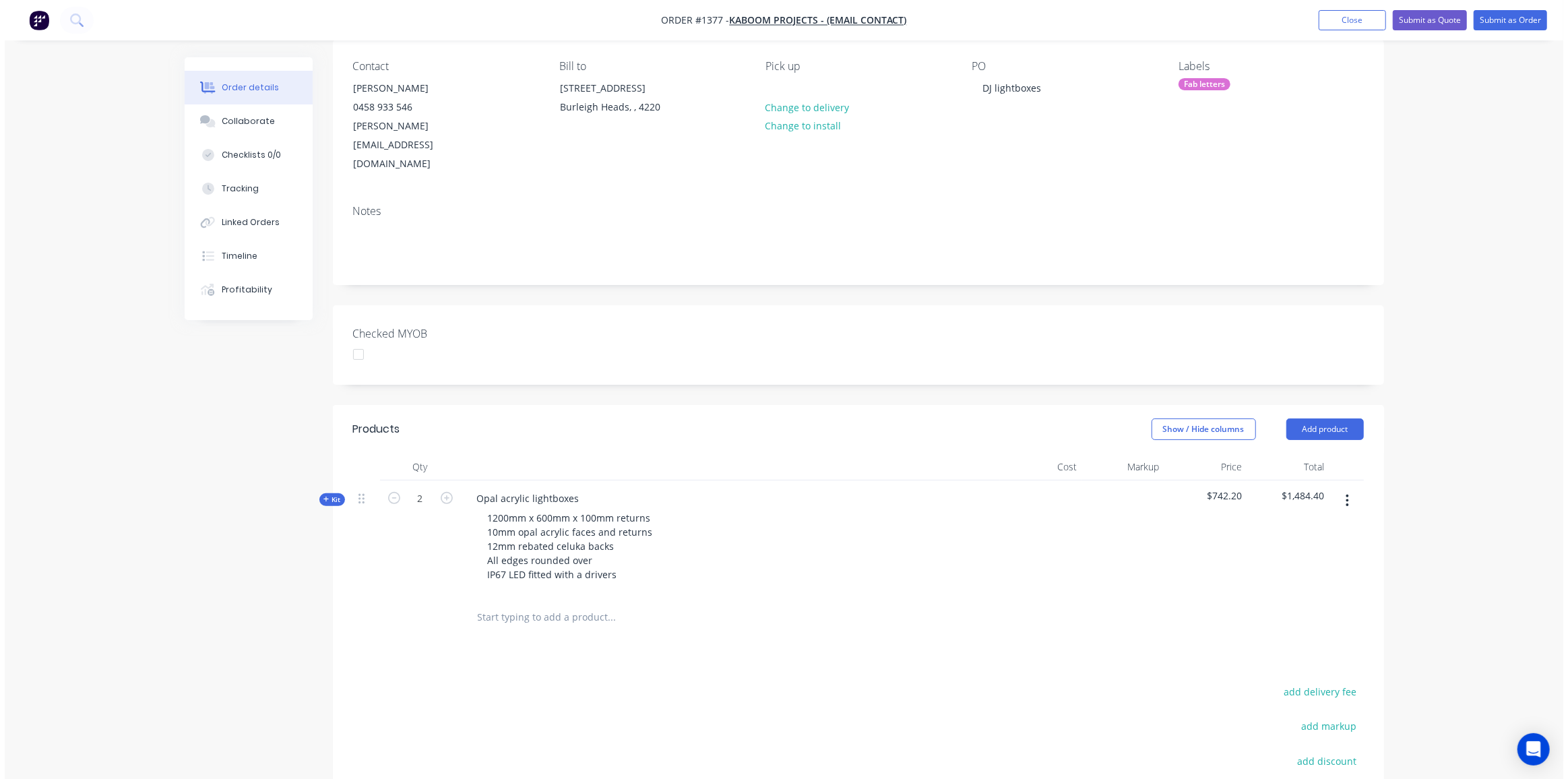
scroll to position [0, 0]
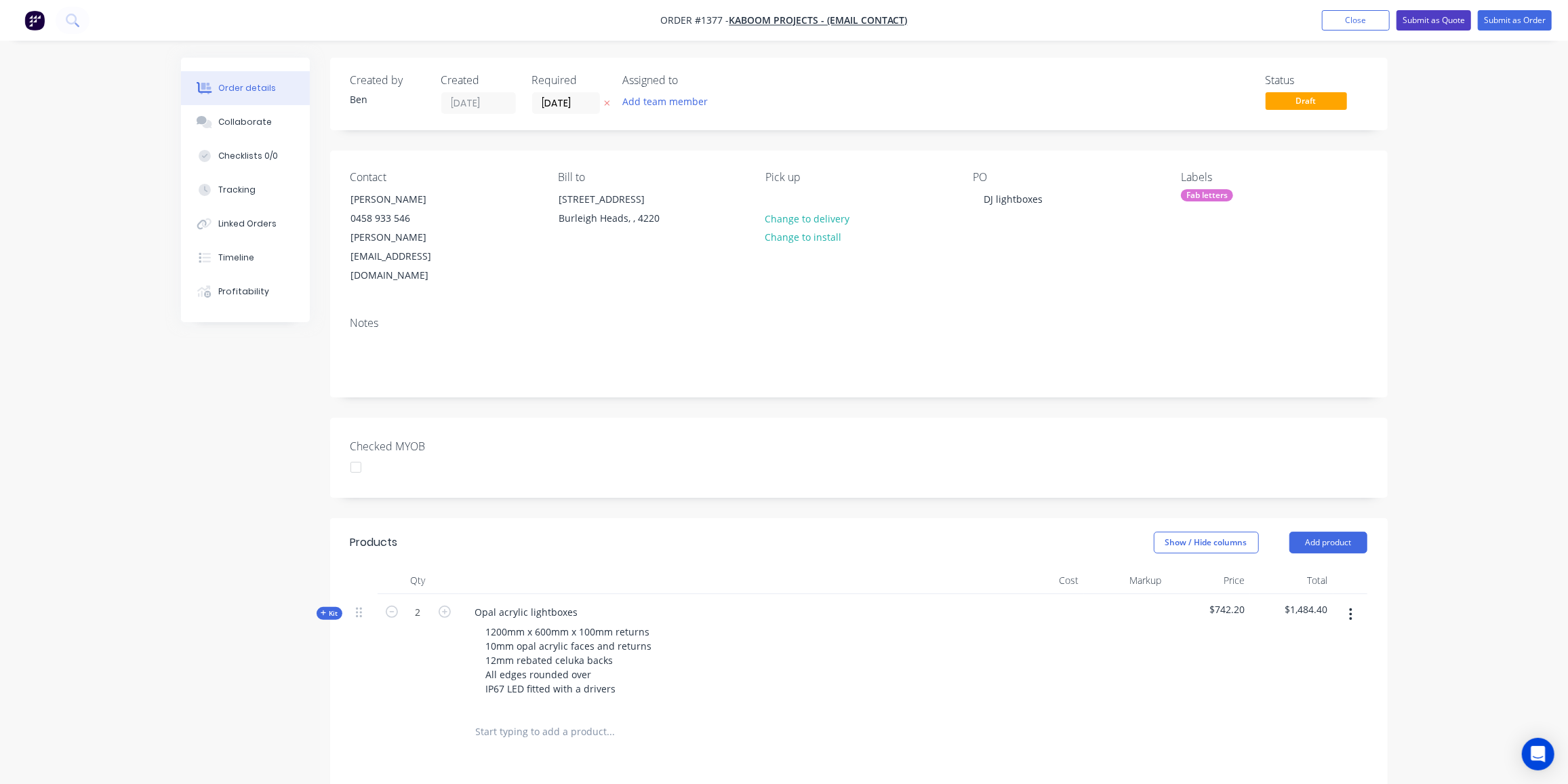
click at [1450, 15] on button "Submit as Quote" at bounding box center [1434, 20] width 74 height 20
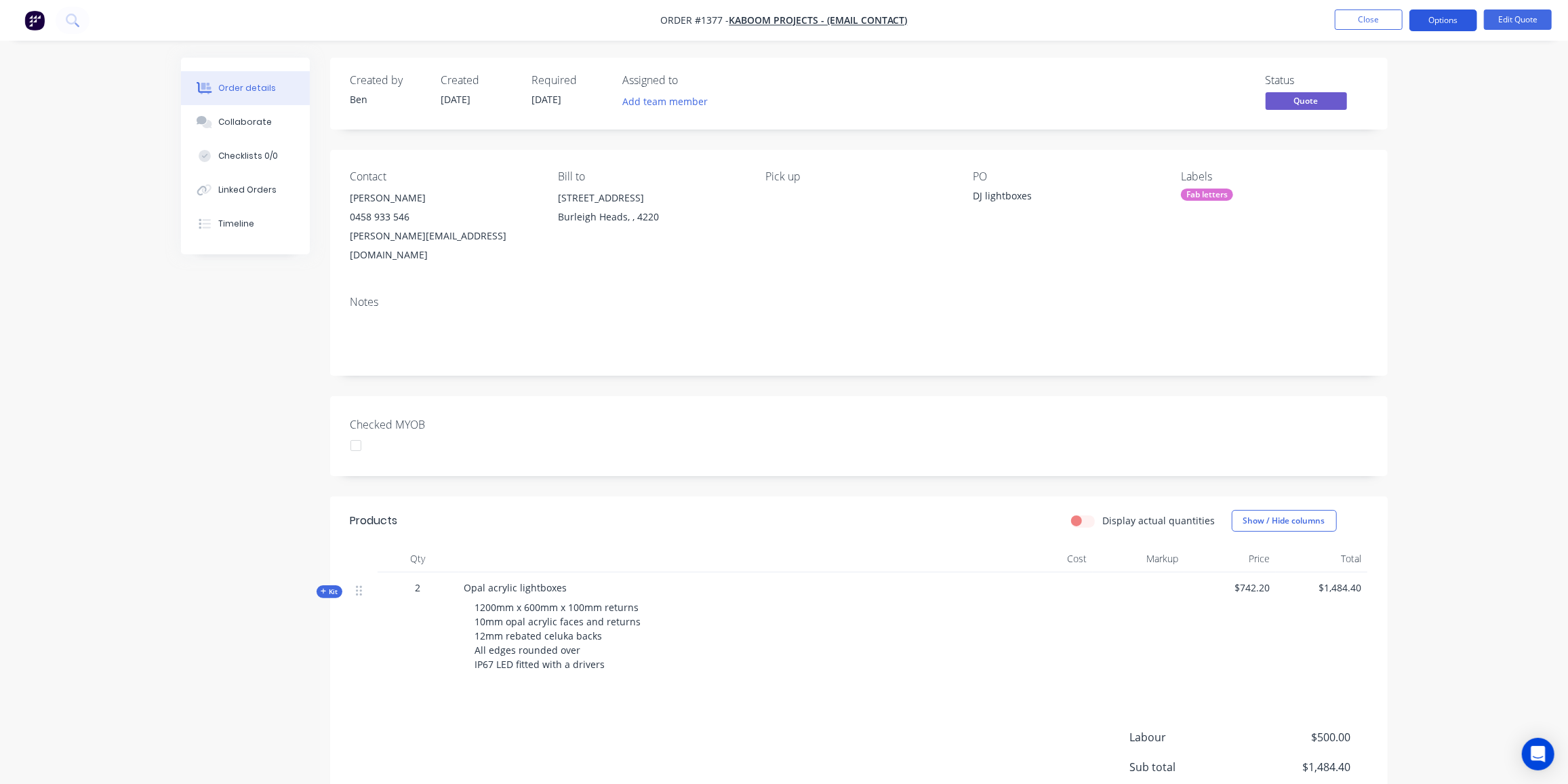
click at [1450, 16] on button "Options" at bounding box center [1443, 20] width 68 height 22
click at [1381, 87] on div "Quote" at bounding box center [1403, 82] width 125 height 19
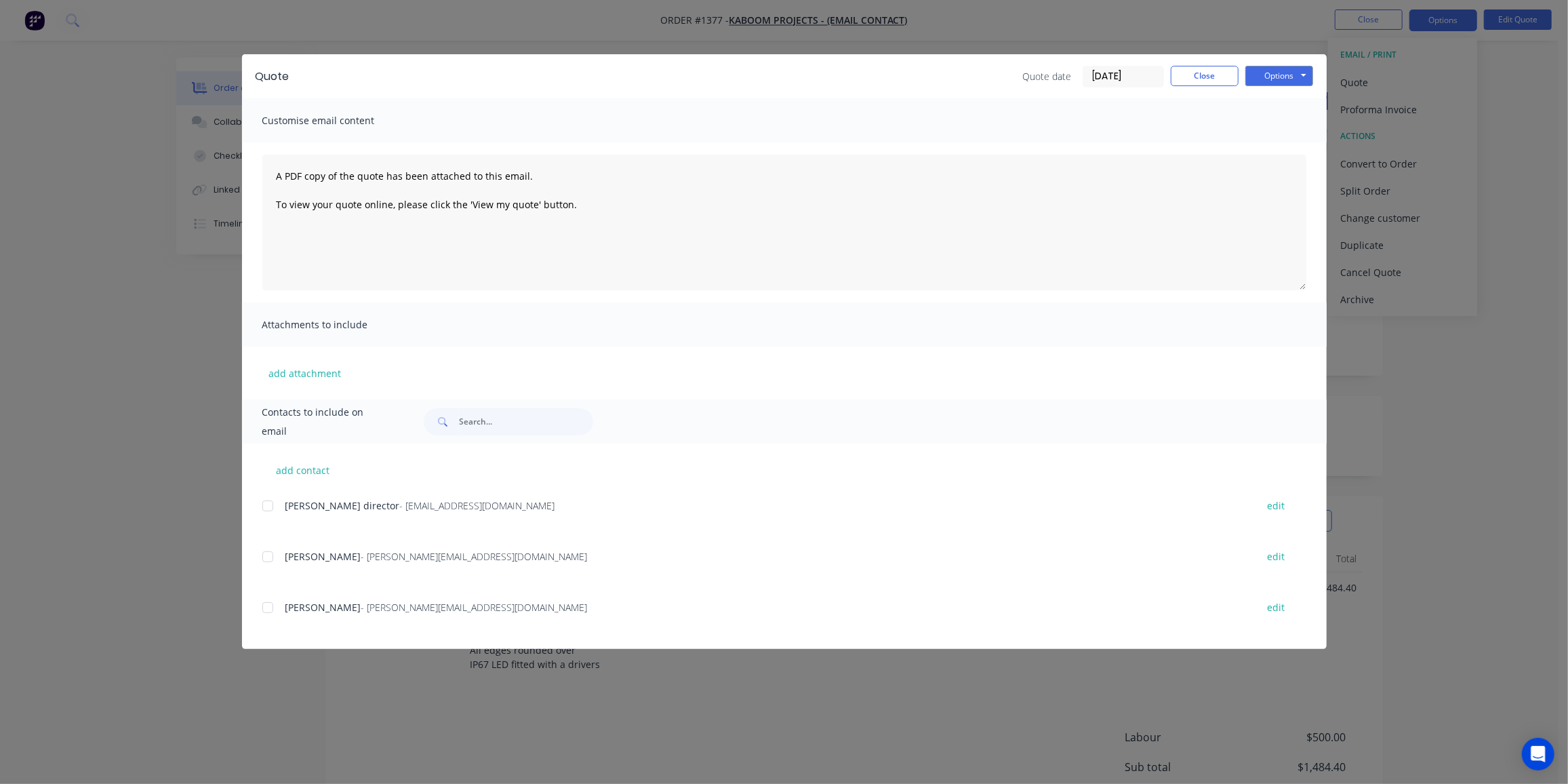
drag, startPoint x: 277, startPoint y: 559, endPoint x: 463, endPoint y: 495, distance: 196.7
click at [277, 559] on div at bounding box center [267, 556] width 27 height 27
drag, startPoint x: 269, startPoint y: 554, endPoint x: 707, endPoint y: 414, distance: 459.8
click at [269, 554] on div at bounding box center [267, 556] width 27 height 27
click at [1269, 82] on button "Options" at bounding box center [1279, 75] width 68 height 20
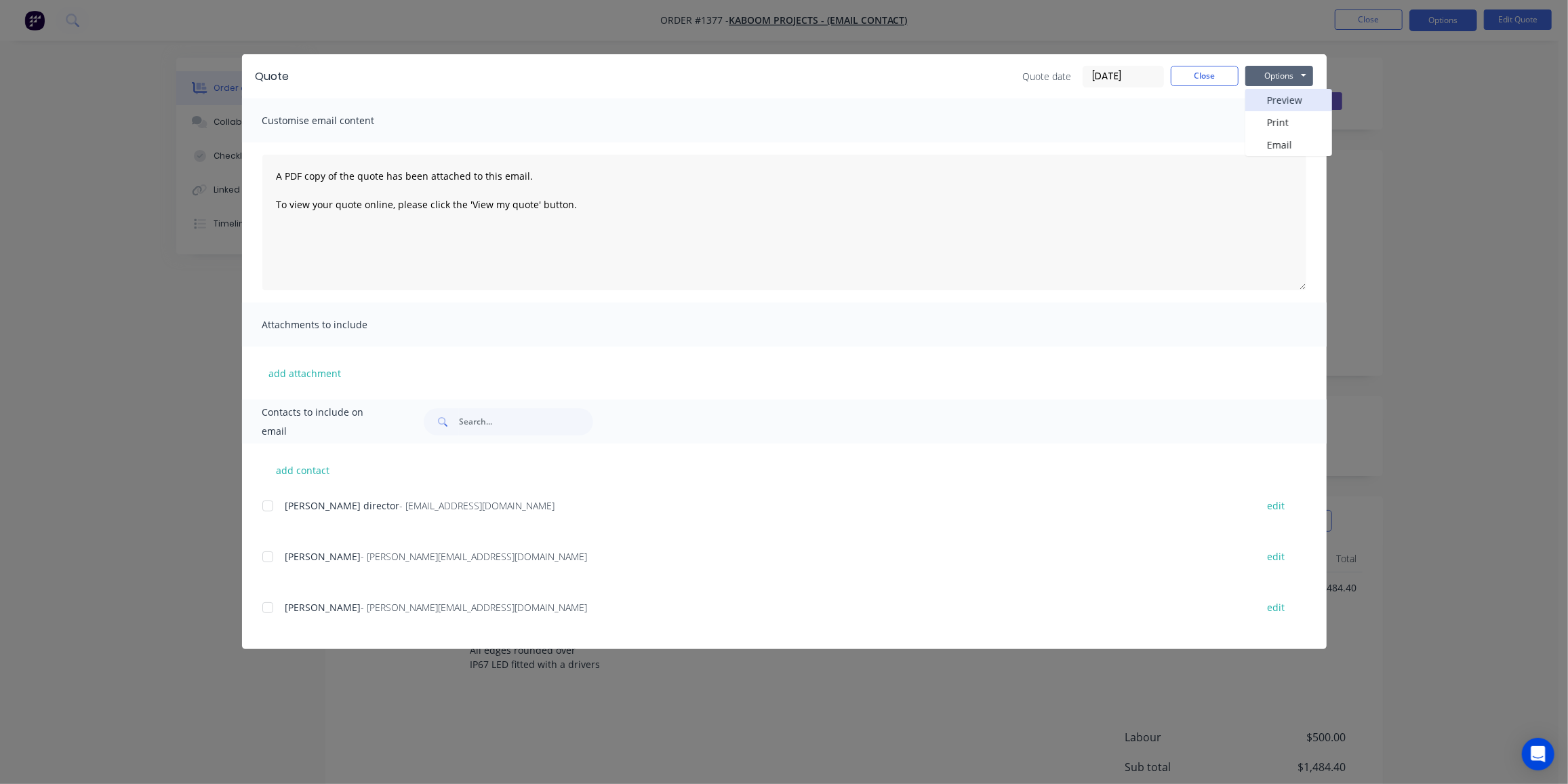
click at [1273, 99] on button "Preview" at bounding box center [1289, 100] width 87 height 22
click at [266, 611] on div at bounding box center [267, 608] width 27 height 27
click at [270, 506] on div at bounding box center [267, 506] width 27 height 27
click at [1285, 71] on button "Options" at bounding box center [1279, 75] width 68 height 20
click at [1297, 139] on button "Email" at bounding box center [1289, 144] width 87 height 22
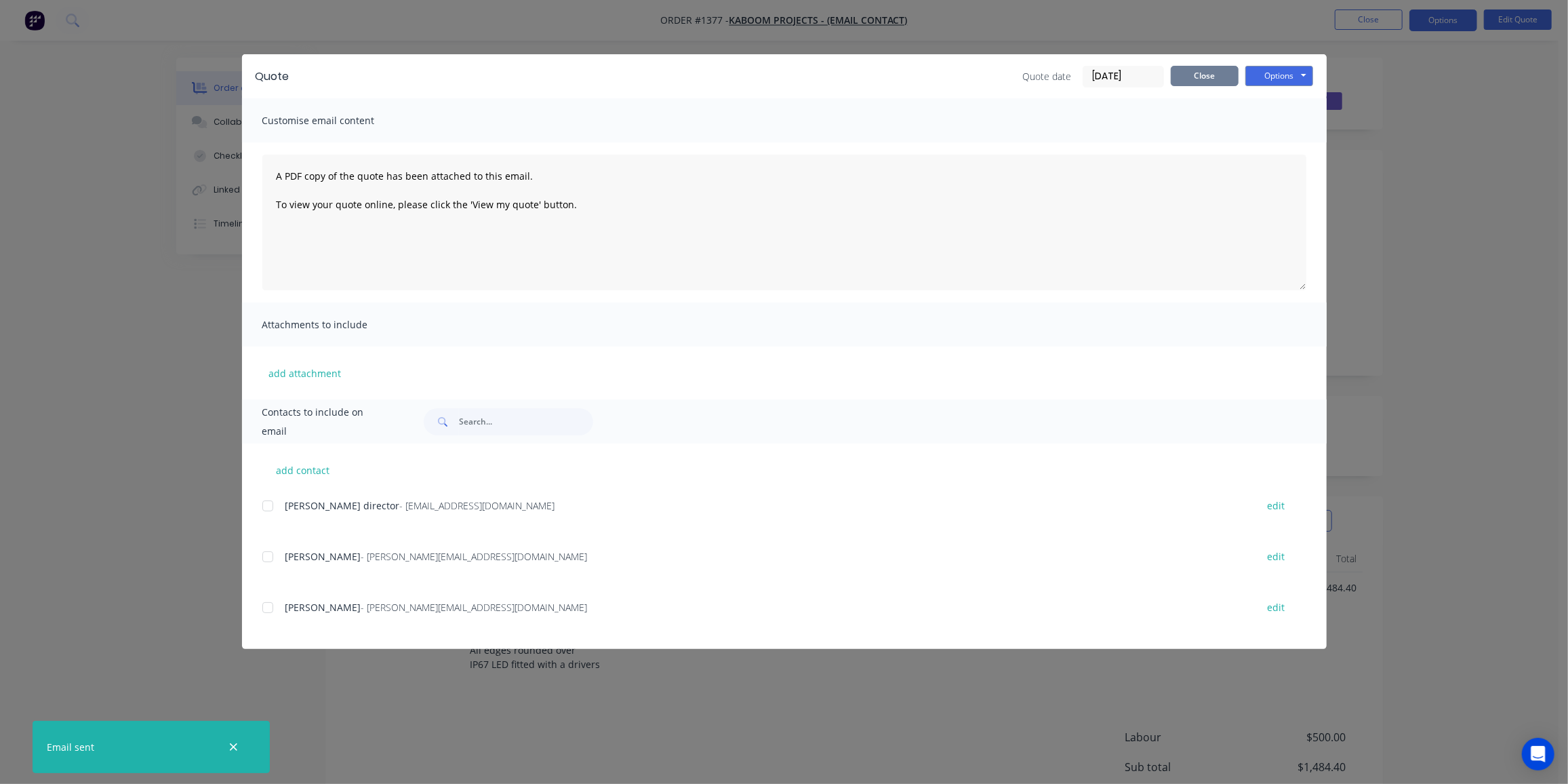
click at [1196, 74] on button "Close" at bounding box center [1205, 75] width 68 height 20
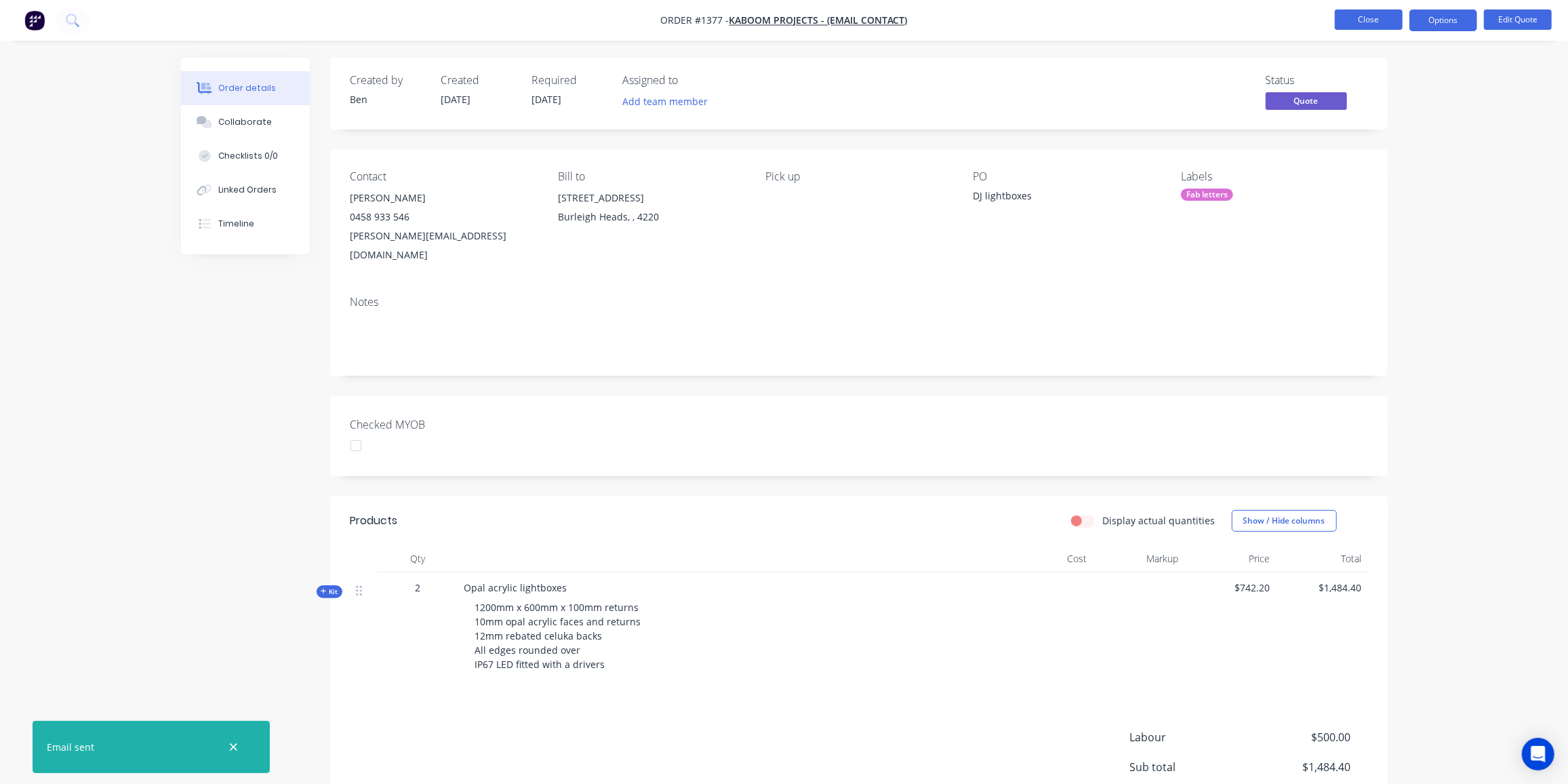
click at [1380, 19] on button "Close" at bounding box center [1368, 19] width 68 height 20
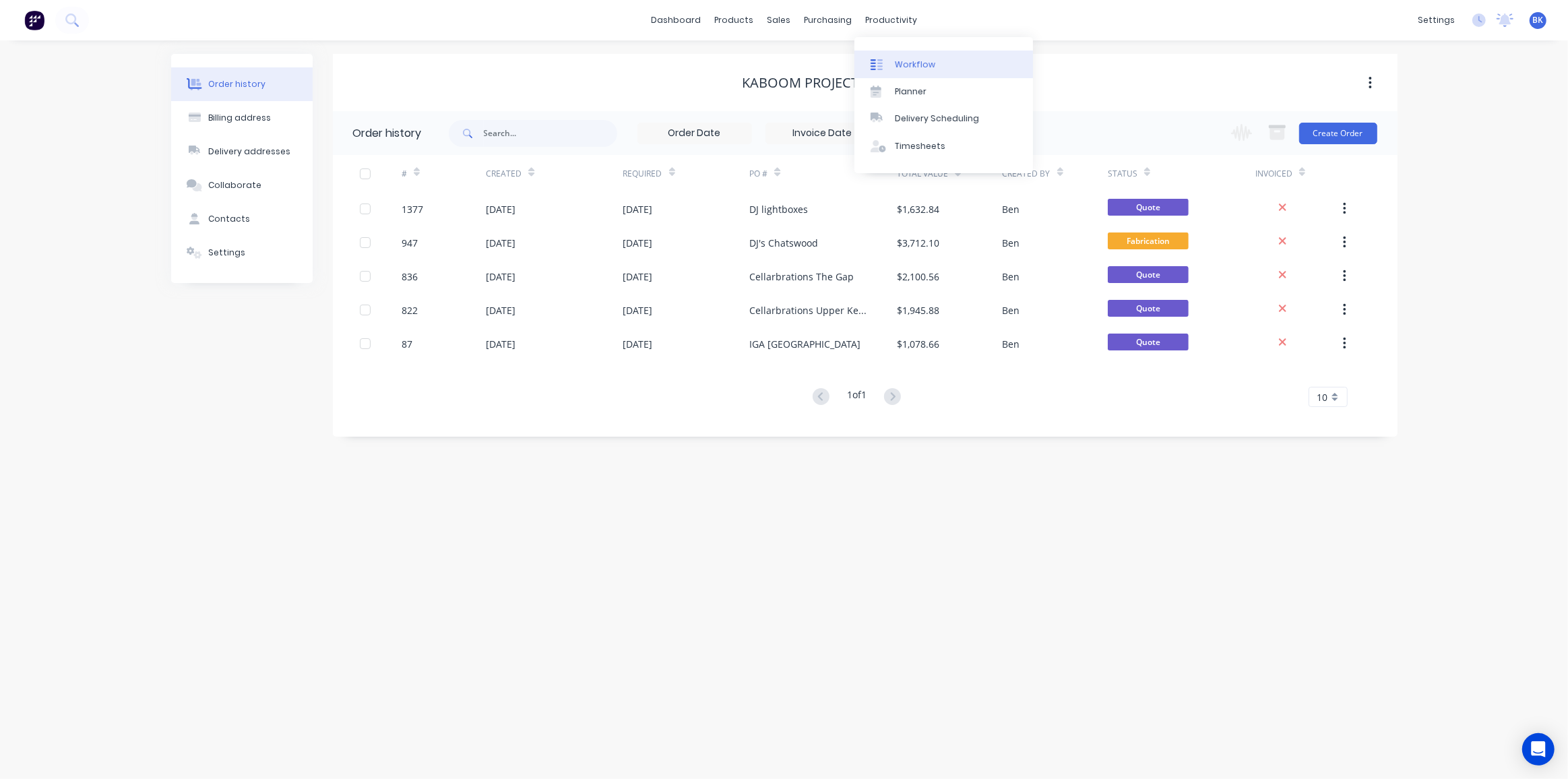
click at [912, 64] on div "Workflow" at bounding box center [915, 64] width 41 height 12
